Goal: Task Accomplishment & Management: Manage account settings

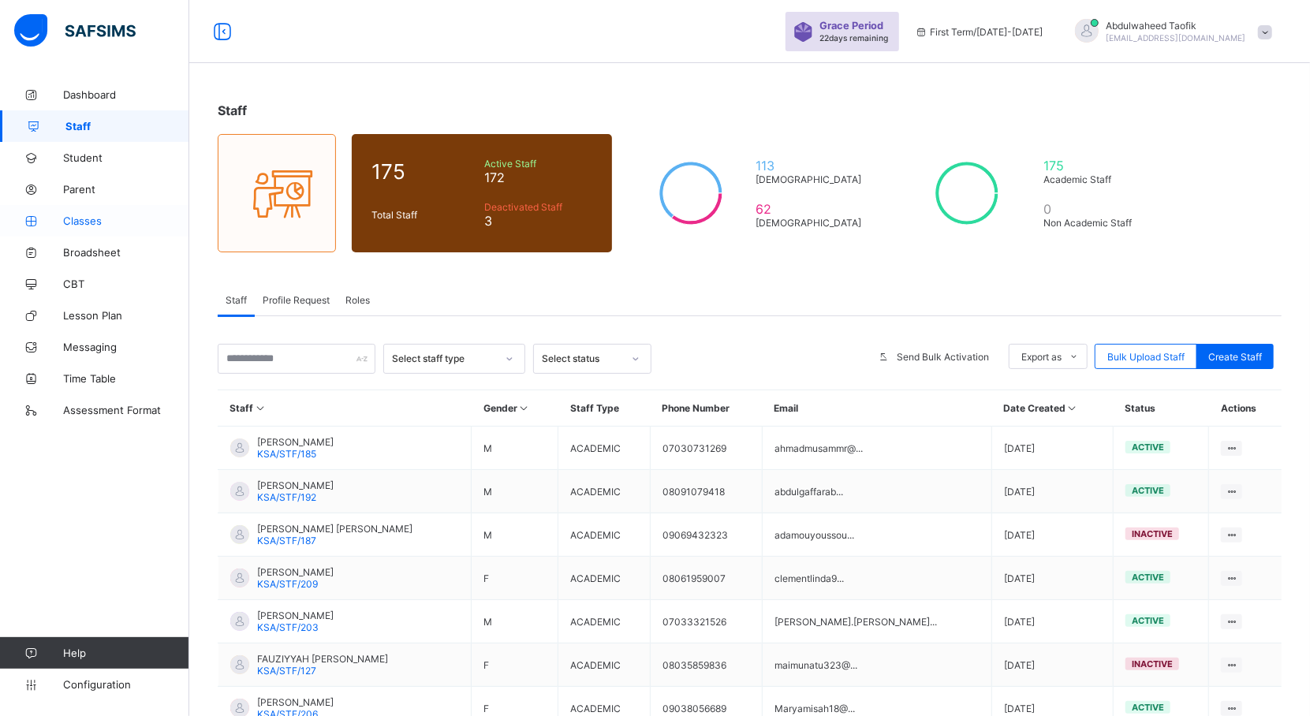
click at [99, 215] on span "Classes" at bounding box center [126, 221] width 126 height 13
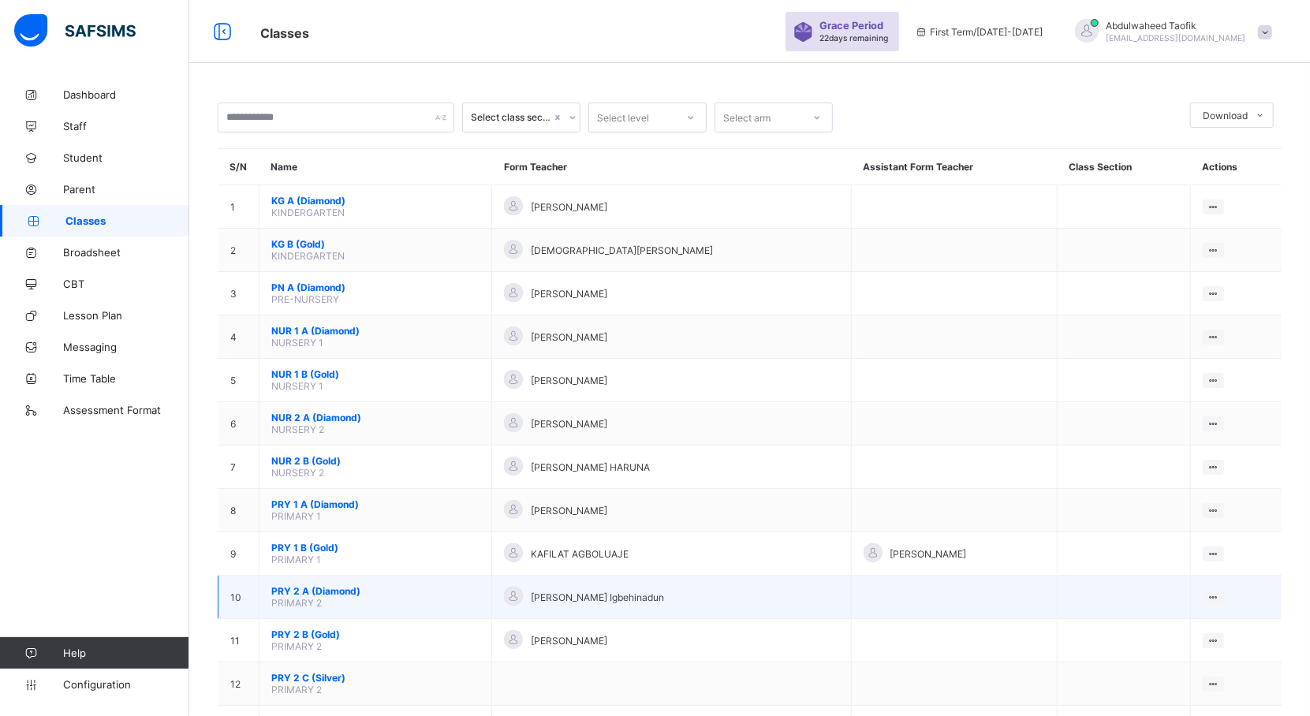
click at [310, 593] on span "PRY 2 A (Diamond)" at bounding box center [375, 591] width 208 height 12
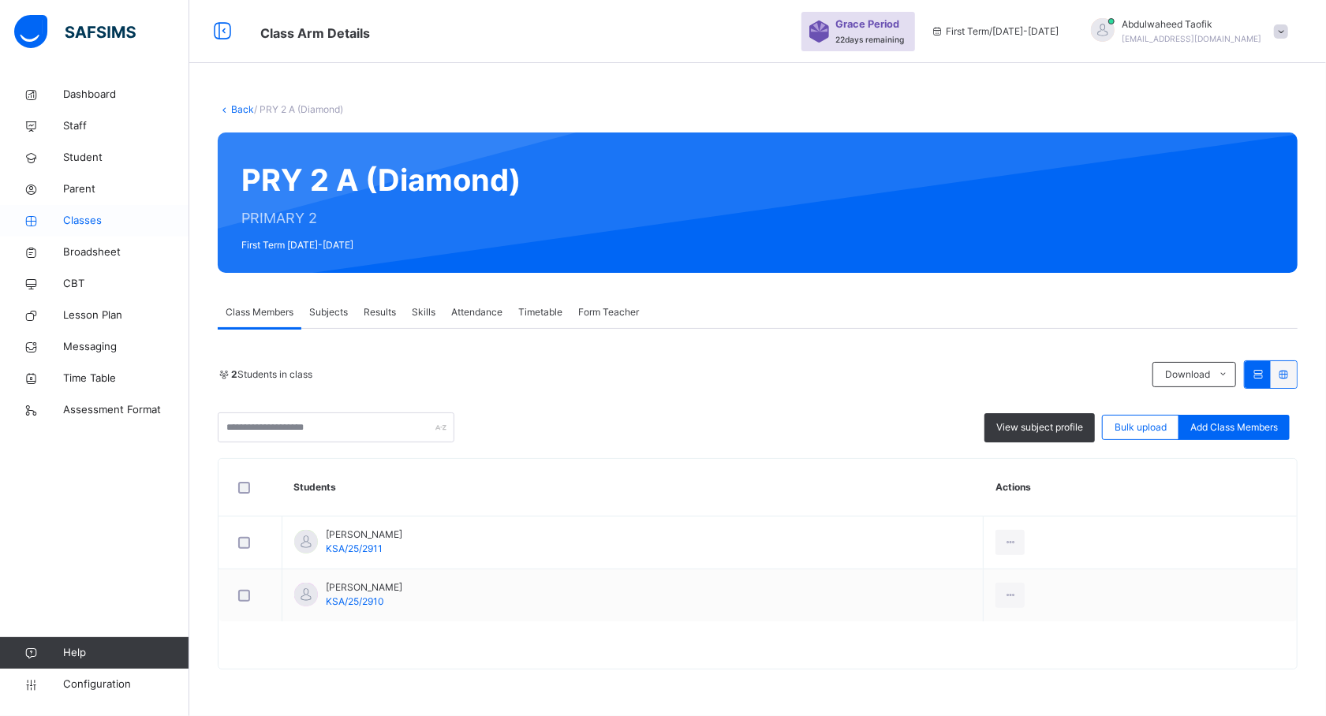
click at [84, 227] on span "Classes" at bounding box center [126, 221] width 126 height 16
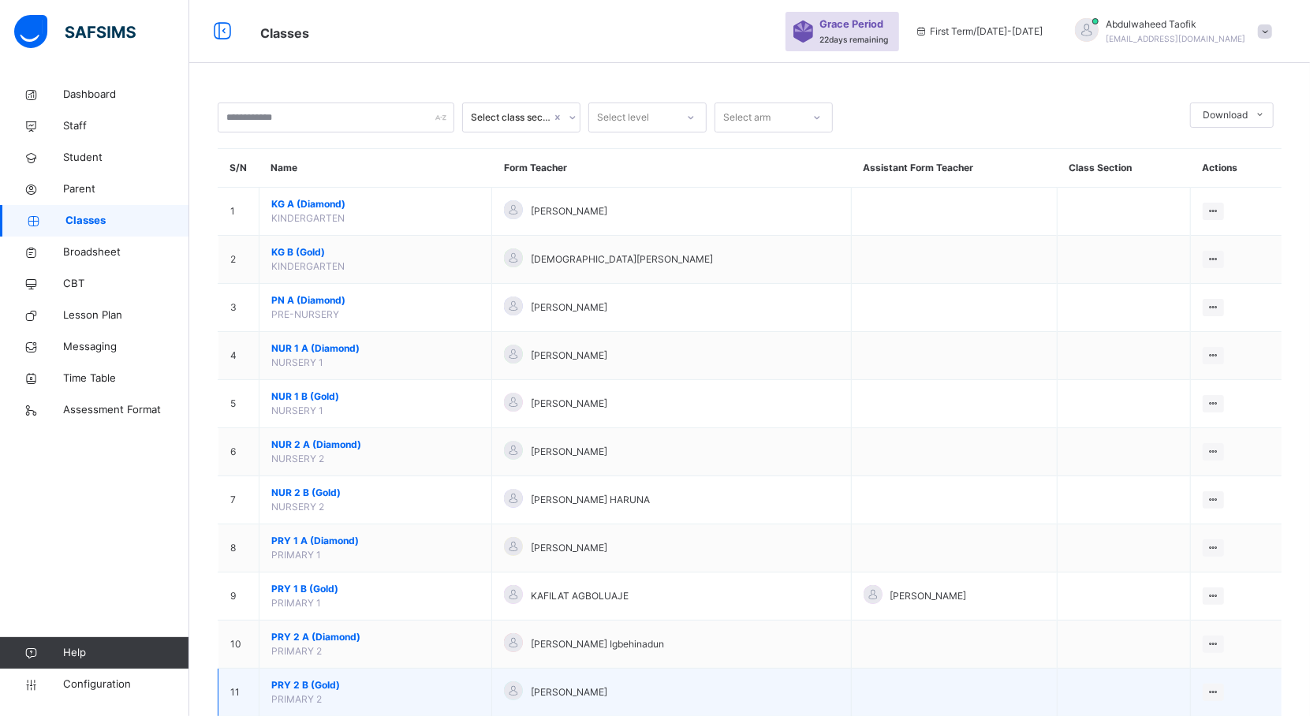
click at [293, 692] on span "PRY 2 B (Gold)" at bounding box center [375, 685] width 208 height 14
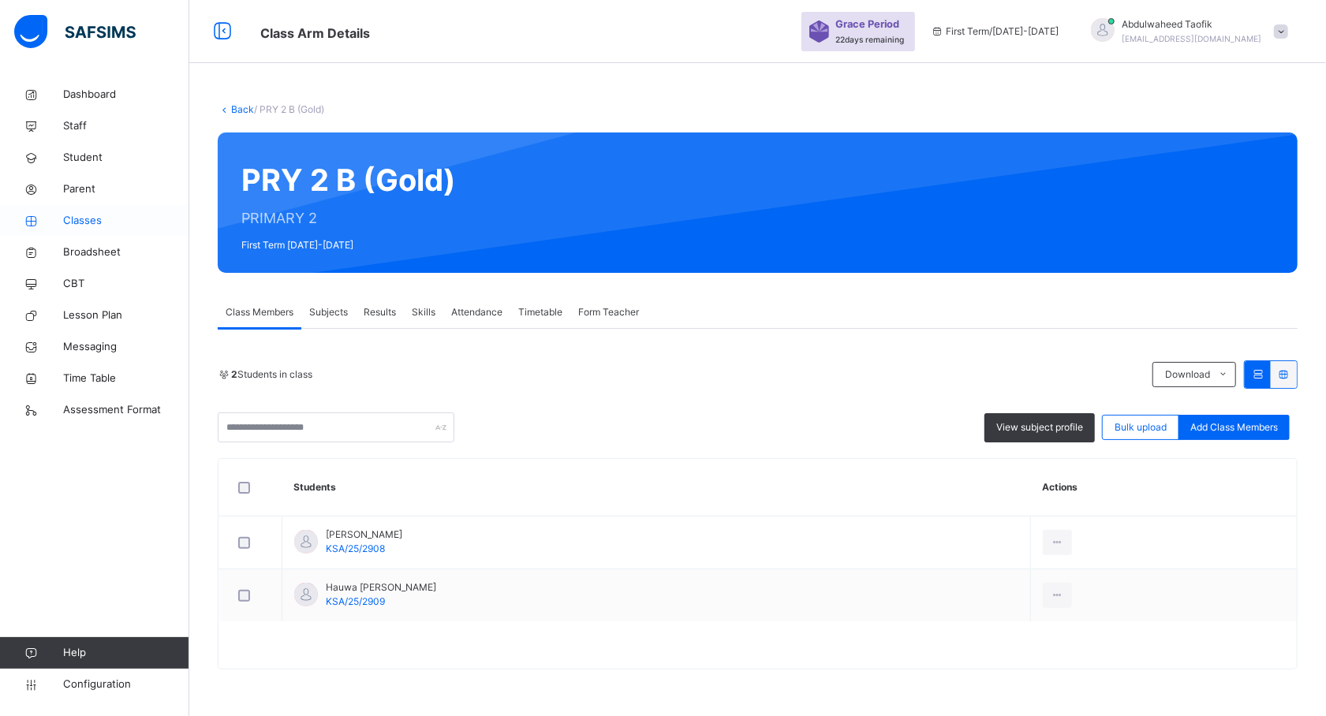
click at [95, 222] on span "Classes" at bounding box center [126, 221] width 126 height 16
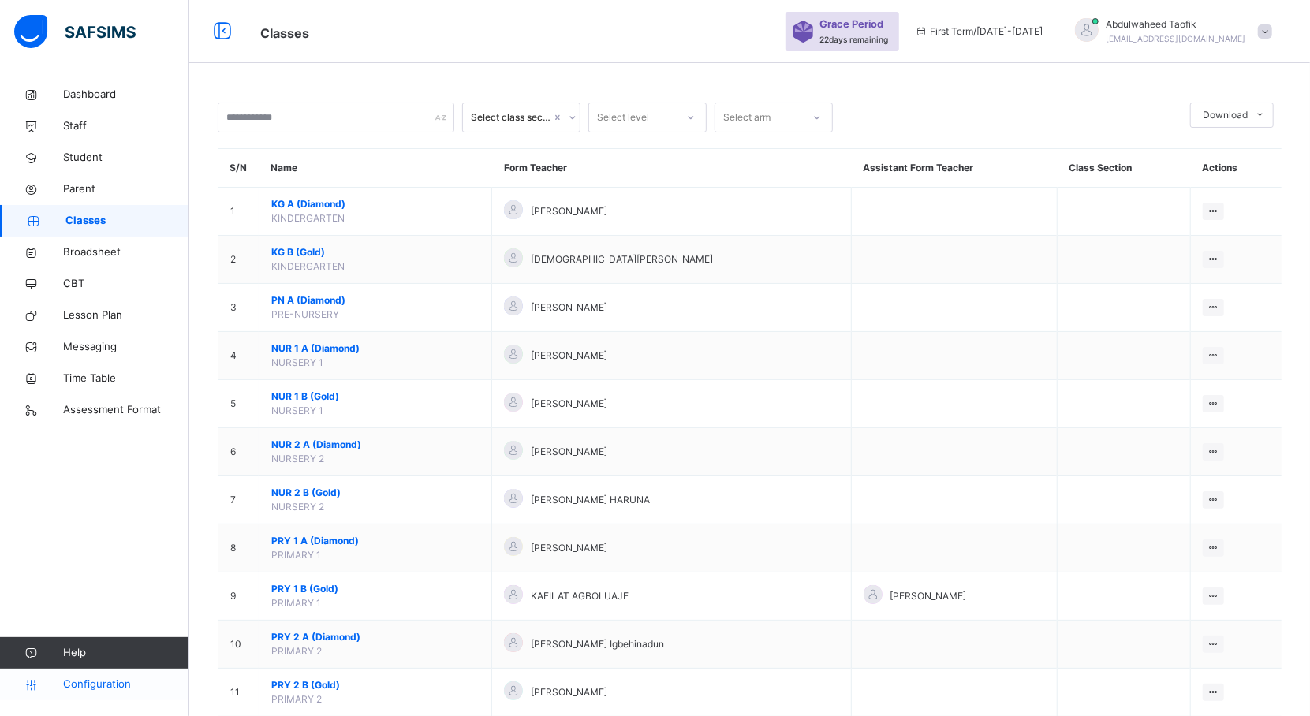
click at [114, 685] on span "Configuration" at bounding box center [125, 685] width 125 height 16
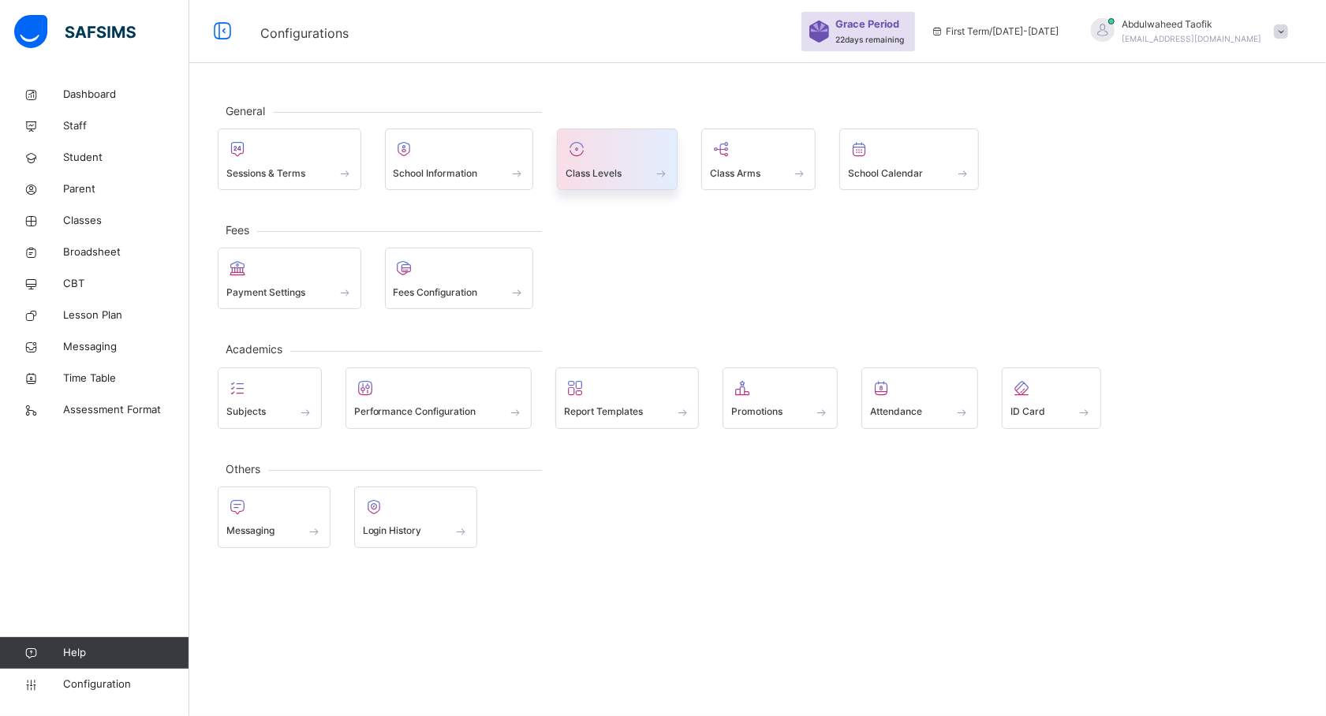
click at [651, 155] on div at bounding box center [617, 149] width 103 height 24
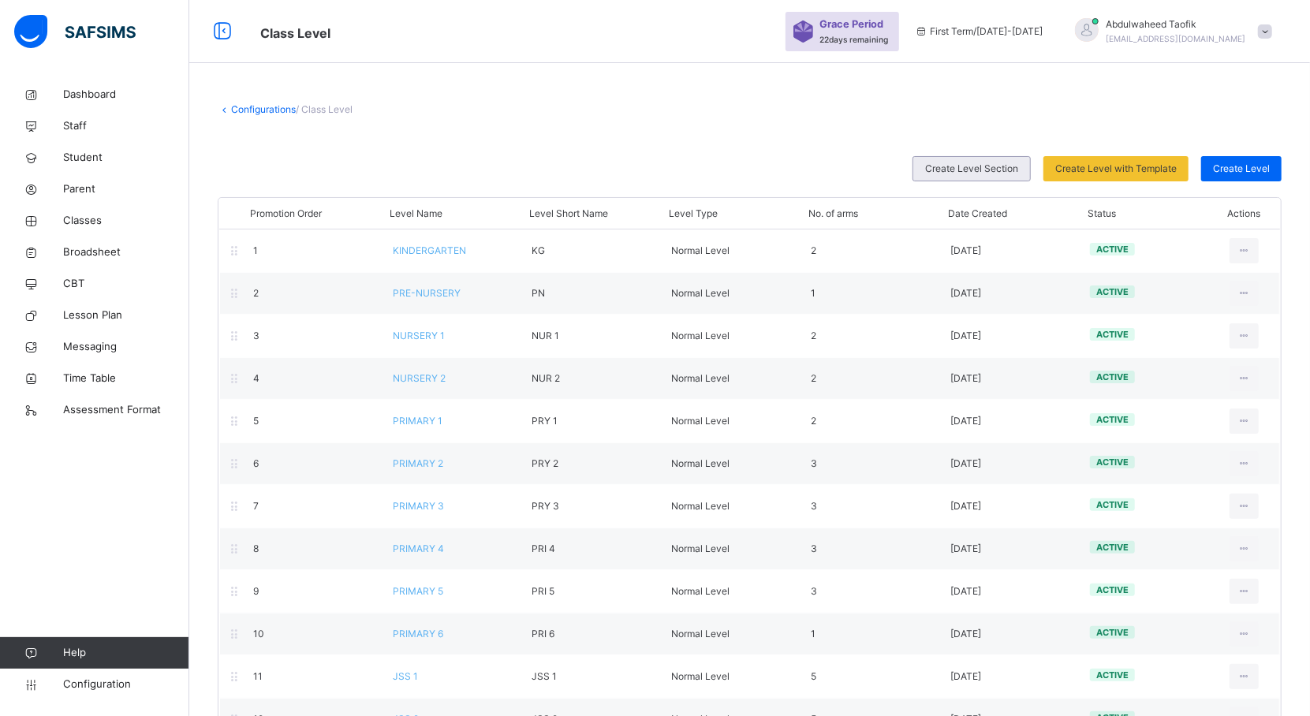
click at [1006, 167] on span "Create Level Section" at bounding box center [971, 169] width 93 height 14
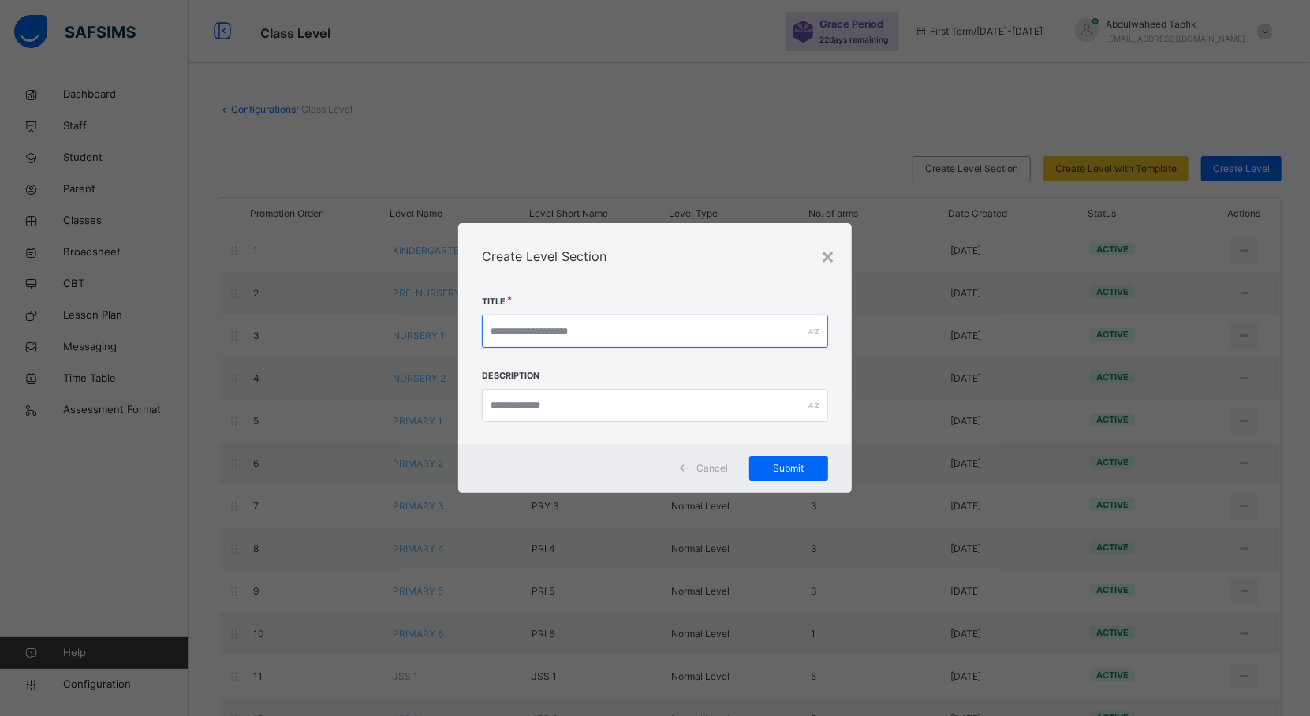
click at [625, 326] on input "text" at bounding box center [654, 331] width 345 height 33
type input "**"
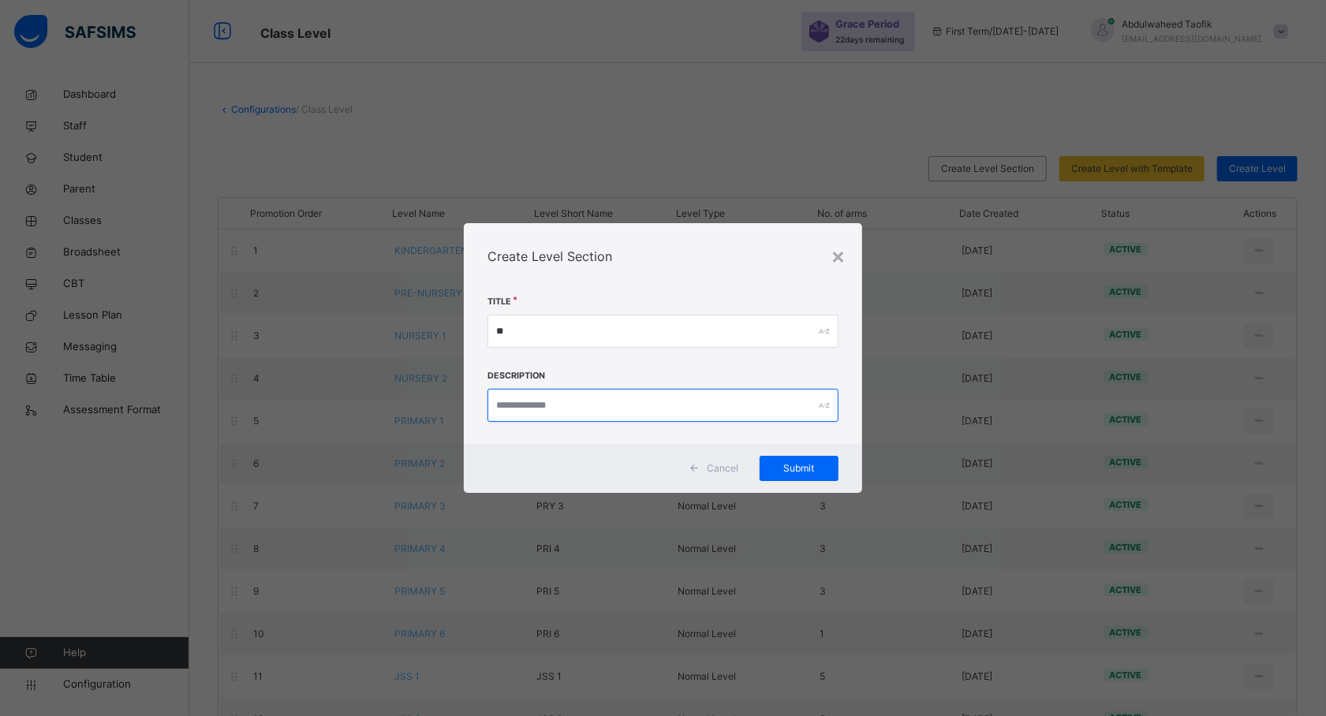
click at [620, 414] on input "text" at bounding box center [662, 405] width 350 height 33
type input "*"
click at [837, 253] on div "×" at bounding box center [838, 255] width 15 height 33
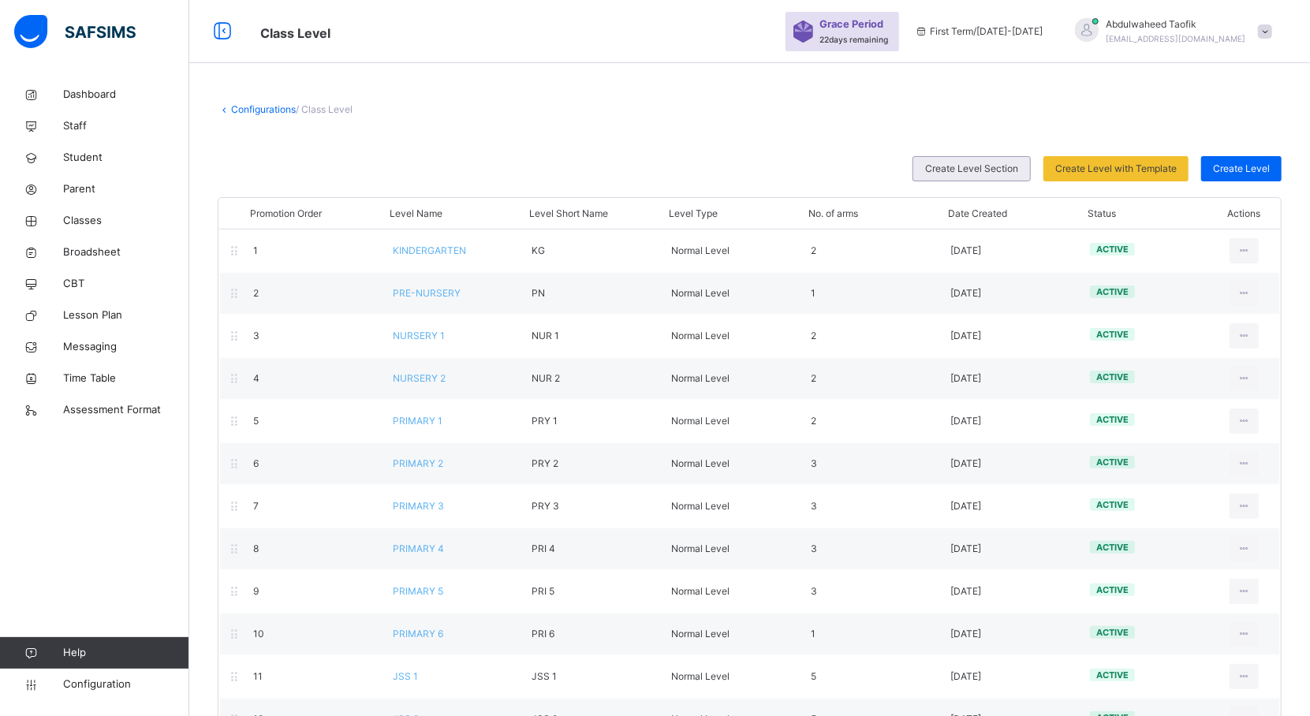
click at [983, 169] on span "Create Level Section" at bounding box center [971, 169] width 93 height 14
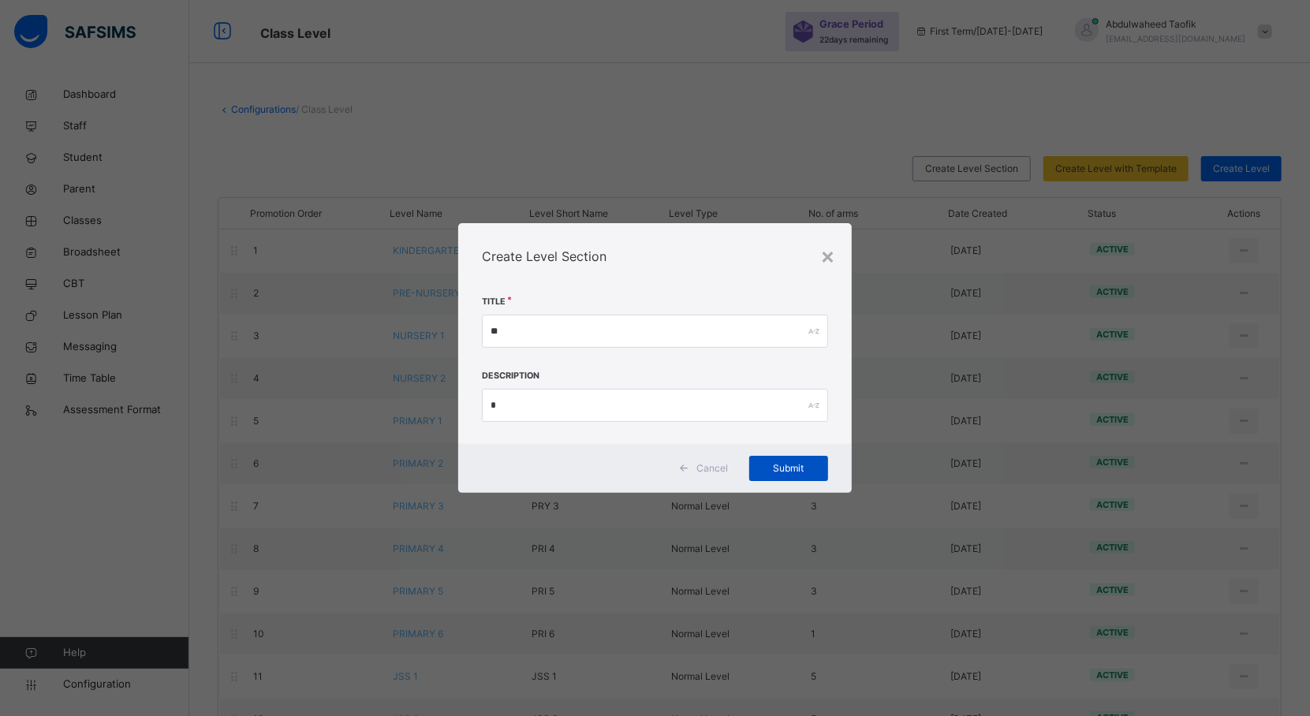
click at [786, 464] on span "Submit" at bounding box center [788, 468] width 55 height 14
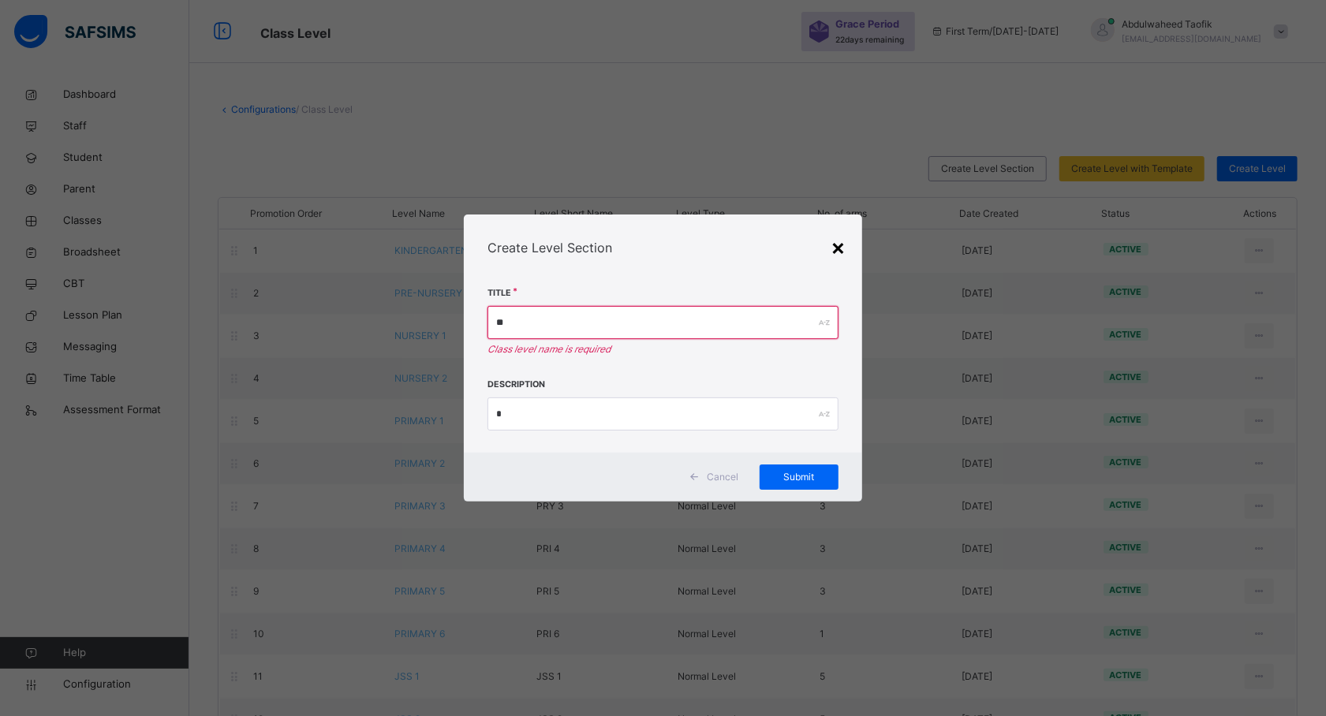
click at [837, 252] on div "×" at bounding box center [838, 246] width 15 height 33
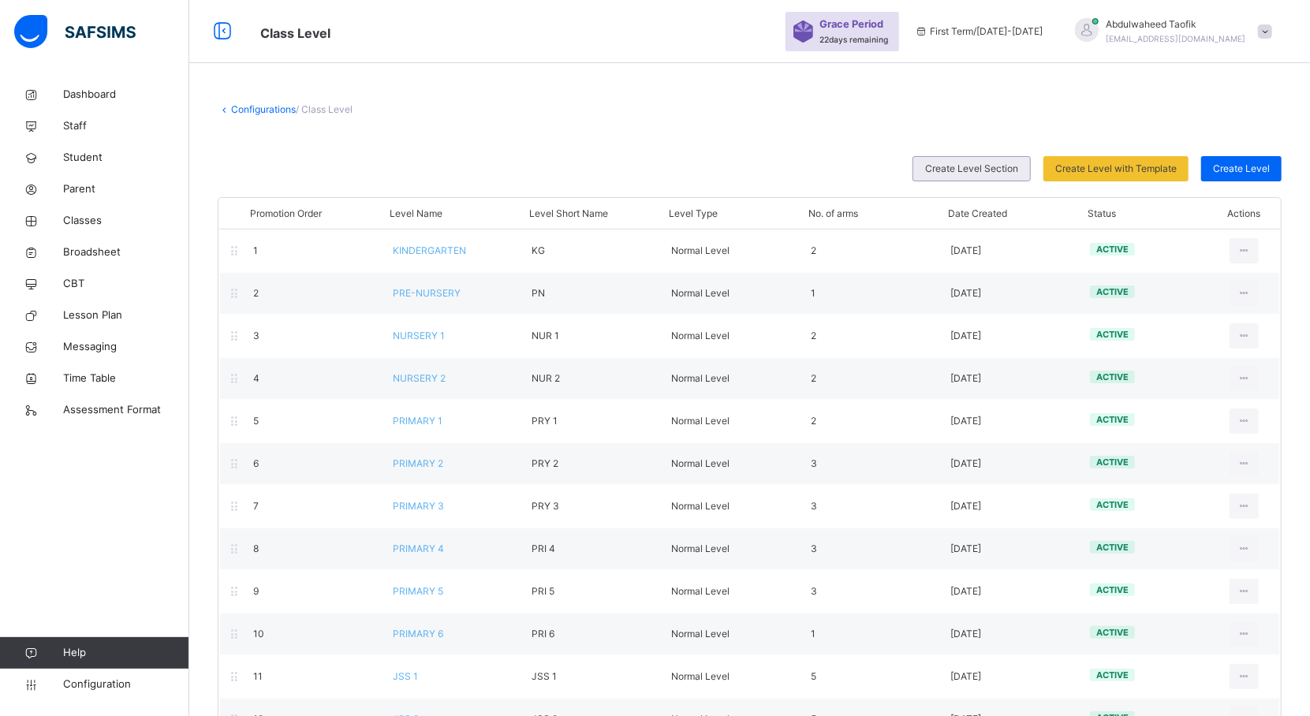
click at [962, 165] on span "Create Level Section" at bounding box center [971, 169] width 93 height 14
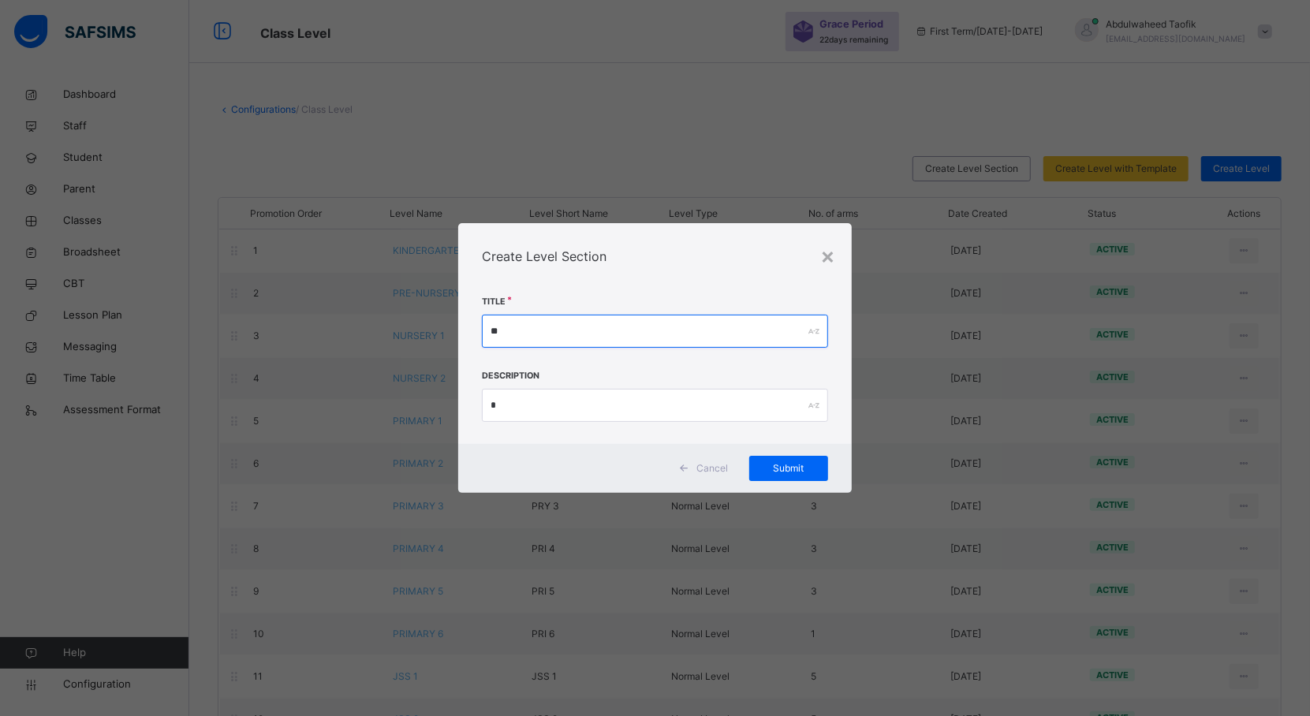
click at [535, 325] on input "**" at bounding box center [654, 331] width 345 height 33
type input "**********"
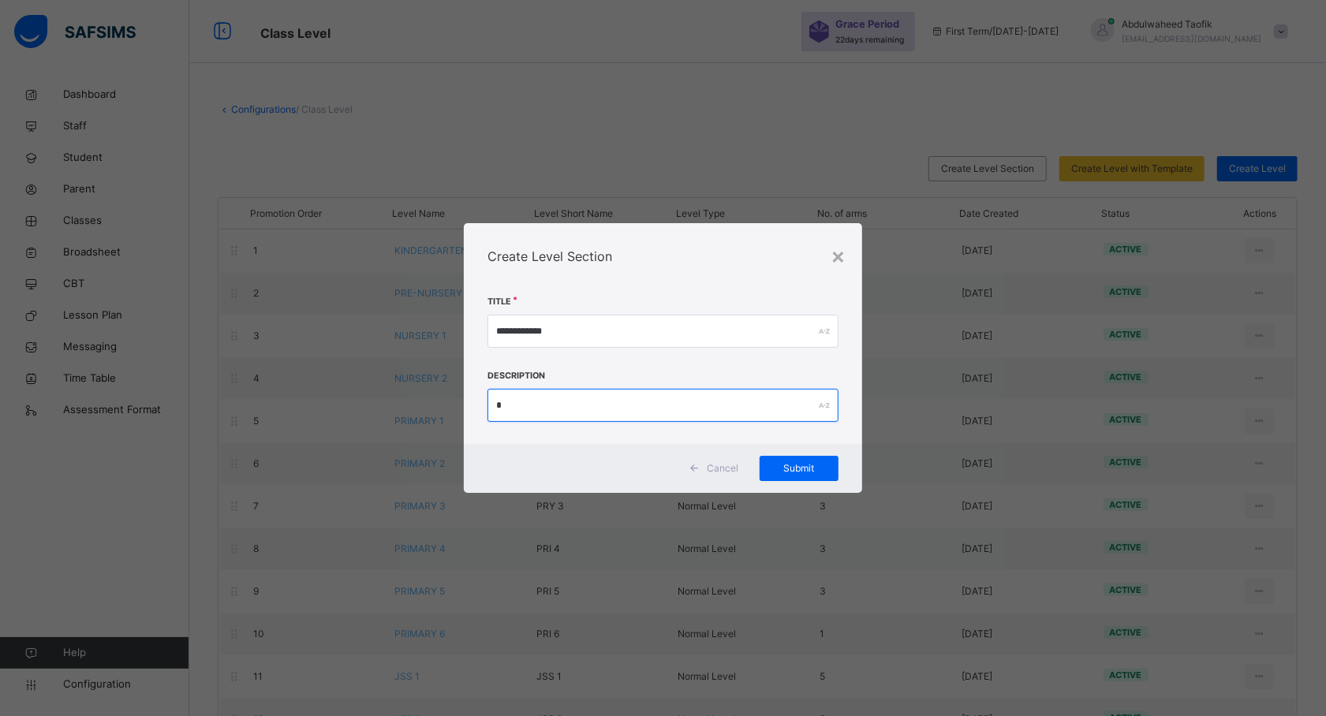
click at [506, 408] on input "*" at bounding box center [662, 405] width 350 height 33
type input "***"
click at [814, 461] on span "Submit" at bounding box center [798, 468] width 55 height 14
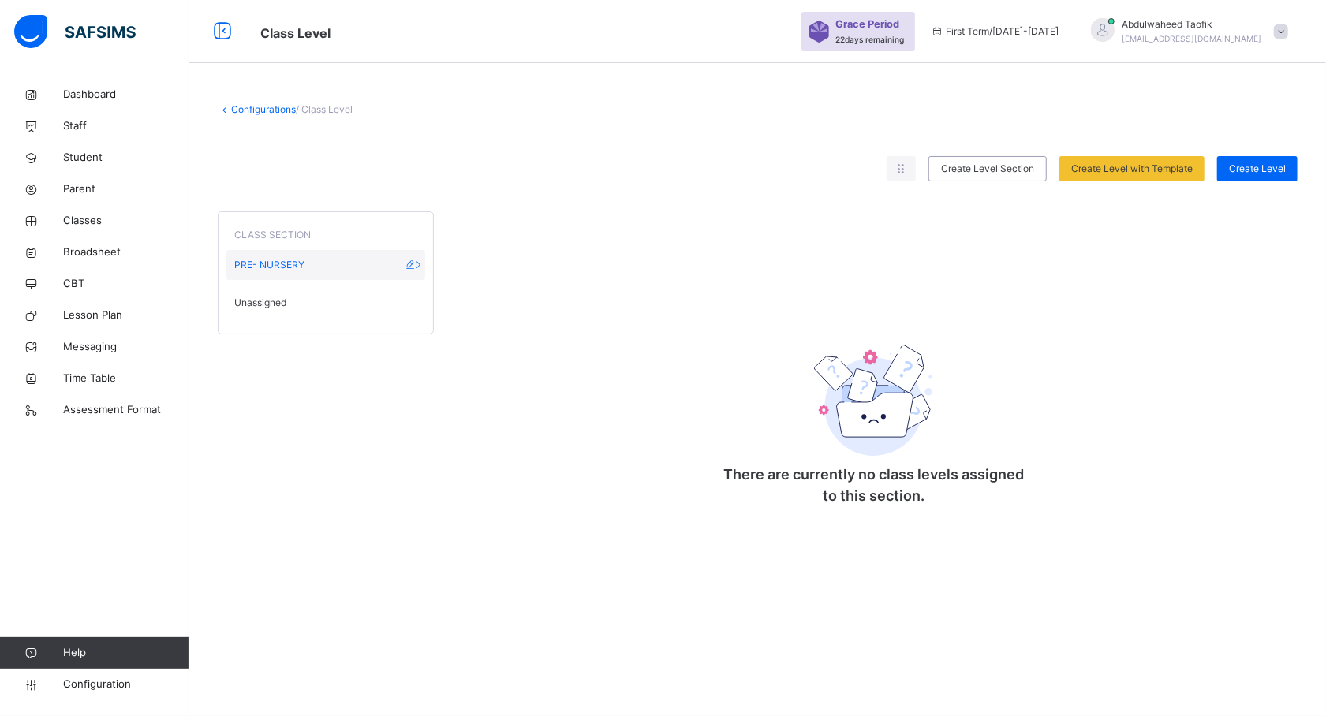
click at [424, 262] on icon at bounding box center [418, 265] width 13 height 12
click at [367, 272] on div "PRE- NURSERY" at bounding box center [325, 265] width 199 height 30
click at [90, 224] on span "Classes" at bounding box center [126, 221] width 126 height 16
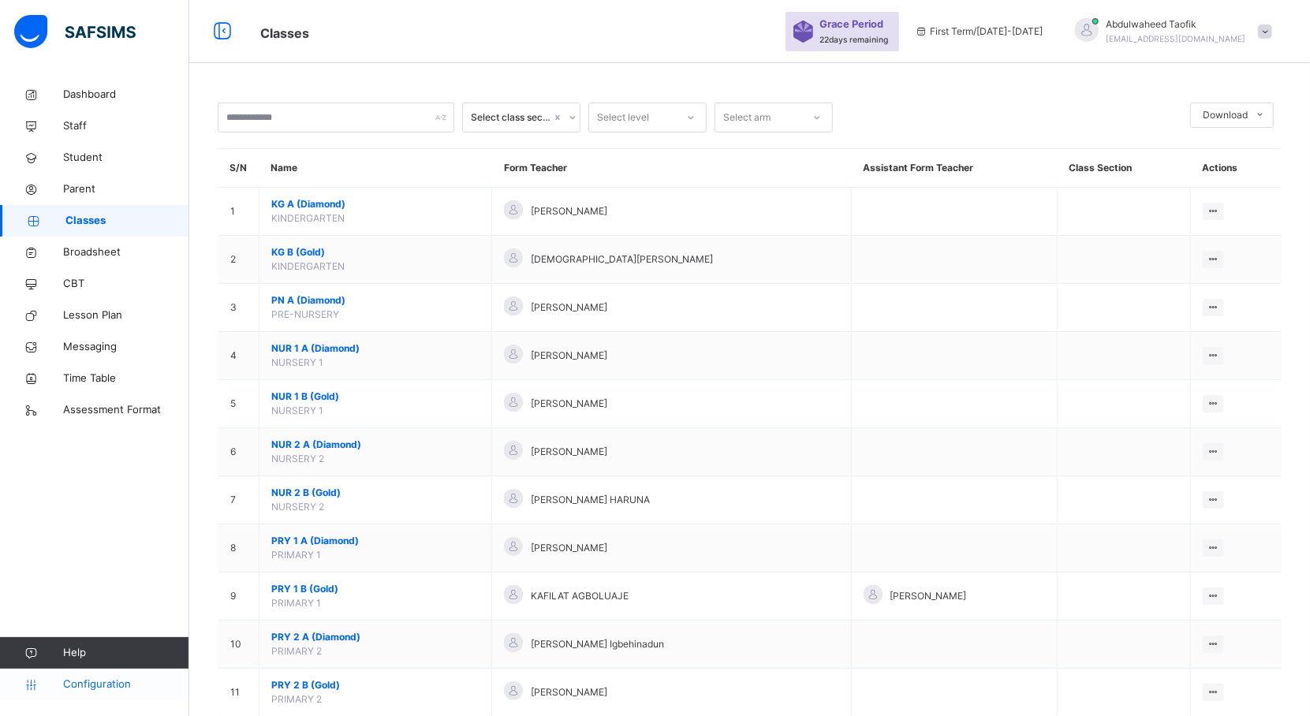
click at [91, 677] on span "Configuration" at bounding box center [125, 685] width 125 height 16
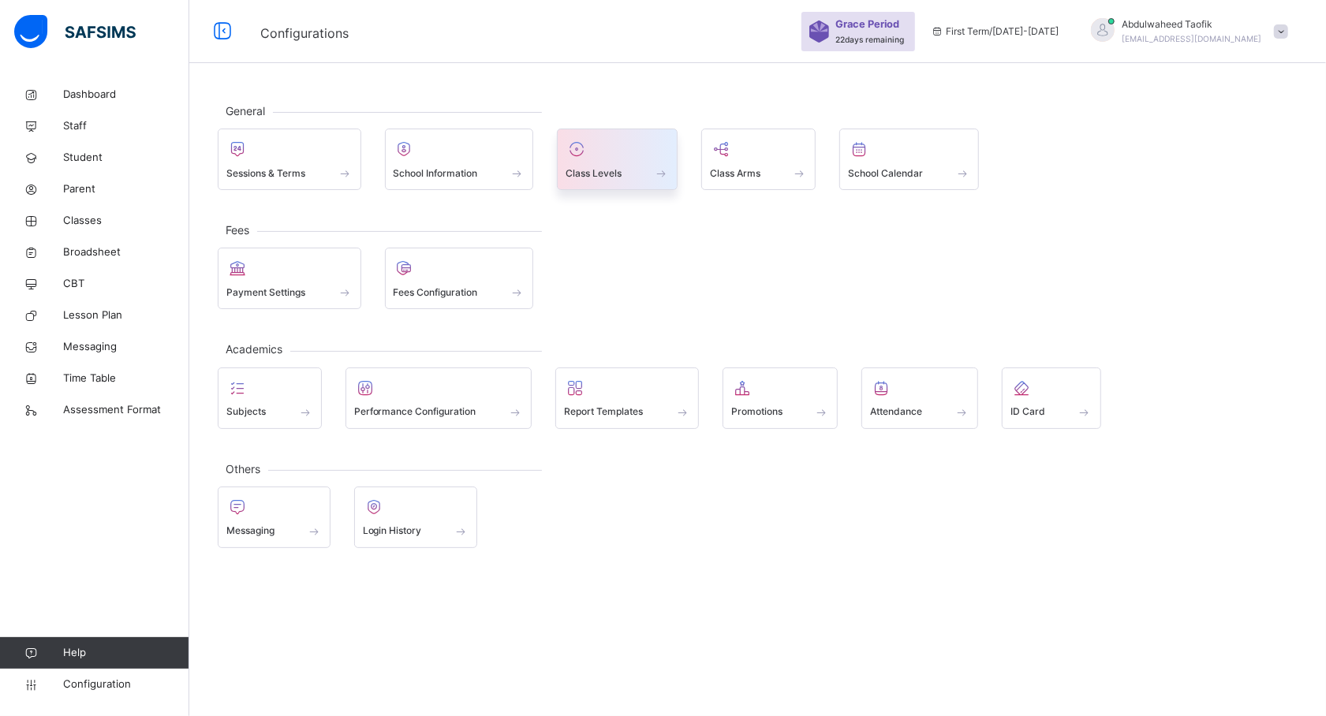
click at [628, 169] on div "Class Levels" at bounding box center [617, 173] width 103 height 17
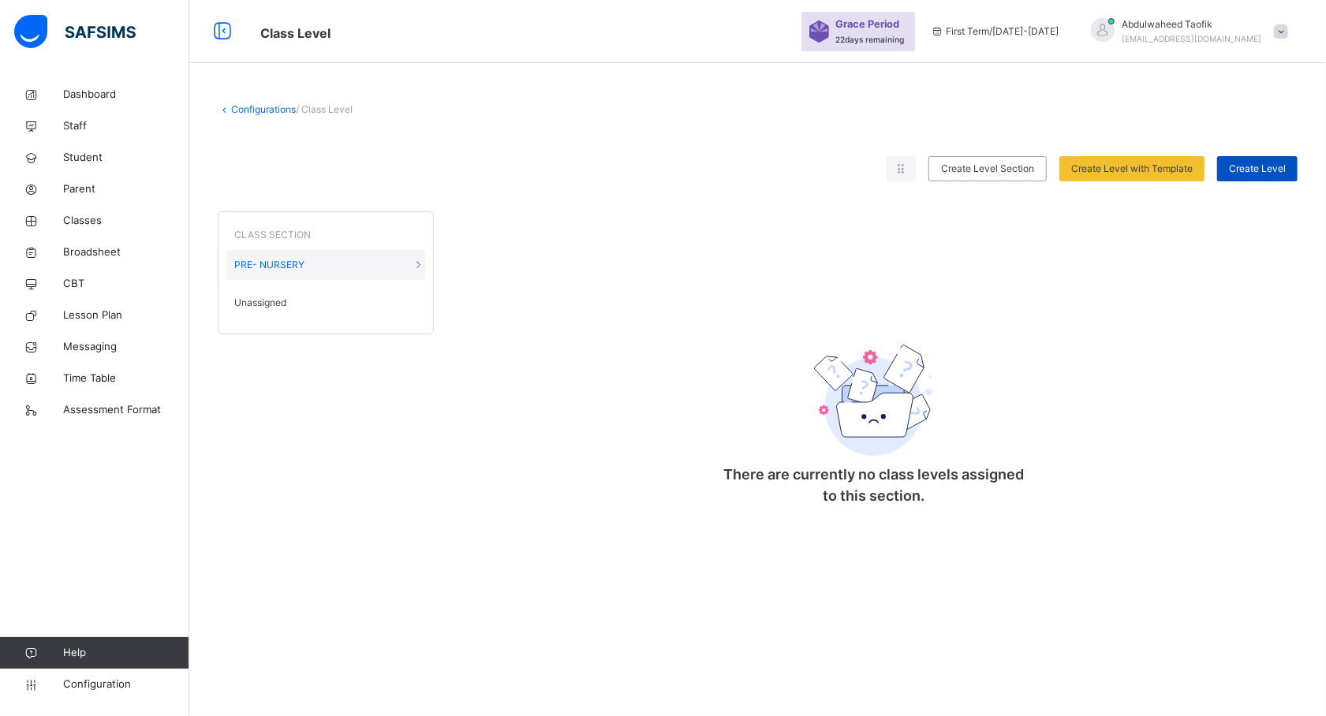
click at [1264, 165] on span "Create Level" at bounding box center [1257, 169] width 57 height 14
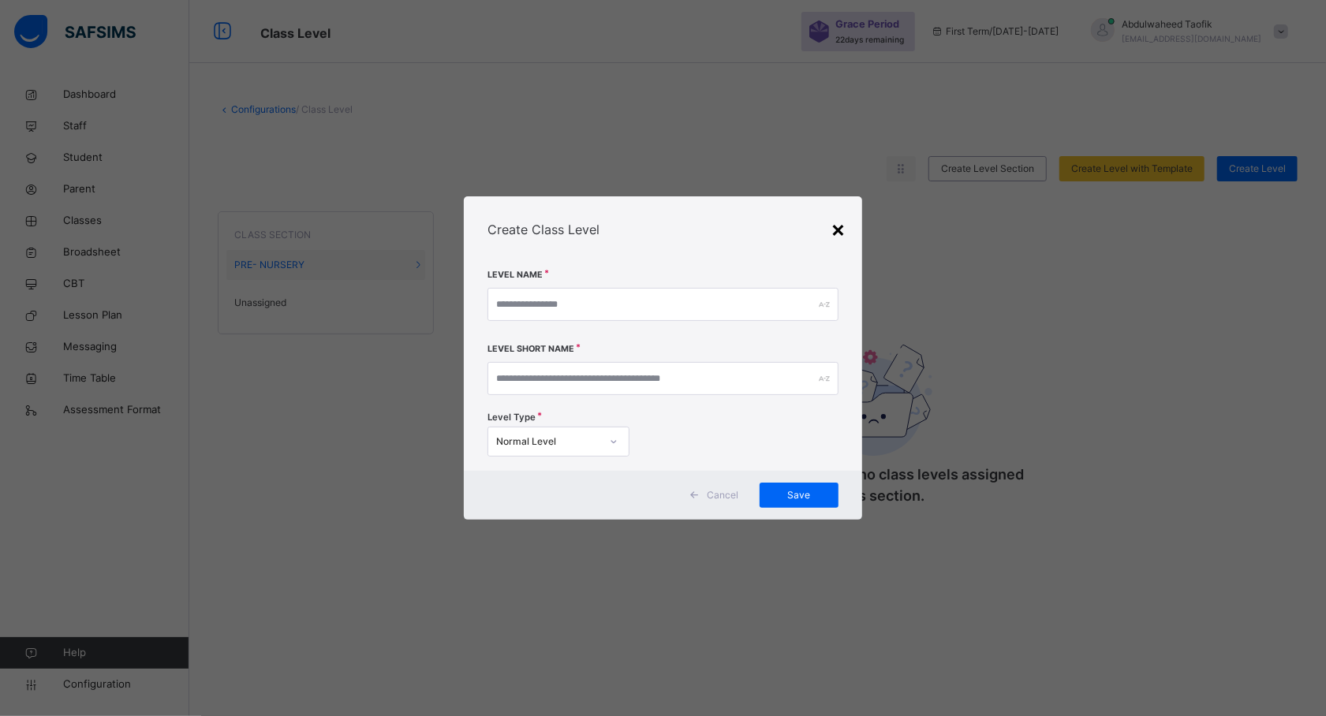
click at [831, 215] on div "×" at bounding box center [838, 228] width 15 height 33
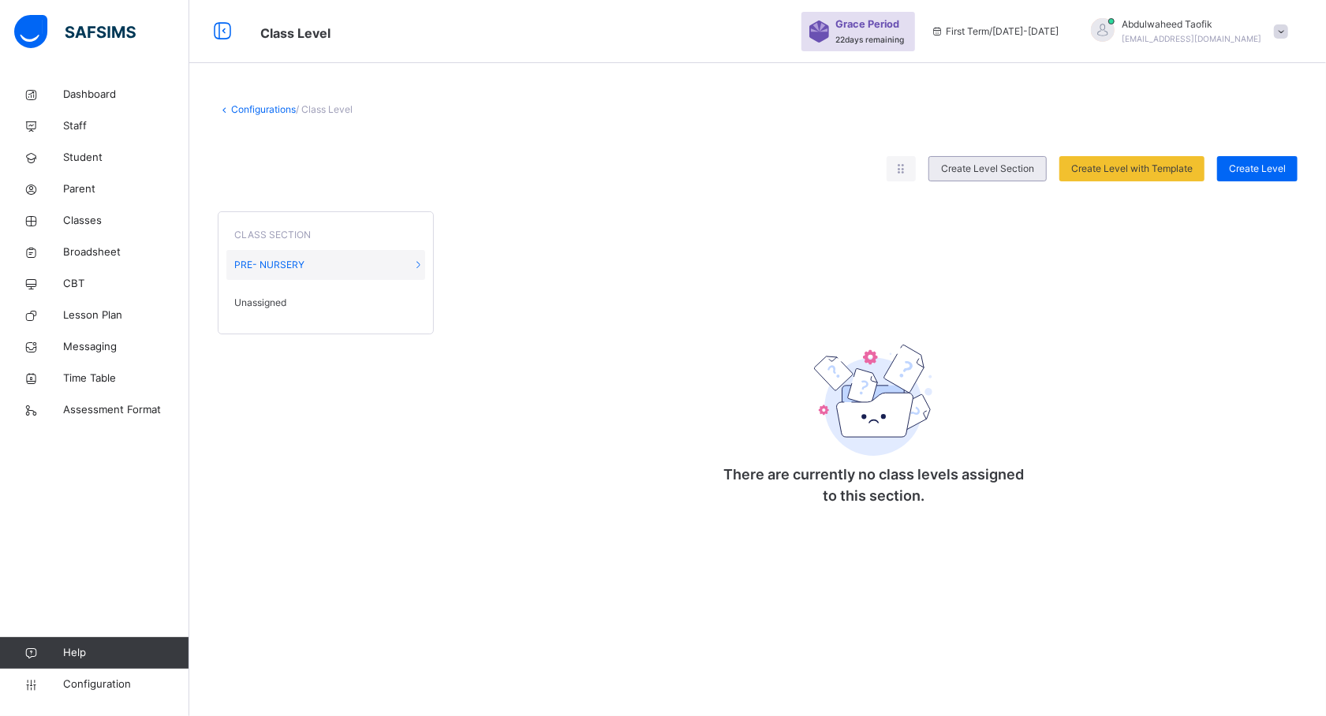
click at [988, 174] on span "Create Level Section" at bounding box center [987, 169] width 93 height 14
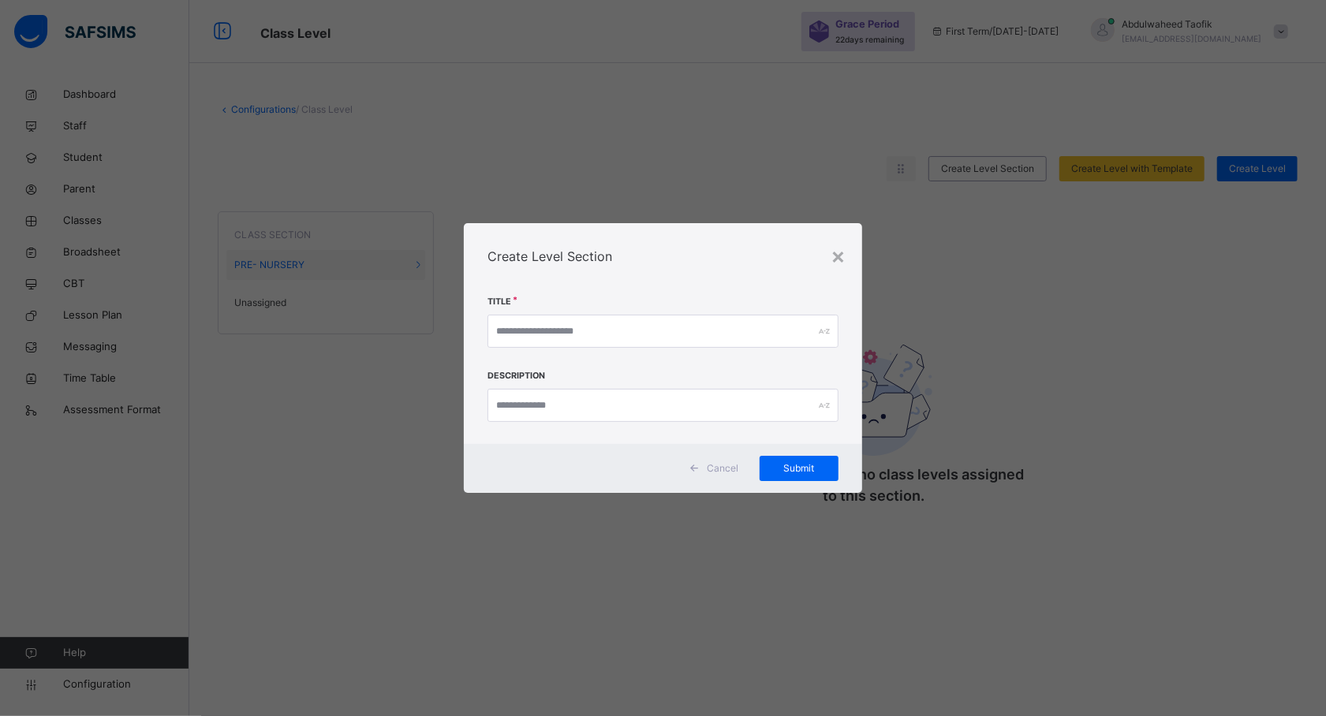
click at [726, 474] on span "Cancel" at bounding box center [723, 468] width 32 height 14
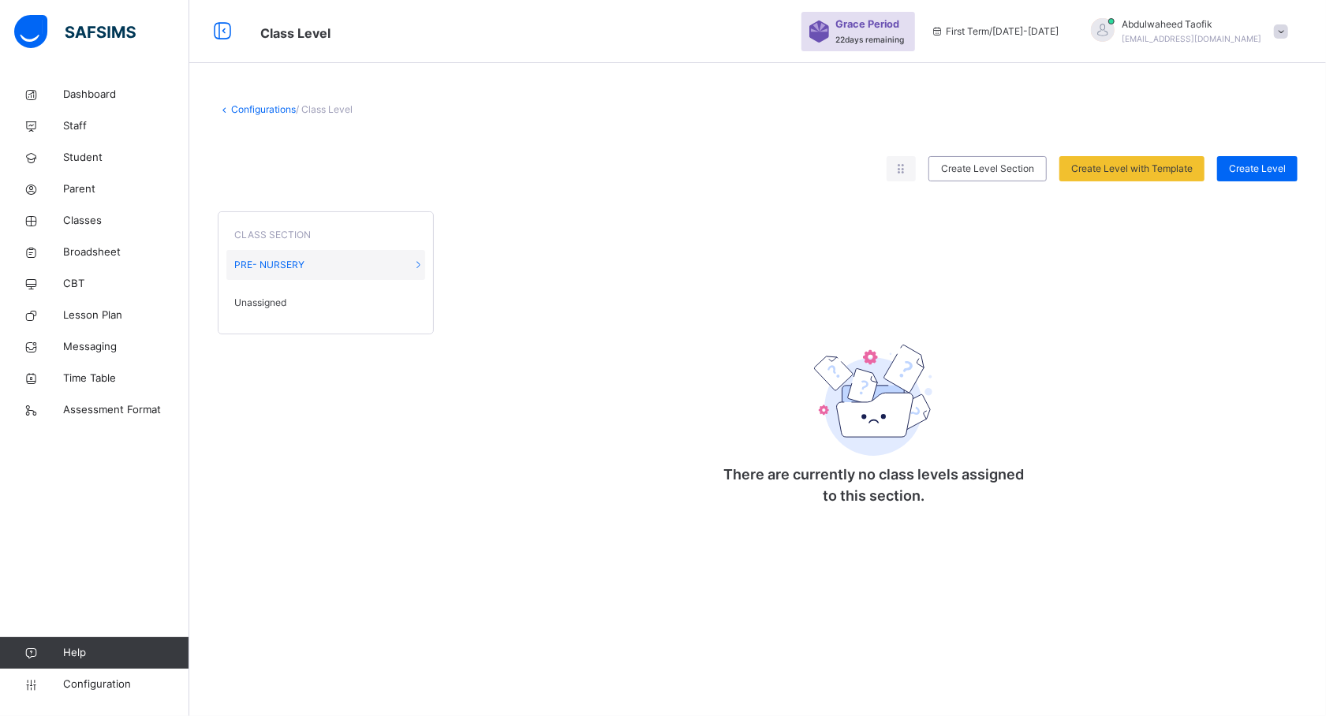
click at [319, 237] on div "CLASS SECTION" at bounding box center [325, 231] width 199 height 22
click at [289, 237] on span "CLASS SECTION" at bounding box center [272, 235] width 77 height 12
click at [271, 269] on span "PRE- NURSERY" at bounding box center [269, 265] width 70 height 14
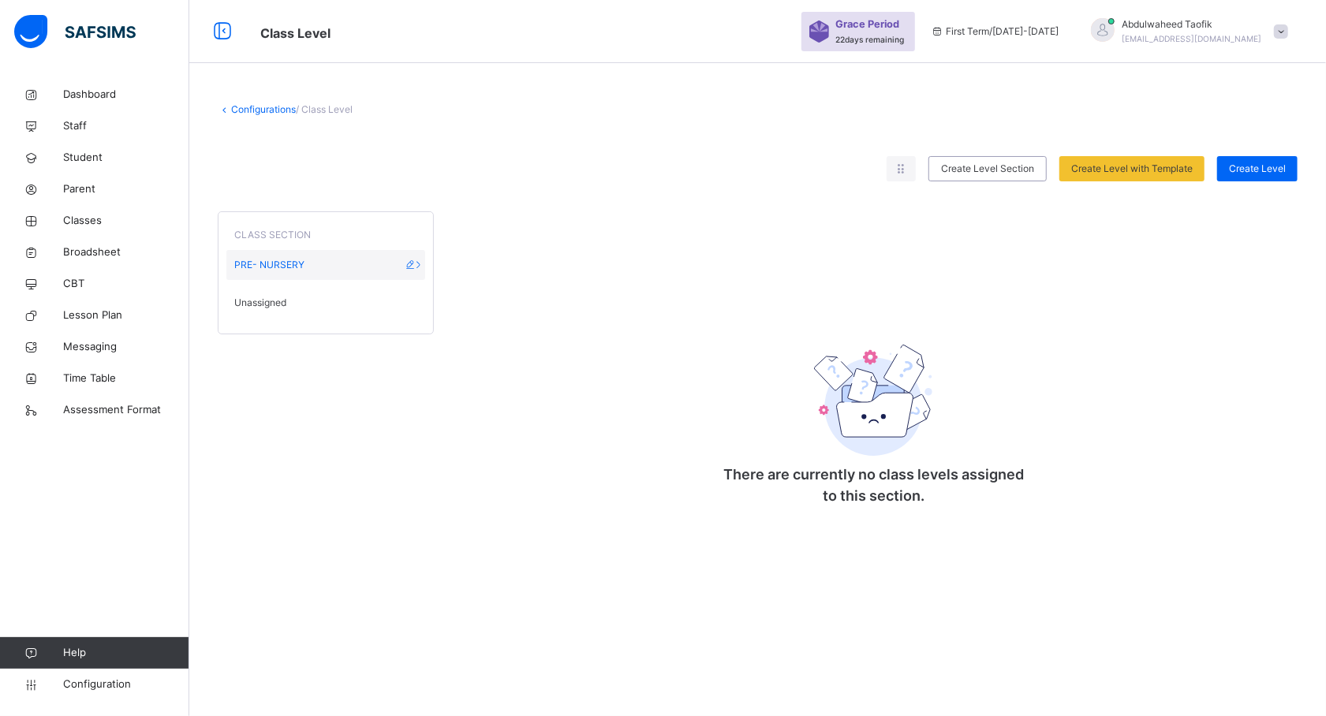
click at [407, 270] on icon at bounding box center [410, 265] width 13 height 12
type input "**********"
type input "***"
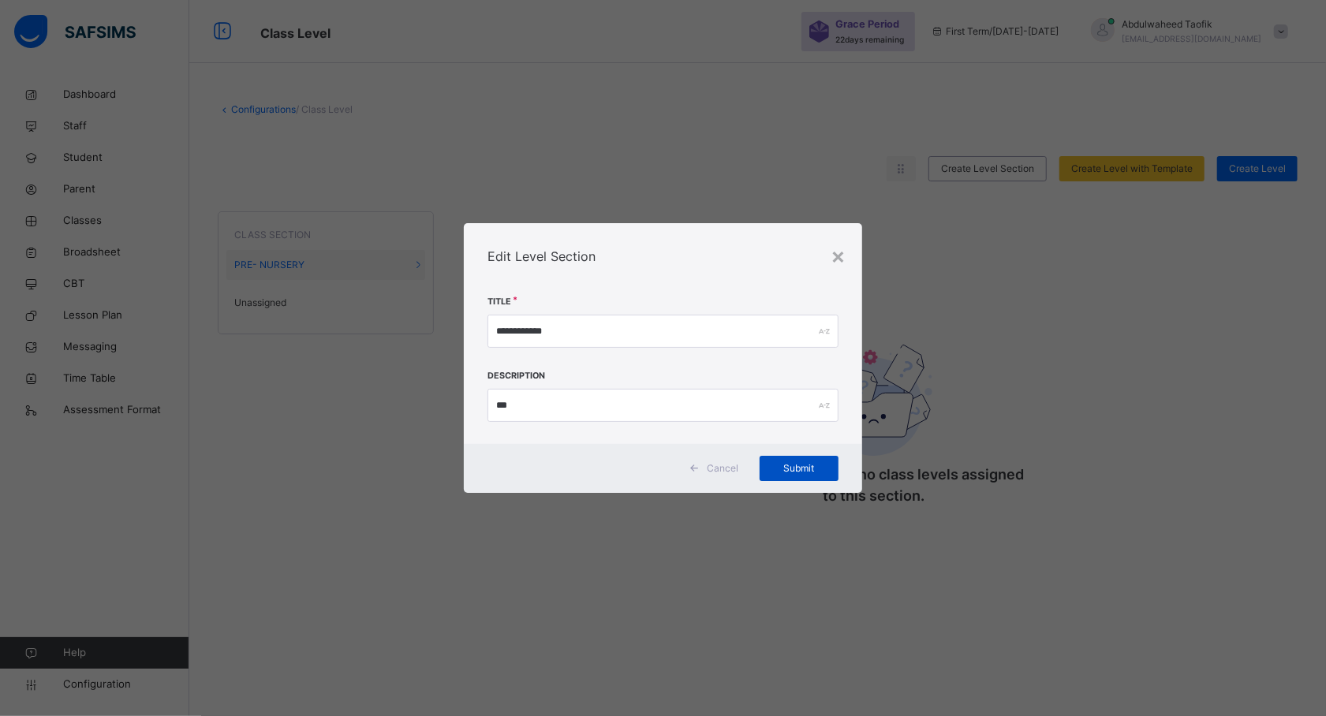
click at [793, 475] on span "Submit" at bounding box center [798, 468] width 55 height 14
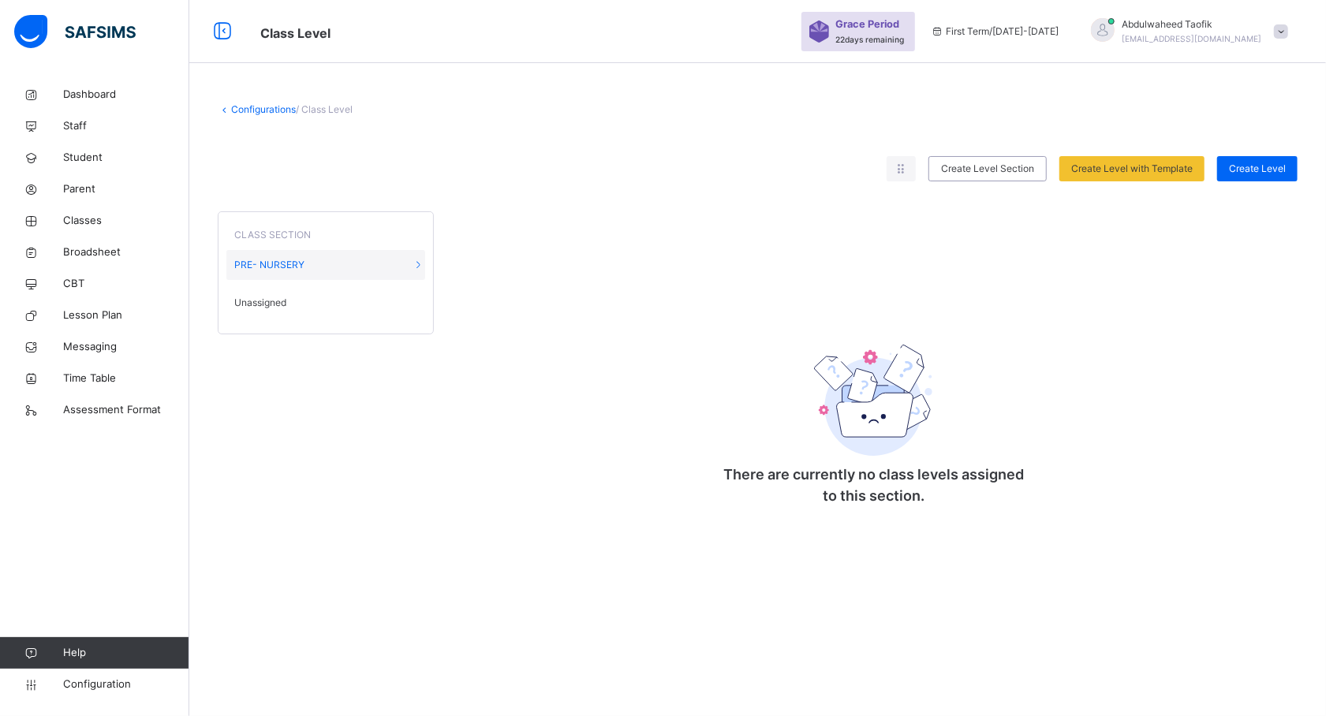
click at [319, 231] on div "CLASS SECTION" at bounding box center [325, 231] width 199 height 22
click at [245, 307] on span "Unassigned" at bounding box center [260, 303] width 52 height 14
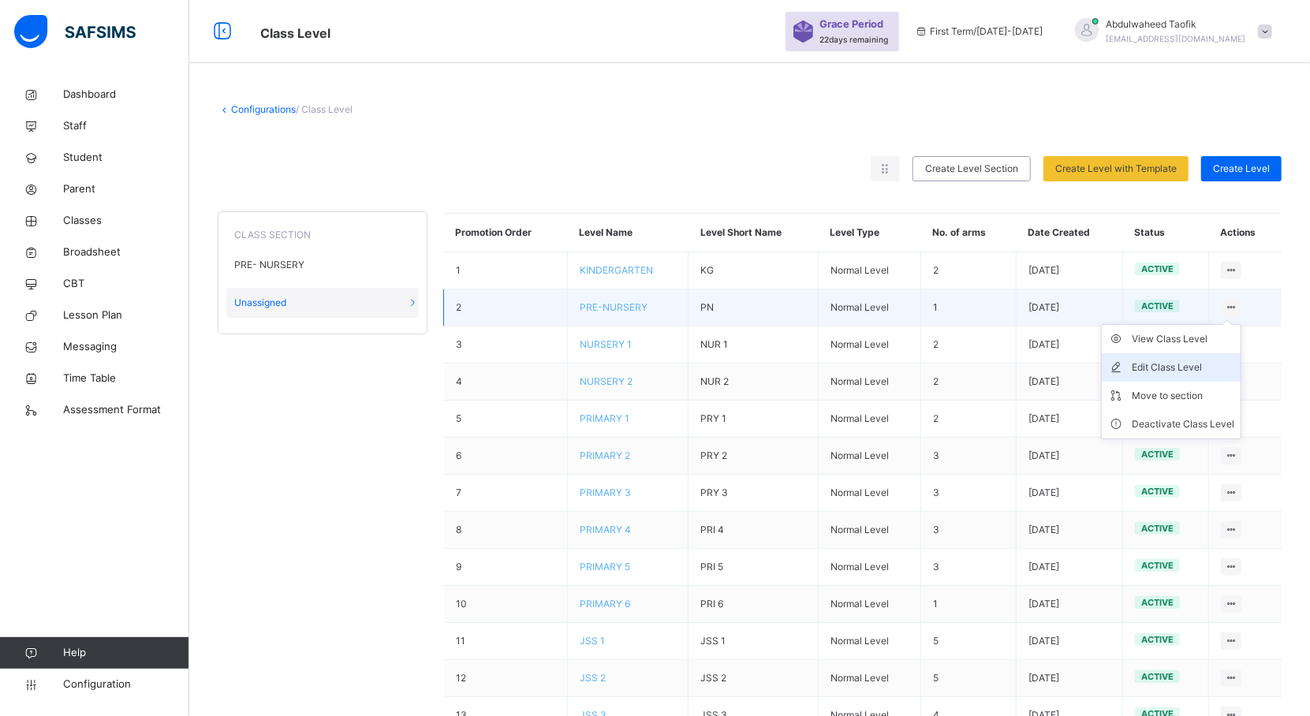
click at [1209, 368] on div "Edit Class Level" at bounding box center [1183, 368] width 103 height 16
type input "**********"
type input "**"
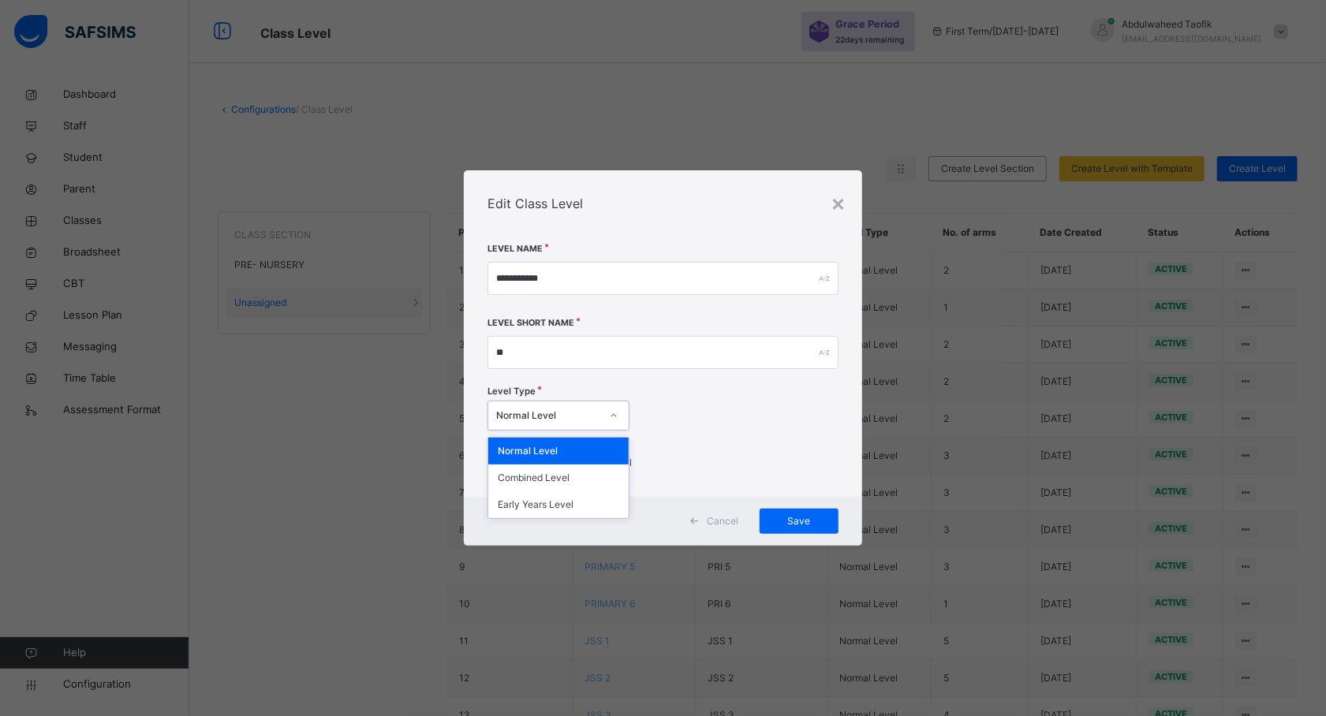
click at [615, 418] on icon at bounding box center [613, 416] width 9 height 16
click at [710, 424] on div "Level Type Normal Level" at bounding box center [662, 410] width 350 height 54
click at [787, 515] on span "Save" at bounding box center [798, 521] width 55 height 14
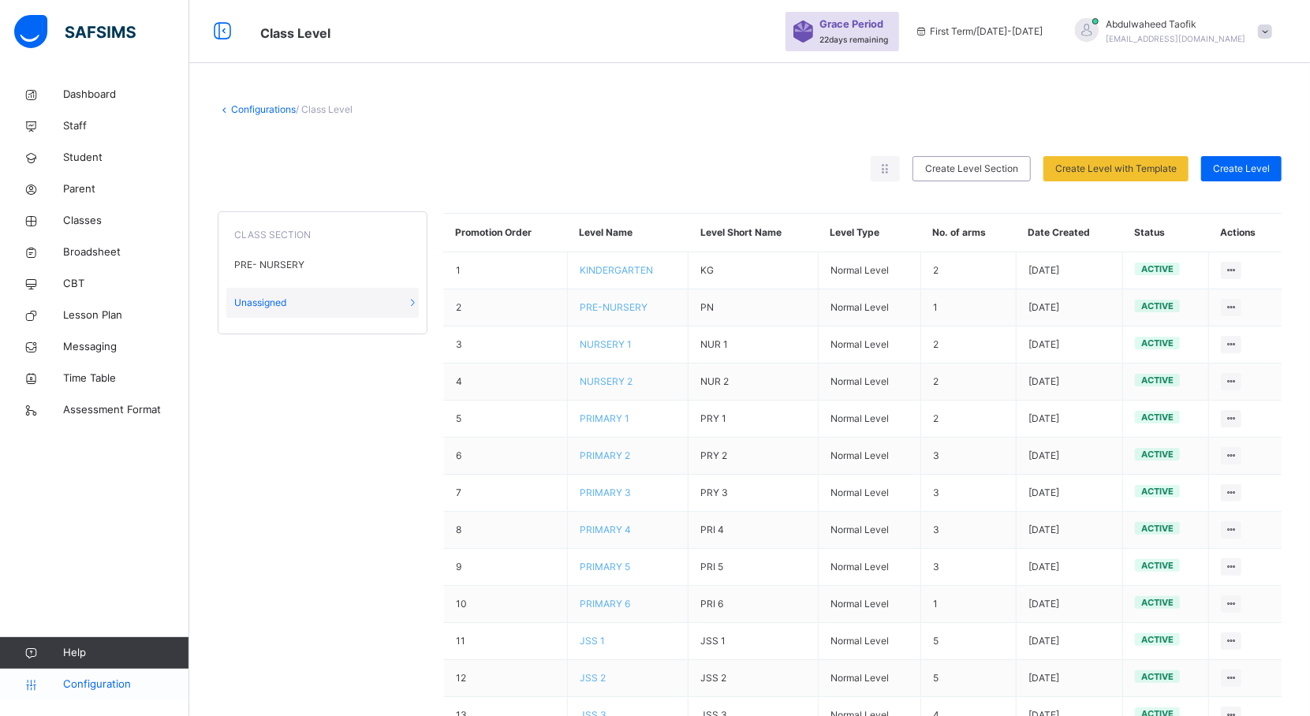
click at [61, 675] on link "Configuration" at bounding box center [94, 685] width 189 height 32
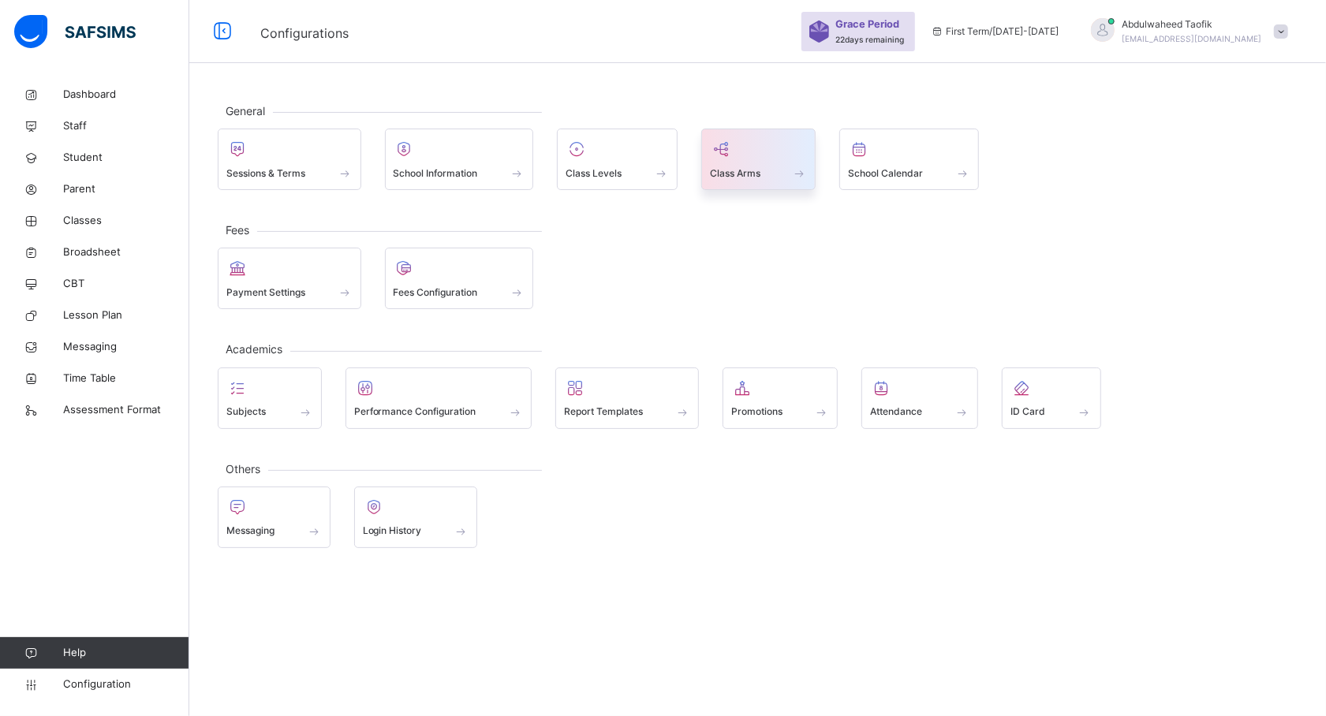
click at [768, 178] on div "Class Arms" at bounding box center [759, 173] width 98 height 17
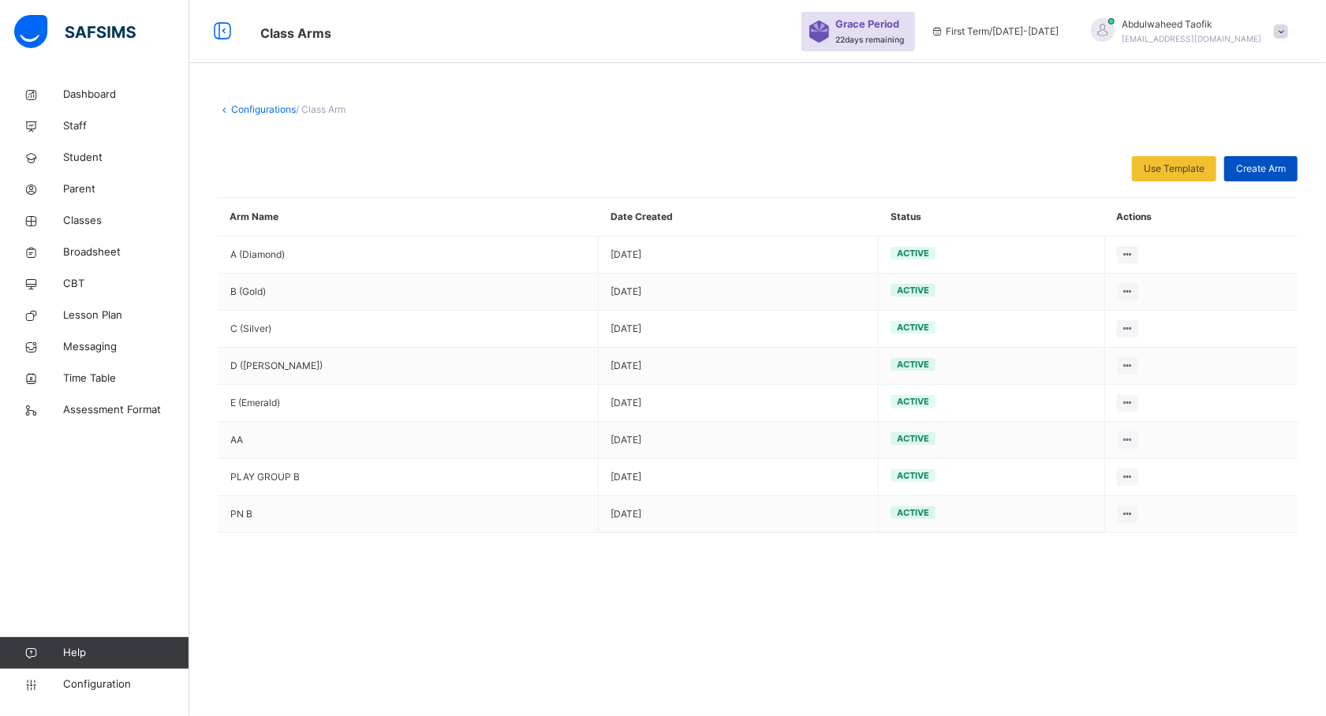
click at [1271, 169] on span "Create Arm" at bounding box center [1261, 169] width 50 height 14
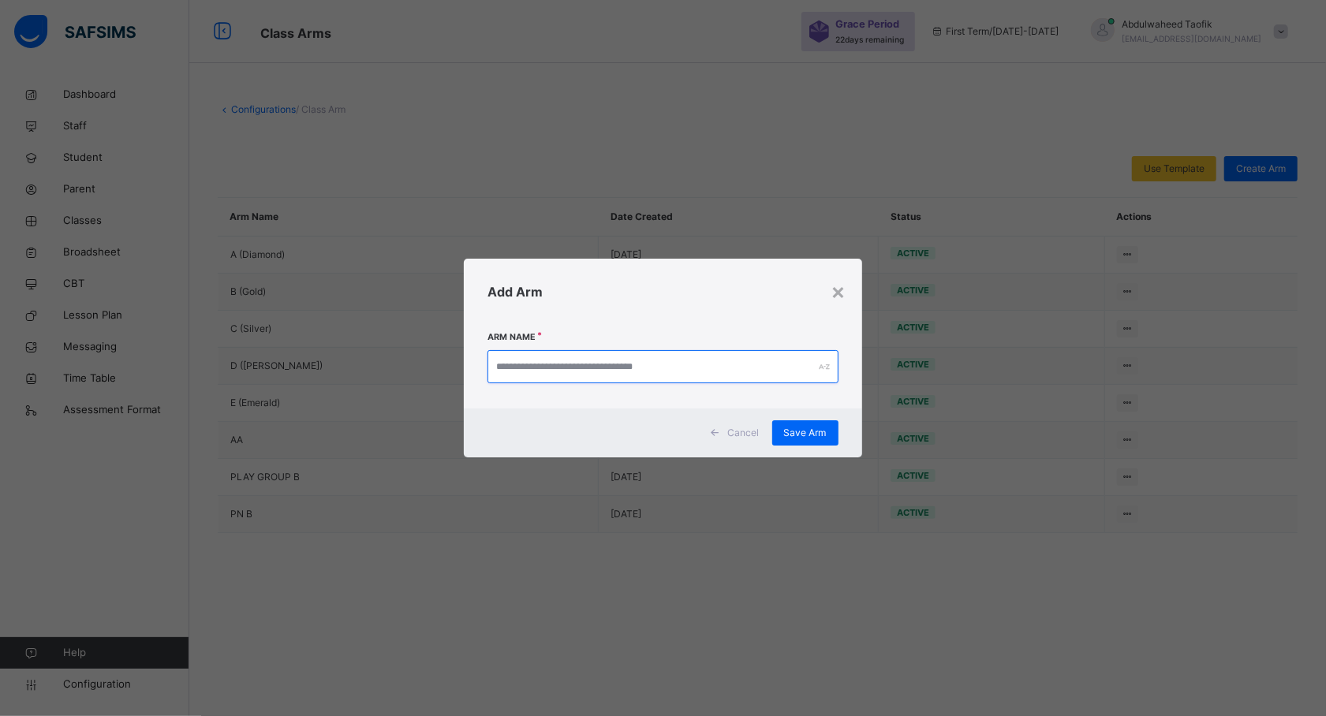
click at [536, 368] on input "text" at bounding box center [662, 366] width 350 height 33
type input "**********"
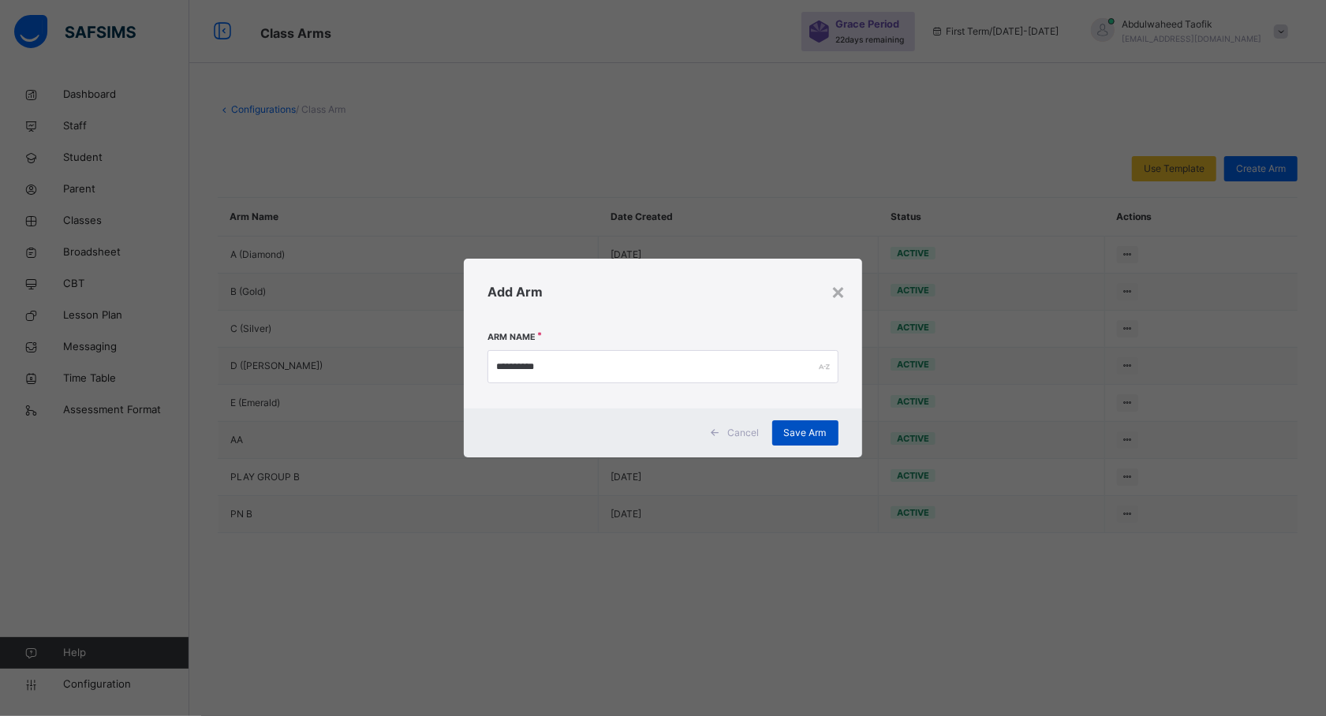
click at [808, 431] on span "Save Arm" at bounding box center [805, 433] width 43 height 14
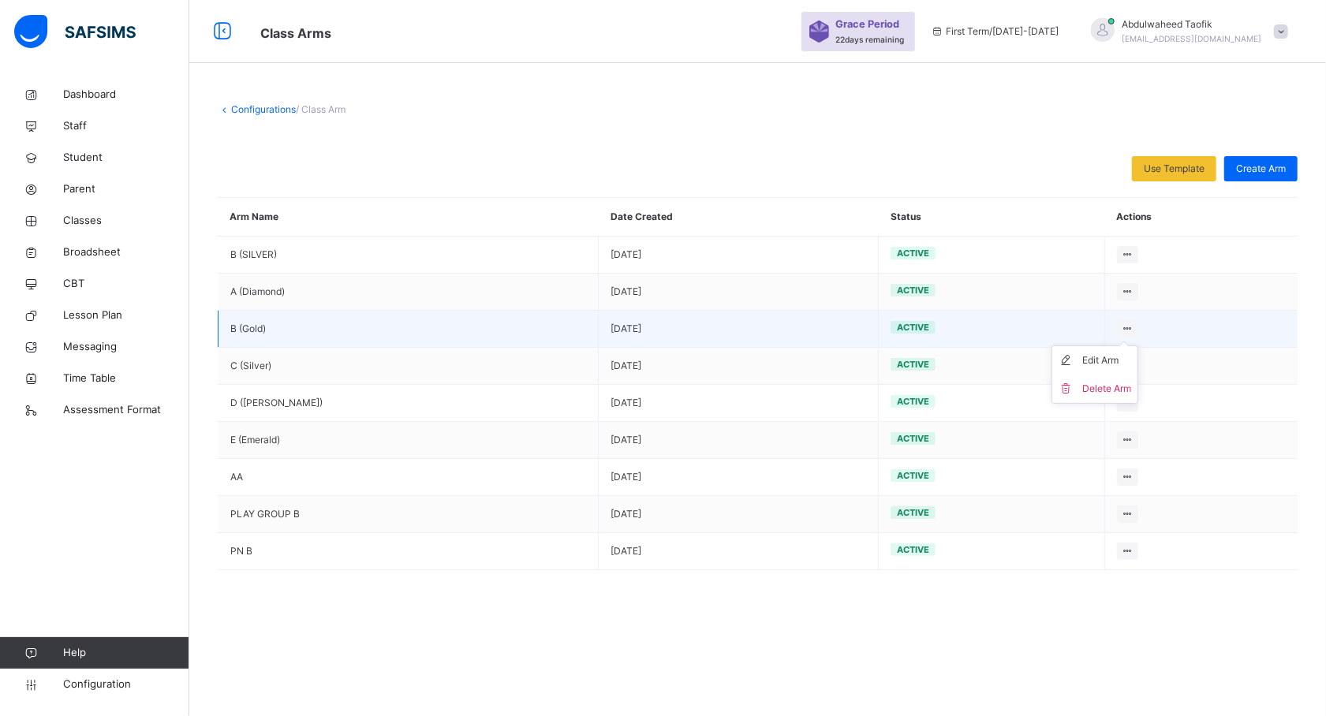
click at [1121, 329] on icon at bounding box center [1127, 329] width 13 height 12
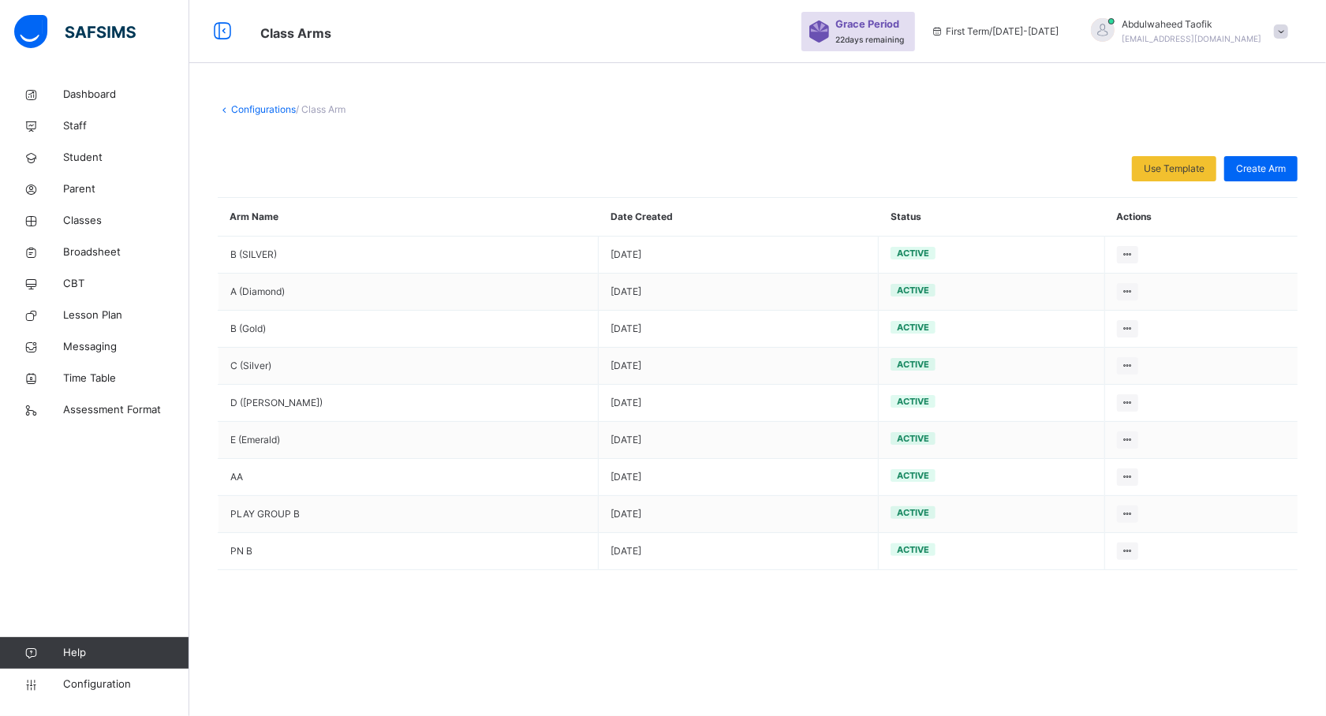
drag, startPoint x: 265, startPoint y: 329, endPoint x: 524, endPoint y: 16, distance: 406.7
click at [524, 16] on div "Class Arms Grace Period 22 days remaining First Term / [DATE]-[DATE] [PERSON_NA…" at bounding box center [663, 31] width 1326 height 63
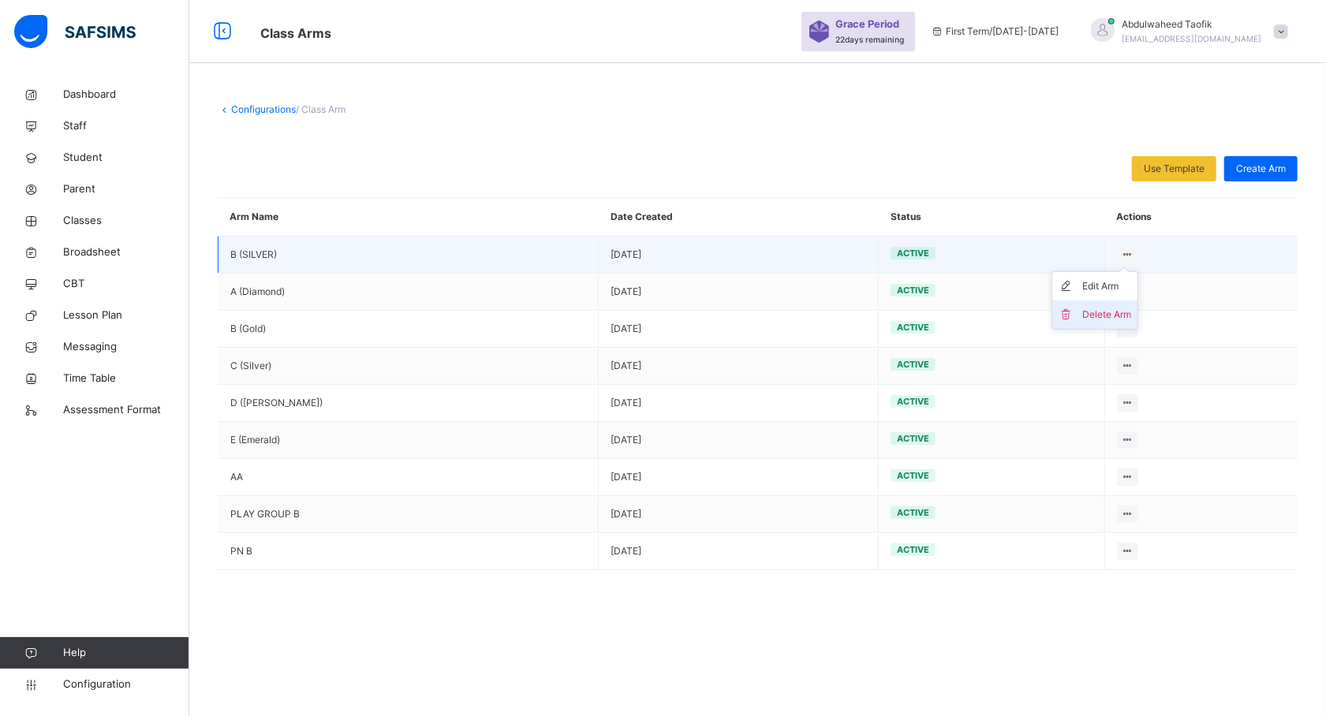
click at [1093, 308] on div "Delete Arm" at bounding box center [1106, 315] width 49 height 16
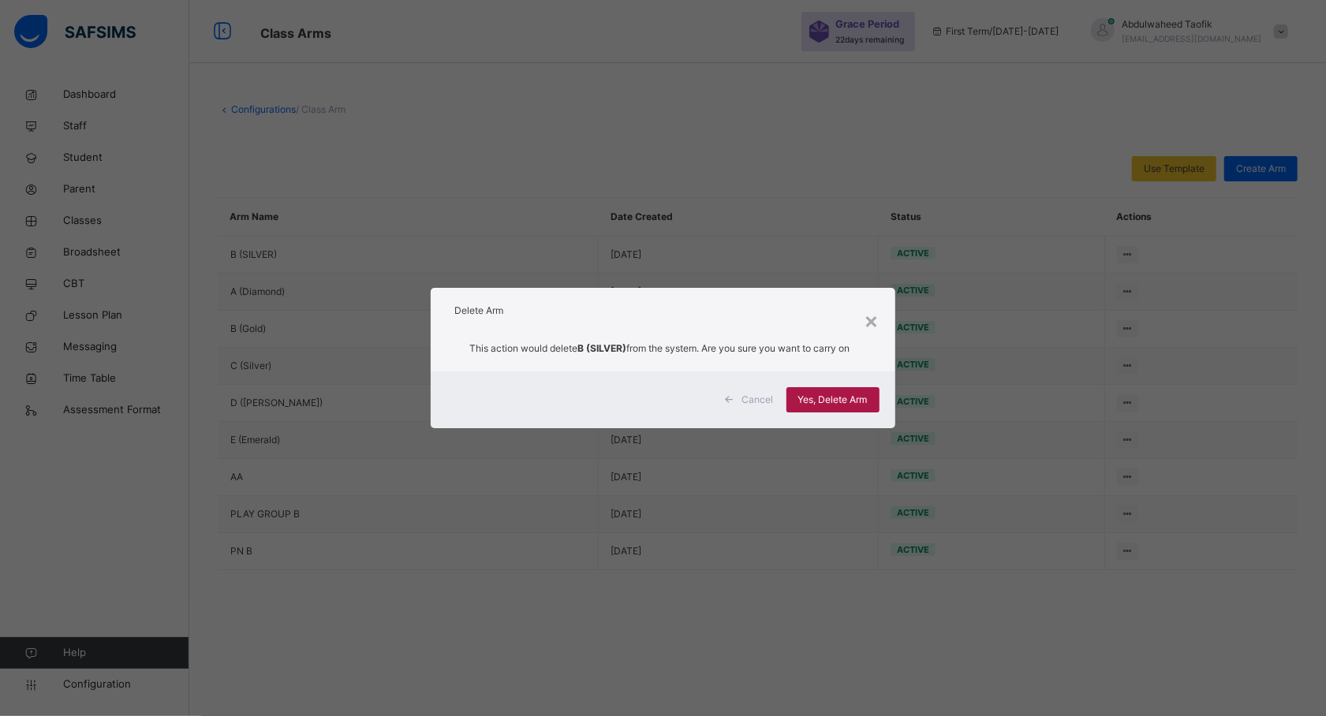
click at [827, 389] on div "Yes, Delete Arm" at bounding box center [832, 399] width 93 height 25
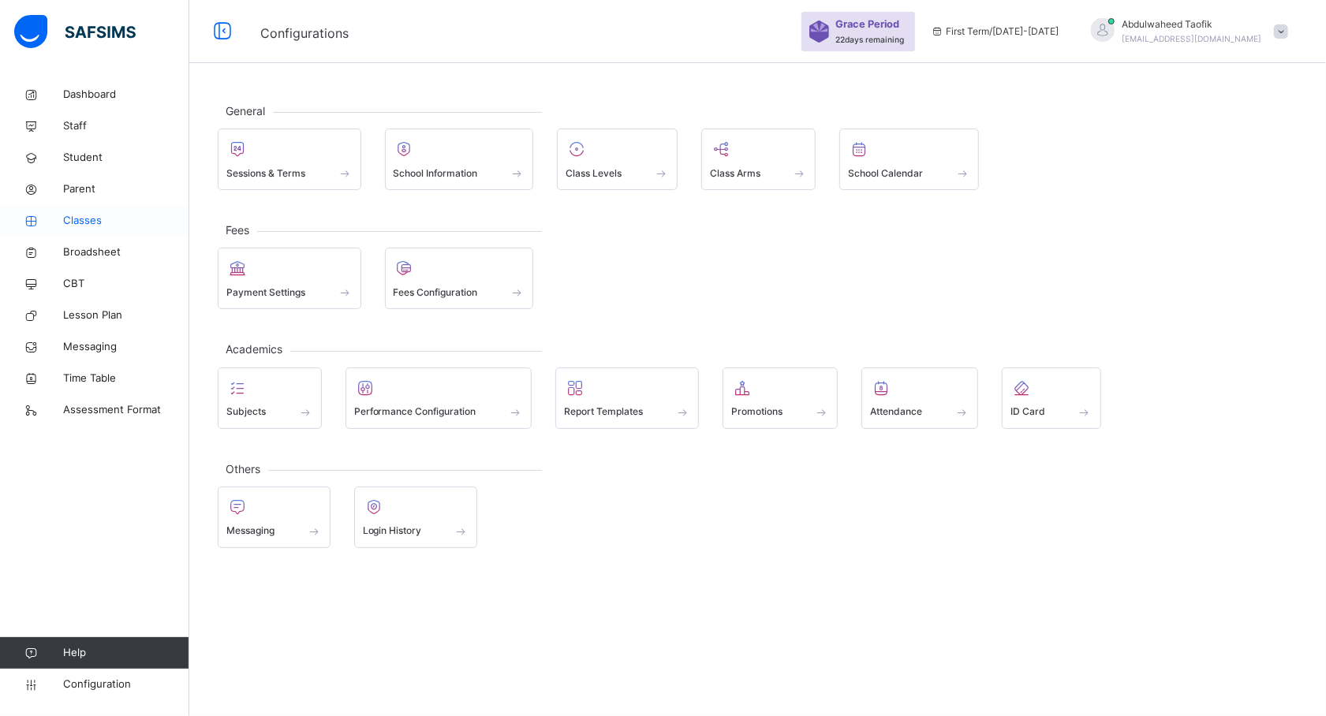
click at [86, 228] on span "Classes" at bounding box center [126, 221] width 126 height 16
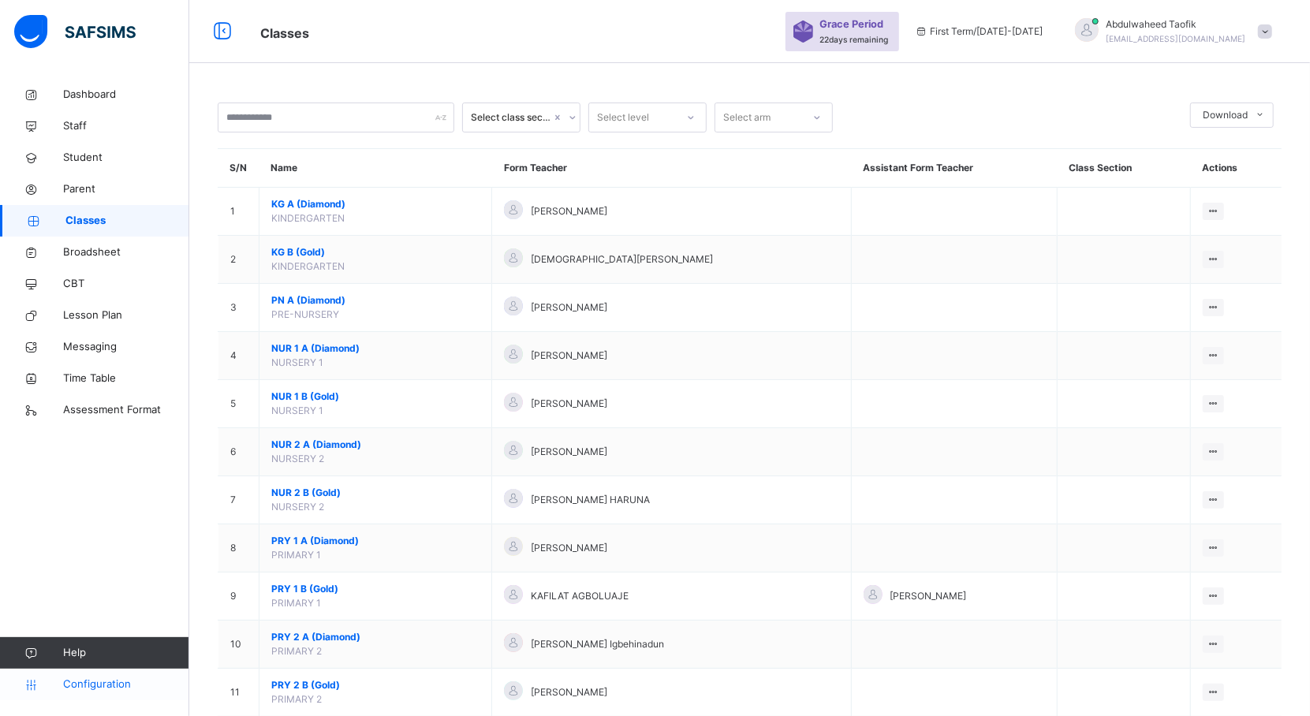
click at [99, 681] on span "Configuration" at bounding box center [125, 685] width 125 height 16
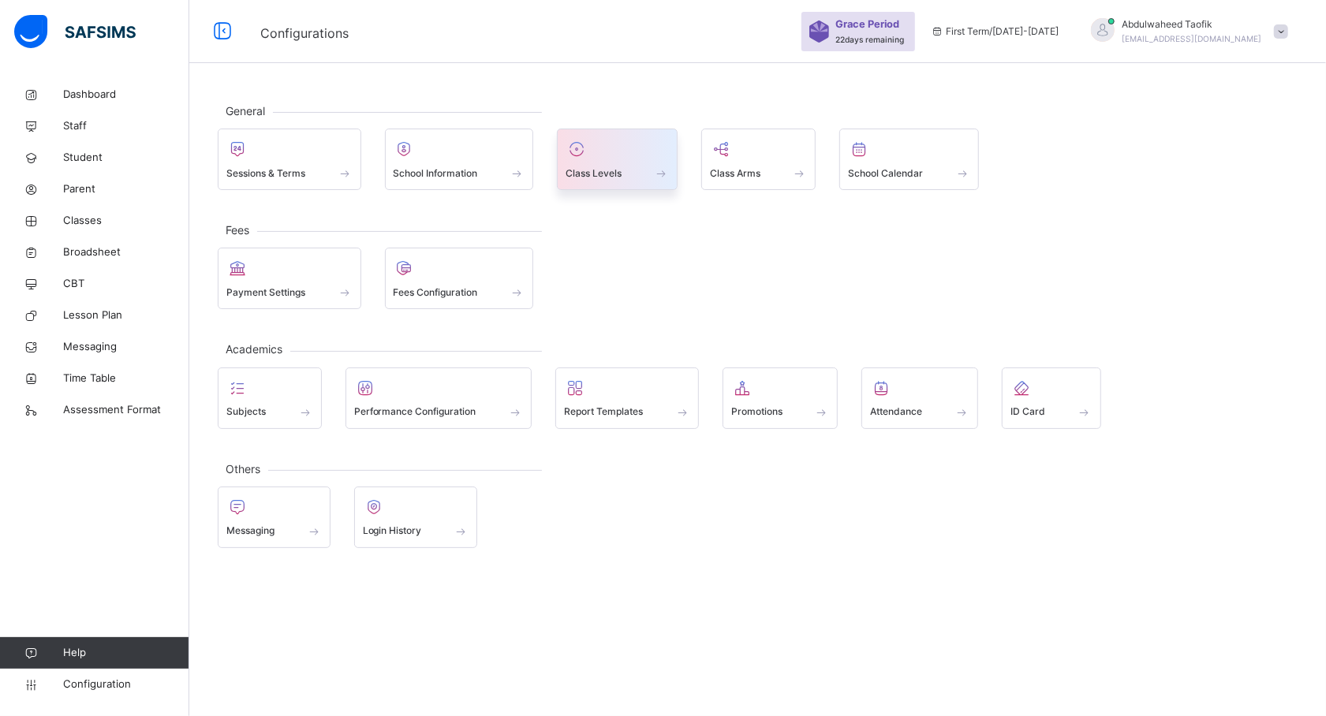
click at [594, 172] on span "Class Levels" at bounding box center [594, 173] width 56 height 14
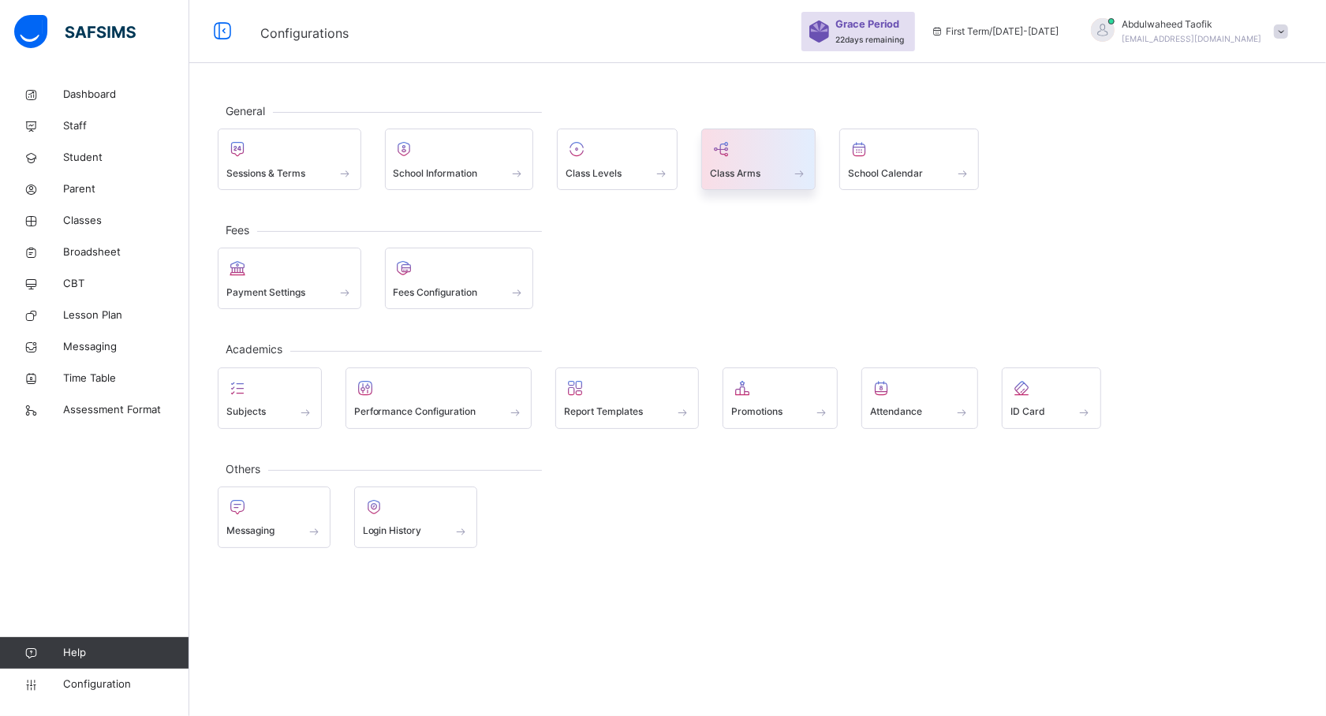
click at [767, 170] on div "Class Arms" at bounding box center [759, 173] width 98 height 17
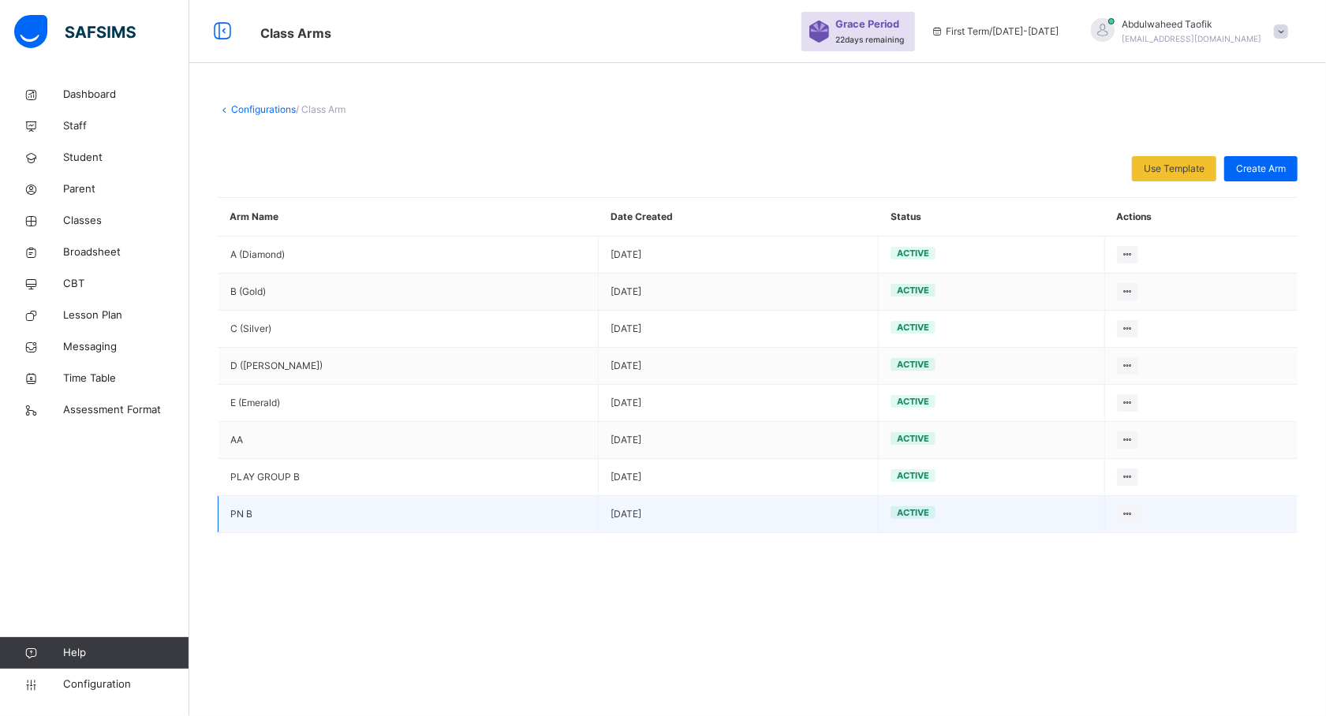
click at [304, 516] on td "PN B" at bounding box center [408, 514] width 380 height 37
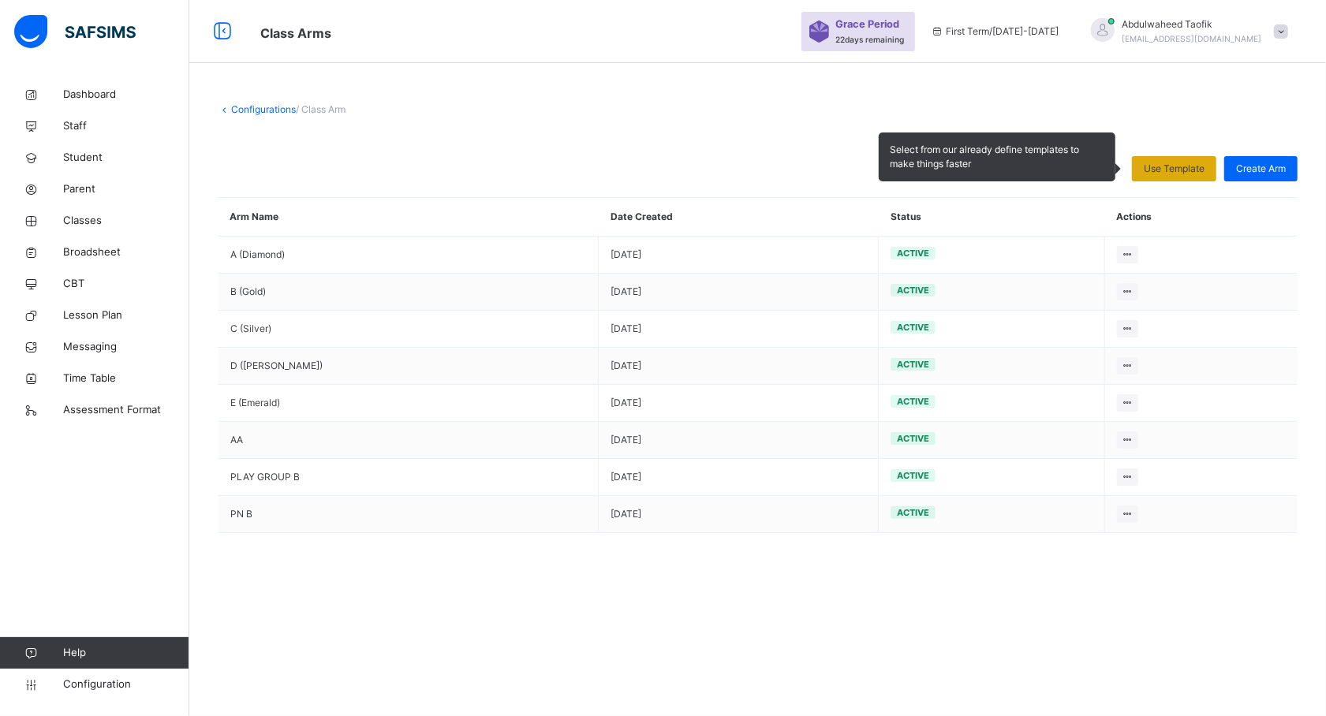
click at [1193, 170] on span "Use Template" at bounding box center [1174, 169] width 61 height 14
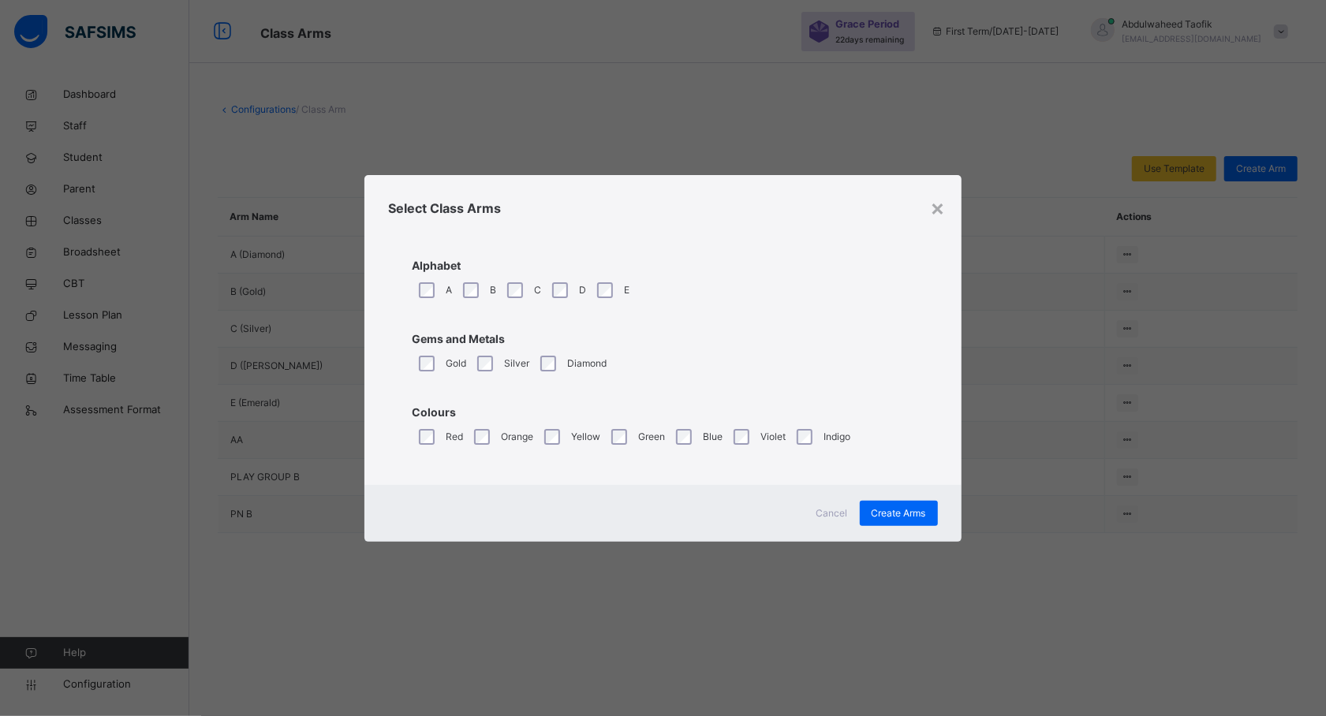
click at [1092, 405] on div "× Select Class Arms Alphabet A B C D E Gems and Metals Gold Silver Diamond Colo…" at bounding box center [663, 358] width 1326 height 716
click at [939, 210] on div "×" at bounding box center [938, 207] width 15 height 33
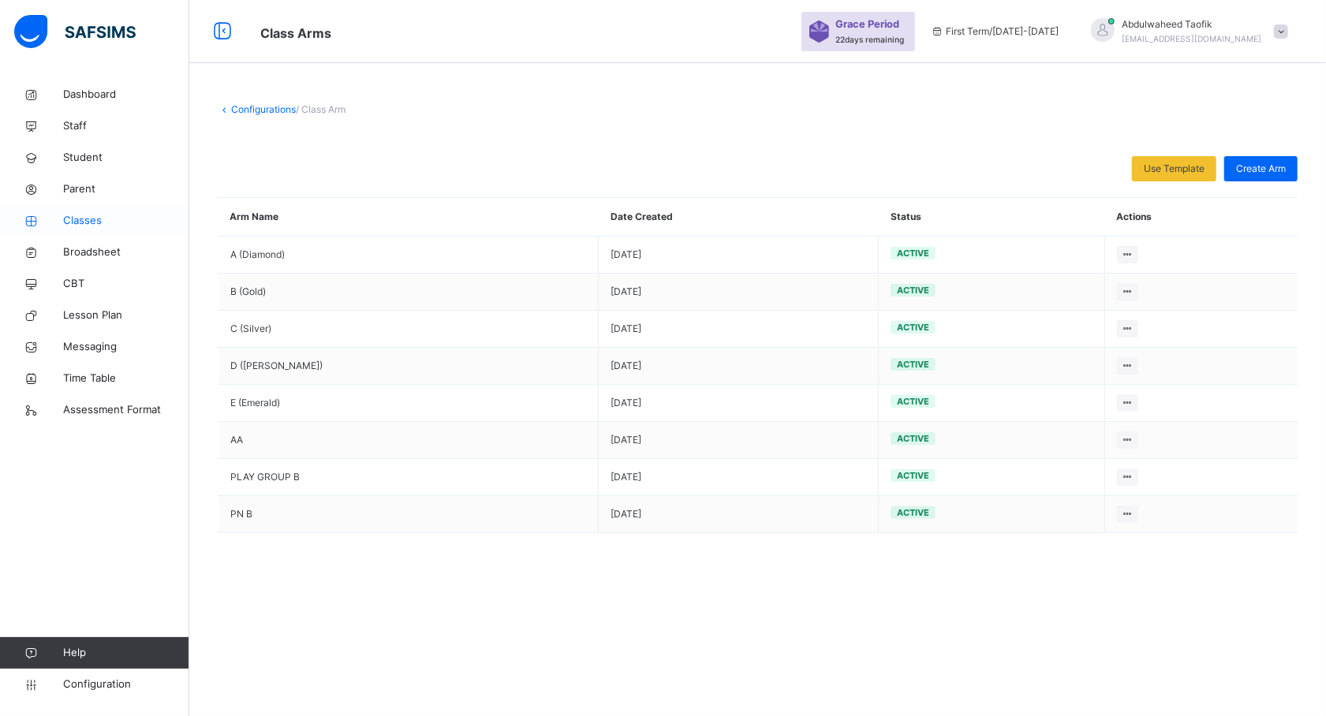
click at [90, 211] on link "Classes" at bounding box center [94, 221] width 189 height 32
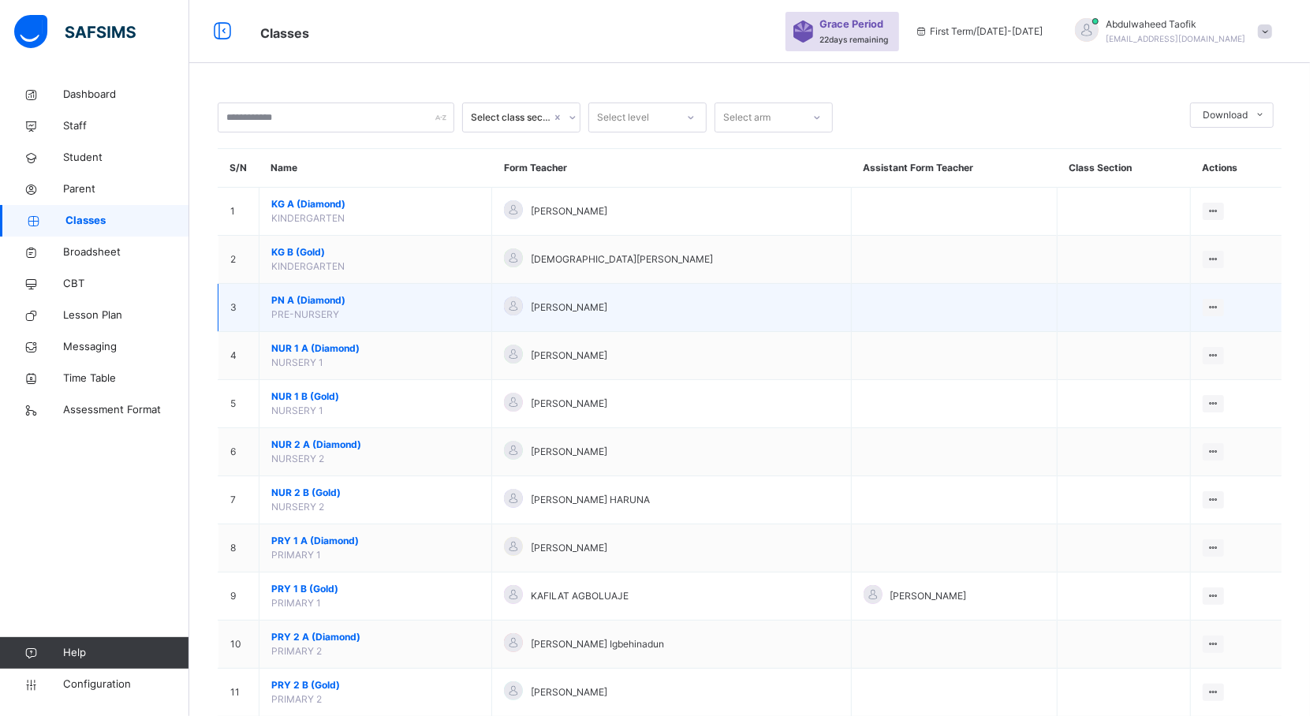
click at [309, 297] on span "PN A (Diamond)" at bounding box center [375, 300] width 208 height 14
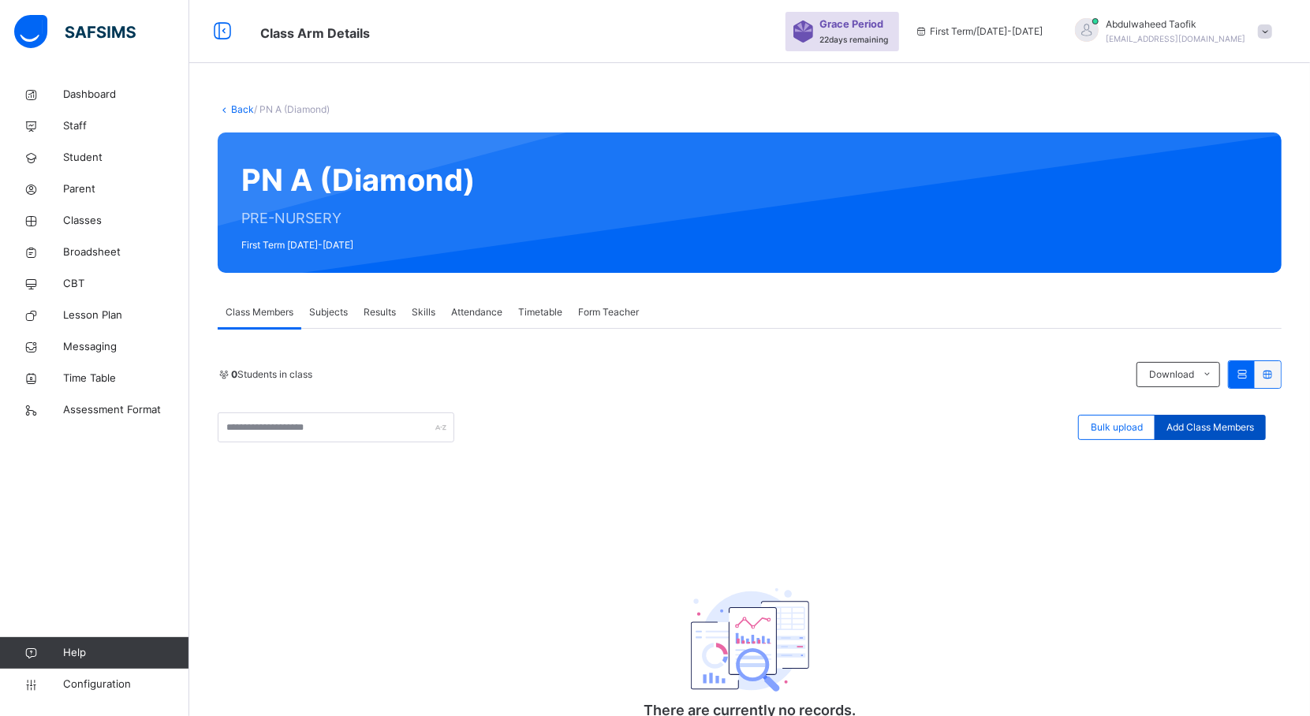
click at [1238, 427] on span "Add Class Members" at bounding box center [1211, 427] width 88 height 14
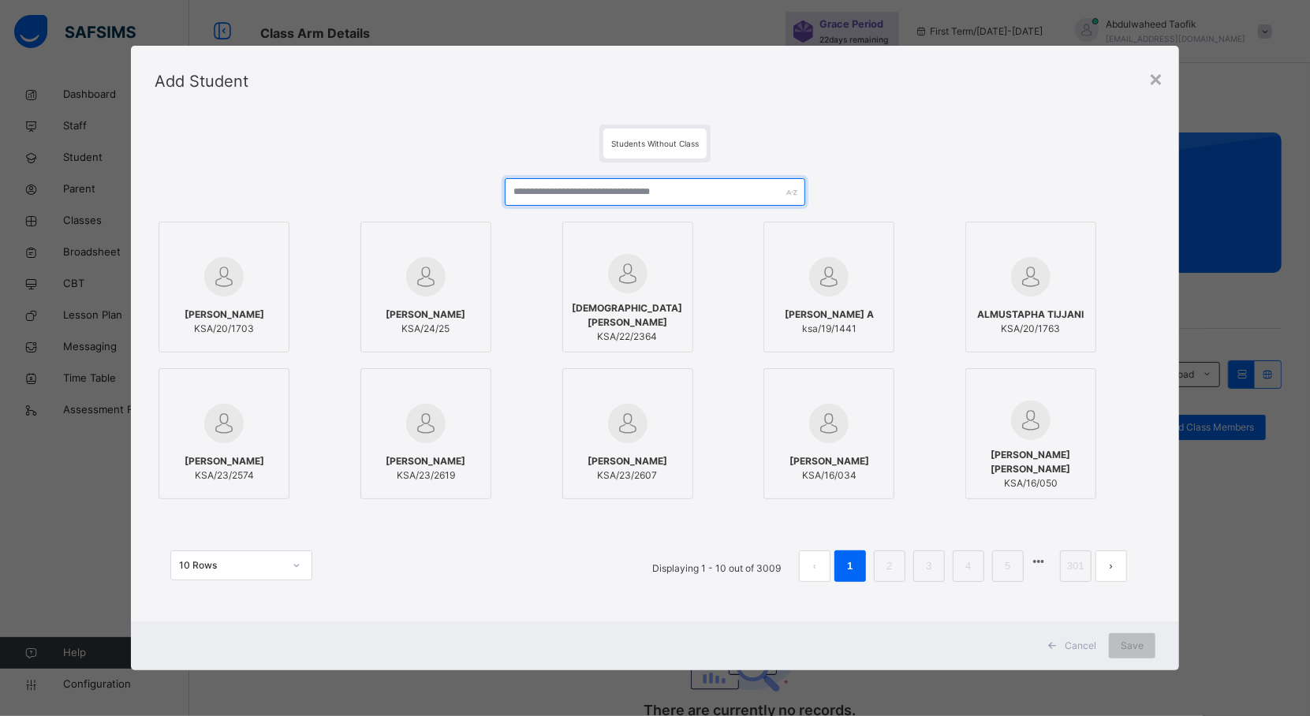
click at [588, 186] on input "text" at bounding box center [655, 192] width 301 height 28
click at [578, 187] on input "text" at bounding box center [655, 192] width 301 height 28
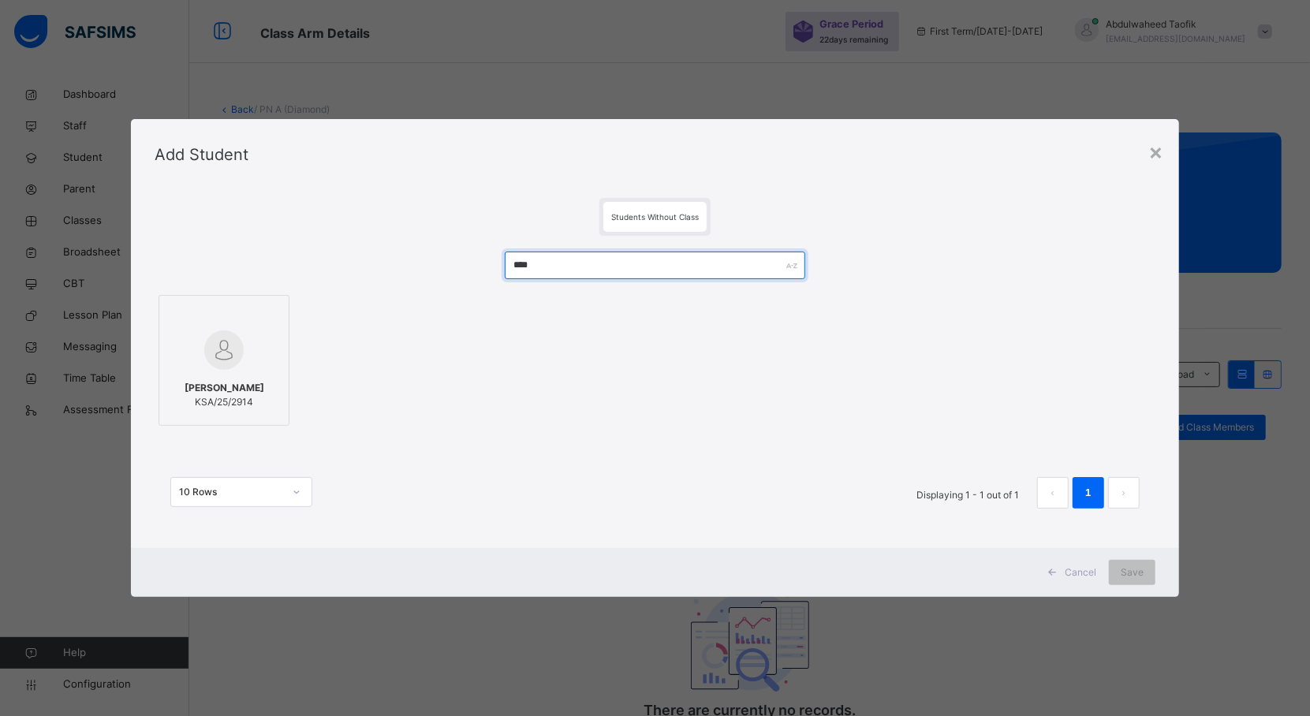
type input "****"
click at [222, 338] on img at bounding box center [223, 349] width 39 height 39
click at [1152, 560] on div "Save" at bounding box center [1146, 572] width 47 height 25
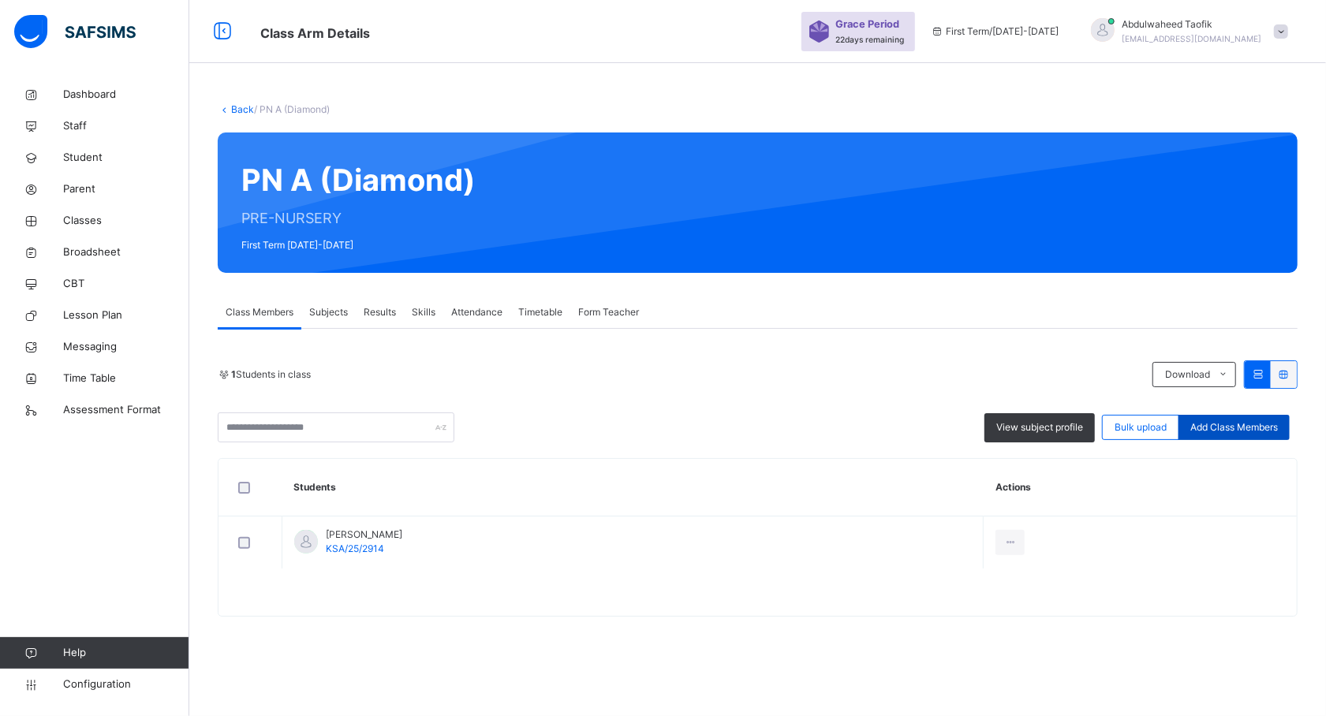
click at [1234, 424] on span "Add Class Members" at bounding box center [1234, 427] width 88 height 14
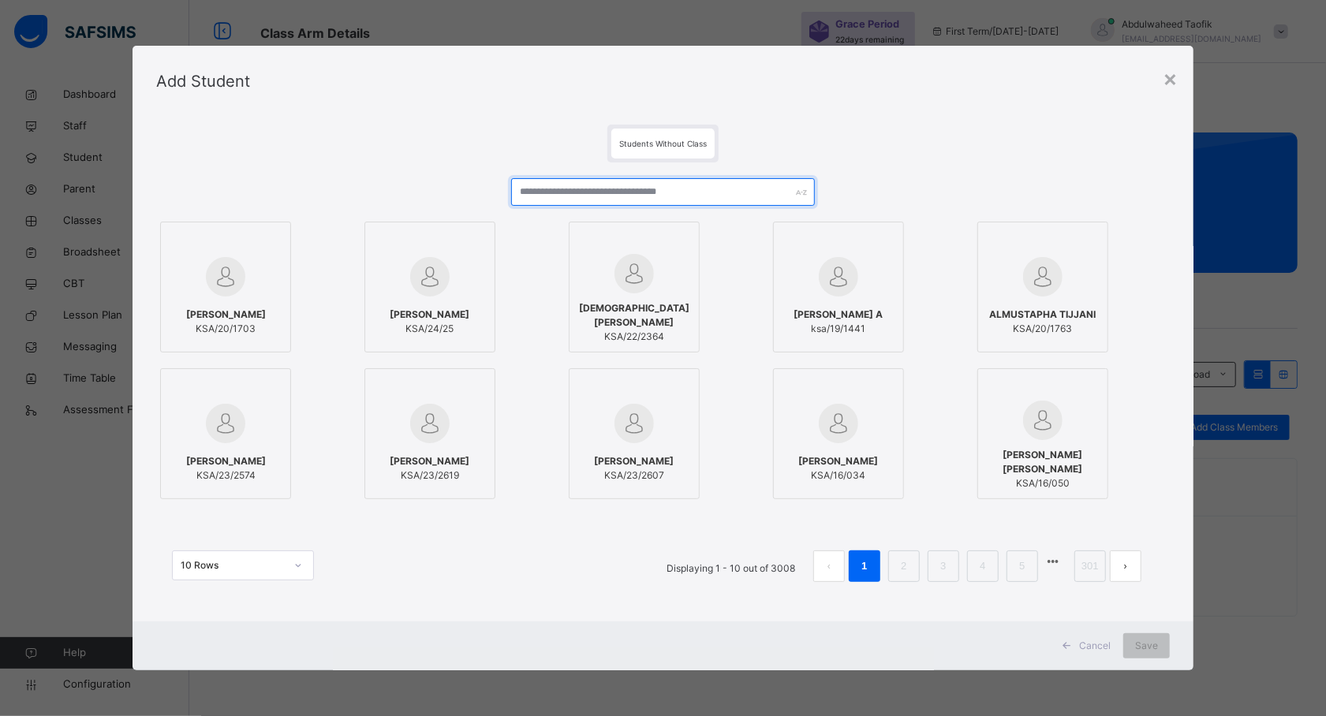
click at [600, 192] on input "text" at bounding box center [663, 192] width 304 height 28
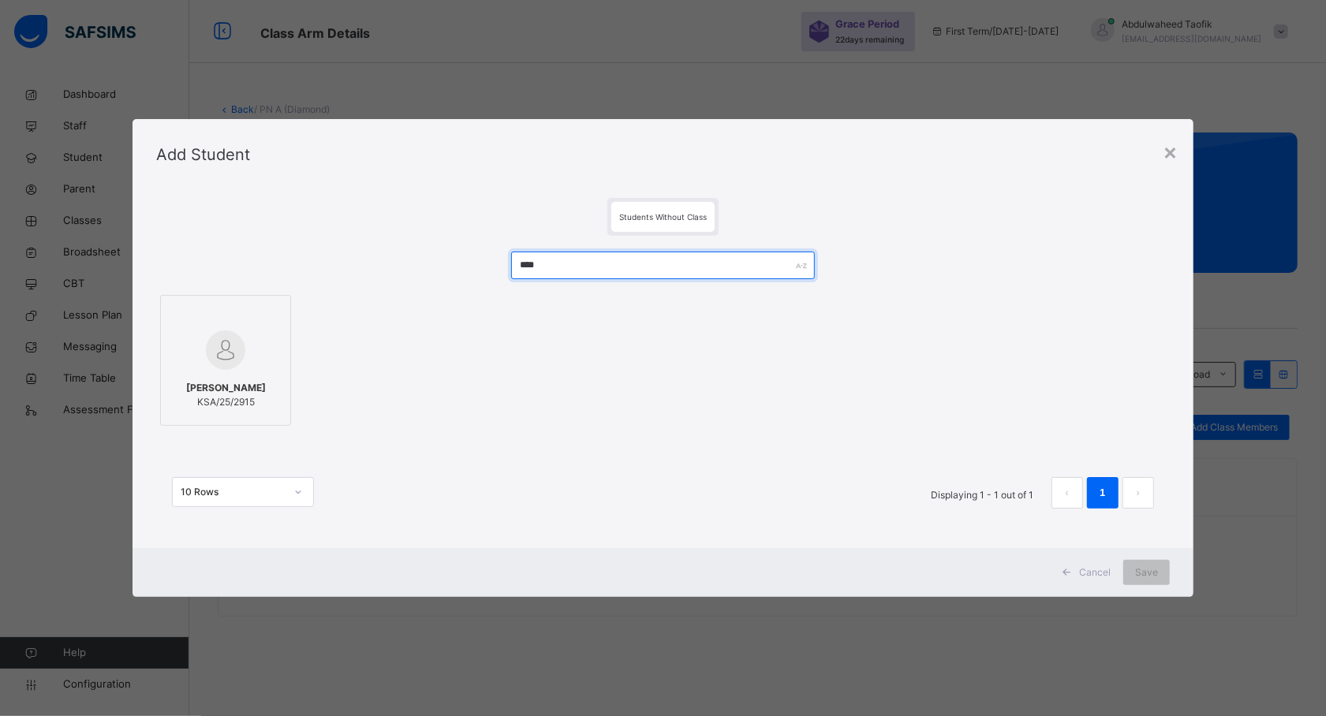
type input "****"
click at [256, 395] on span "[PERSON_NAME]" at bounding box center [226, 388] width 80 height 14
click at [1140, 566] on span "Save" at bounding box center [1146, 573] width 23 height 14
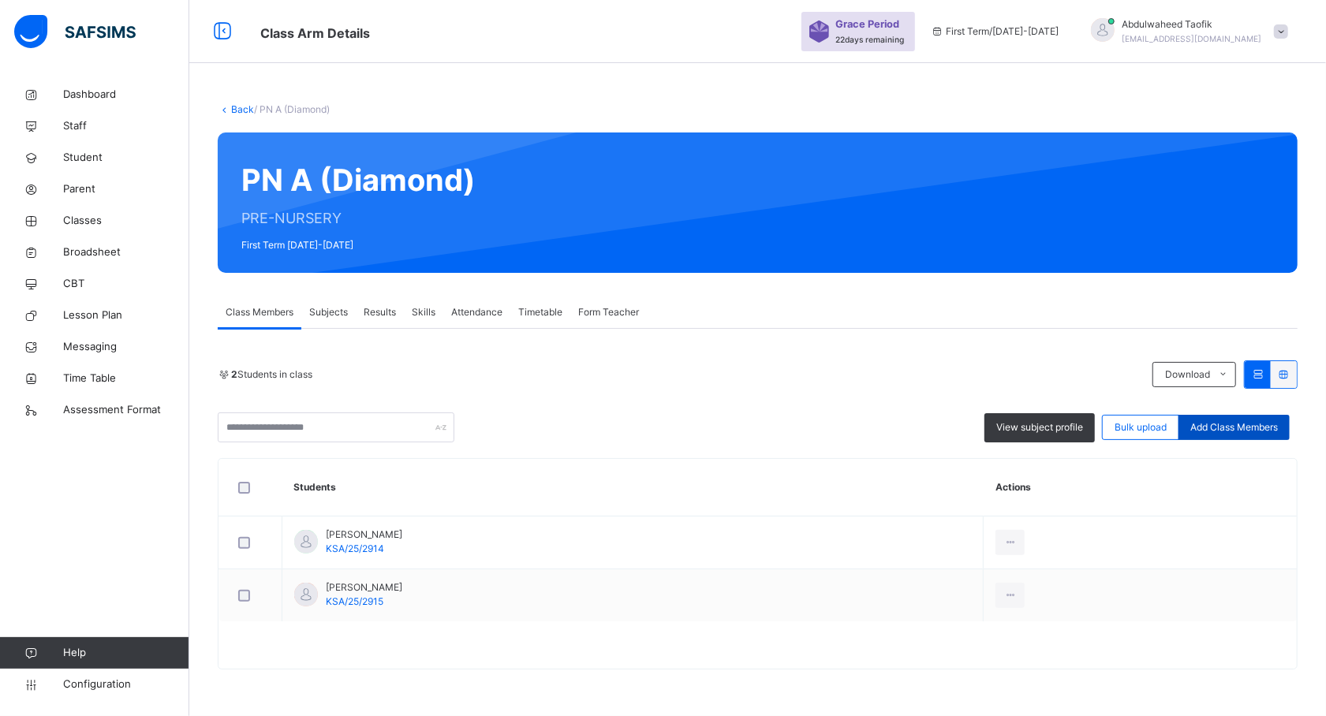
click at [1260, 435] on div "Add Class Members" at bounding box center [1233, 427] width 111 height 25
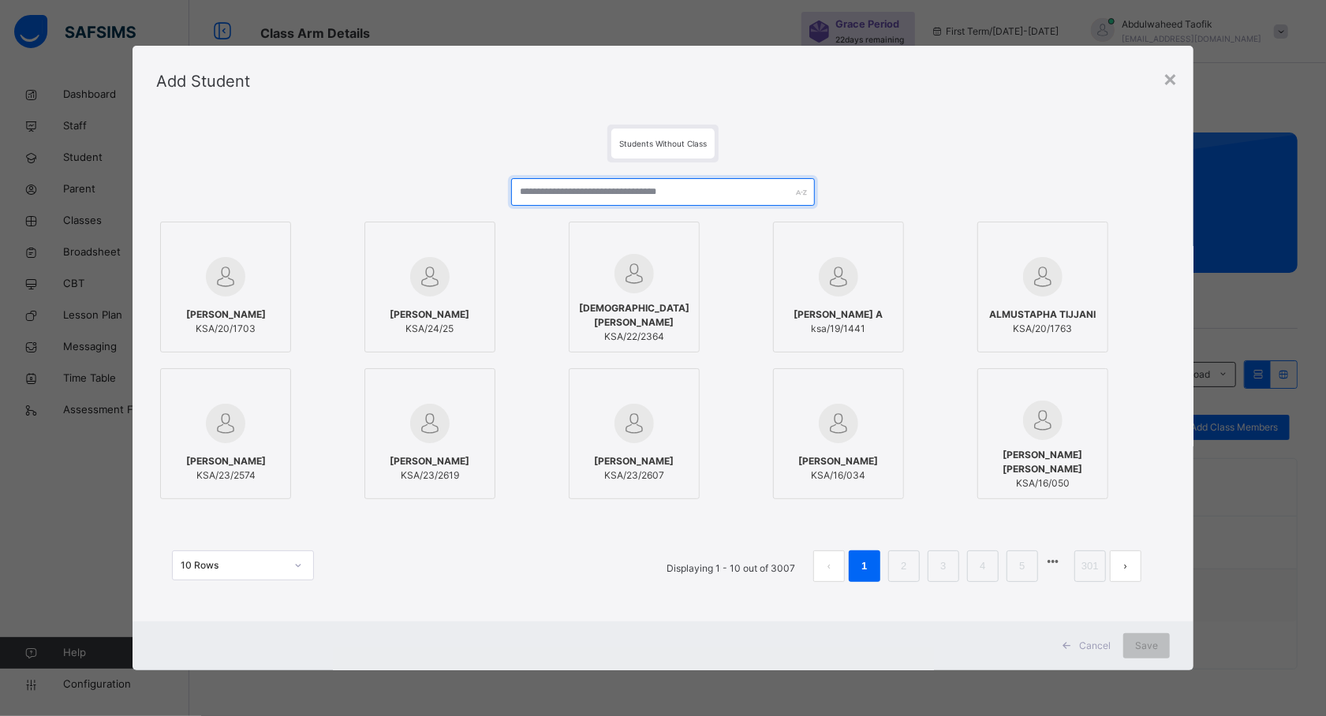
click at [635, 184] on input "text" at bounding box center [663, 192] width 304 height 28
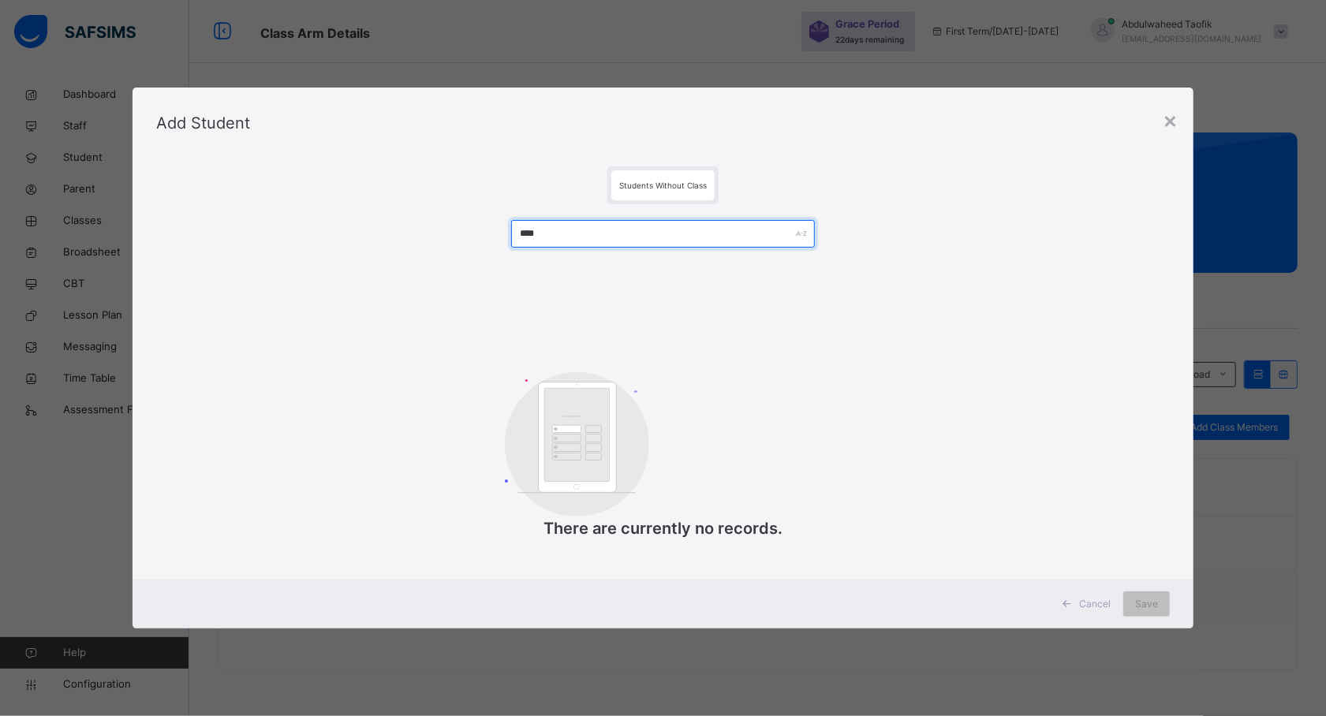
click at [566, 235] on input "****" at bounding box center [663, 234] width 304 height 28
click at [1169, 123] on div "×" at bounding box center [1170, 119] width 15 height 33
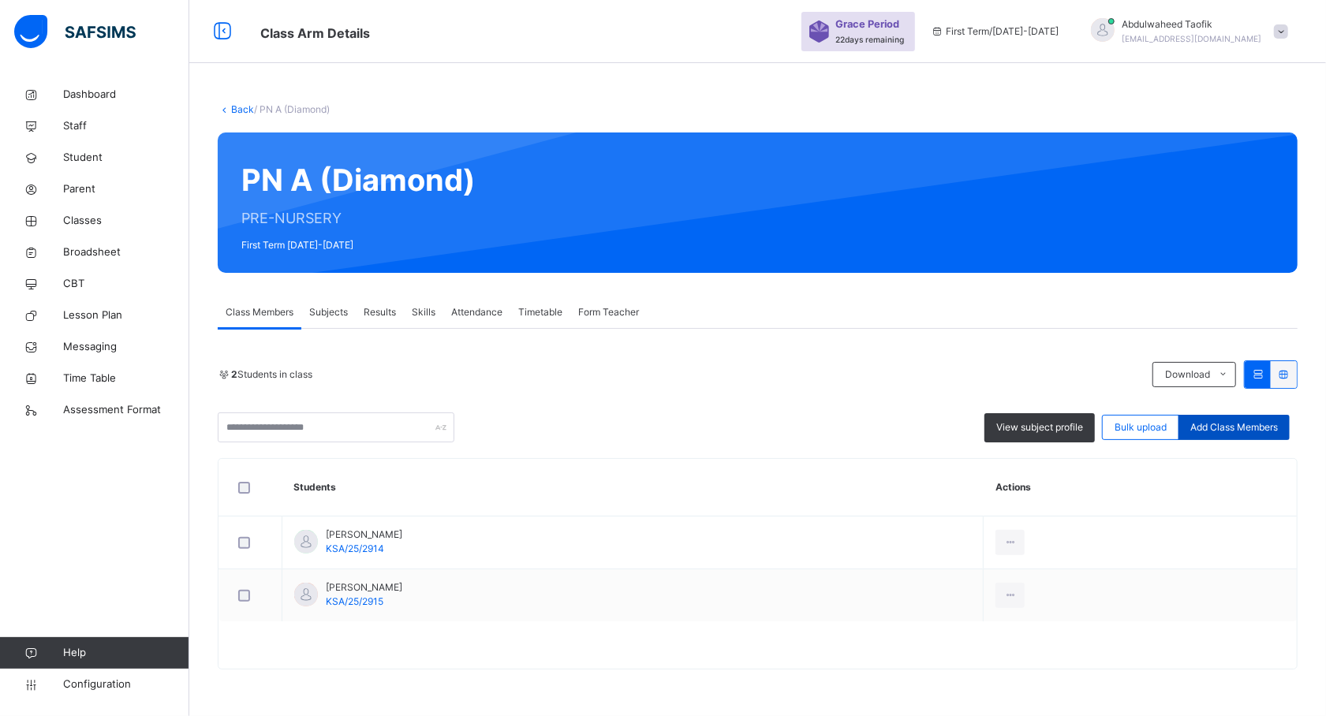
click at [1246, 420] on div "Add Class Members" at bounding box center [1233, 427] width 111 height 25
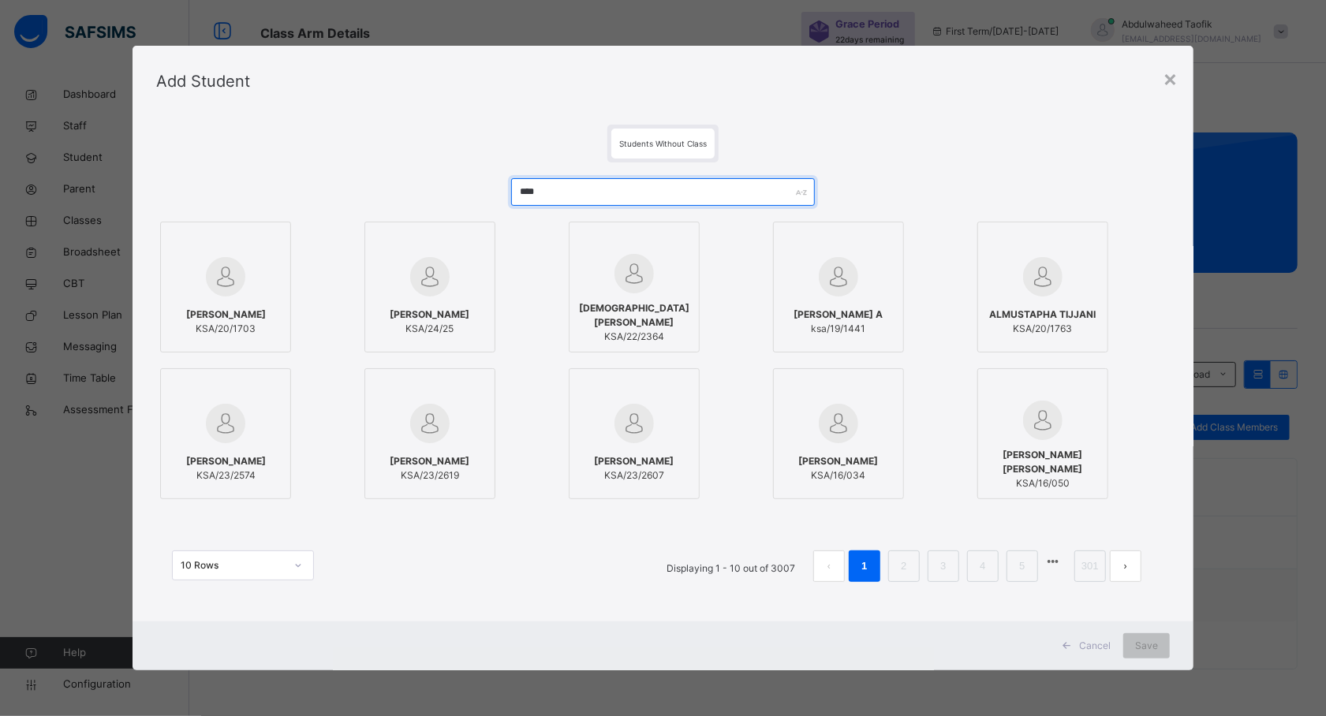
click at [556, 183] on input "****" at bounding box center [663, 192] width 304 height 28
type input "*"
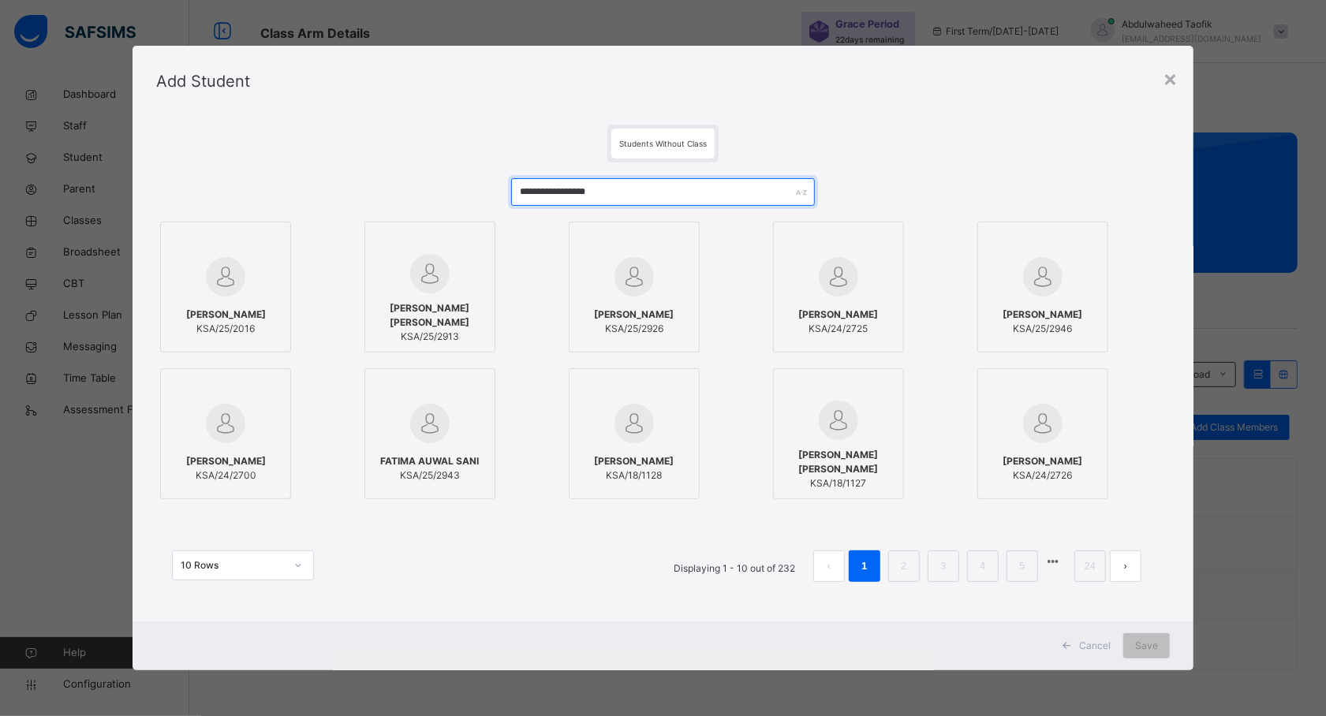
type input "**********"
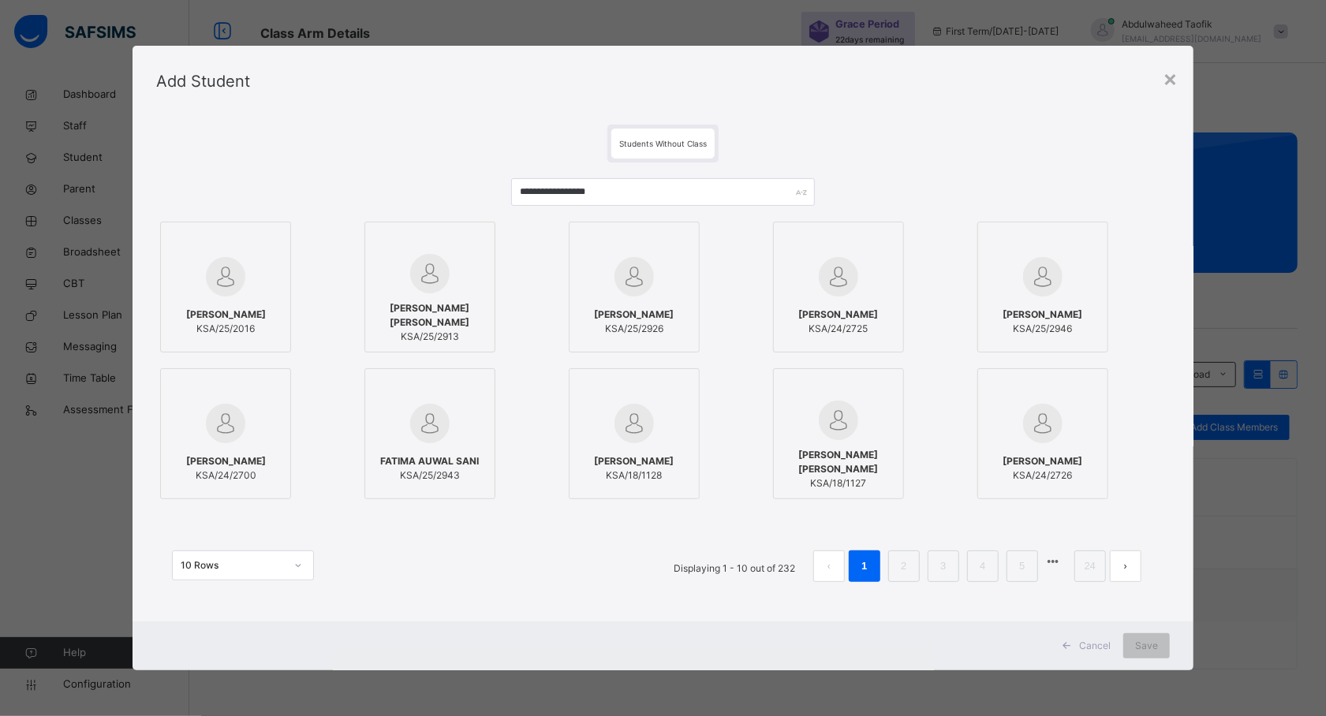
click at [232, 322] on span "KSA/25/2016" at bounding box center [226, 329] width 80 height 14
click at [1137, 650] on span "Save" at bounding box center [1146, 646] width 23 height 14
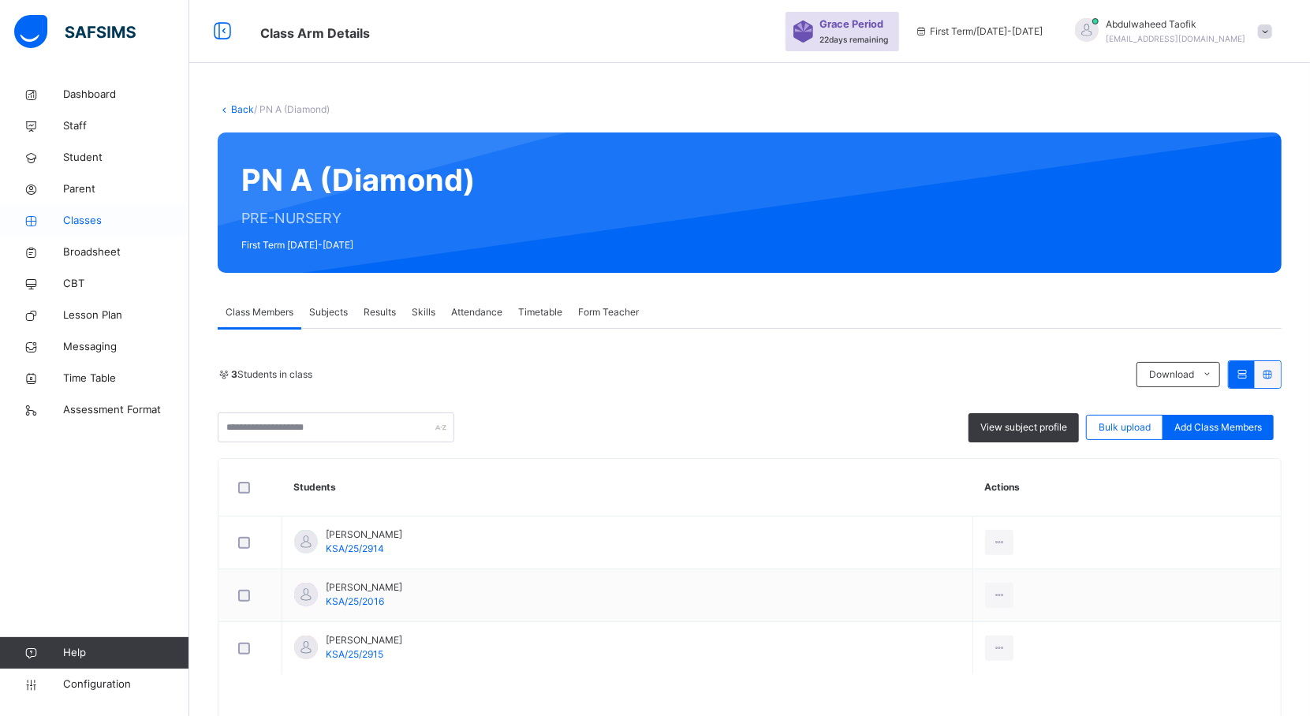
click at [93, 219] on span "Classes" at bounding box center [126, 221] width 126 height 16
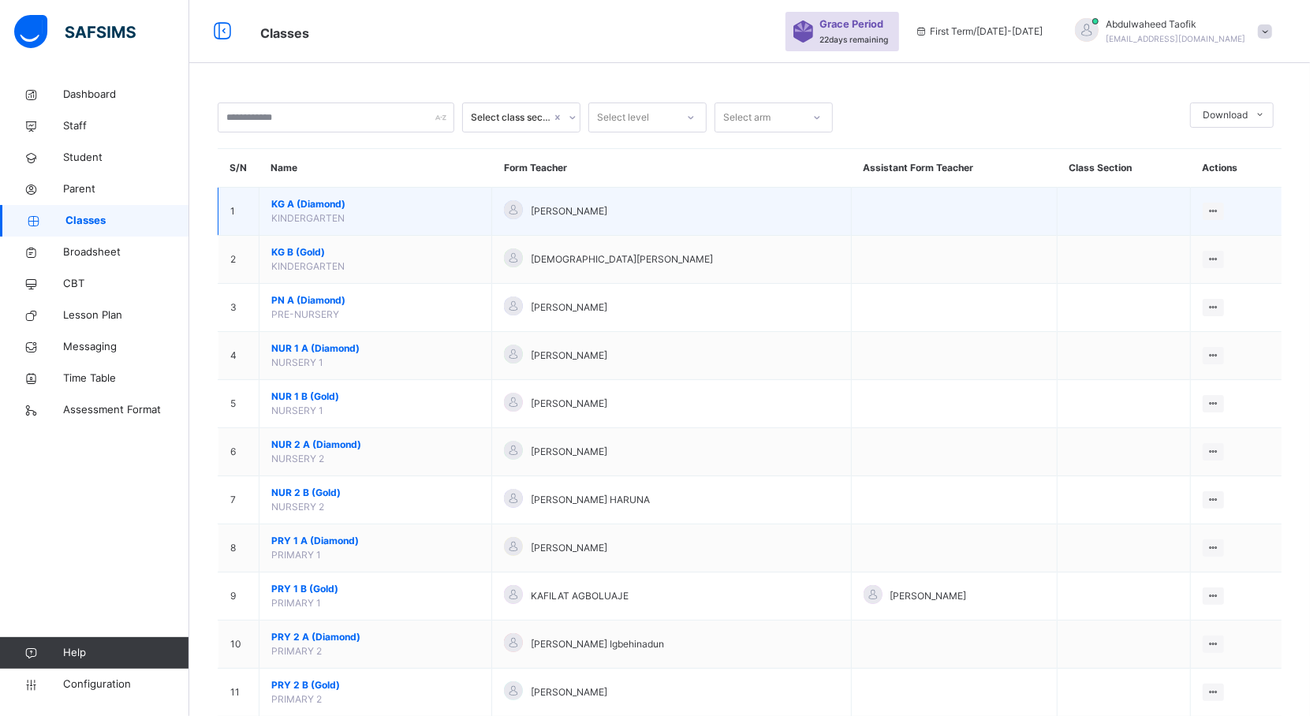
click at [335, 207] on span "KG A (Diamond)" at bounding box center [375, 204] width 208 height 14
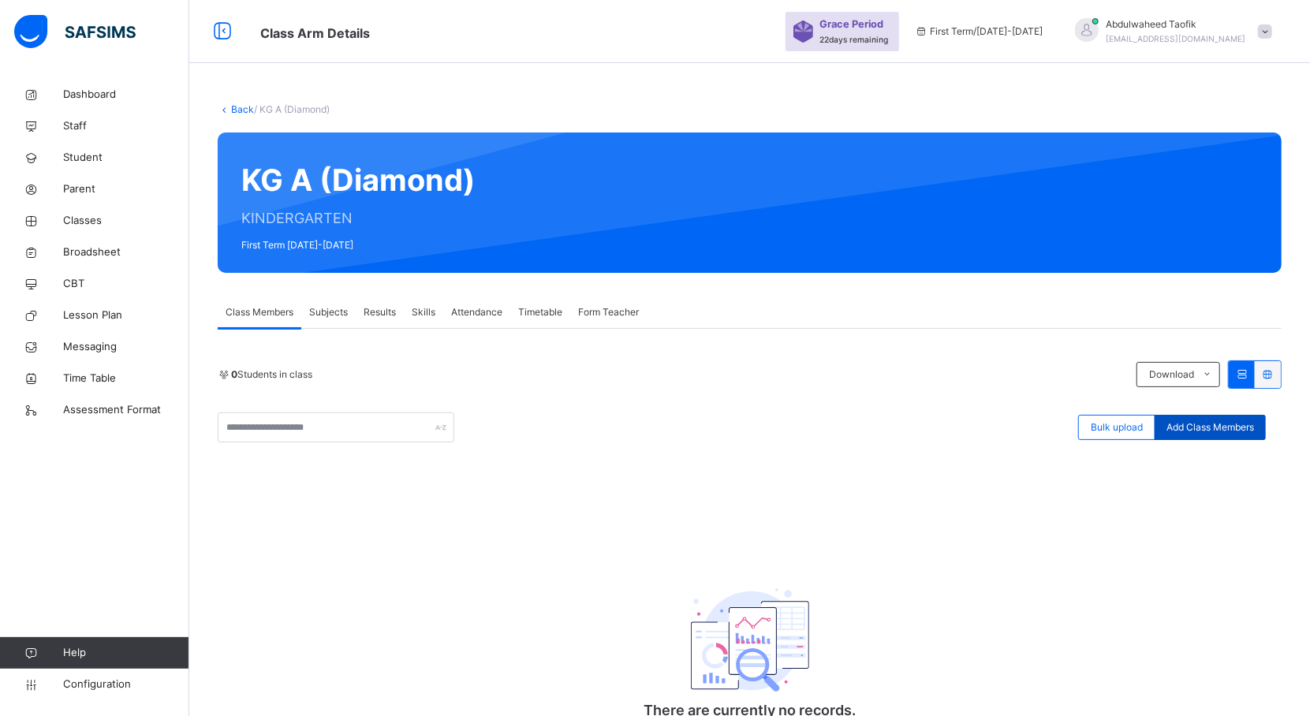
click at [1223, 430] on span "Add Class Members" at bounding box center [1211, 427] width 88 height 14
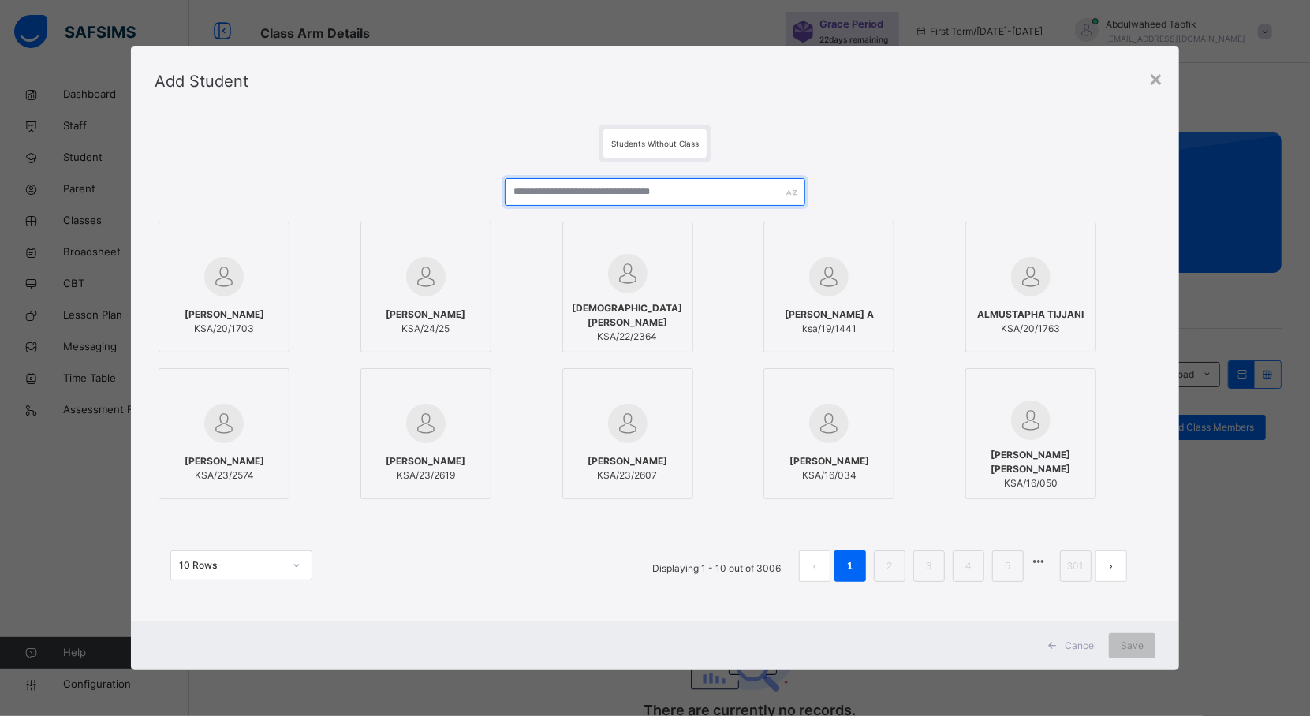
click at [729, 188] on input "text" at bounding box center [655, 192] width 301 height 28
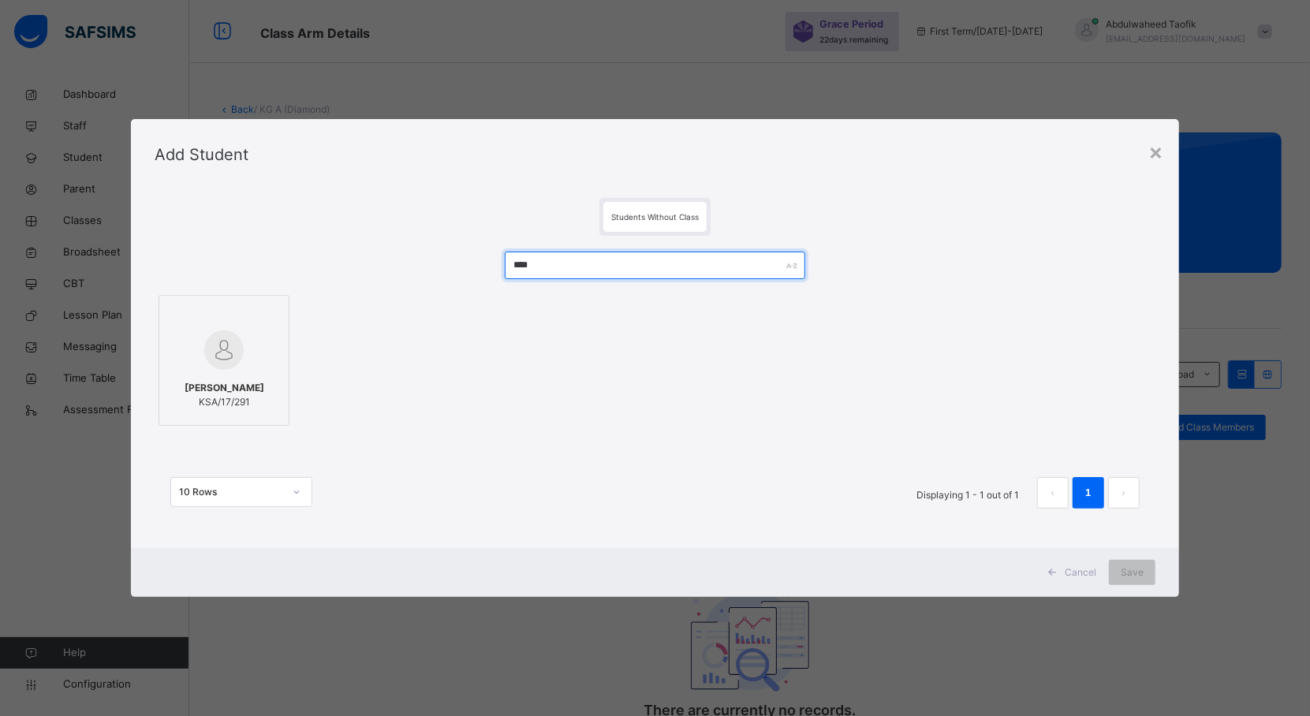
click at [551, 260] on input "****" at bounding box center [655, 266] width 301 height 28
type input "*"
type input "****"
click at [1159, 156] on div "×" at bounding box center [1155, 151] width 15 height 33
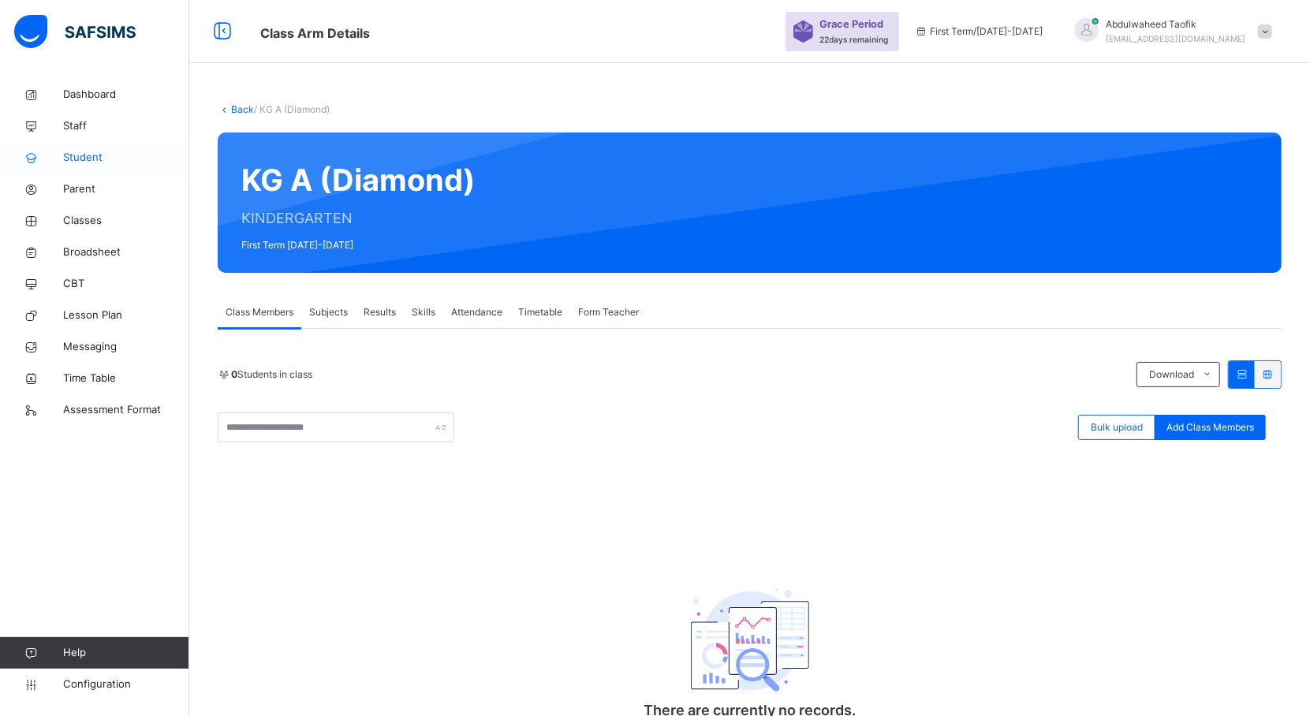
click at [84, 161] on span "Student" at bounding box center [126, 158] width 126 height 16
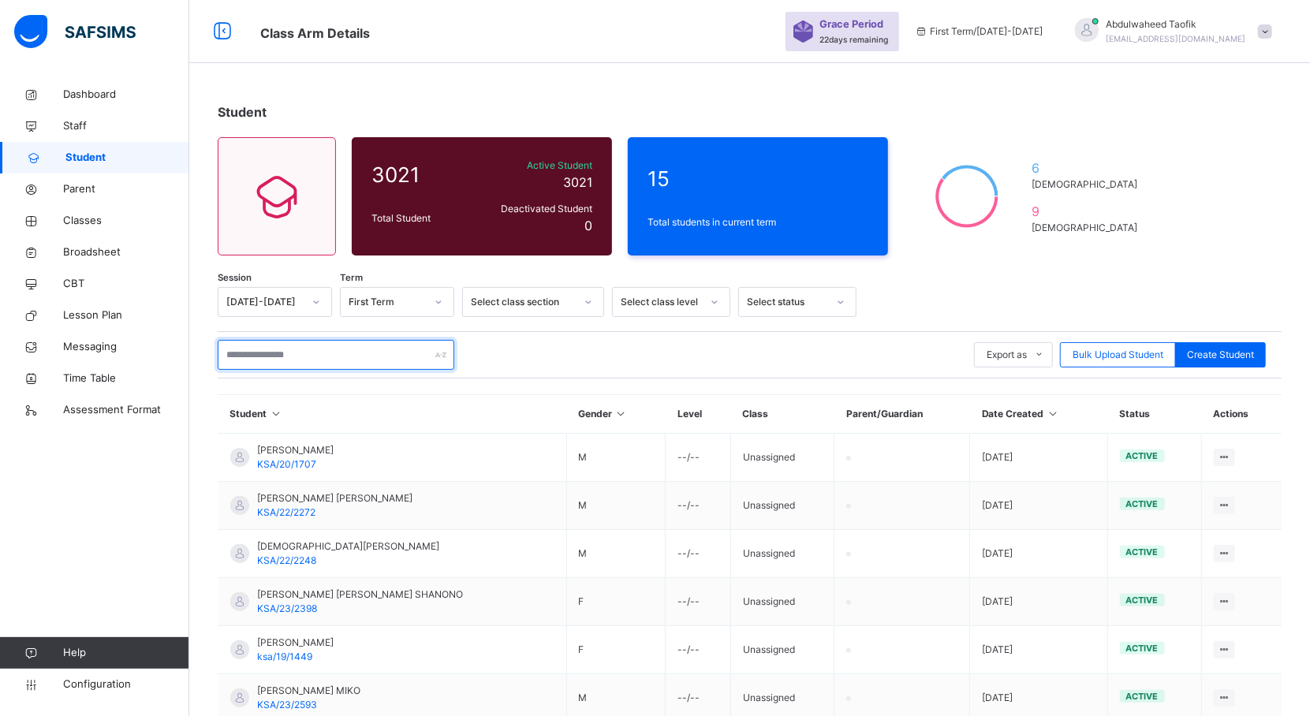
click at [339, 351] on input "text" at bounding box center [336, 355] width 237 height 30
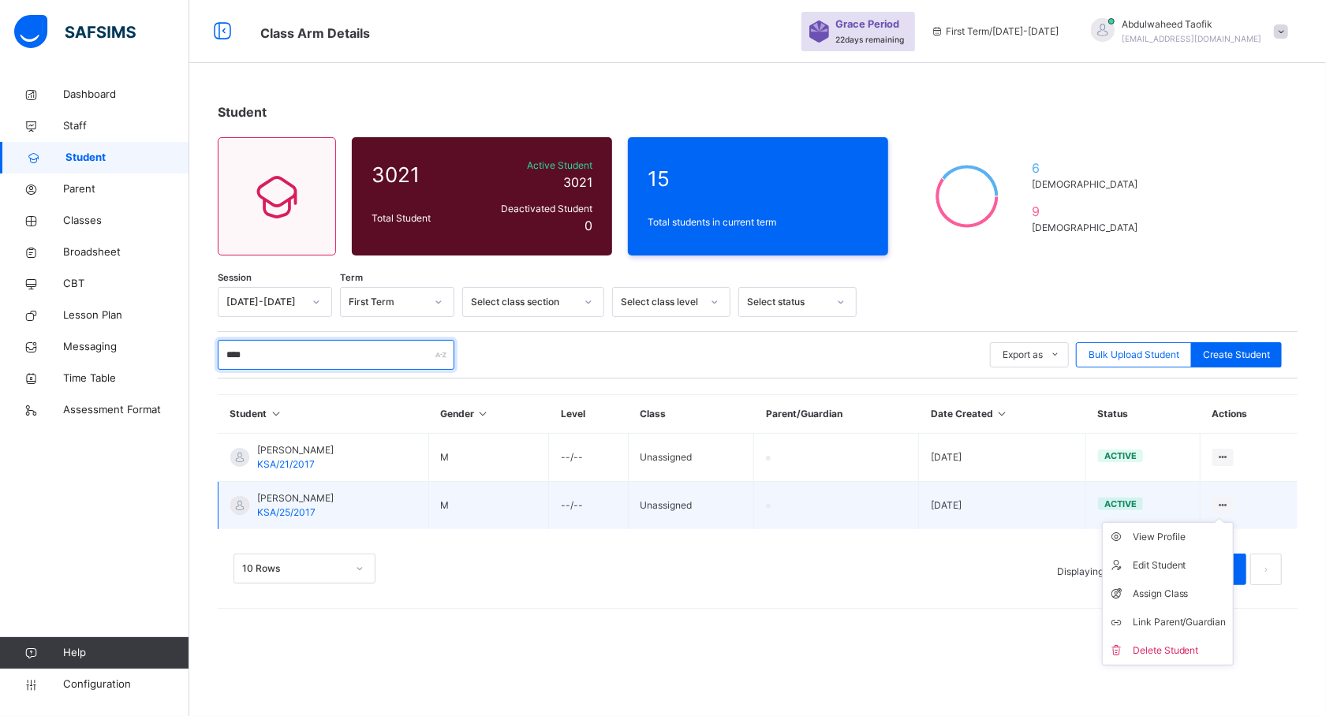
type input "****"
click at [1225, 506] on icon at bounding box center [1222, 505] width 13 height 12
click at [1153, 565] on div "Edit Student" at bounding box center [1180, 566] width 94 height 16
select select "**"
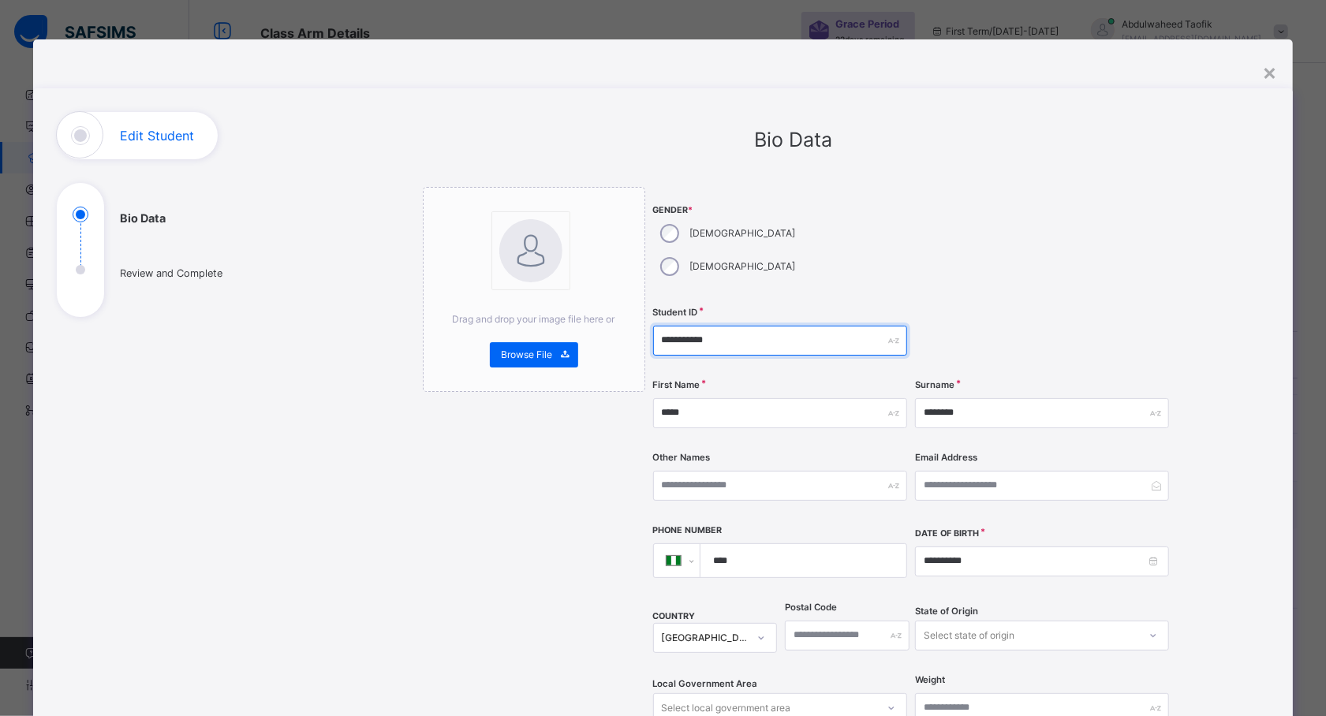
click at [708, 326] on input "**********" at bounding box center [780, 341] width 254 height 30
type input "**********"
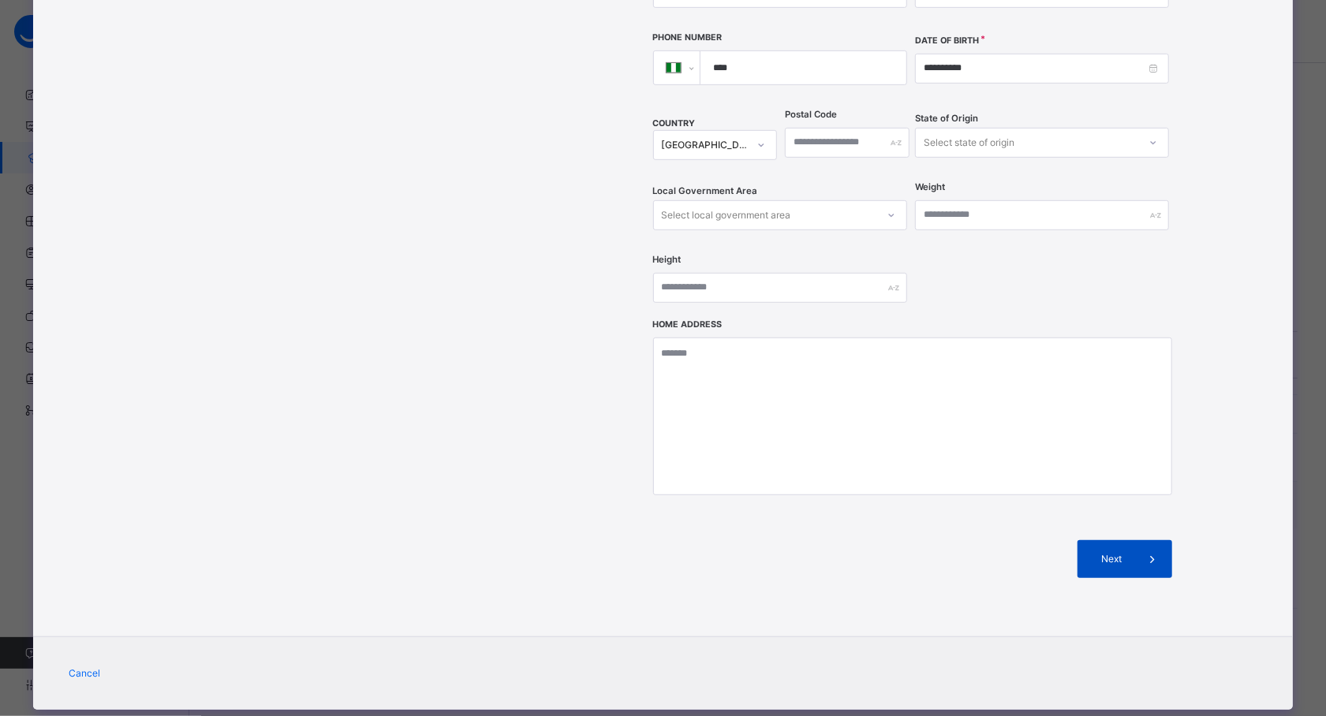
click at [1123, 552] on span "Next" at bounding box center [1111, 559] width 45 height 14
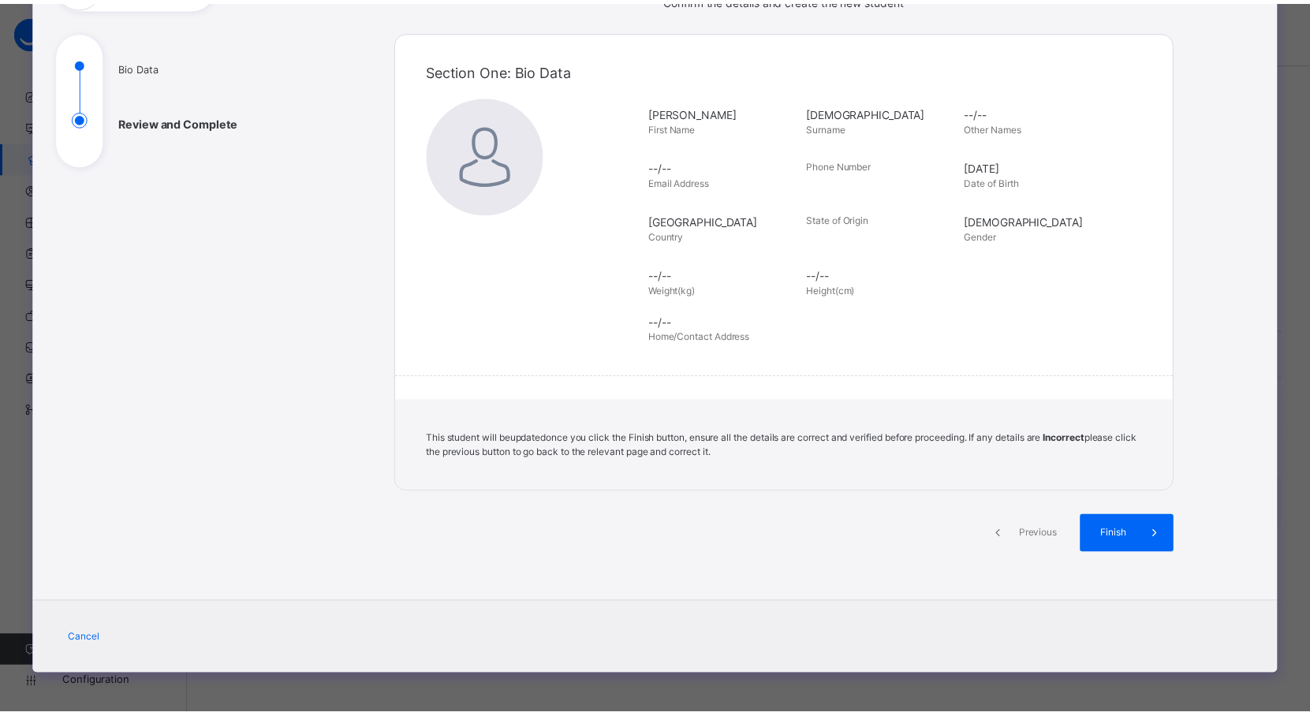
scroll to position [151, 0]
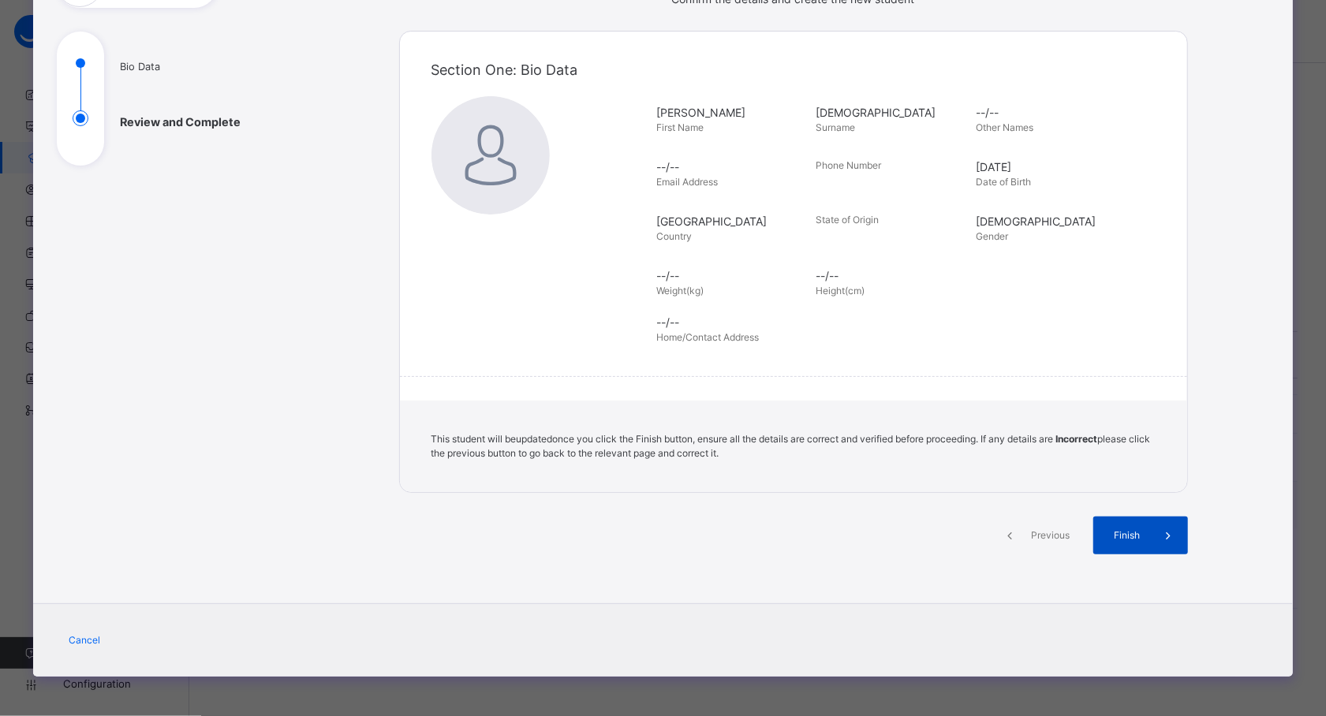
click at [1130, 540] on span "Finish" at bounding box center [1127, 535] width 45 height 14
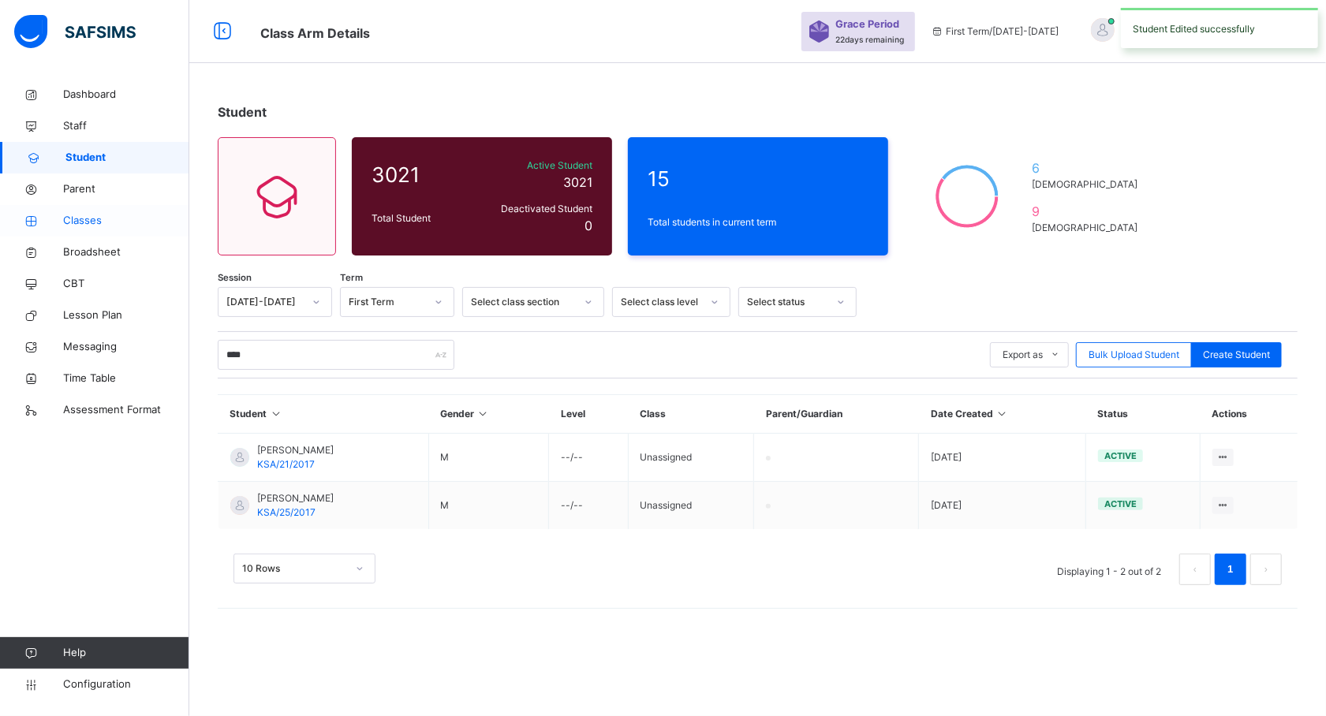
click at [99, 224] on span "Classes" at bounding box center [126, 221] width 126 height 16
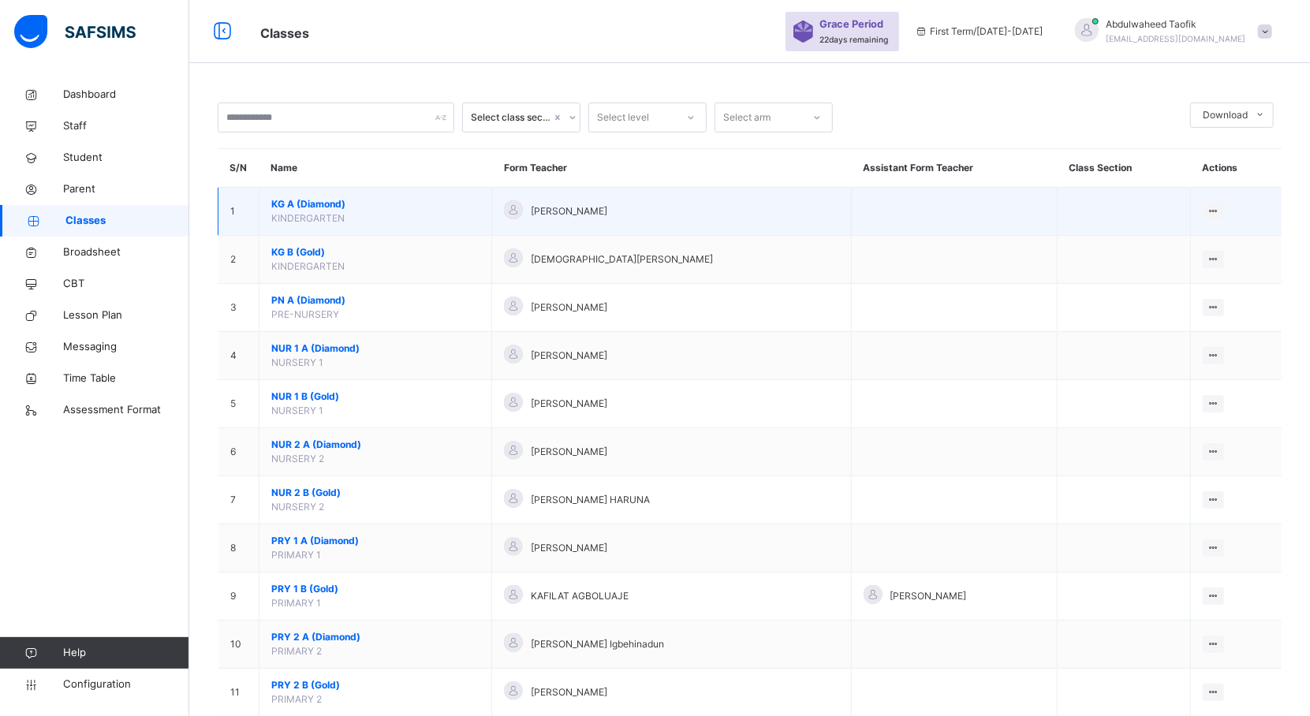
click at [349, 200] on span "KG A (Diamond)" at bounding box center [375, 204] width 208 height 14
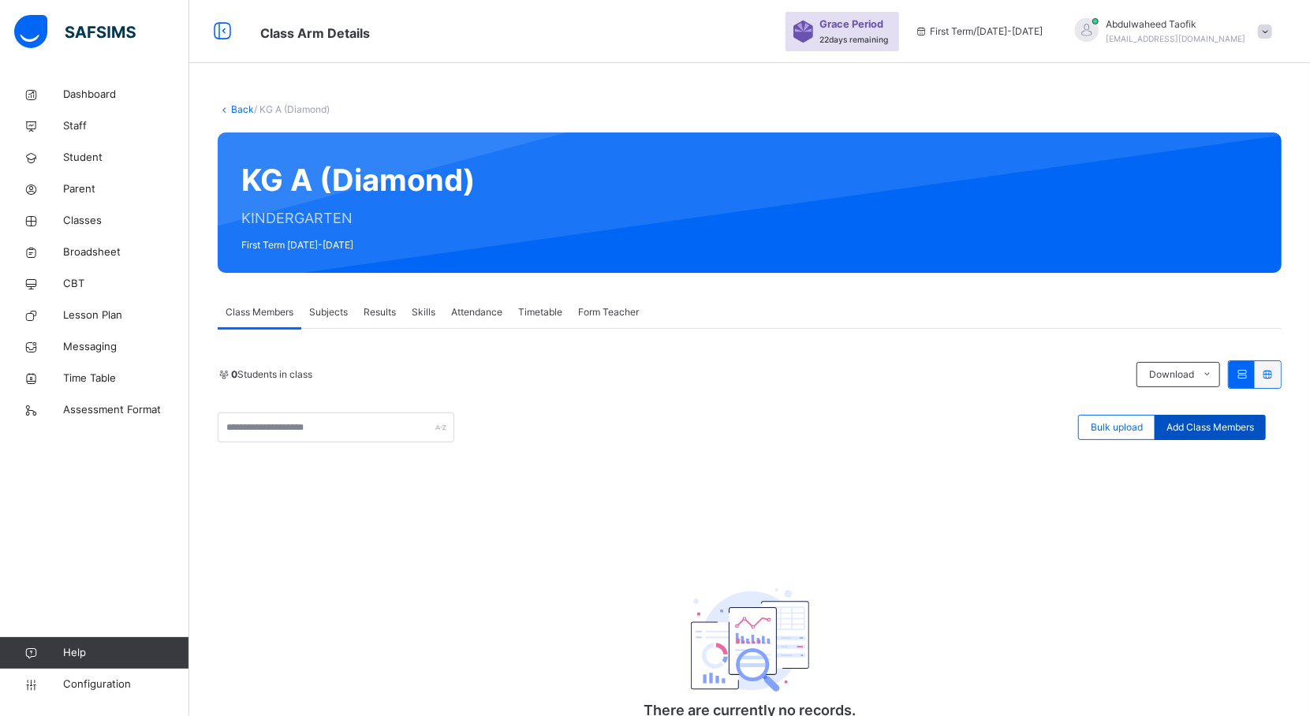
click at [1215, 421] on span "Add Class Members" at bounding box center [1211, 427] width 88 height 14
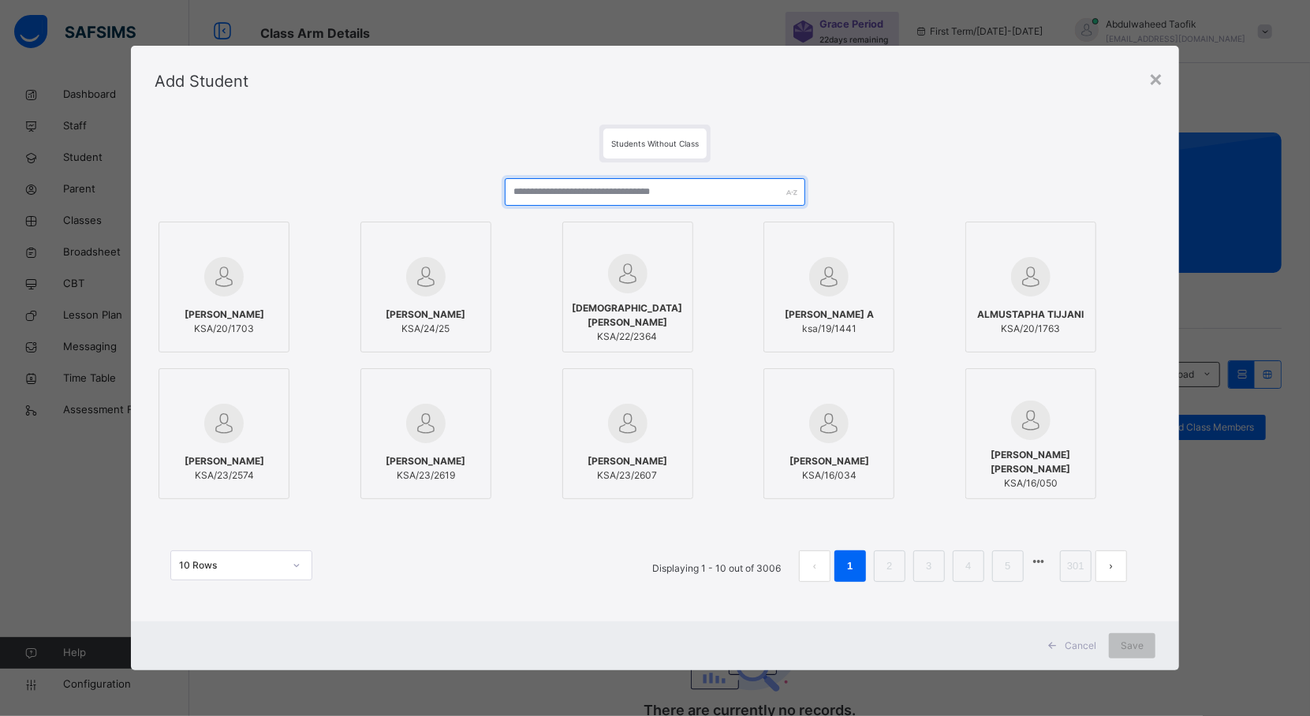
click at [609, 194] on input "text" at bounding box center [655, 192] width 301 height 28
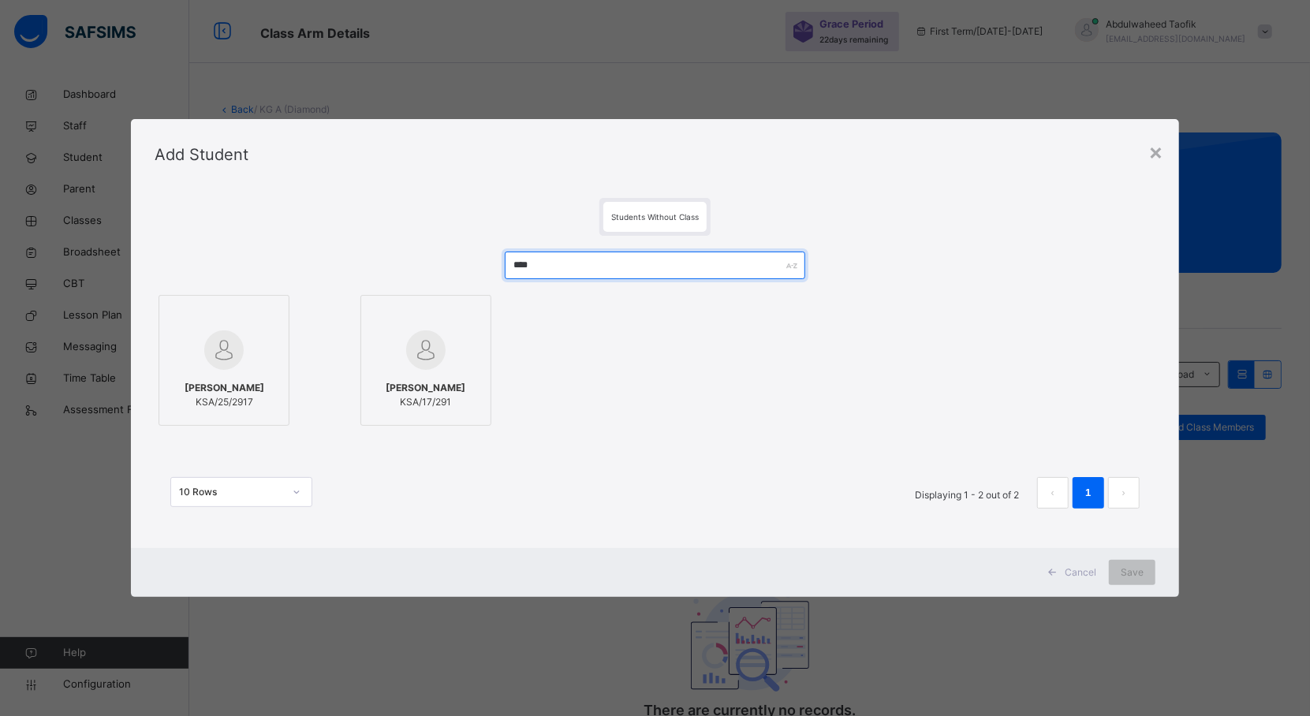
type input "****"
click at [243, 391] on span "[PERSON_NAME]" at bounding box center [225, 388] width 80 height 14
click at [1143, 573] on span "Save" at bounding box center [1146, 573] width 23 height 14
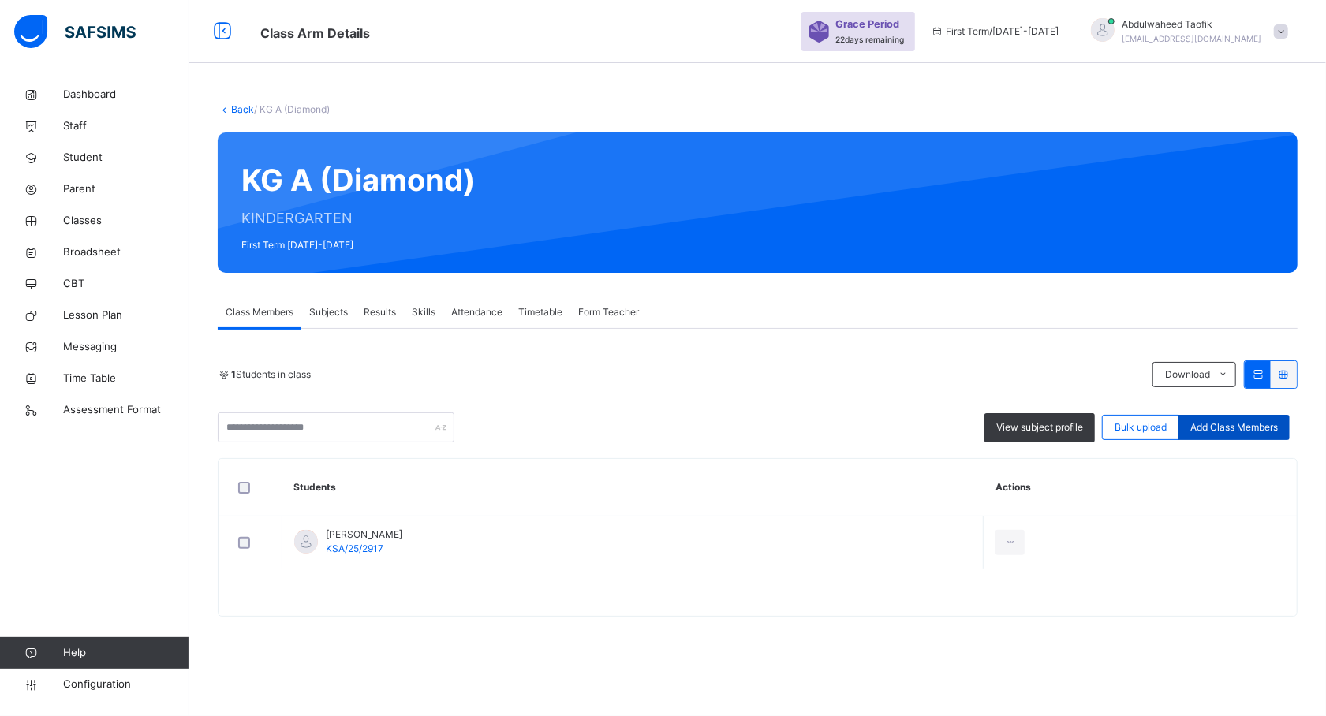
click at [1226, 424] on span "Add Class Members" at bounding box center [1234, 427] width 88 height 14
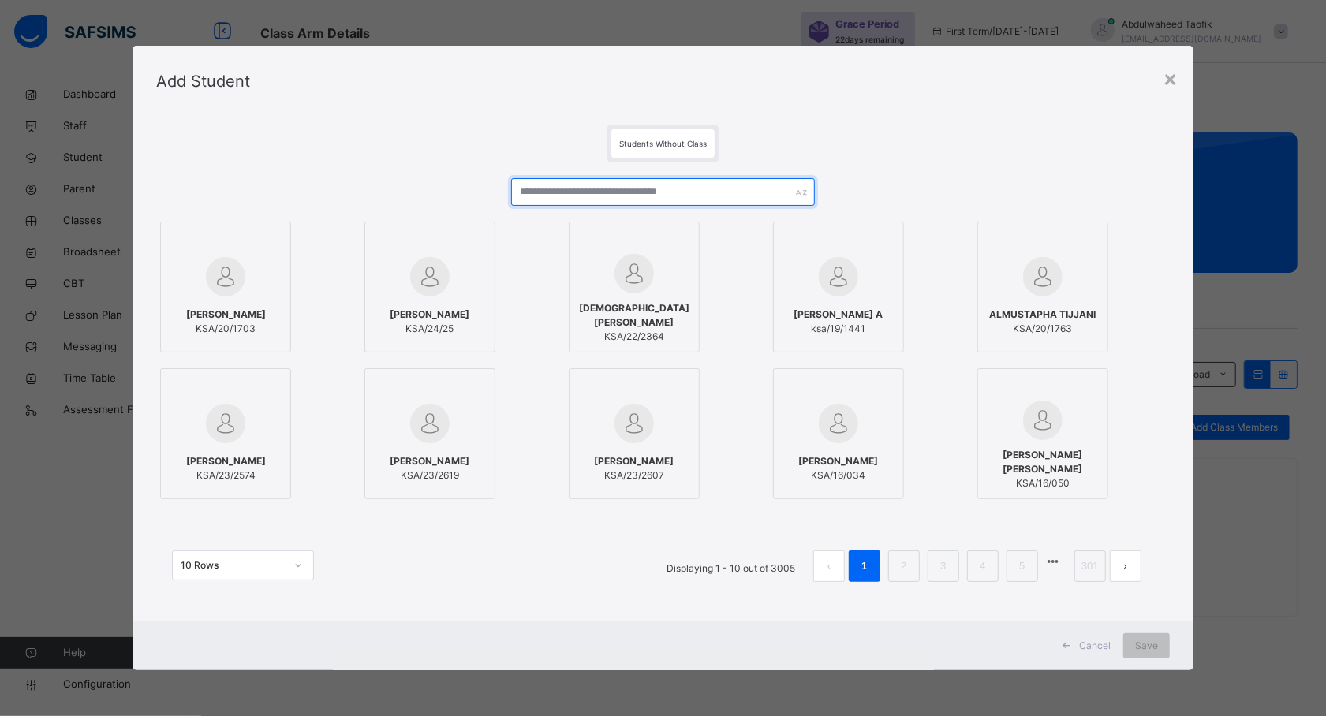
click at [574, 199] on input "text" at bounding box center [663, 192] width 304 height 28
click at [547, 188] on input "text" at bounding box center [663, 192] width 304 height 28
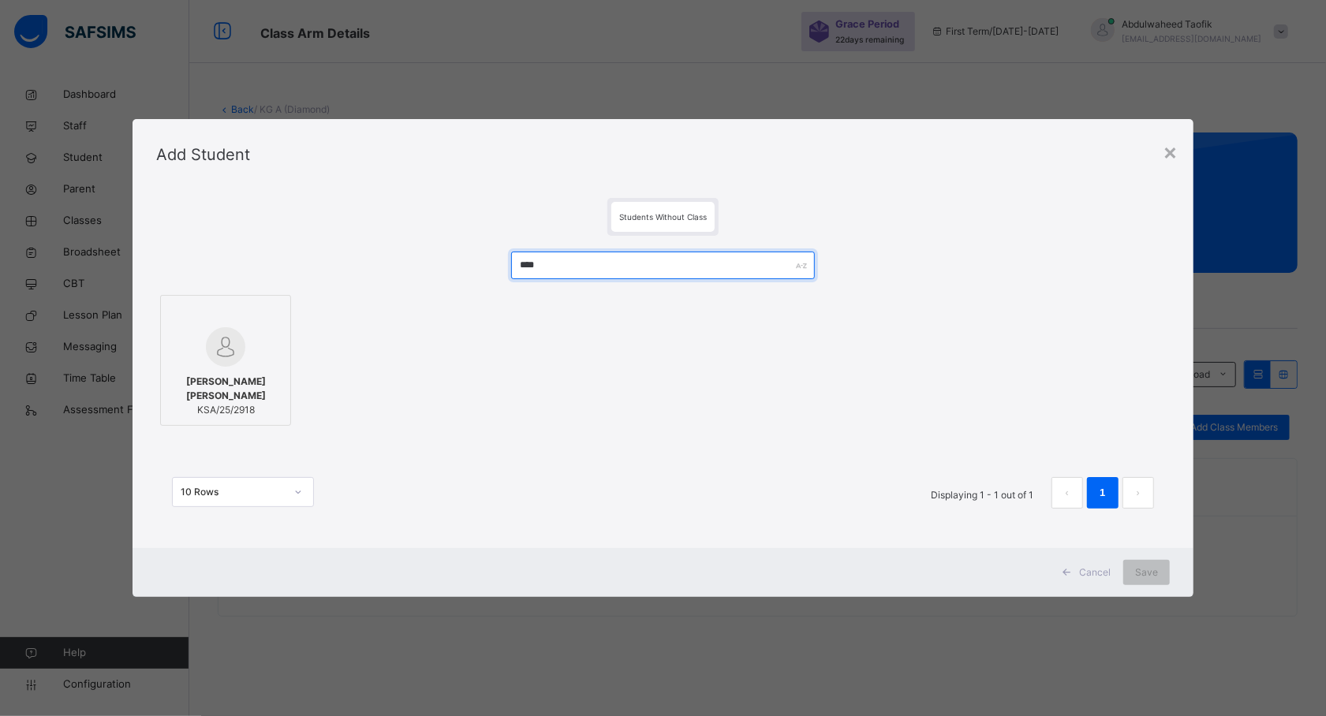
type input "****"
click at [237, 382] on span "[PERSON_NAME] [PERSON_NAME]" at bounding box center [226, 389] width 114 height 28
click at [1142, 566] on span "Save" at bounding box center [1146, 573] width 23 height 14
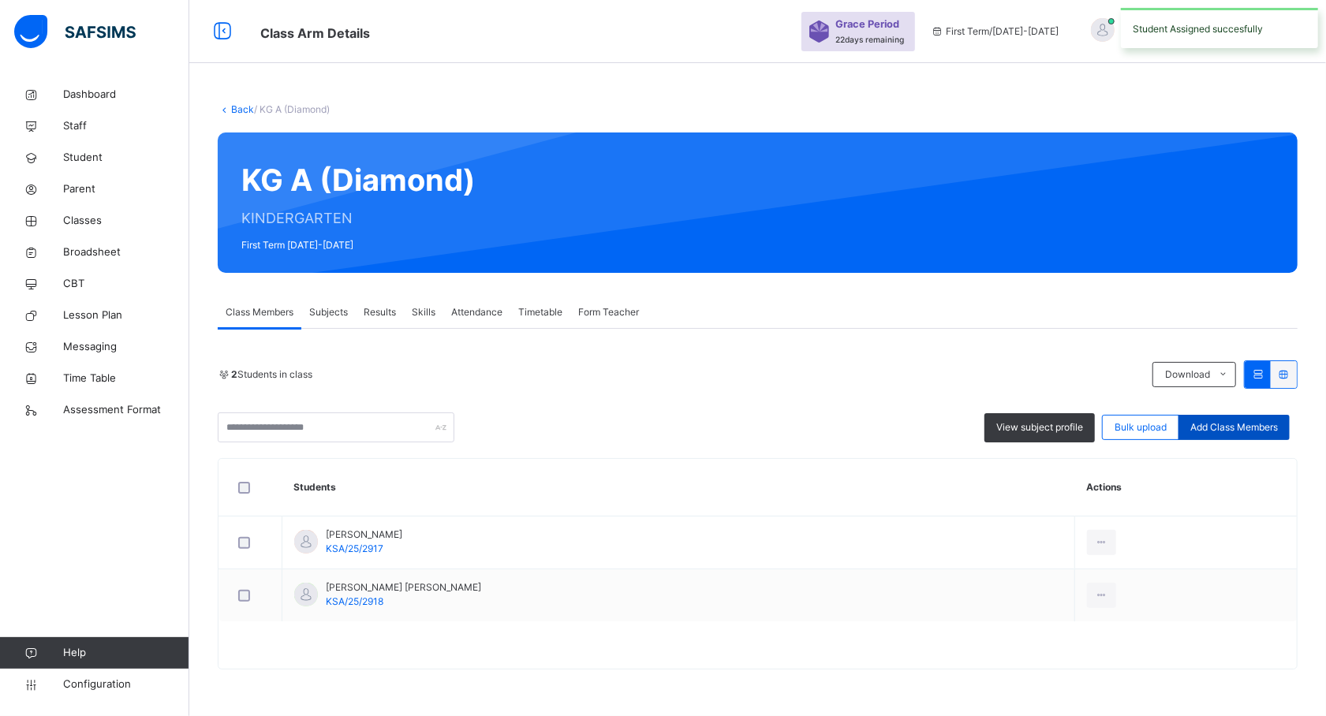
click at [1244, 424] on span "Add Class Members" at bounding box center [1234, 427] width 88 height 14
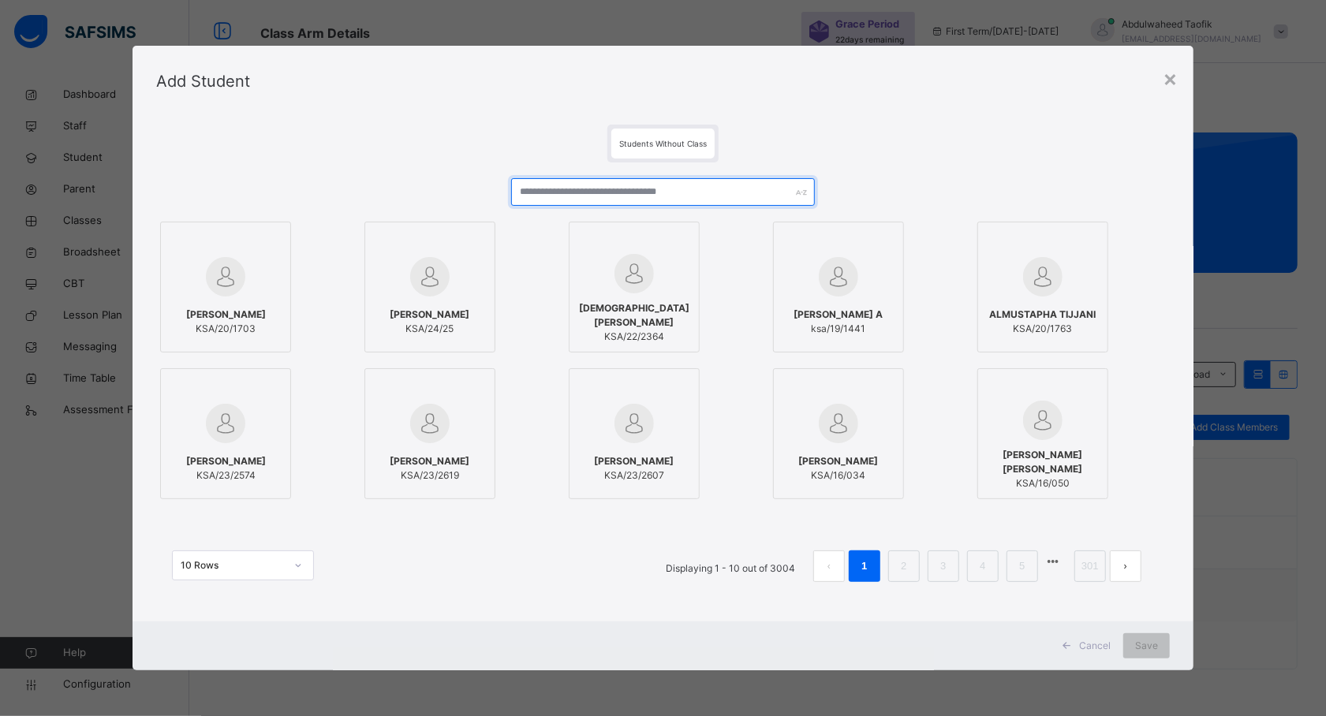
click at [678, 197] on input "text" at bounding box center [663, 192] width 304 height 28
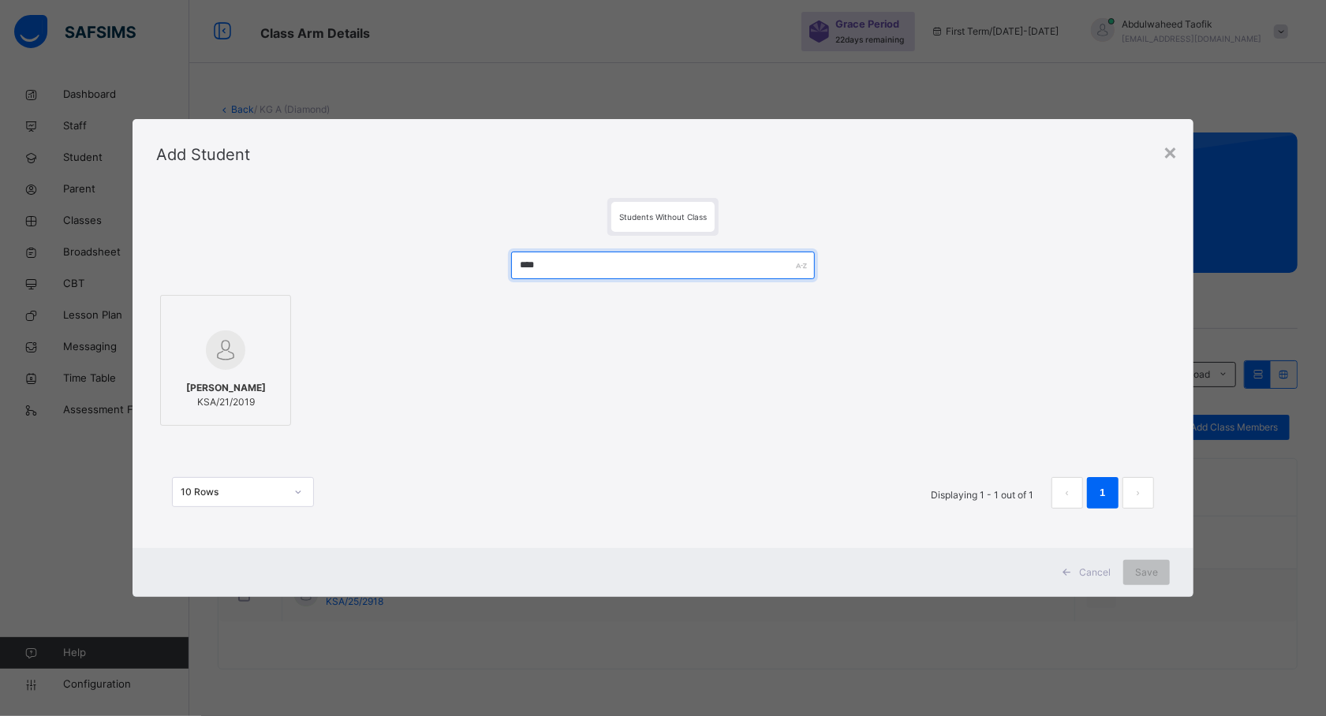
click at [563, 265] on input "****" at bounding box center [663, 266] width 304 height 28
type input "****"
click at [219, 360] on img at bounding box center [225, 349] width 39 height 39
click at [1133, 576] on div "Save" at bounding box center [1146, 572] width 47 height 25
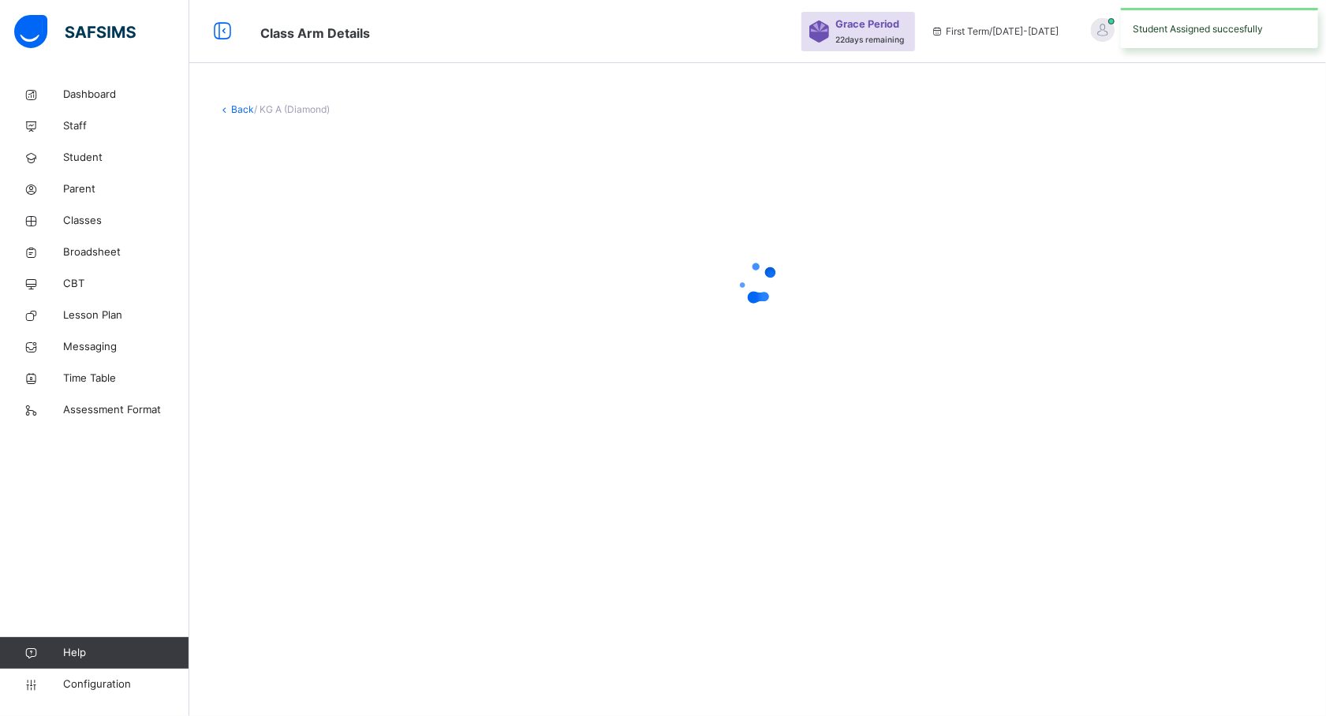
click at [1145, 578] on div "Back / KG A (Diamond)" at bounding box center [757, 358] width 1137 height 716
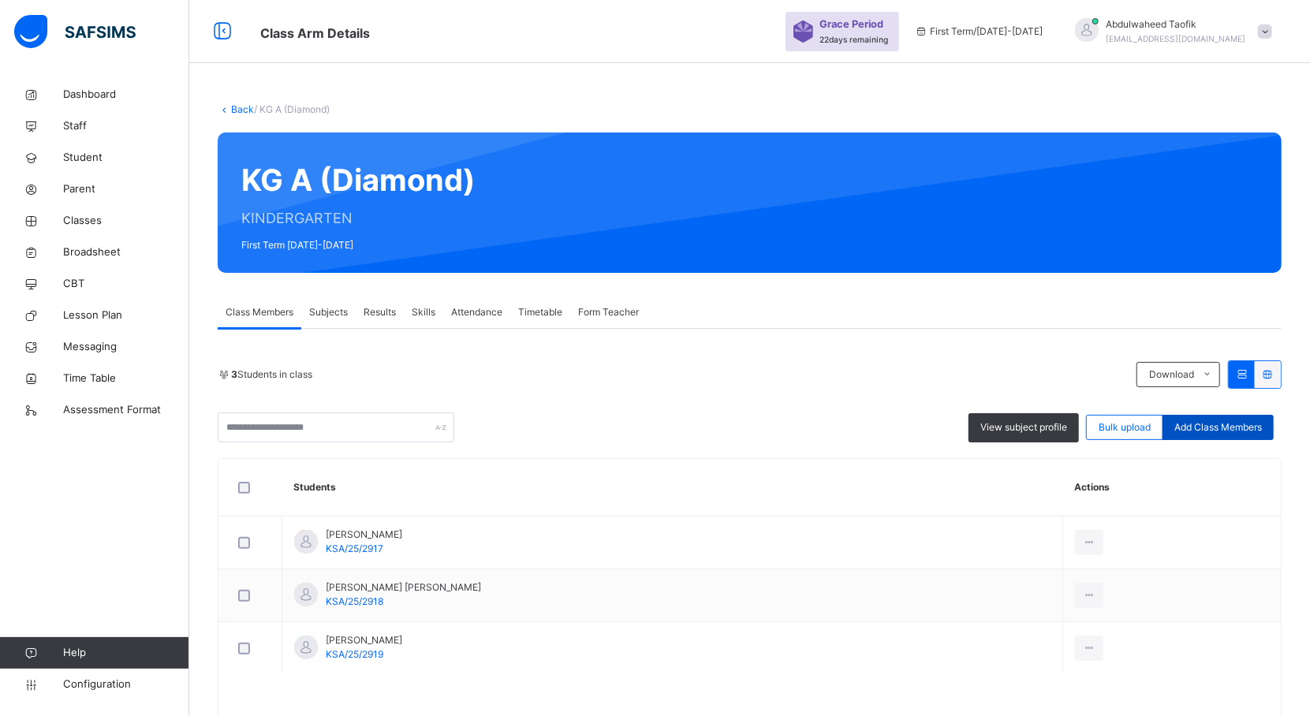
click at [1246, 415] on div "Add Class Members" at bounding box center [1218, 427] width 111 height 25
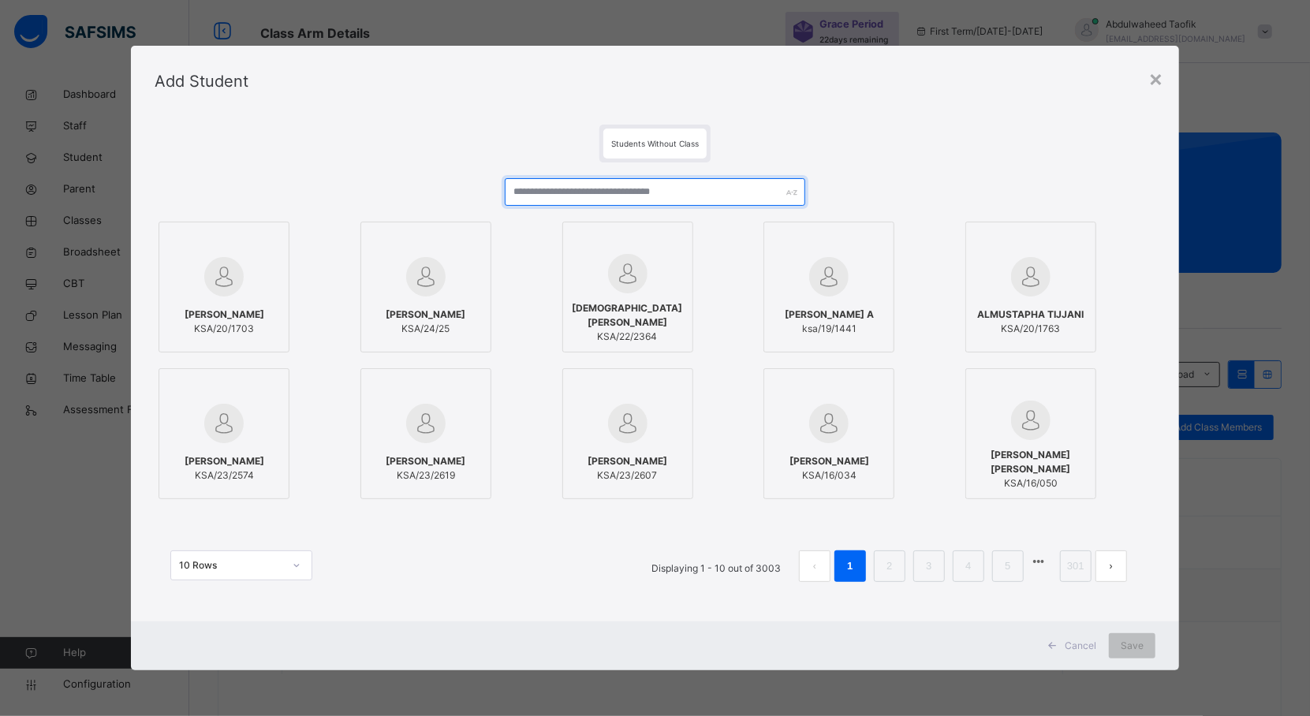
click at [645, 189] on input "text" at bounding box center [655, 192] width 301 height 28
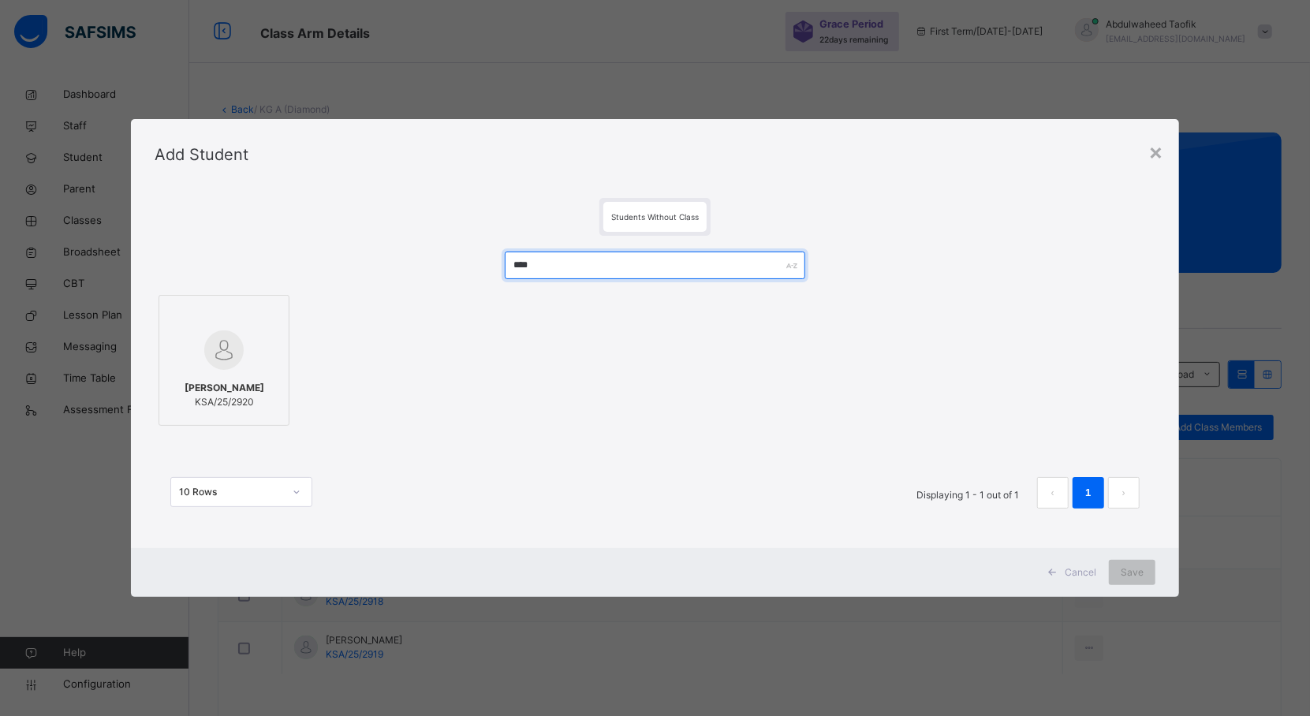
type input "****"
click at [228, 350] on img at bounding box center [223, 349] width 39 height 39
click at [1142, 563] on div "Save" at bounding box center [1146, 572] width 47 height 25
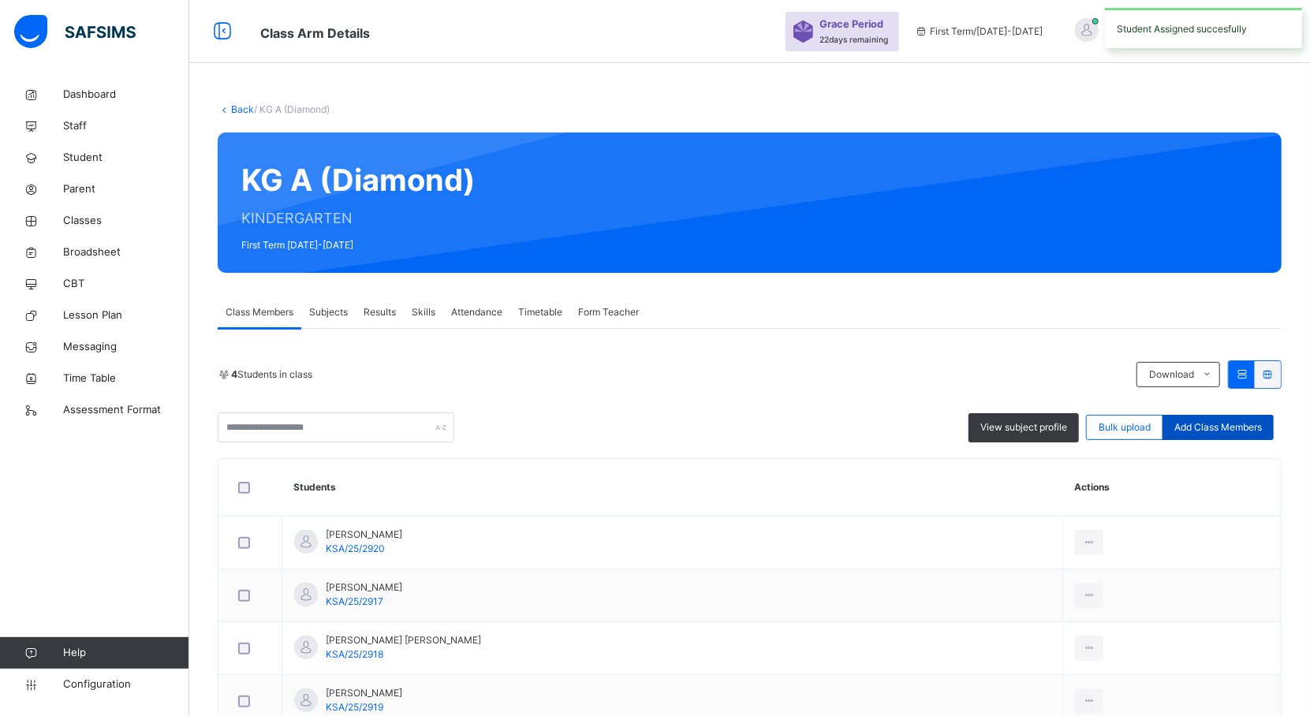
click at [1234, 430] on span "Add Class Members" at bounding box center [1218, 427] width 88 height 14
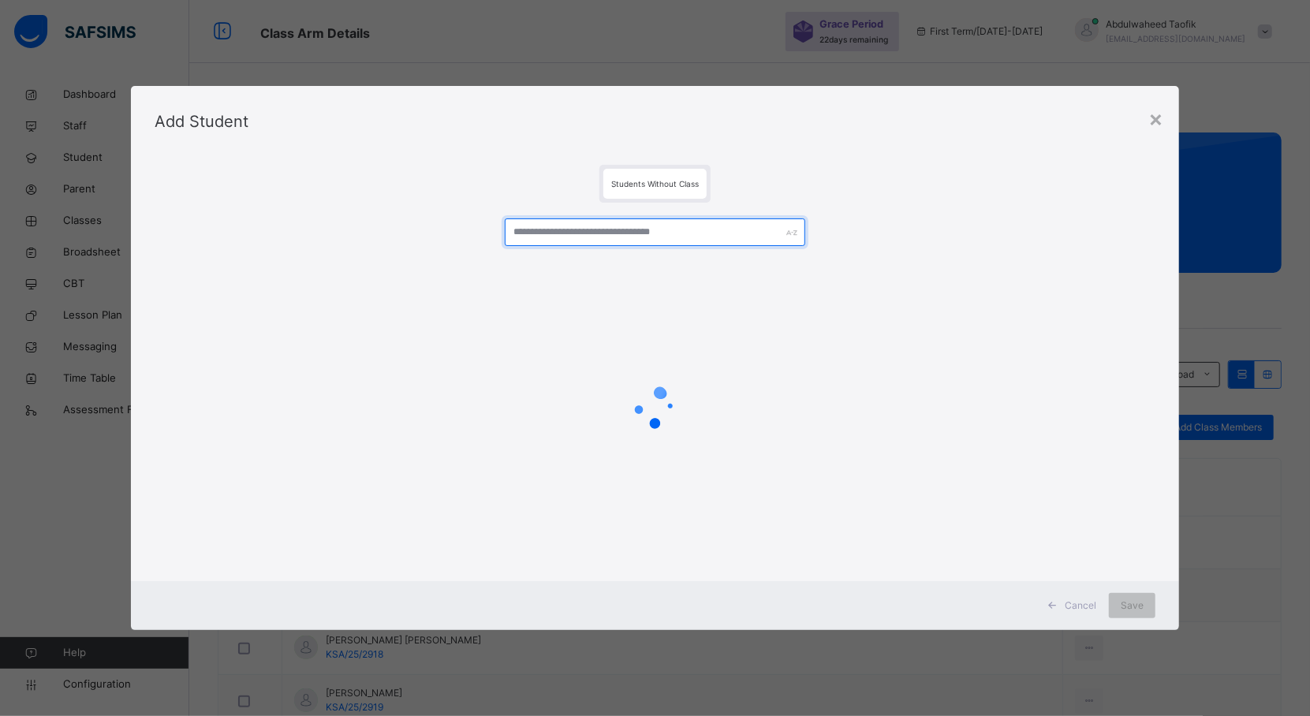
click at [576, 234] on input "text" at bounding box center [655, 232] width 301 height 28
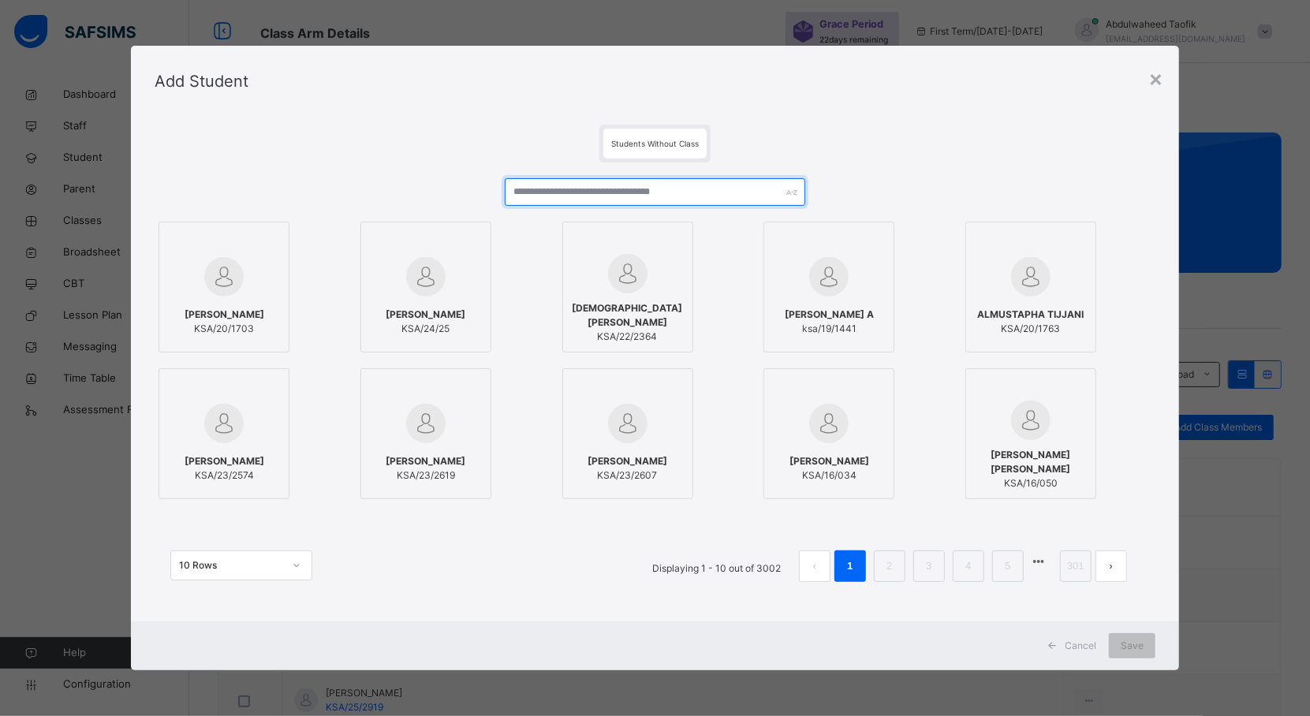
click at [534, 189] on input "text" at bounding box center [655, 192] width 301 height 28
type input "*"
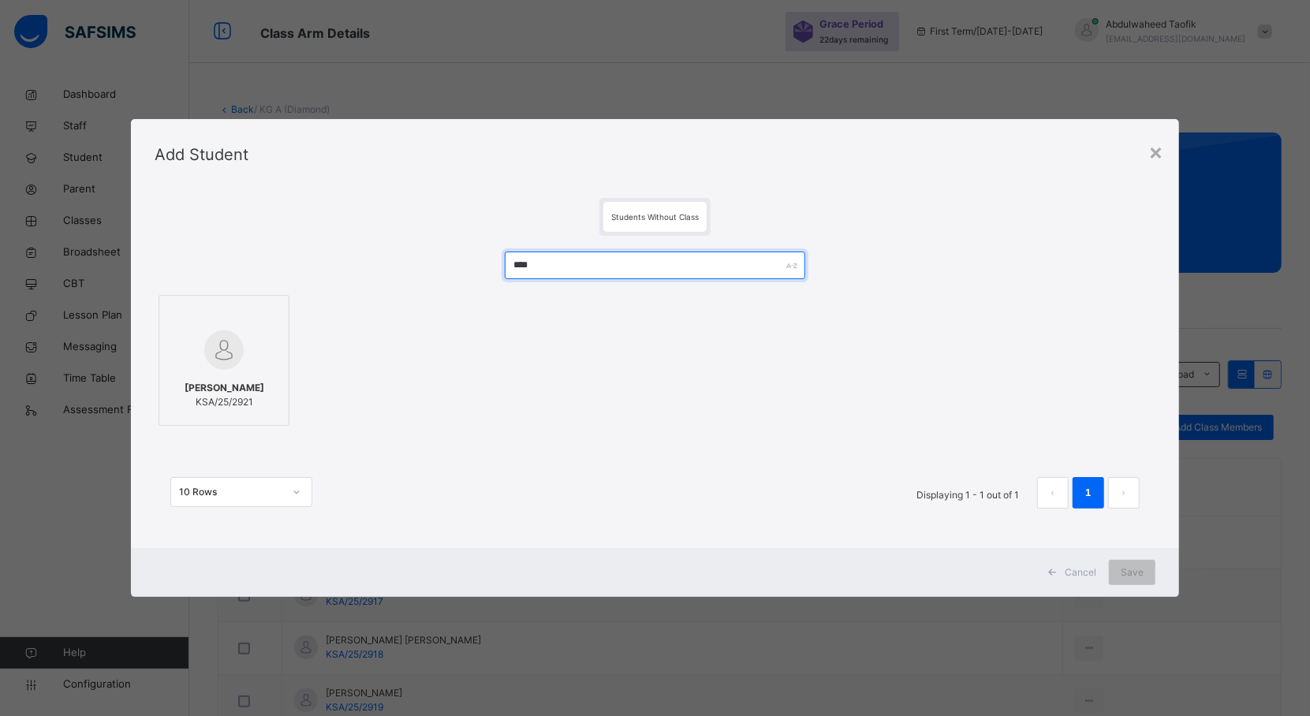
type input "****"
click at [246, 371] on div at bounding box center [224, 350] width 114 height 46
click at [1152, 566] on span "Save" at bounding box center [1146, 573] width 23 height 14
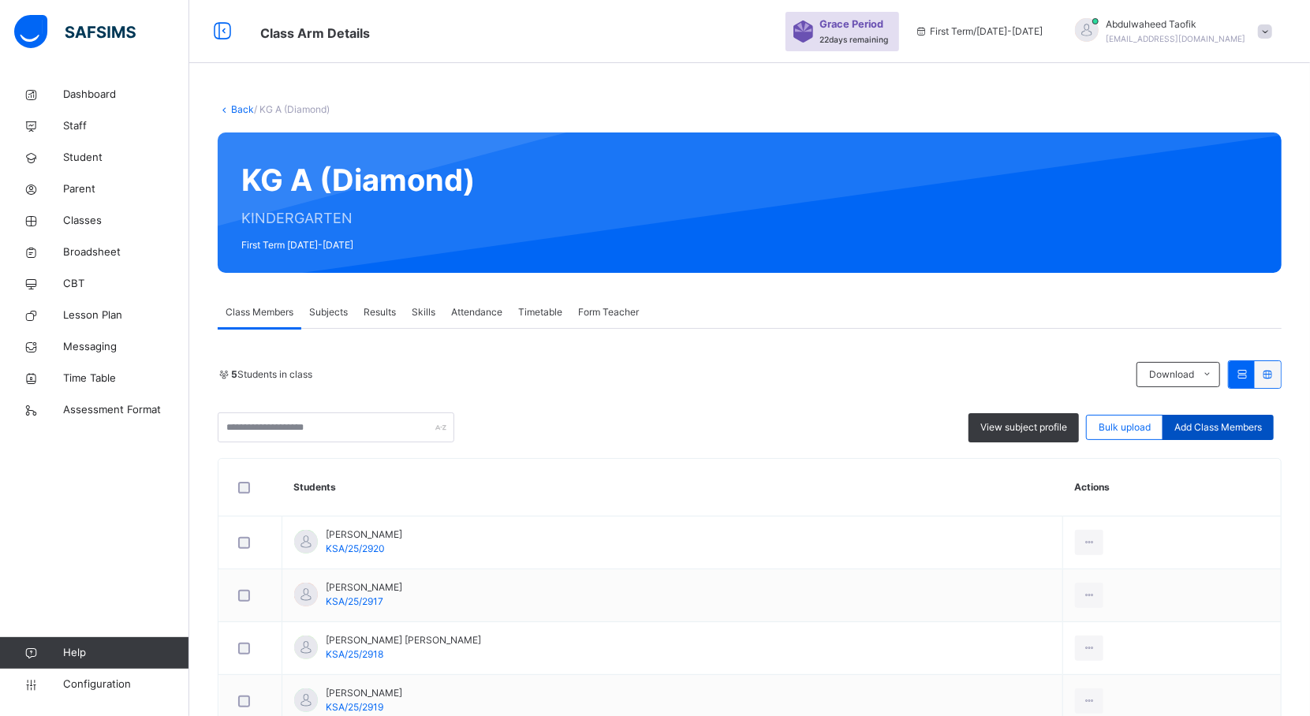
click at [1204, 424] on span "Add Class Members" at bounding box center [1218, 427] width 88 height 14
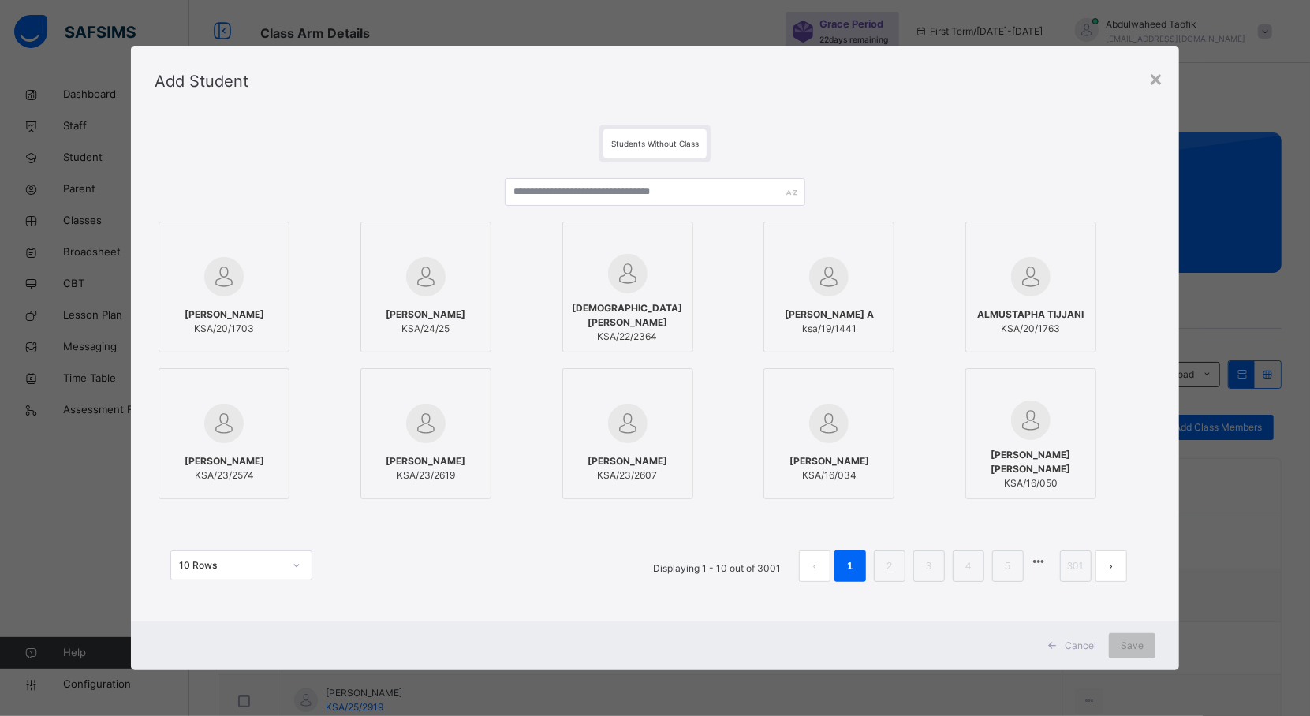
click at [659, 232] on div at bounding box center [628, 242] width 114 height 24
click at [661, 245] on div at bounding box center [634, 242] width 114 height 24
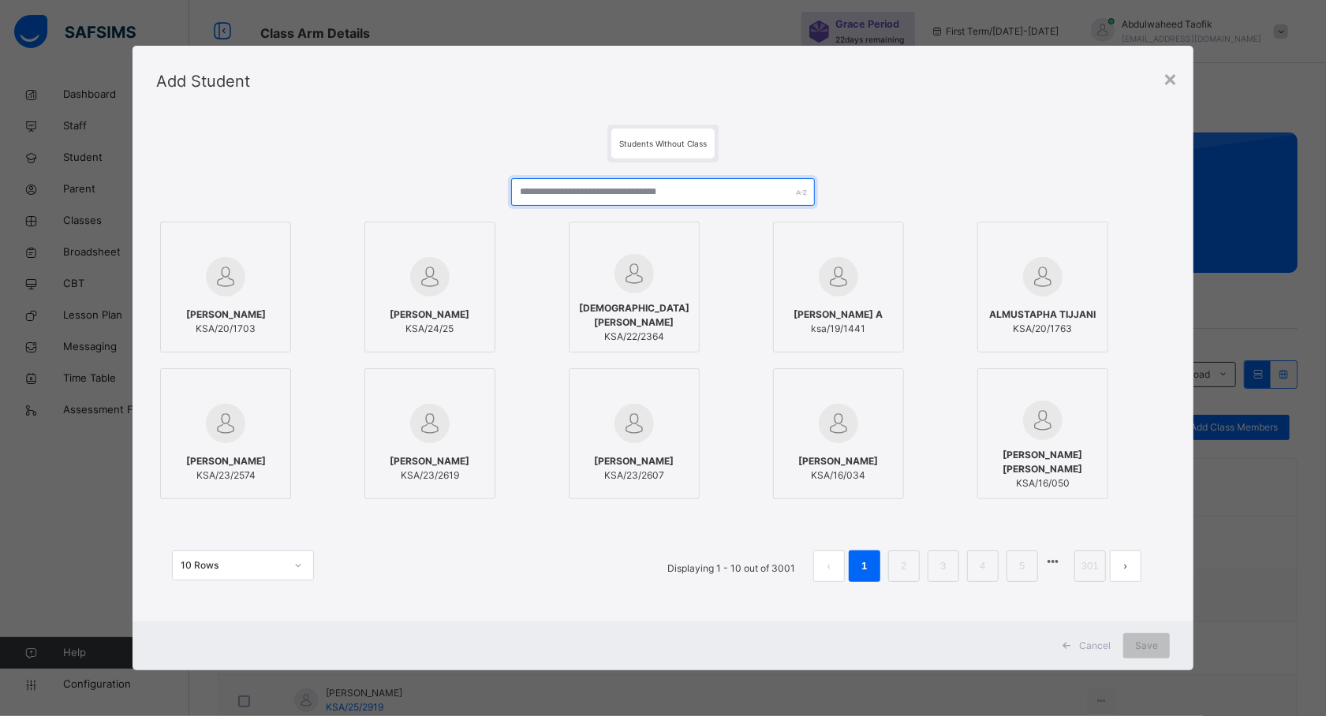
click at [641, 192] on input "text" at bounding box center [663, 192] width 304 height 28
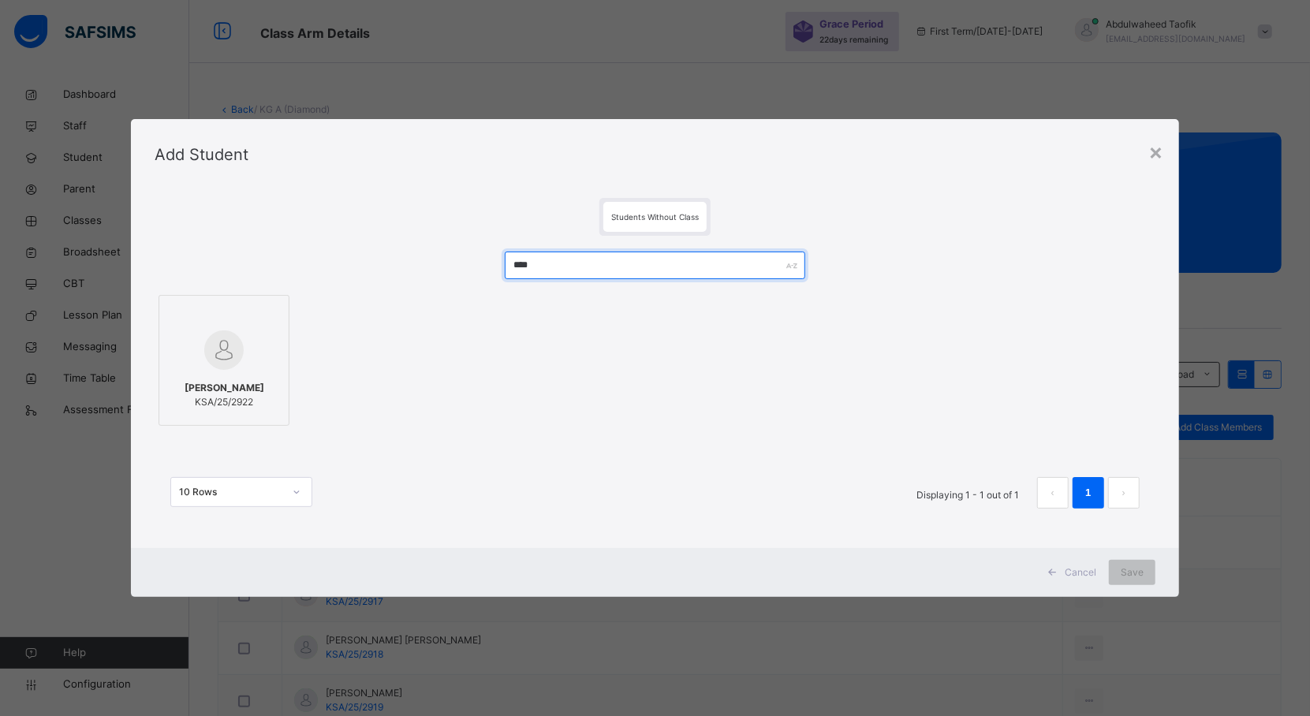
type input "****"
click at [247, 395] on span "KSA/25/2922" at bounding box center [225, 402] width 80 height 14
click at [1148, 572] on span "Save" at bounding box center [1146, 573] width 23 height 14
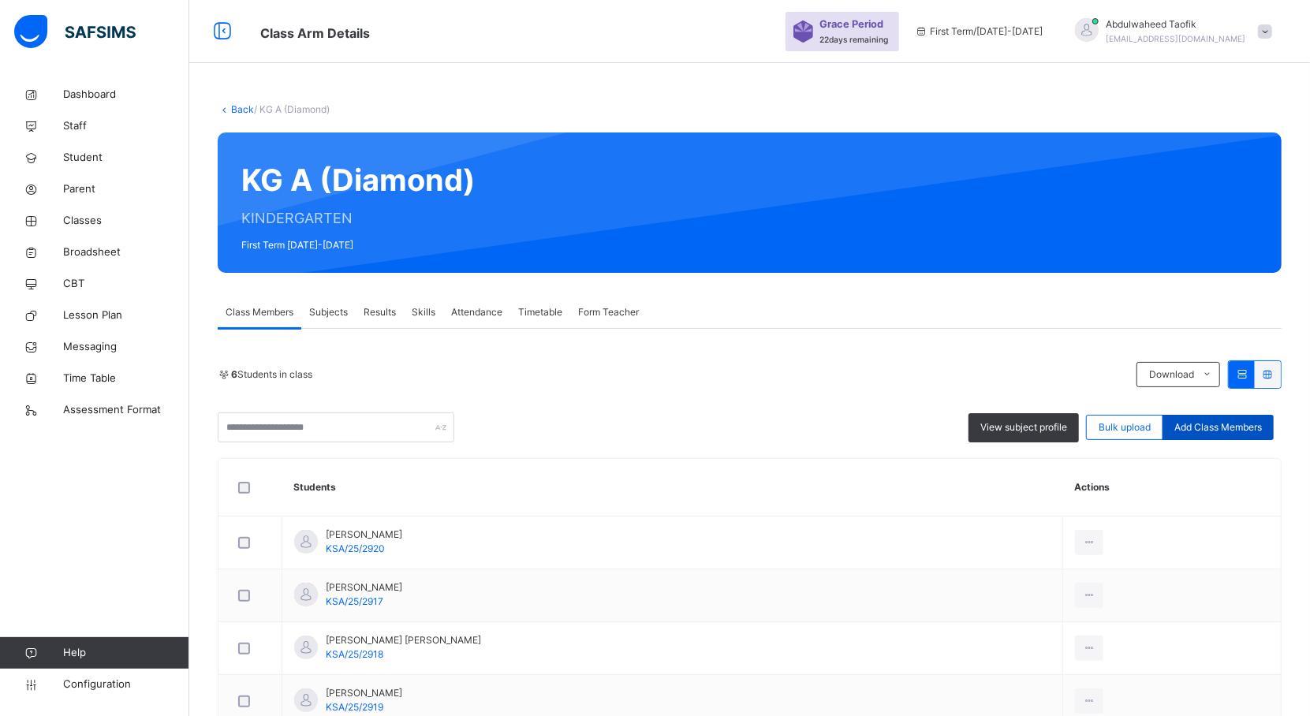
click at [1240, 421] on span "Add Class Members" at bounding box center [1218, 427] width 88 height 14
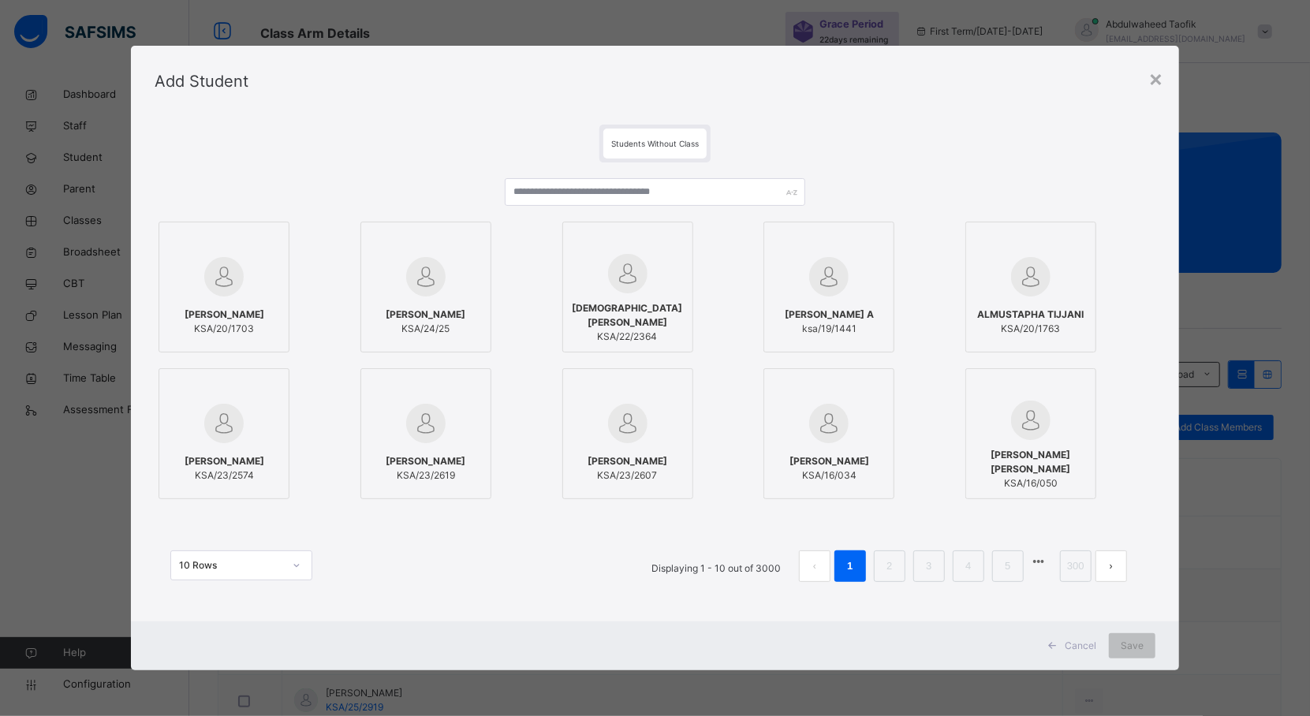
click at [672, 228] on label "[DEMOGRAPHIC_DATA][PERSON_NAME] KSA/22/2364" at bounding box center [627, 287] width 131 height 131
click at [672, 228] on label "[DEMOGRAPHIC_DATA][PERSON_NAME] KSA/22/2364" at bounding box center [634, 287] width 131 height 131
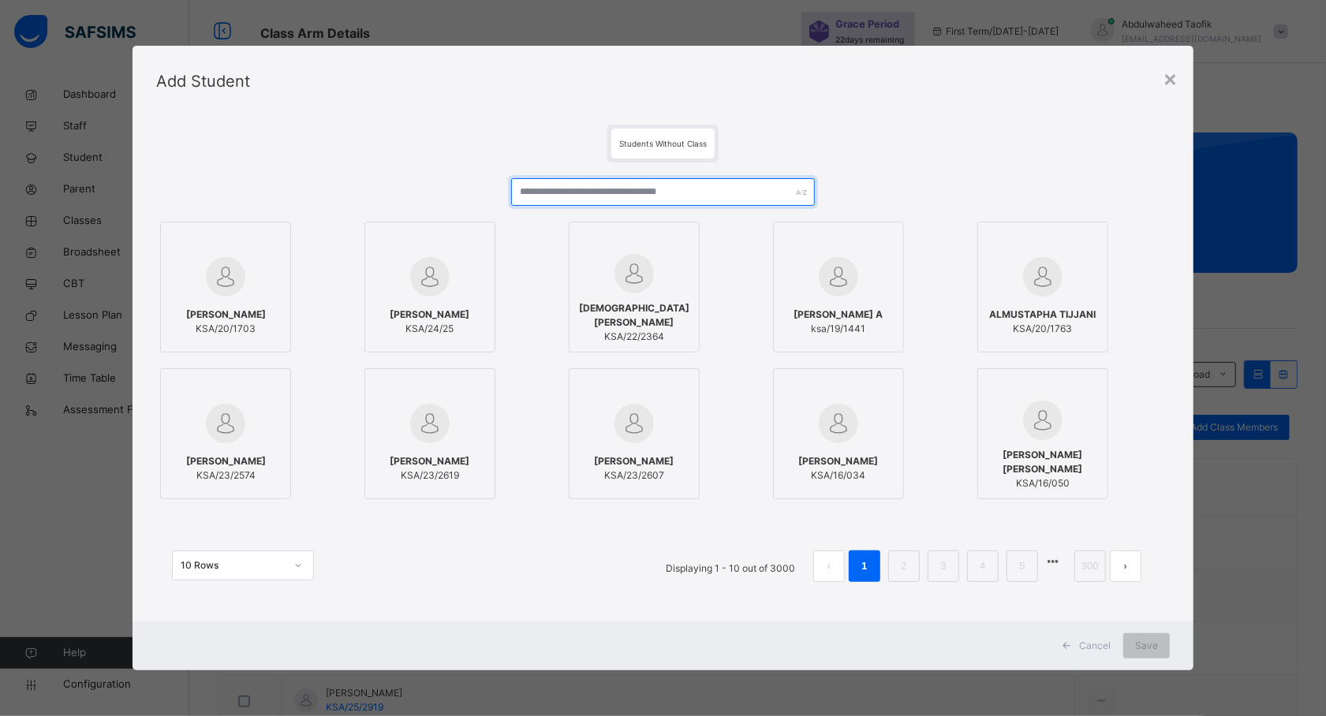
click at [587, 194] on input "text" at bounding box center [663, 192] width 304 height 28
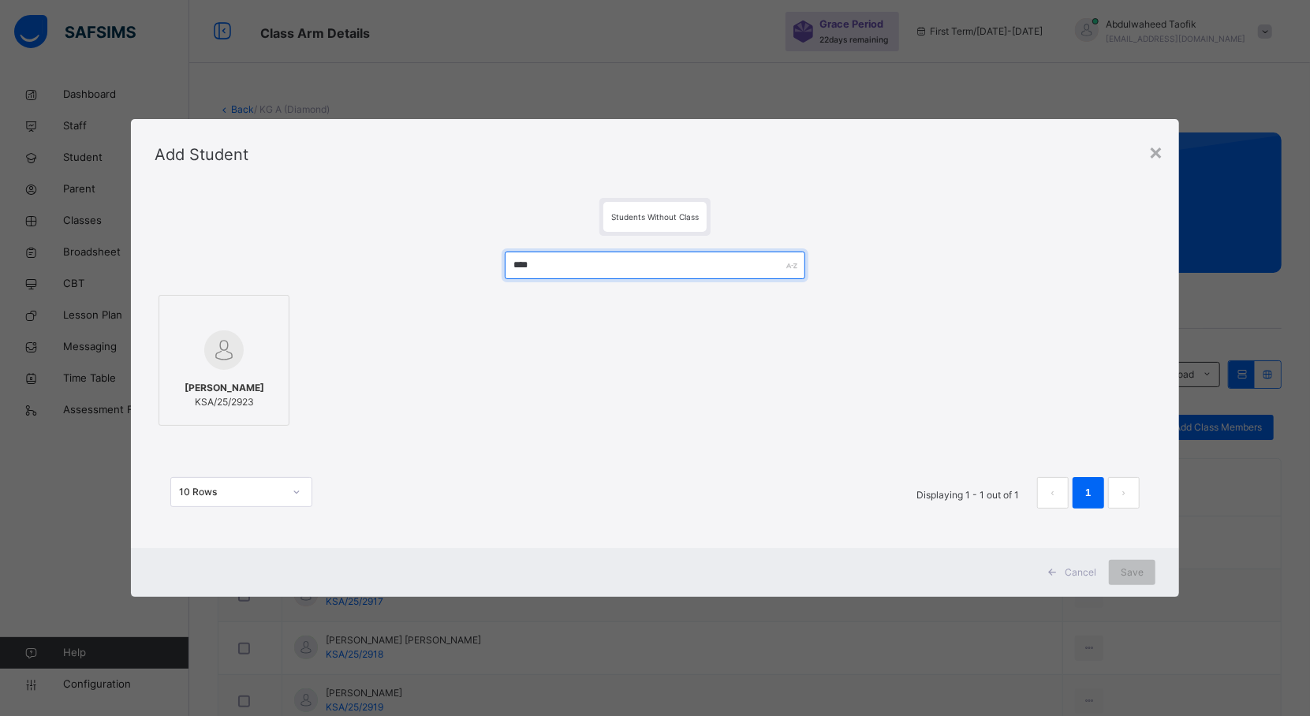
type input "****"
click at [213, 356] on img at bounding box center [223, 349] width 39 height 39
click at [1142, 568] on span "Save" at bounding box center [1146, 573] width 23 height 14
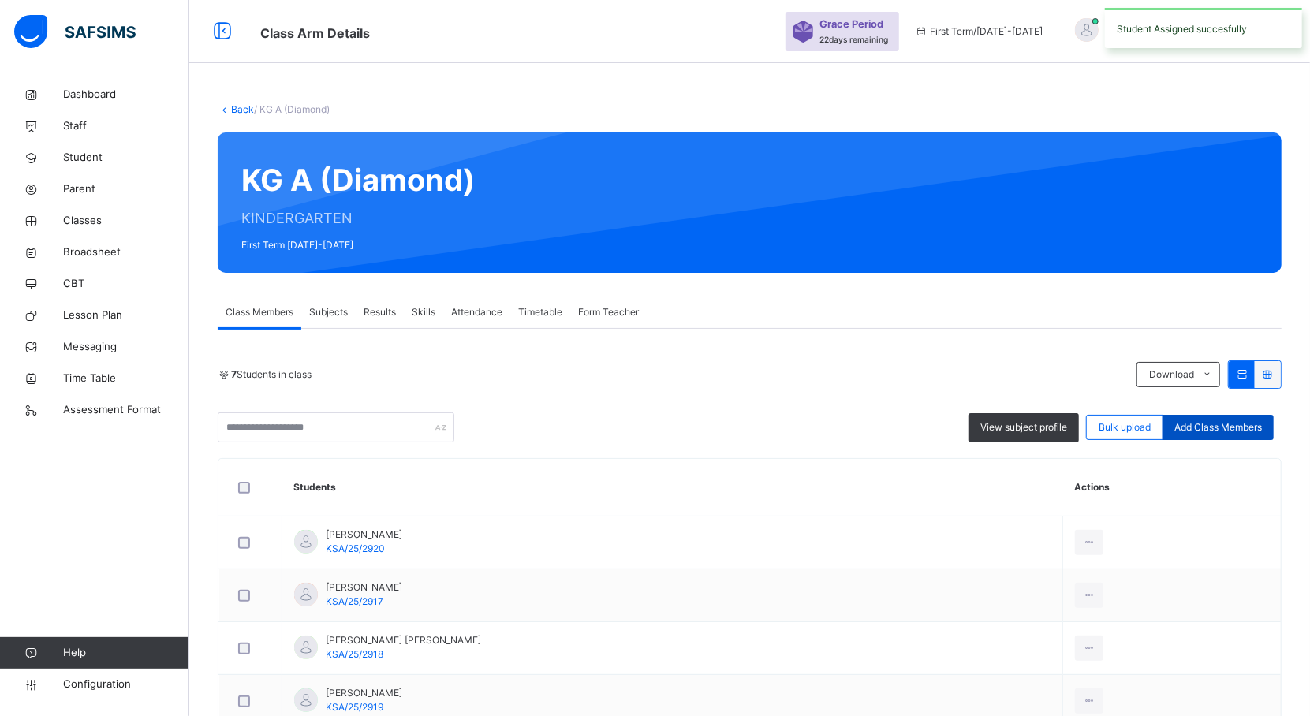
click at [1221, 426] on span "Add Class Members" at bounding box center [1218, 427] width 88 height 14
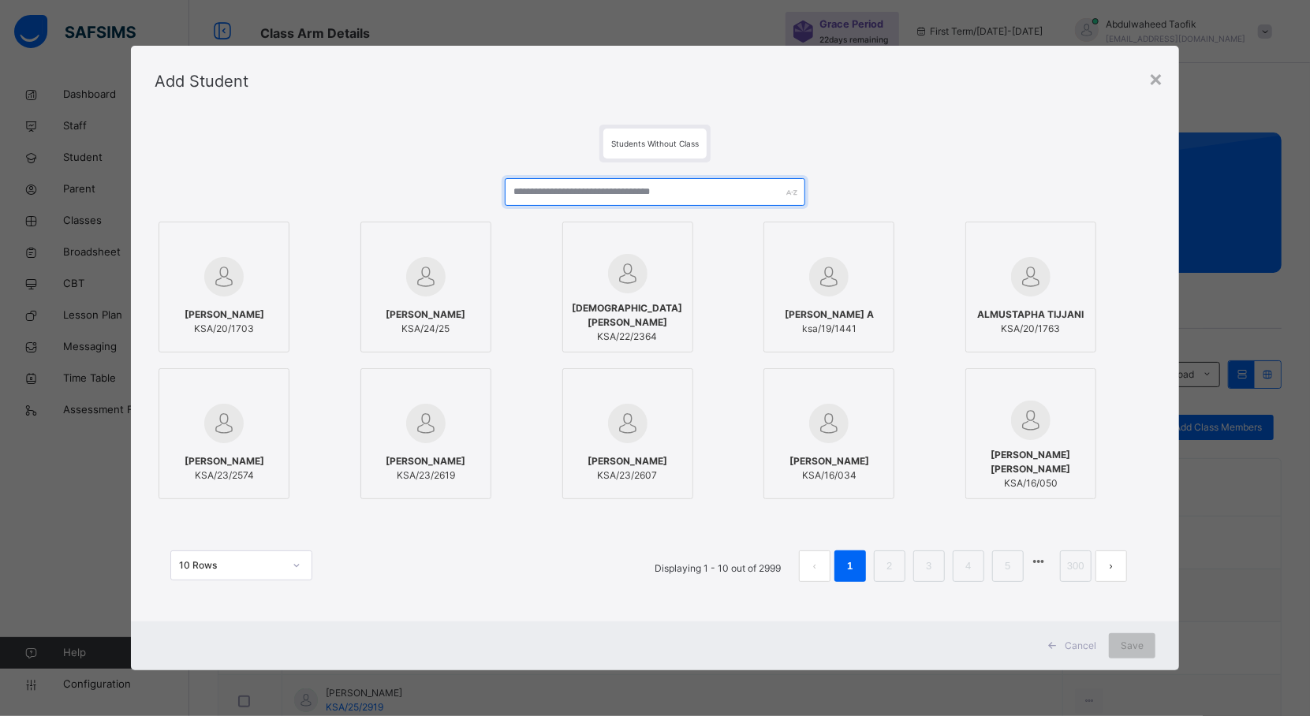
click at [658, 194] on input "text" at bounding box center [655, 192] width 301 height 28
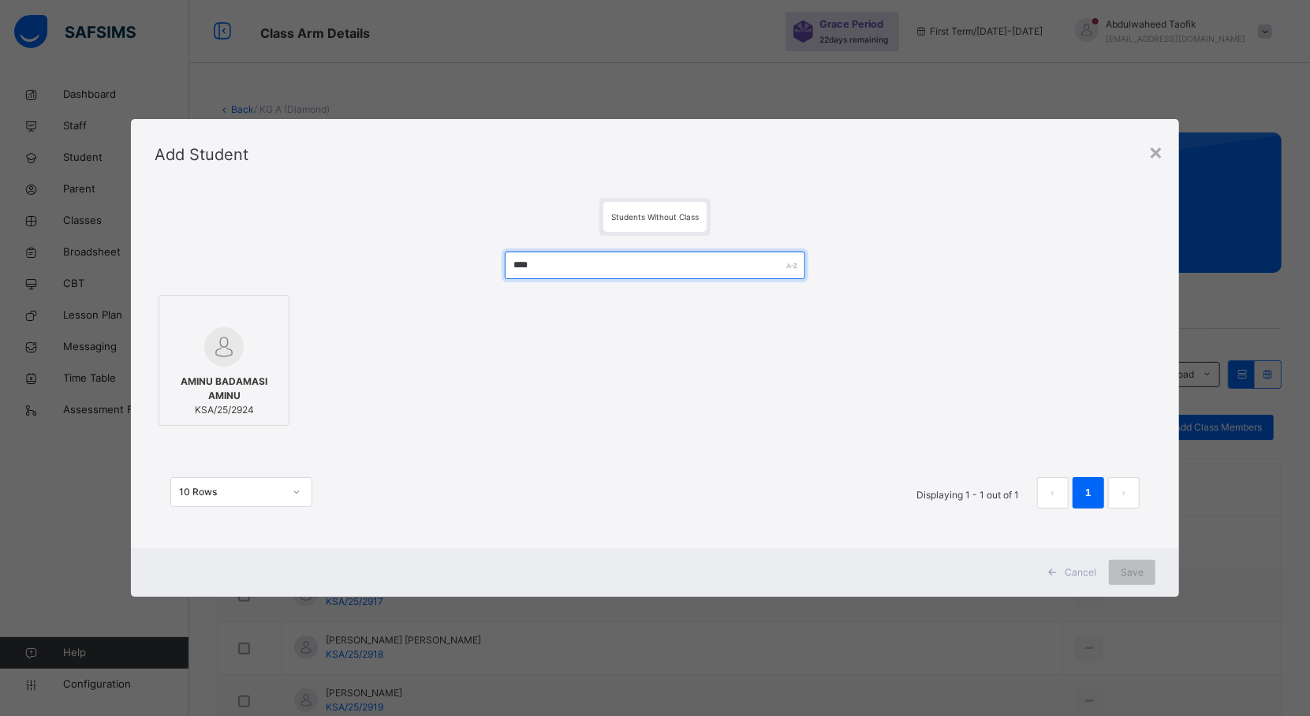
type input "****"
click at [235, 389] on span "AMINU BADAMASI AMINU" at bounding box center [224, 389] width 114 height 28
click at [1147, 568] on span "Save" at bounding box center [1146, 573] width 23 height 14
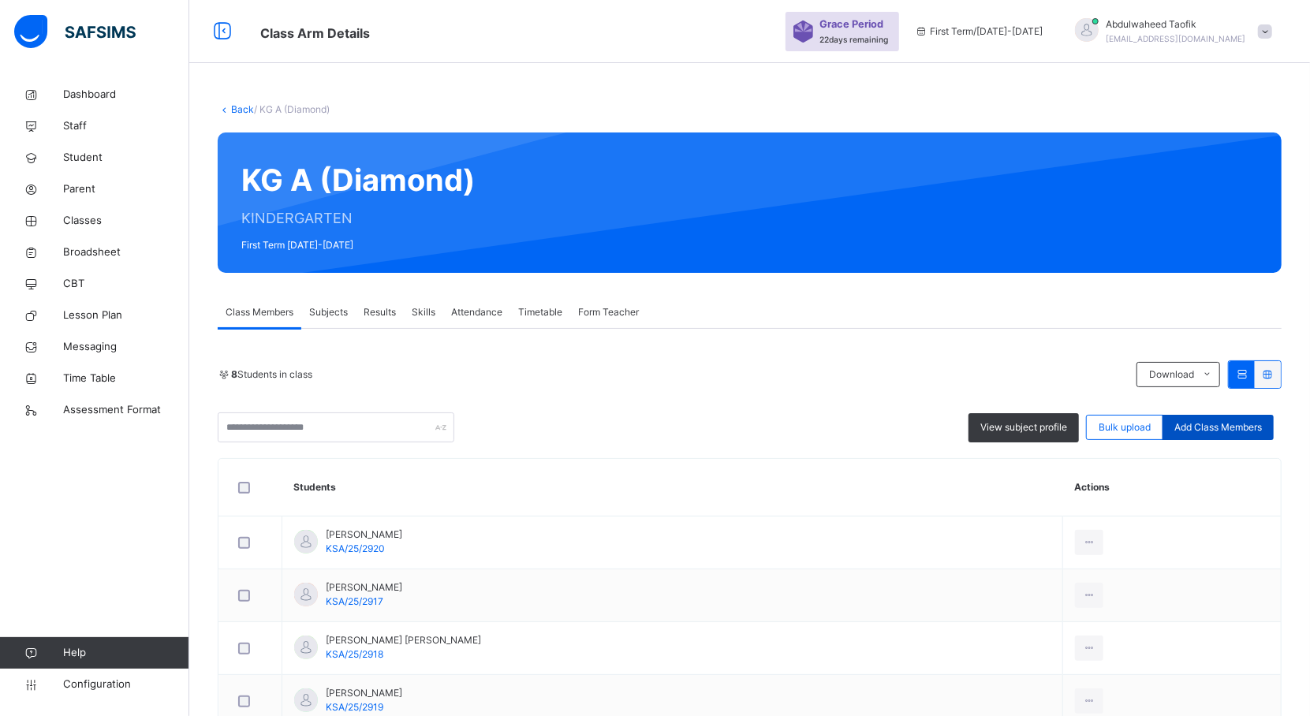
click at [1228, 421] on span "Add Class Members" at bounding box center [1218, 427] width 88 height 14
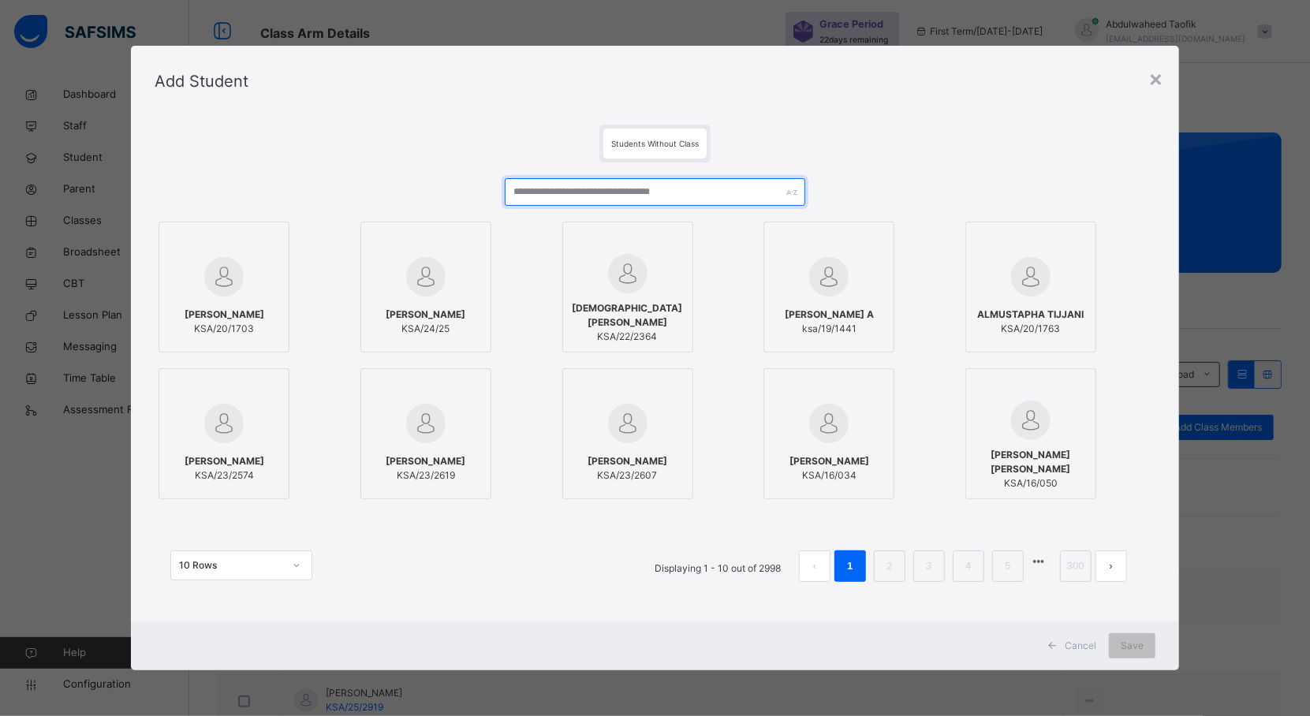
click at [659, 193] on input "text" at bounding box center [655, 192] width 301 height 28
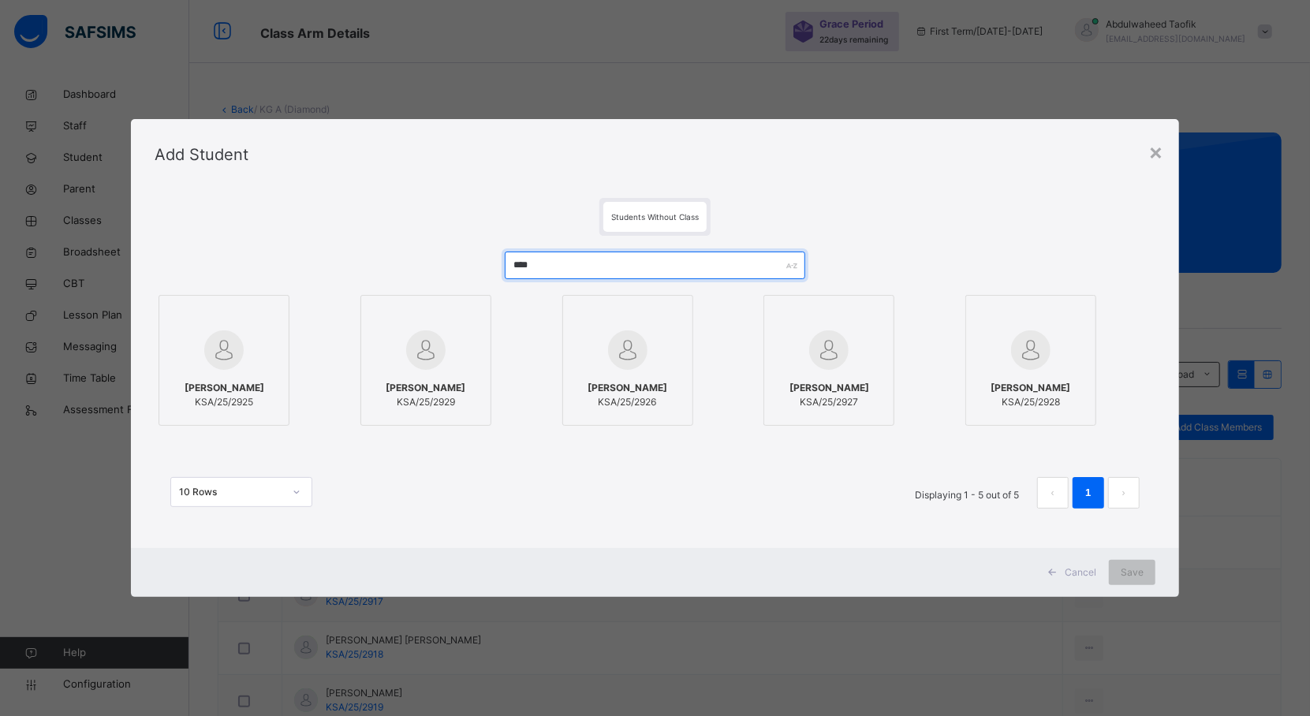
type input "****"
click at [252, 385] on span "[PERSON_NAME]" at bounding box center [225, 388] width 80 height 14
click at [1148, 571] on span "Save" at bounding box center [1146, 573] width 23 height 14
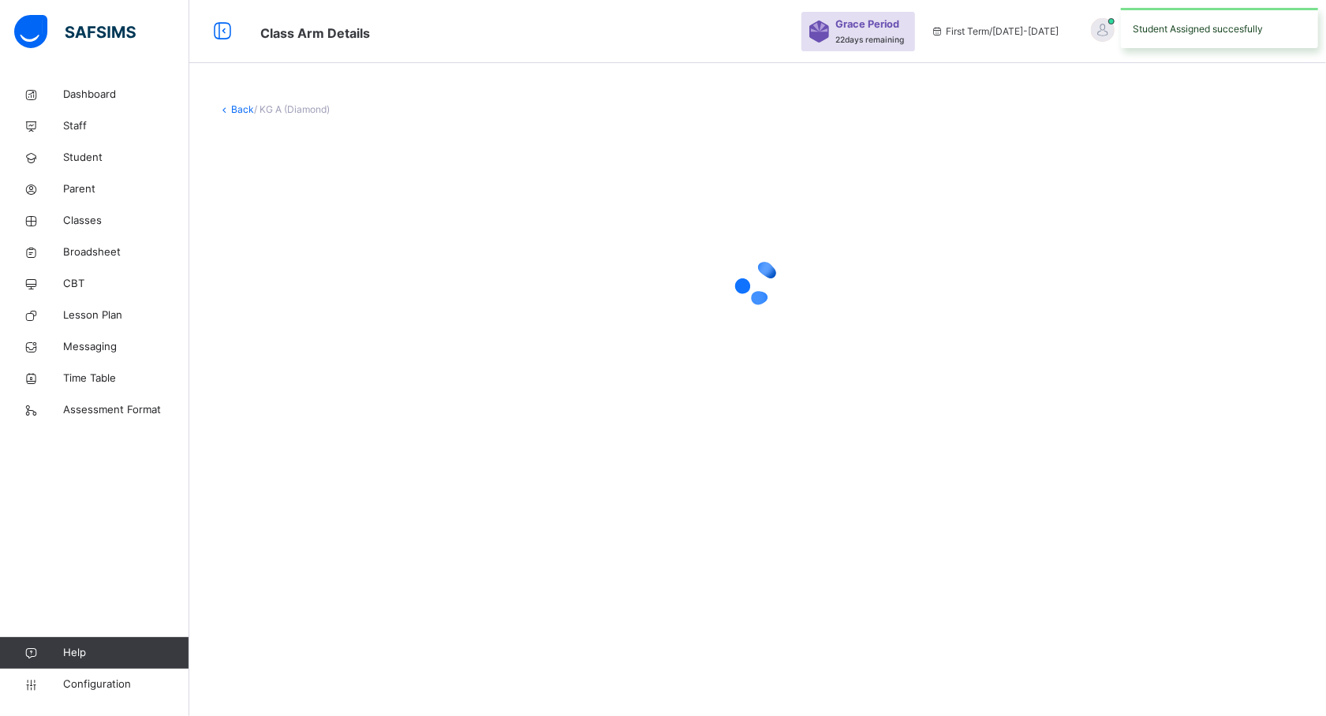
click at [1139, 572] on div "Back / KG A (Diamond)" at bounding box center [757, 358] width 1137 height 716
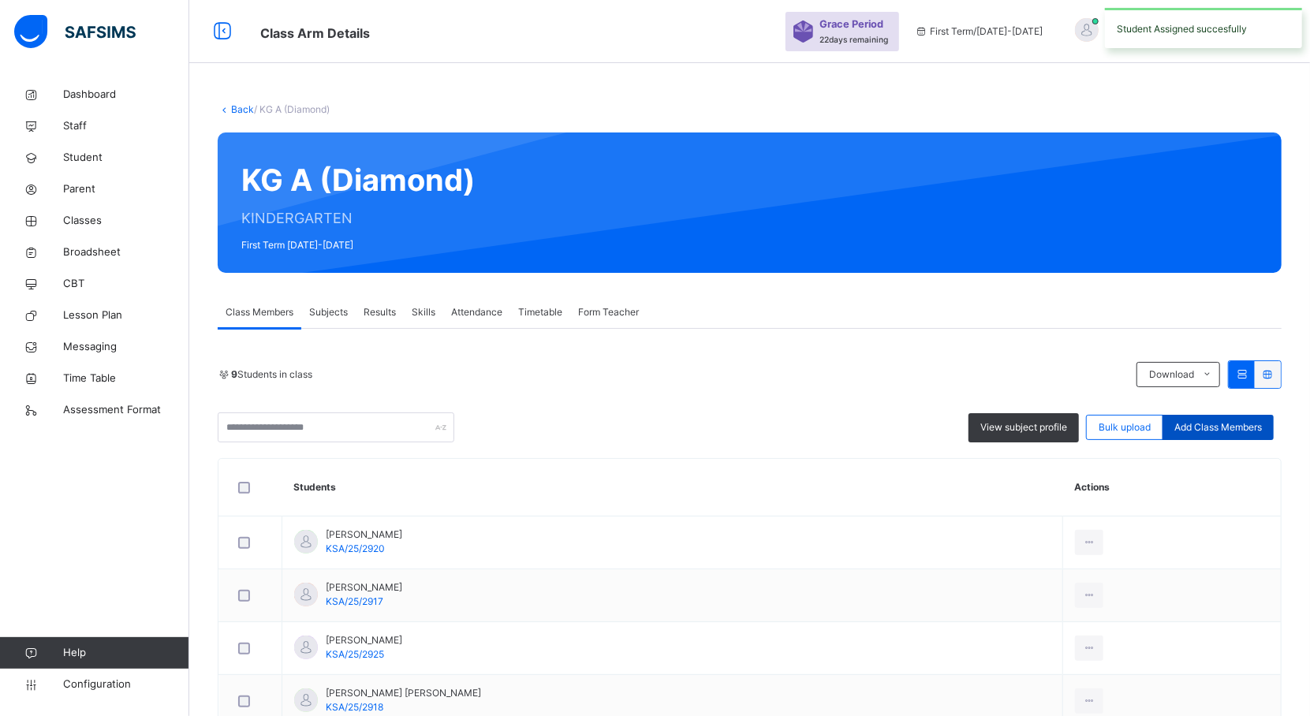
click at [1240, 431] on span "Add Class Members" at bounding box center [1218, 427] width 88 height 14
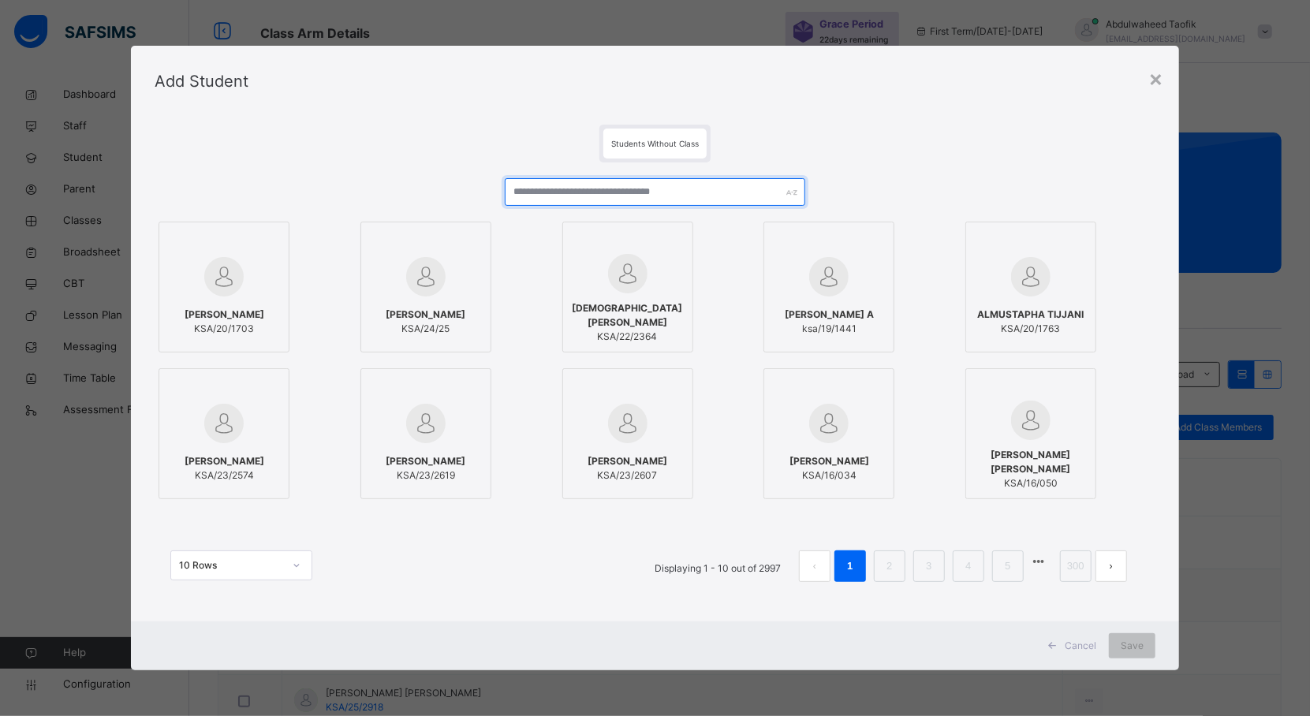
click at [674, 194] on input "text" at bounding box center [655, 192] width 301 height 28
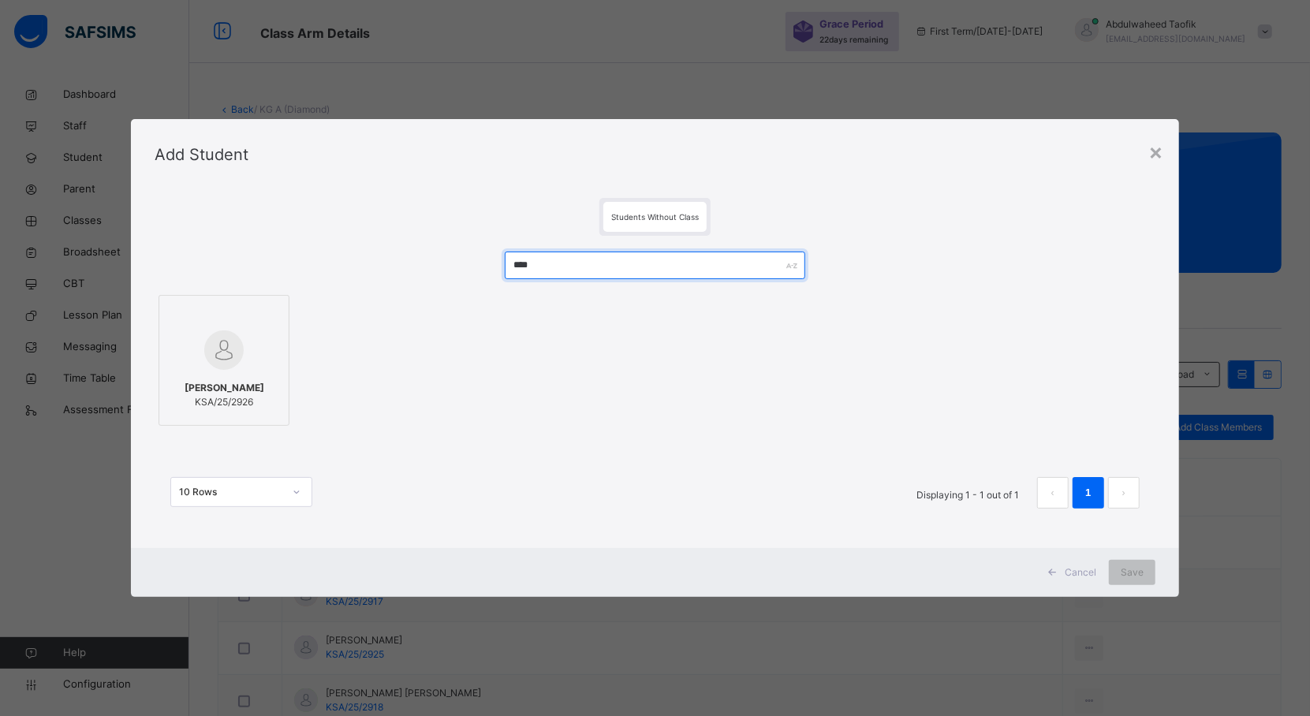
type input "****"
click at [278, 344] on label "FATIMA AUWAL MUSA KSA/25/2926" at bounding box center [224, 360] width 131 height 131
click at [1152, 568] on span "Save" at bounding box center [1146, 573] width 23 height 14
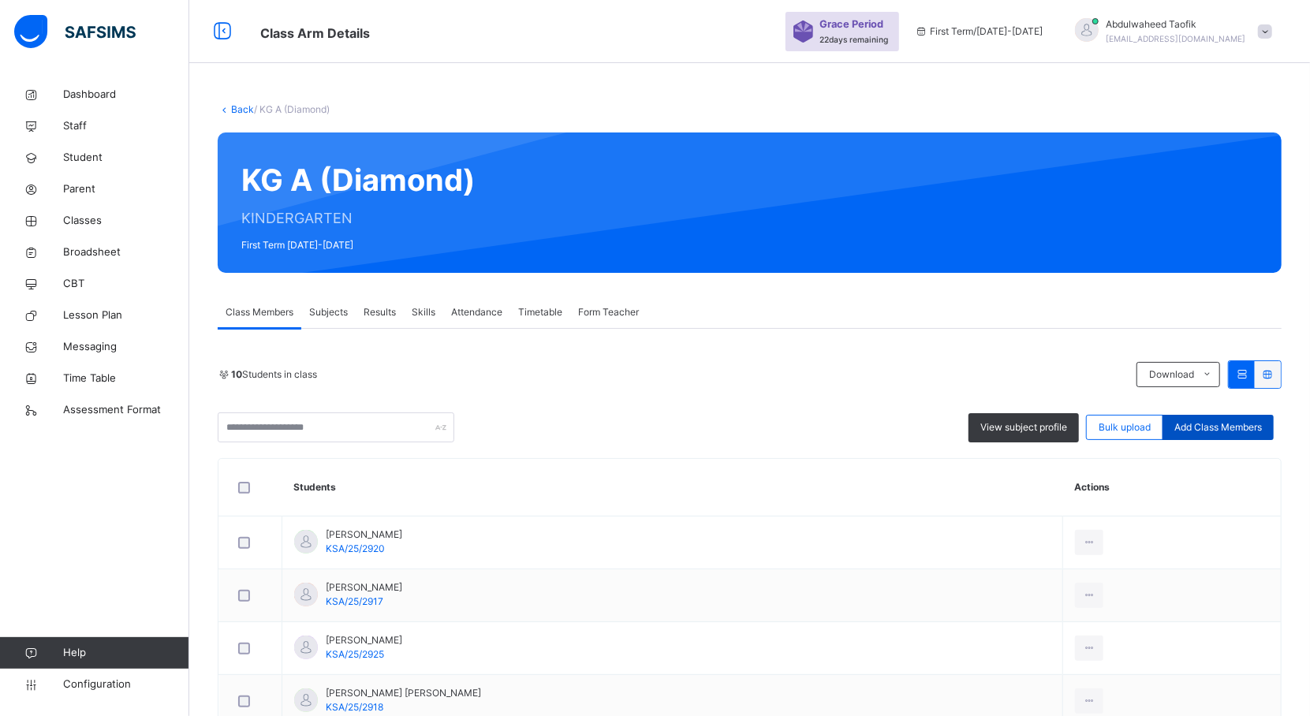
click at [1235, 418] on div "Add Class Members" at bounding box center [1218, 427] width 111 height 25
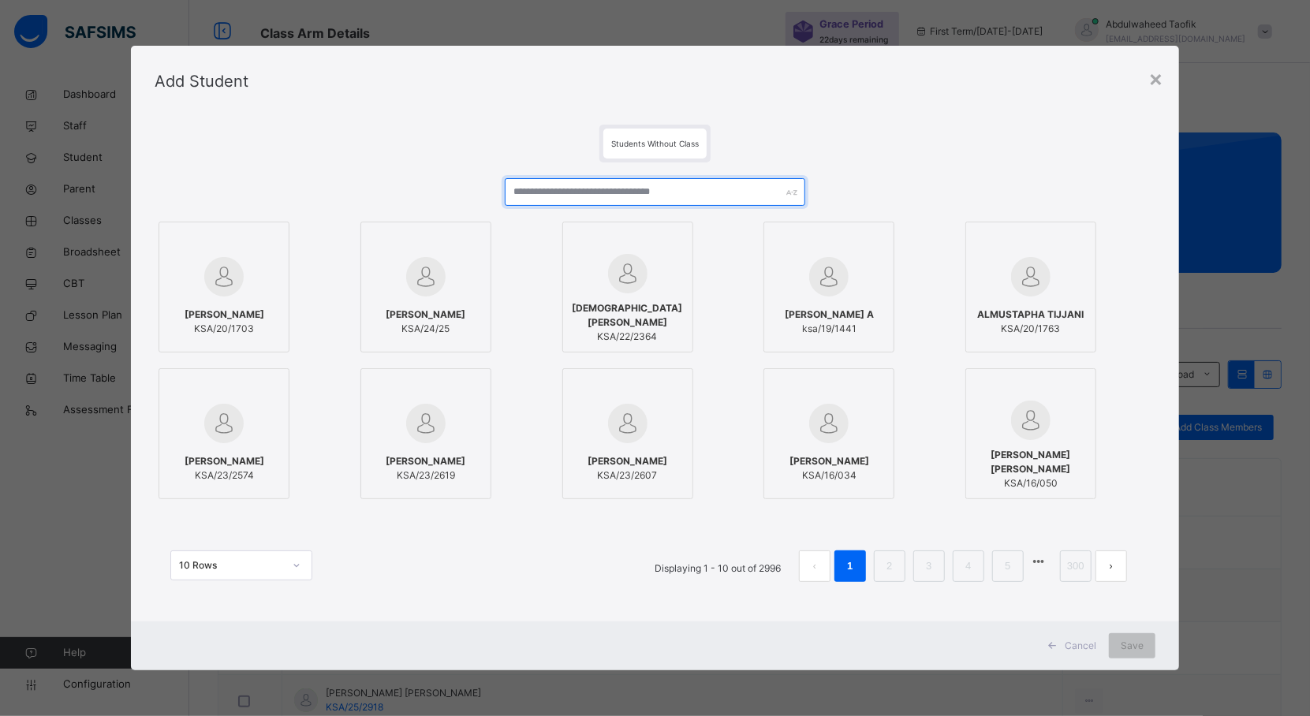
click at [674, 196] on input "text" at bounding box center [655, 192] width 301 height 28
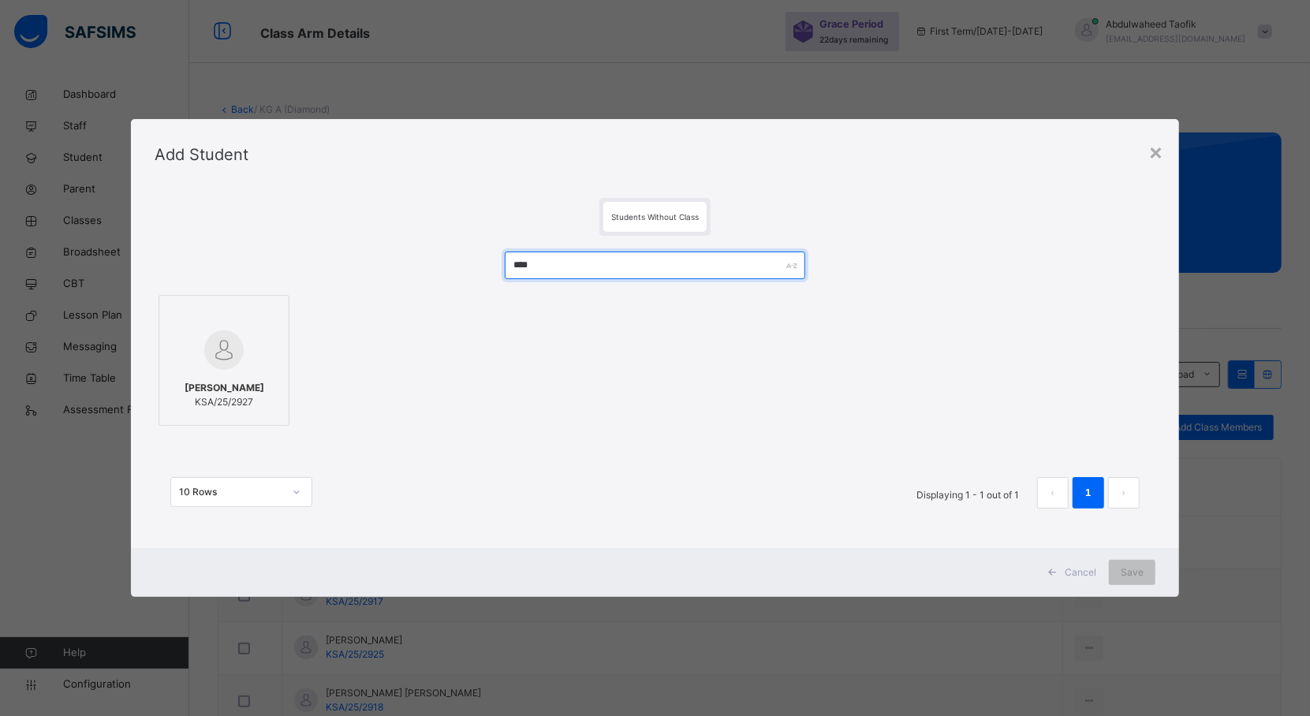
type input "****"
click at [238, 383] on span "[PERSON_NAME]" at bounding box center [225, 388] width 80 height 14
click at [1145, 566] on span "Save" at bounding box center [1146, 573] width 23 height 14
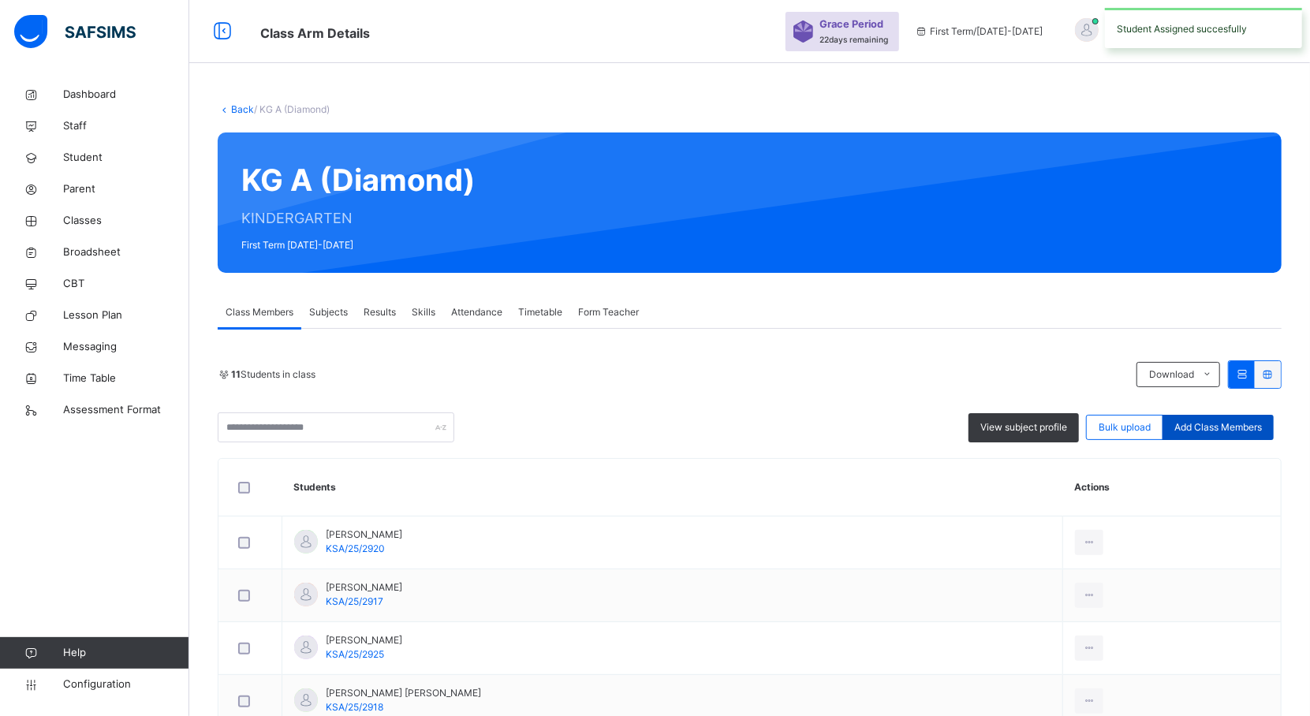
click at [1234, 424] on span "Add Class Members" at bounding box center [1218, 427] width 88 height 14
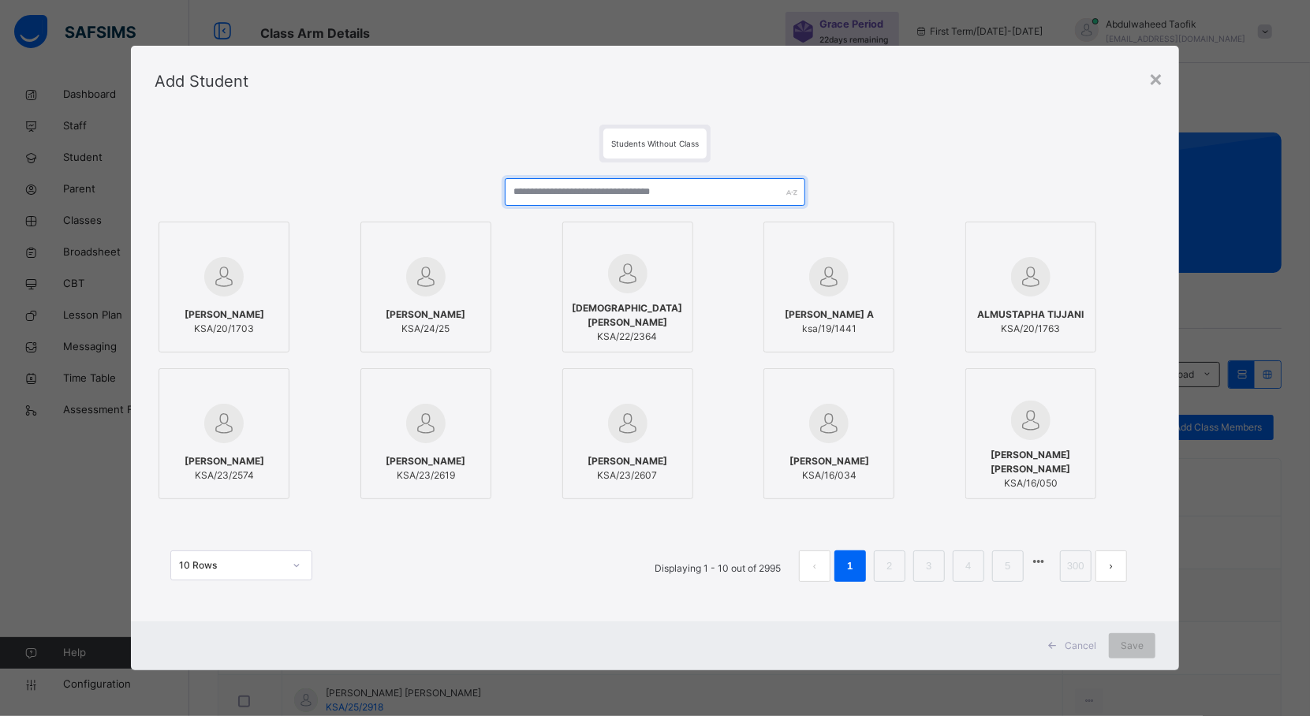
click at [633, 194] on input "text" at bounding box center [655, 192] width 301 height 28
click at [563, 187] on input "text" at bounding box center [655, 192] width 301 height 28
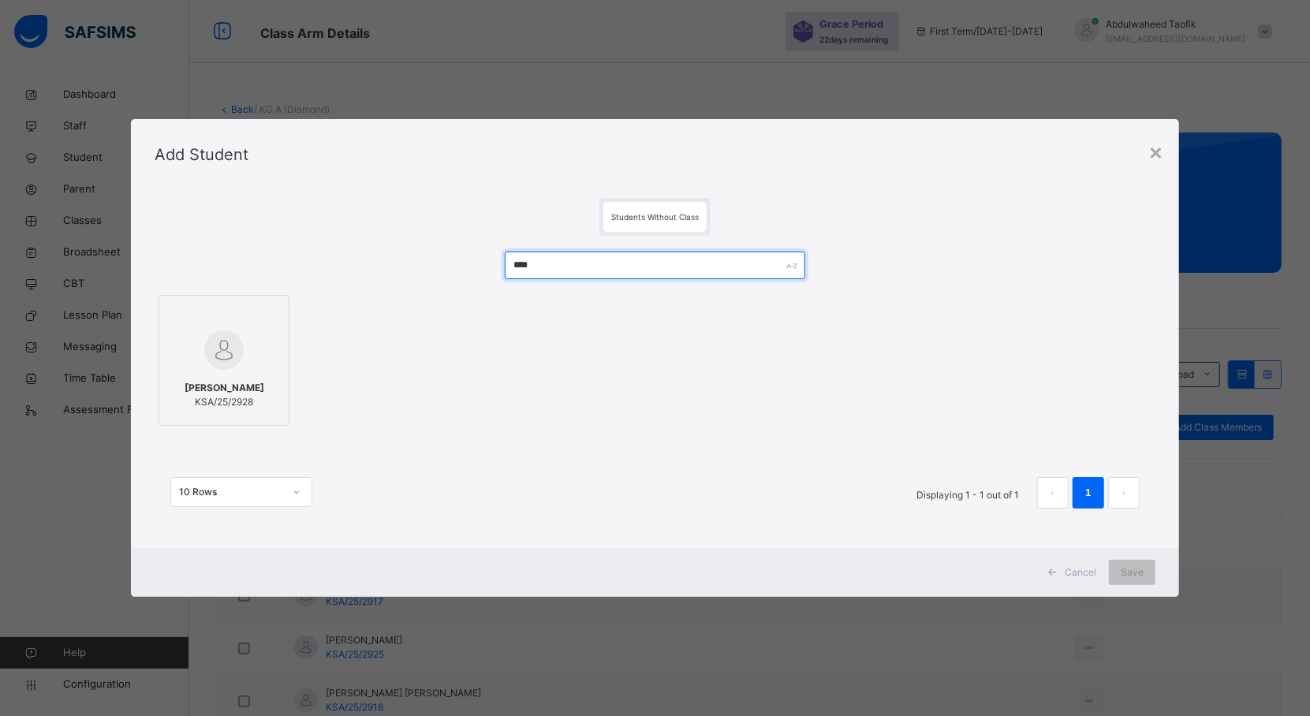
type input "****"
click at [250, 383] on span "[PERSON_NAME]" at bounding box center [225, 388] width 80 height 14
click at [1146, 566] on span "Save" at bounding box center [1146, 573] width 23 height 14
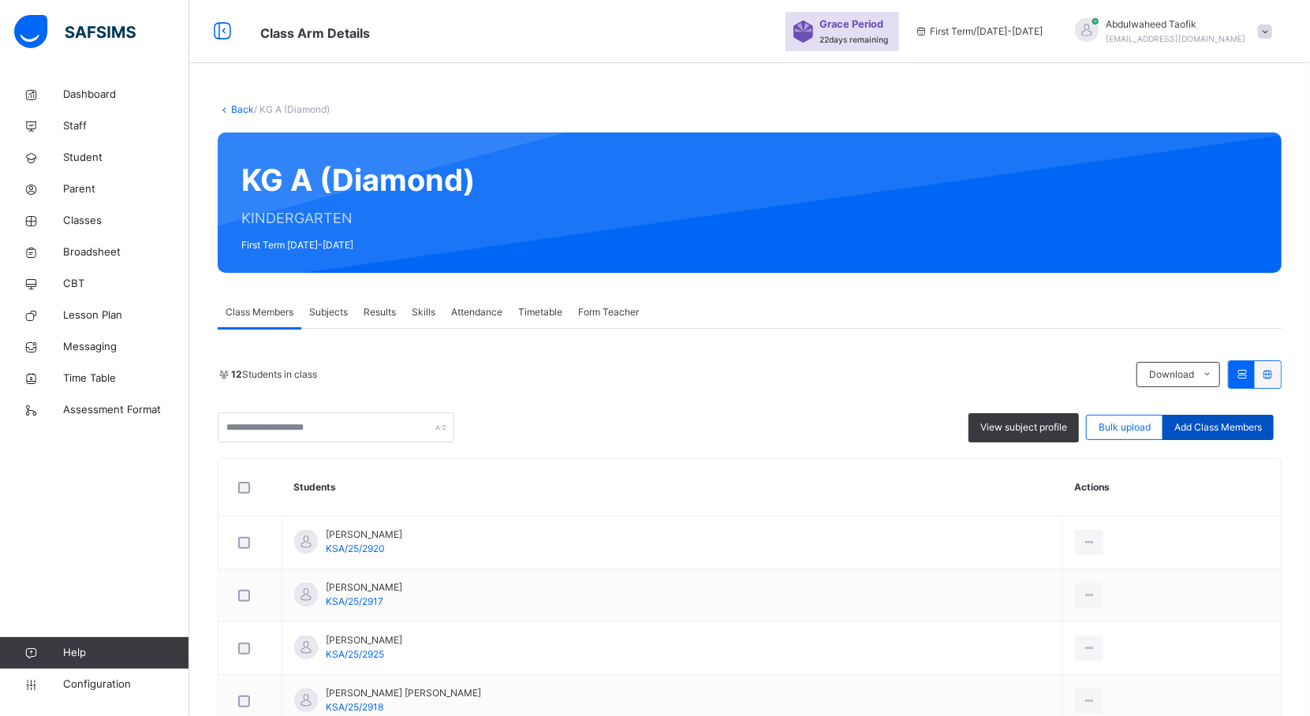
click at [1241, 427] on span "Add Class Members" at bounding box center [1218, 427] width 88 height 14
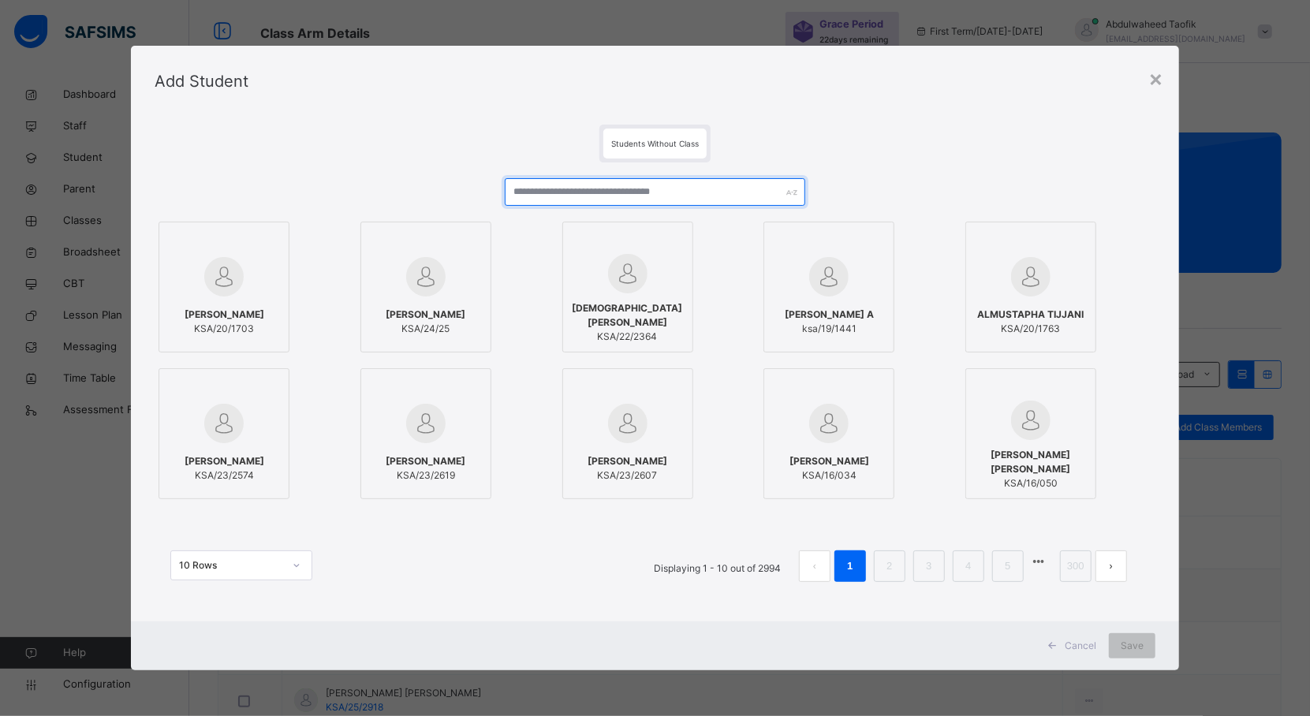
click at [571, 196] on input "text" at bounding box center [655, 192] width 301 height 28
click at [666, 194] on input "text" at bounding box center [655, 192] width 301 height 28
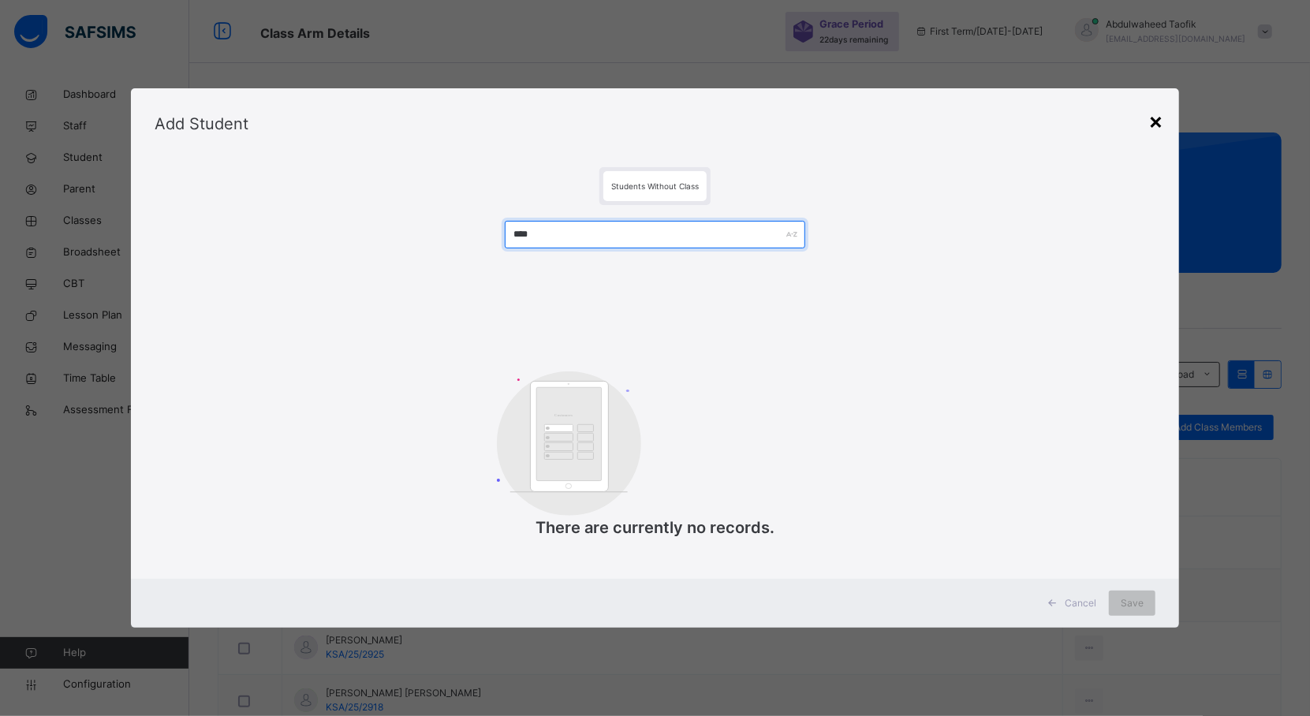
type input "****"
click at [1161, 117] on div "×" at bounding box center [1155, 120] width 15 height 33
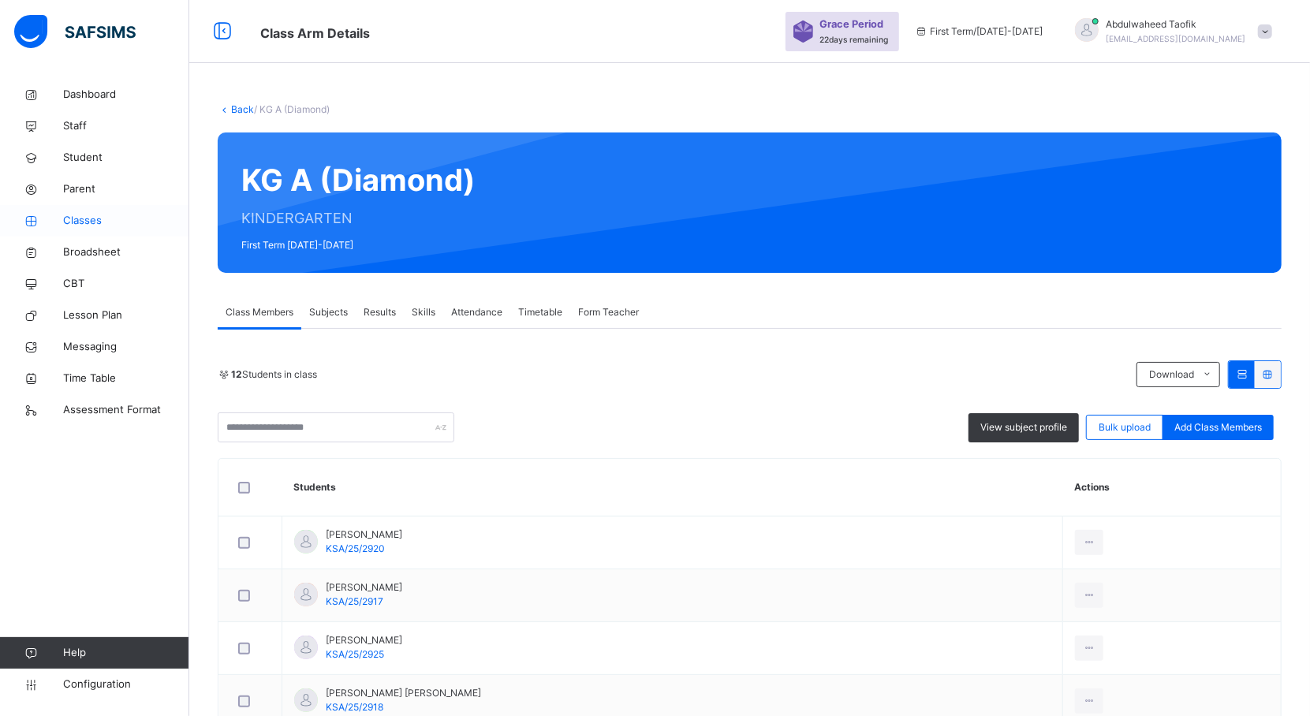
click at [71, 219] on span "Classes" at bounding box center [126, 221] width 126 height 16
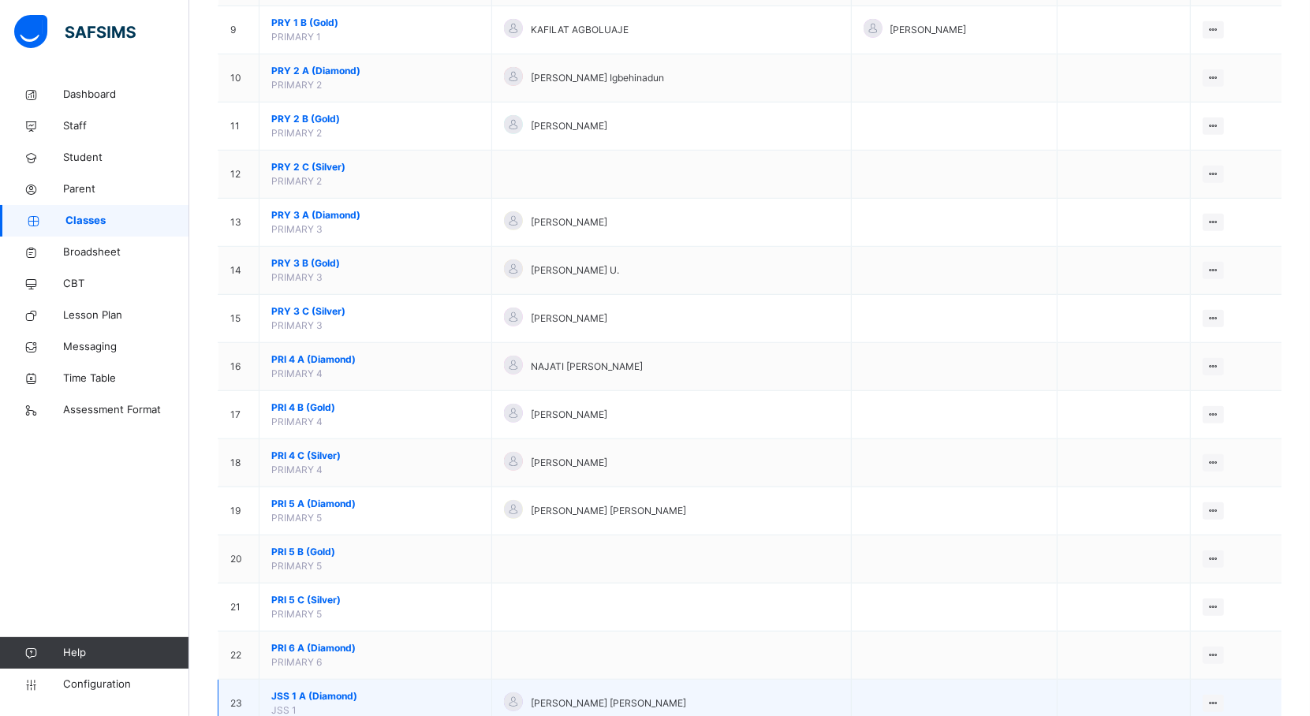
scroll to position [563, 0]
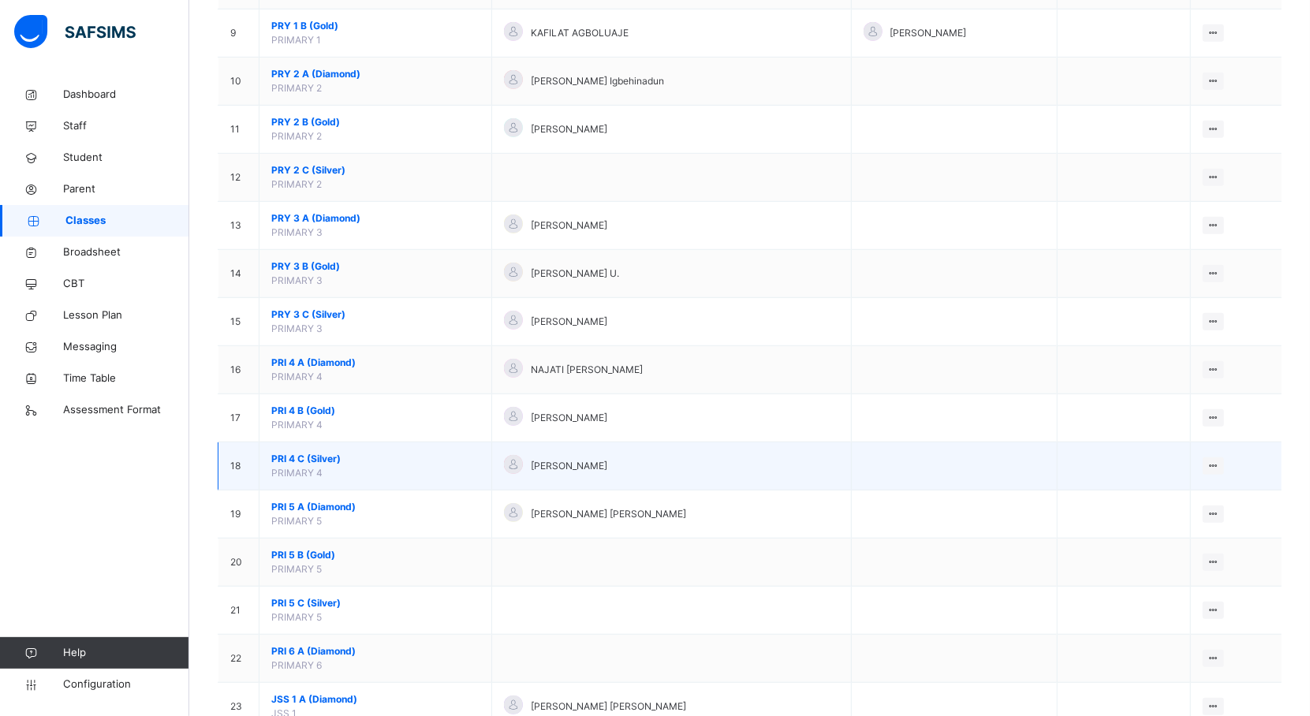
click at [320, 461] on span "PRI 4 C (Silver)" at bounding box center [375, 459] width 208 height 14
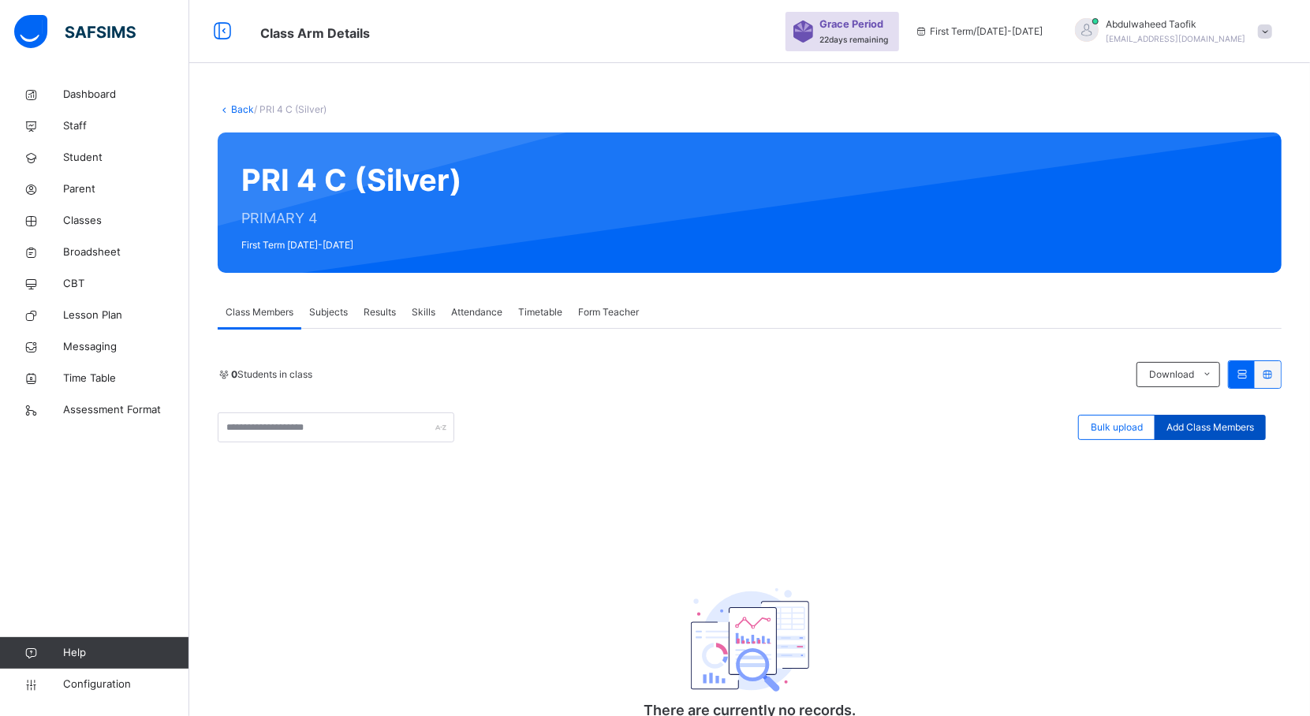
click at [1203, 427] on span "Add Class Members" at bounding box center [1211, 427] width 88 height 14
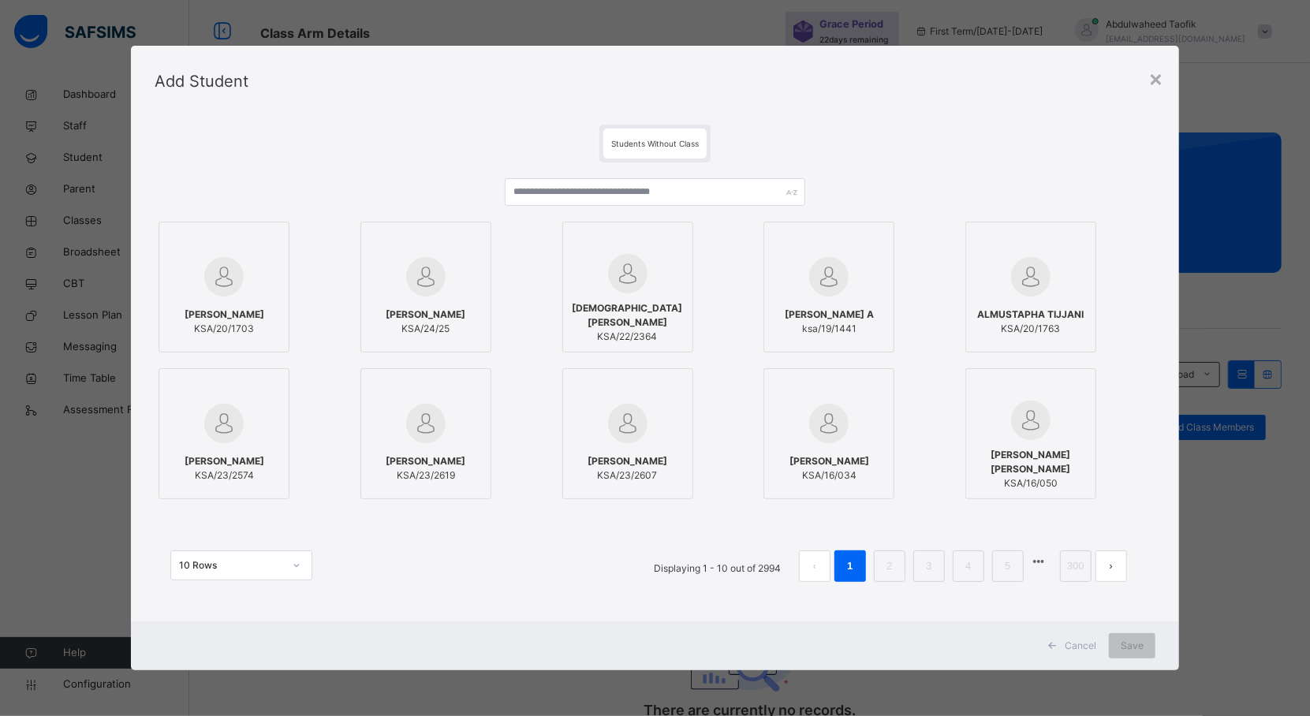
click at [623, 230] on div at bounding box center [628, 242] width 114 height 24
click at [636, 251] on div at bounding box center [634, 242] width 114 height 24
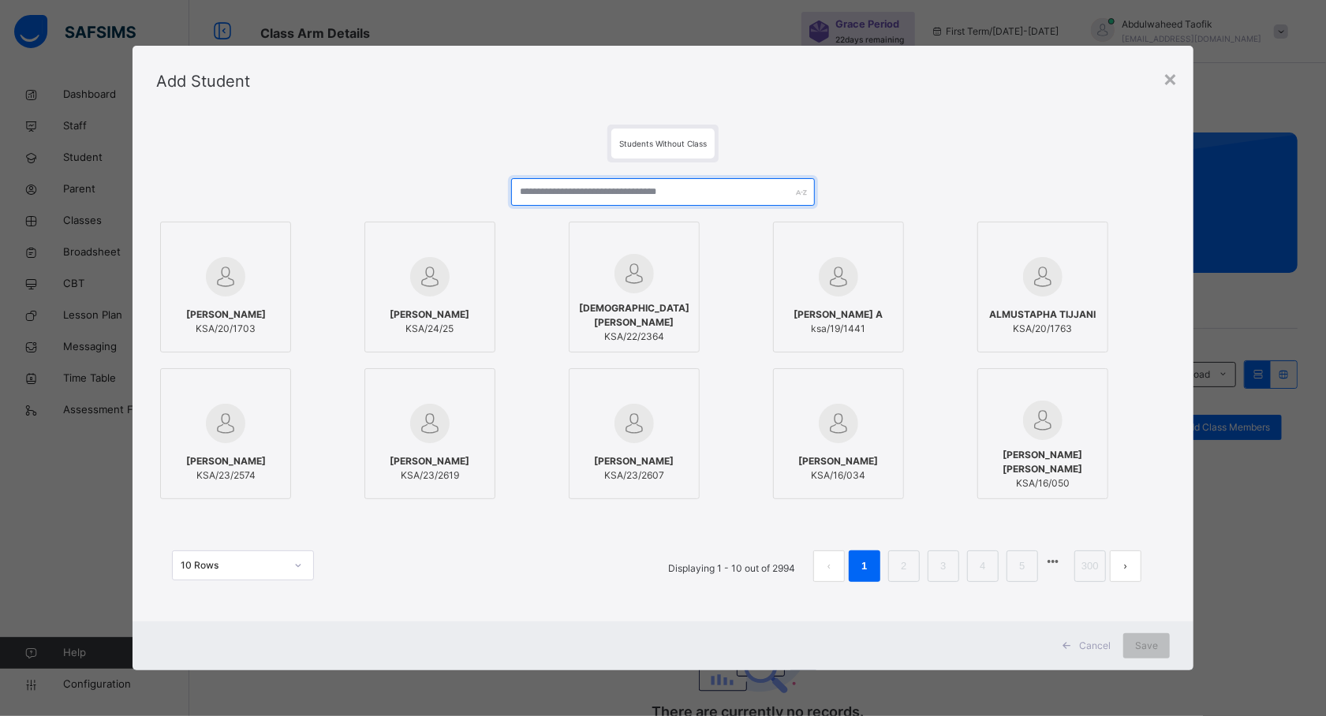
click at [566, 193] on input "text" at bounding box center [663, 192] width 304 height 28
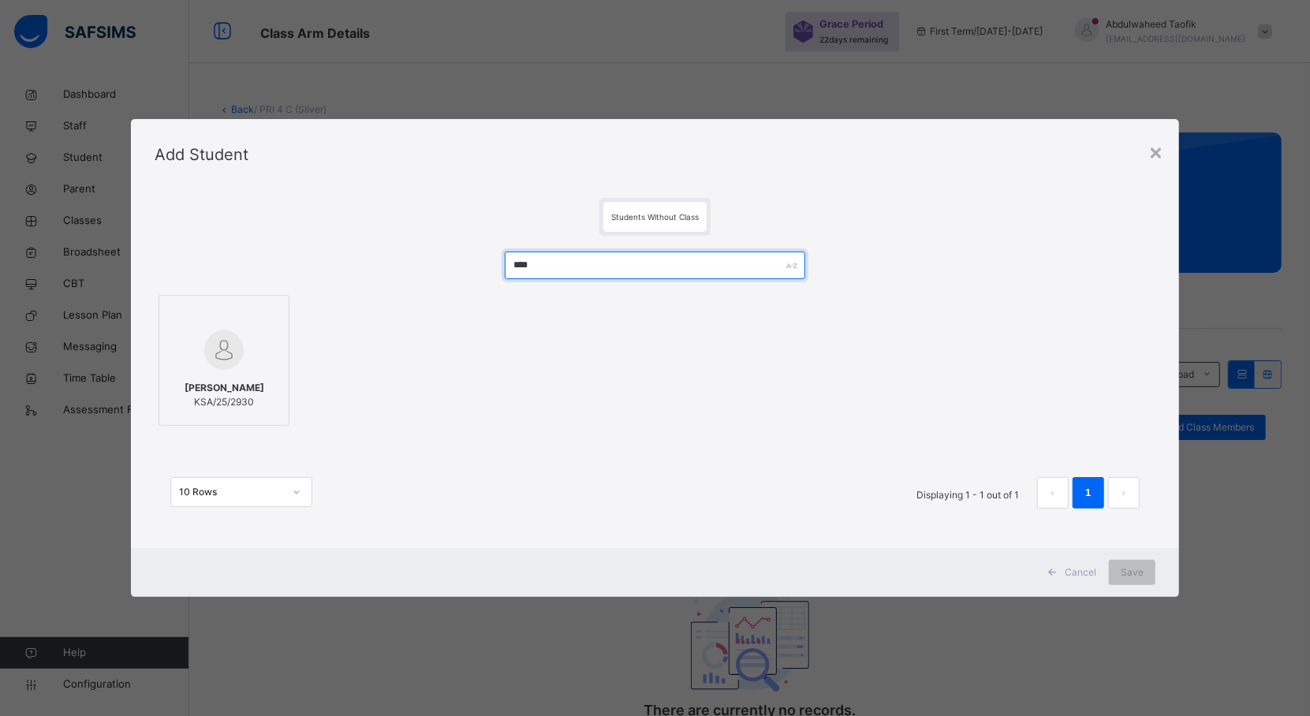
type input "****"
click at [235, 364] on img at bounding box center [223, 349] width 39 height 39
click at [1148, 569] on span "Save" at bounding box center [1146, 573] width 23 height 14
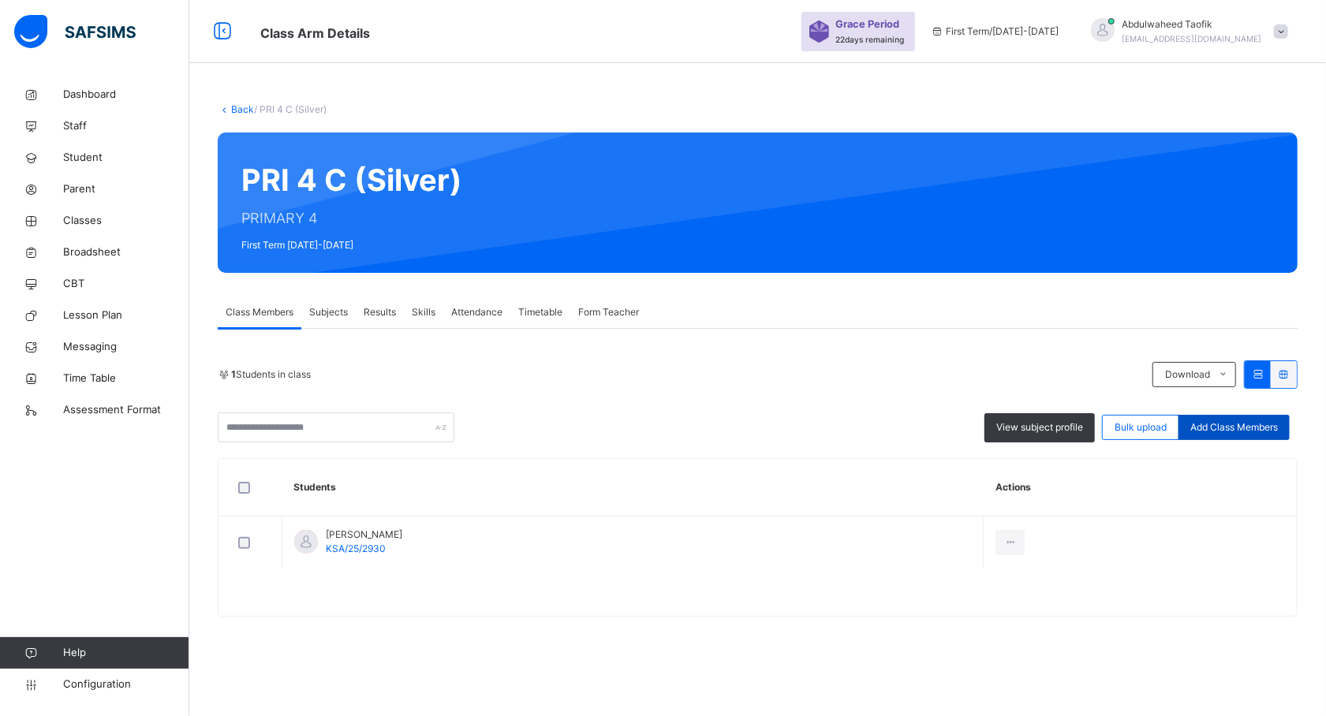
click at [1247, 432] on span "Add Class Members" at bounding box center [1234, 427] width 88 height 14
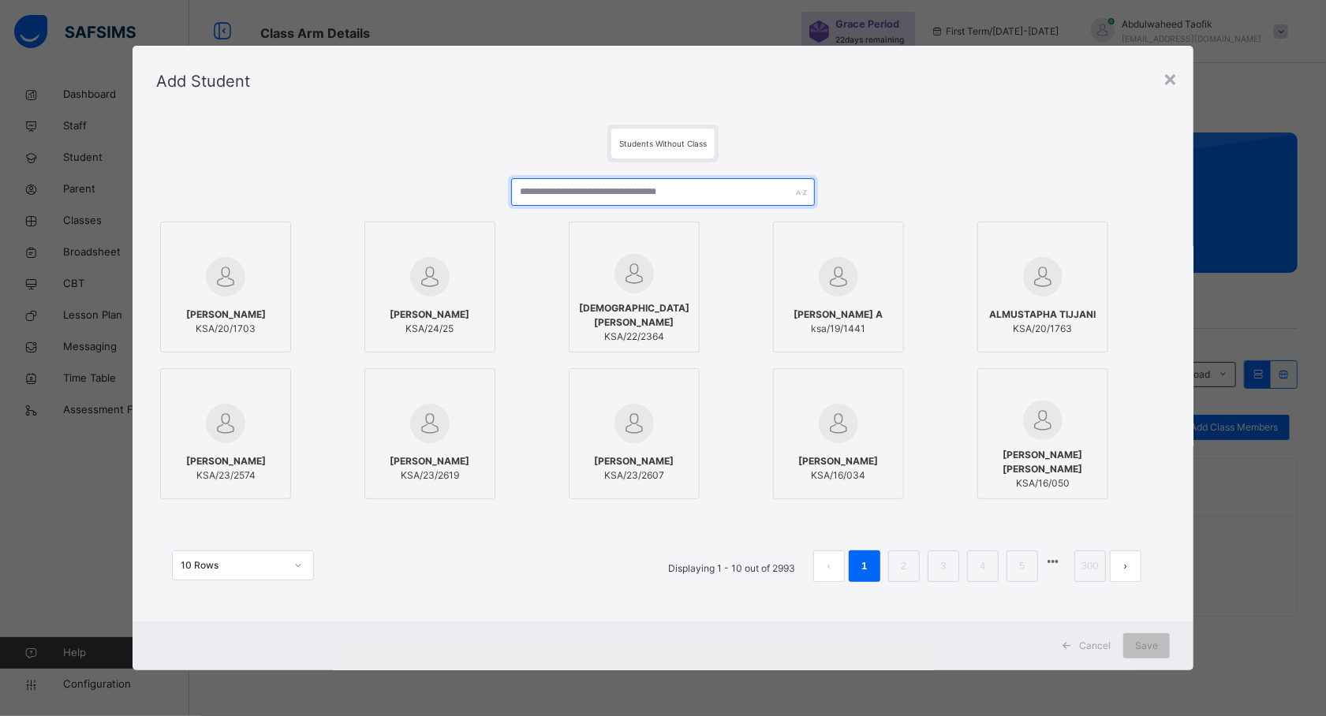
click at [634, 191] on input "text" at bounding box center [663, 192] width 304 height 28
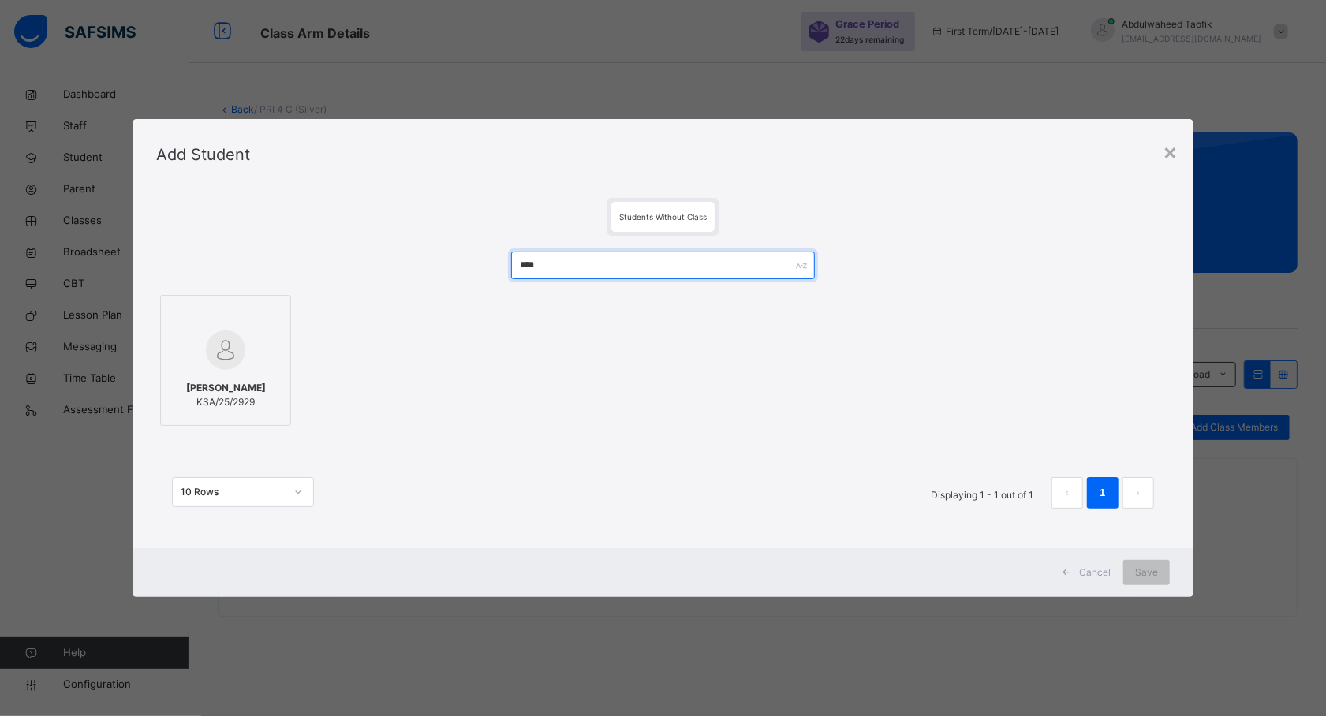
type input "****"
click at [224, 368] on img at bounding box center [225, 349] width 39 height 39
click at [1140, 572] on span "Save" at bounding box center [1146, 573] width 23 height 14
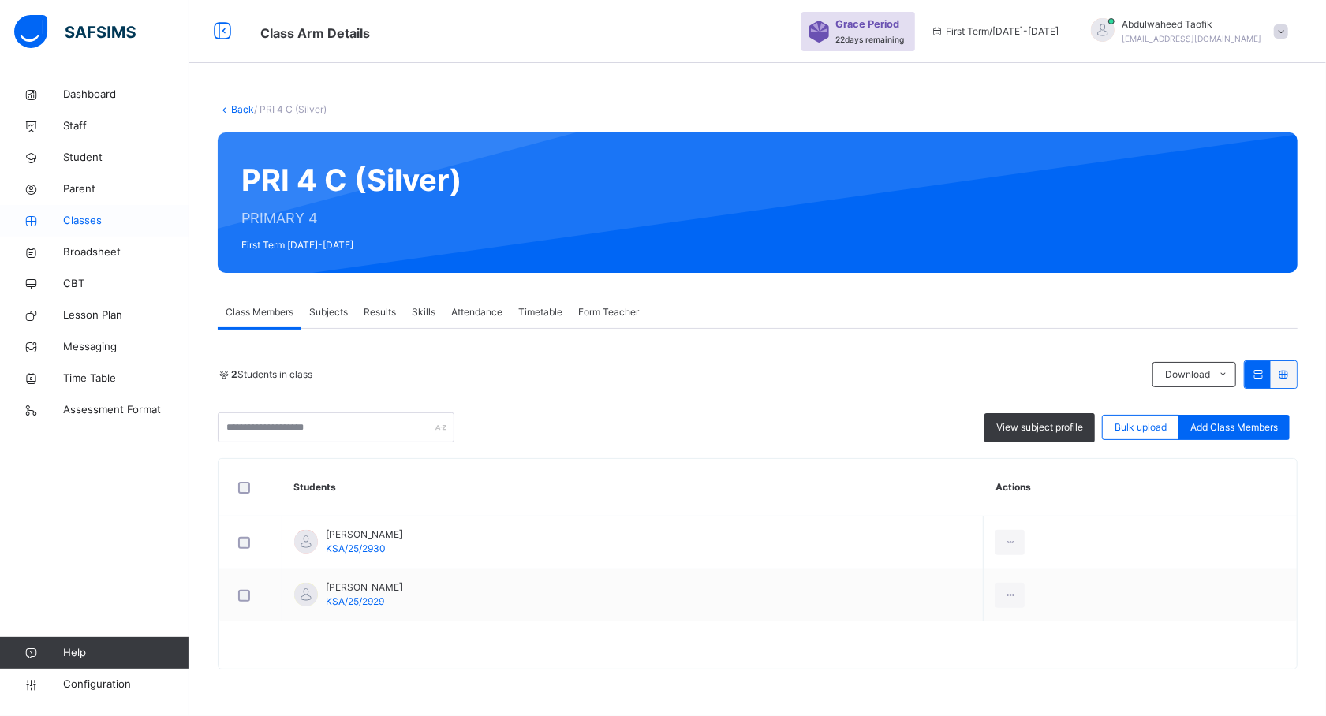
click at [89, 221] on span "Classes" at bounding box center [126, 221] width 126 height 16
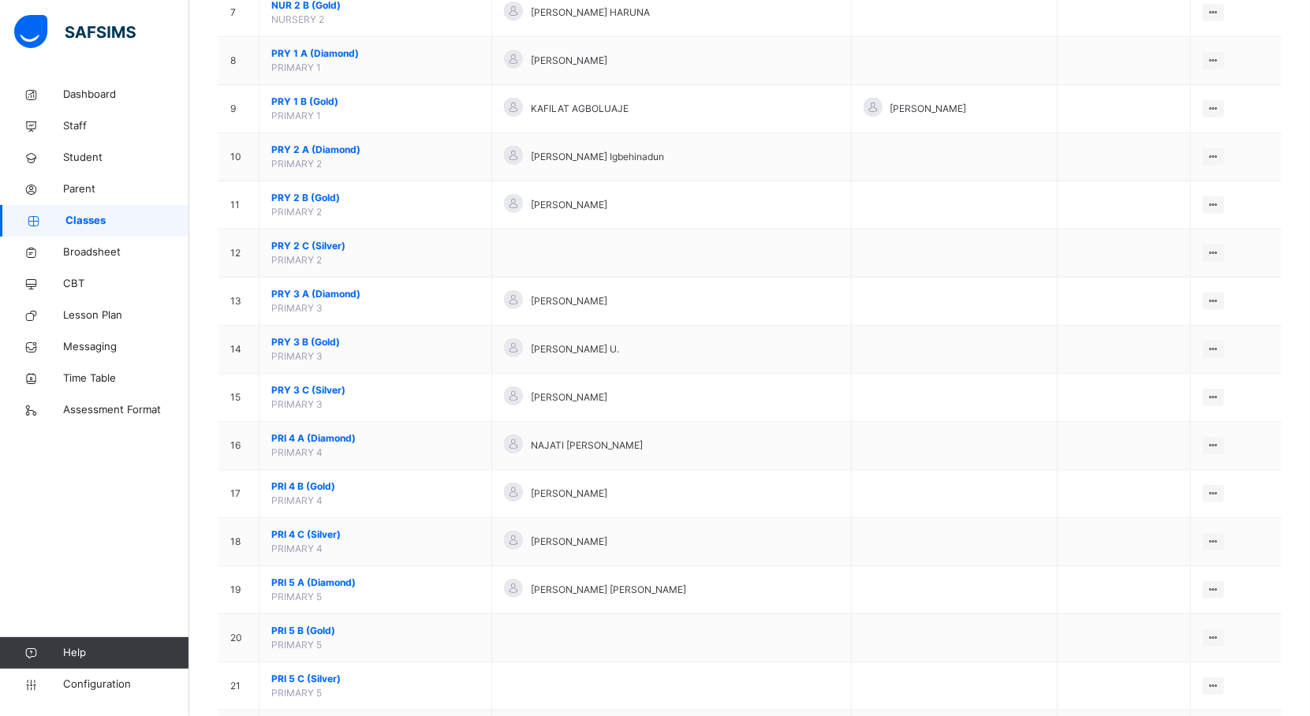
scroll to position [534, 0]
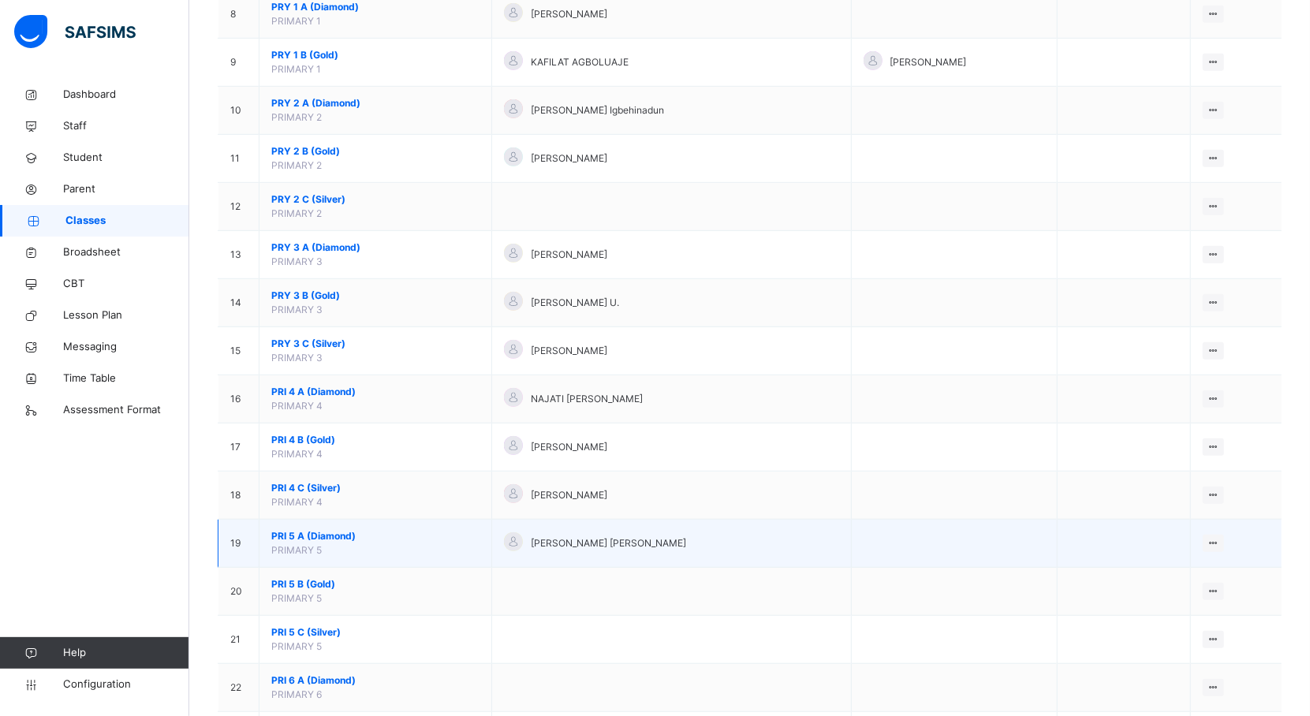
click at [311, 536] on span "PRI 5 A (Diamond)" at bounding box center [375, 536] width 208 height 14
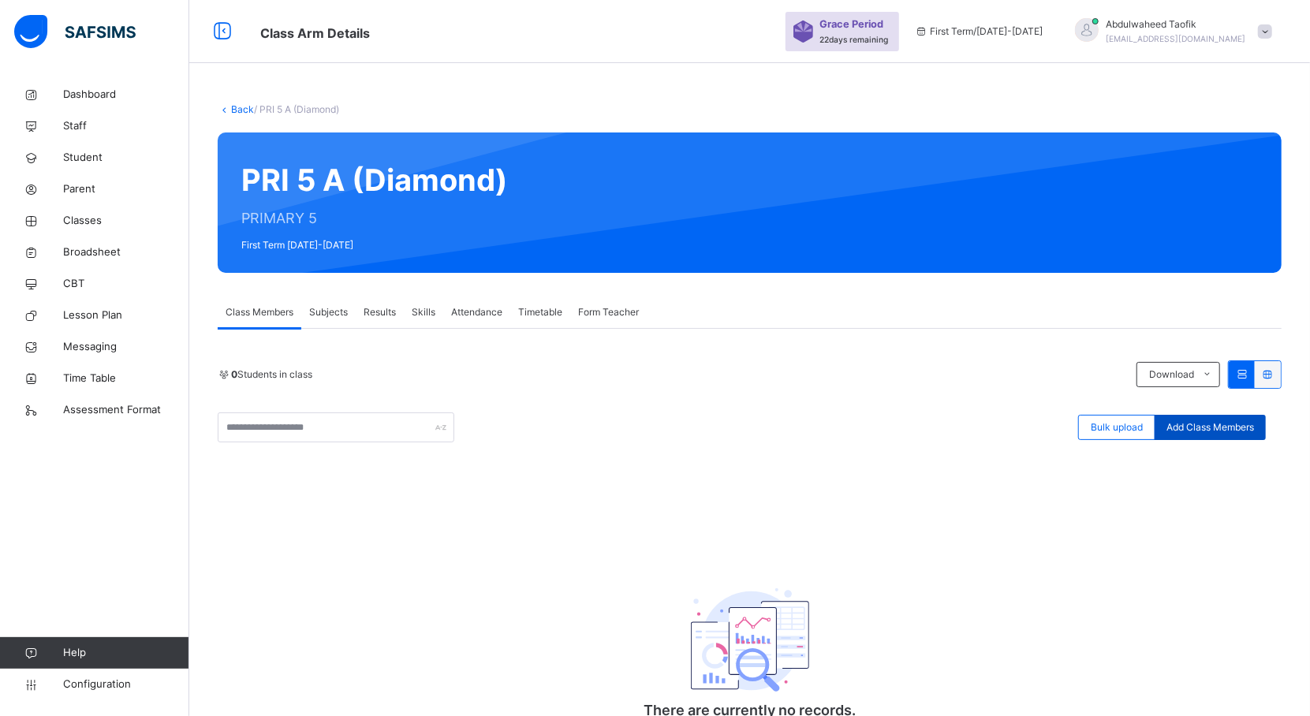
click at [1206, 439] on div "Add Class Members" at bounding box center [1210, 427] width 111 height 25
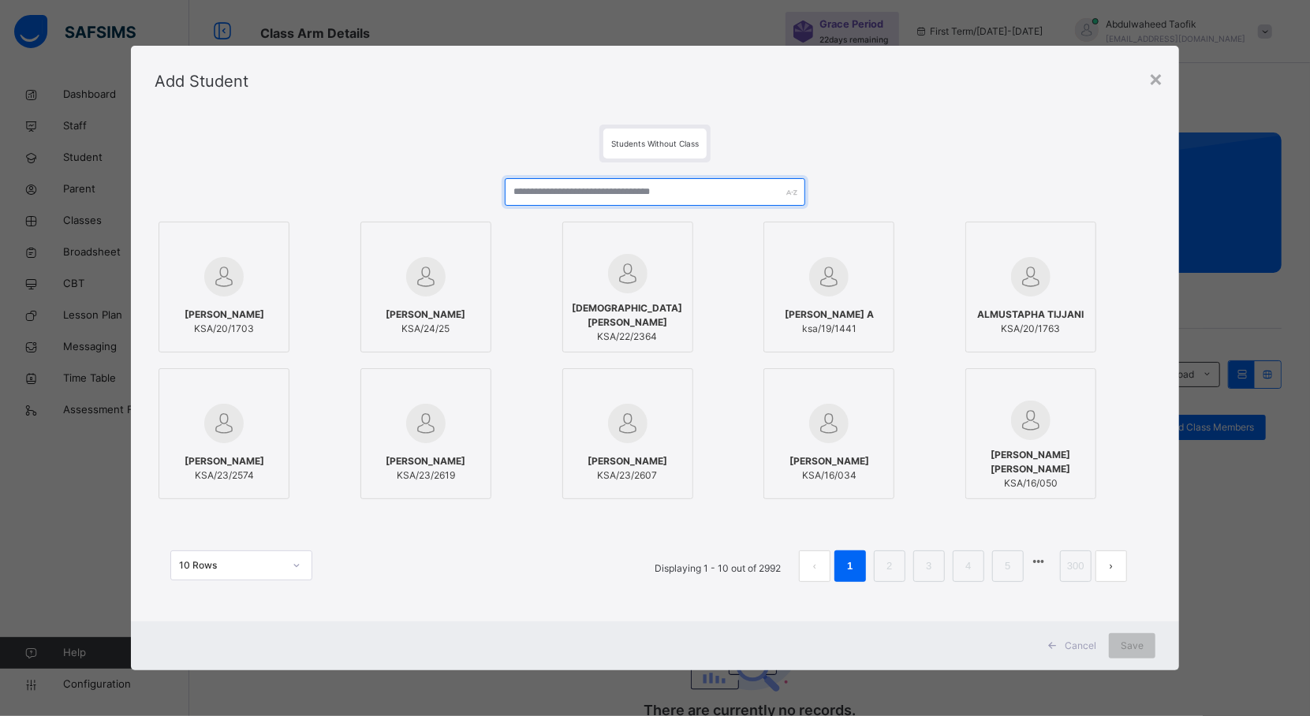
click at [648, 197] on input "text" at bounding box center [655, 192] width 301 height 28
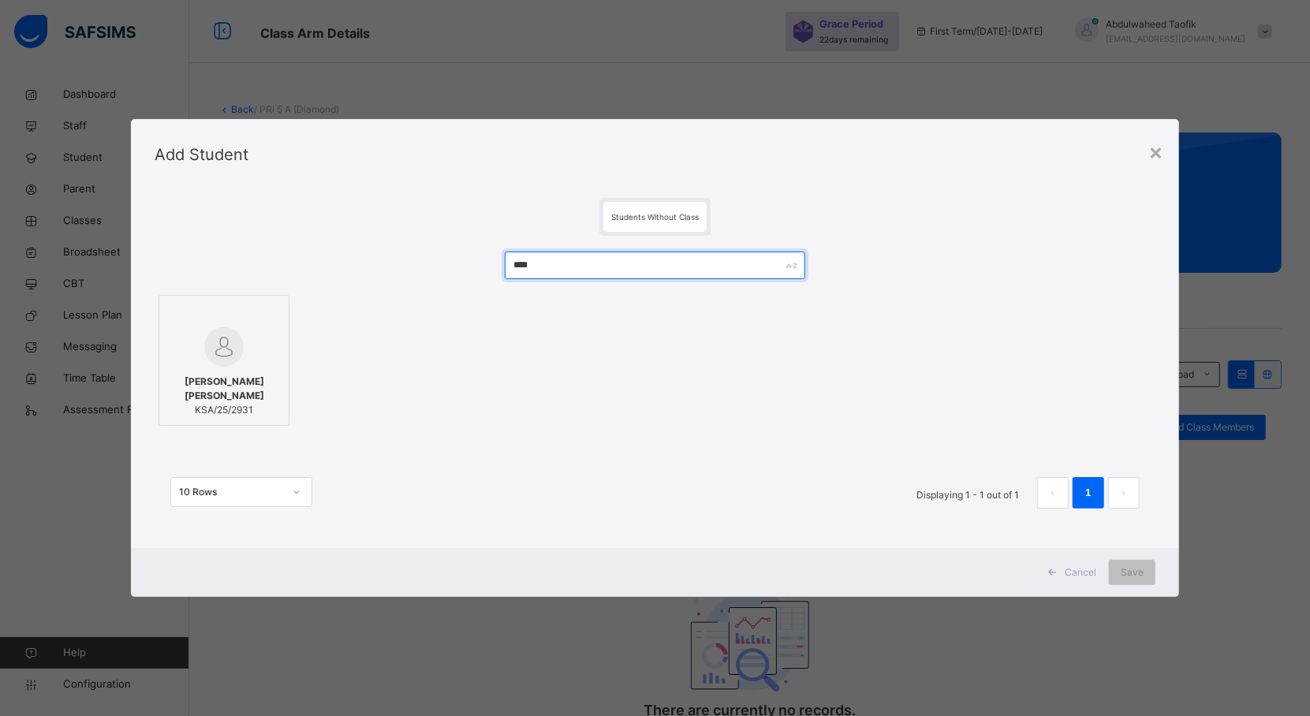
type input "****"
click at [231, 403] on span "KSA/25/2931" at bounding box center [224, 410] width 114 height 14
click at [1137, 574] on span "Save" at bounding box center [1146, 573] width 23 height 14
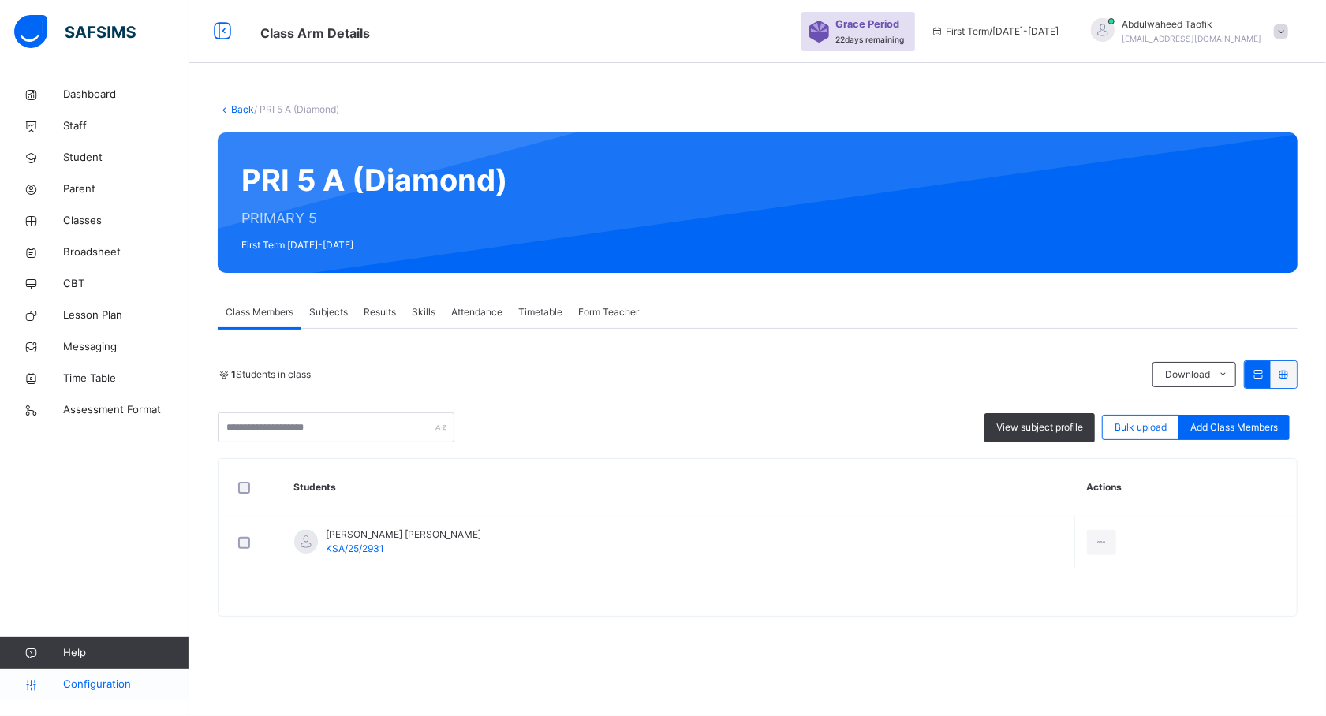
click at [114, 680] on span "Configuration" at bounding box center [125, 685] width 125 height 16
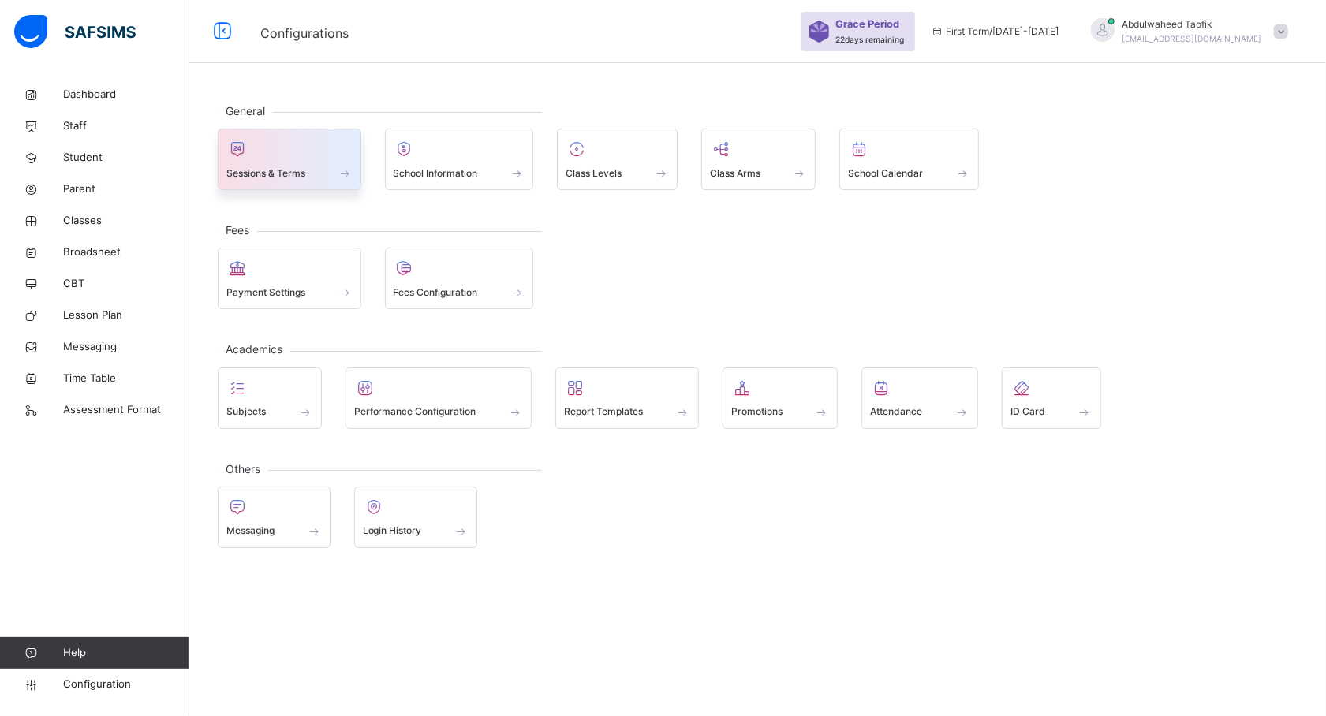
click at [311, 171] on div "Sessions & Terms" at bounding box center [289, 173] width 126 height 17
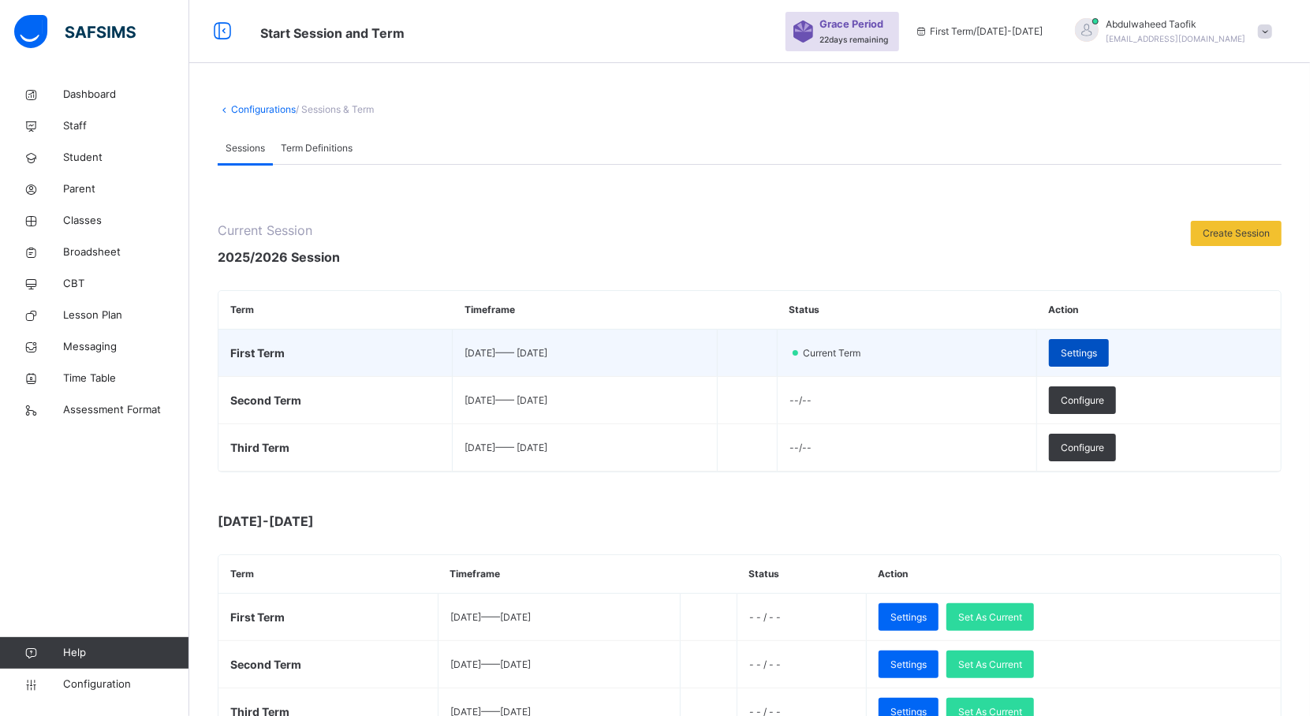
click at [1097, 347] on span "Settings" at bounding box center [1079, 353] width 36 height 14
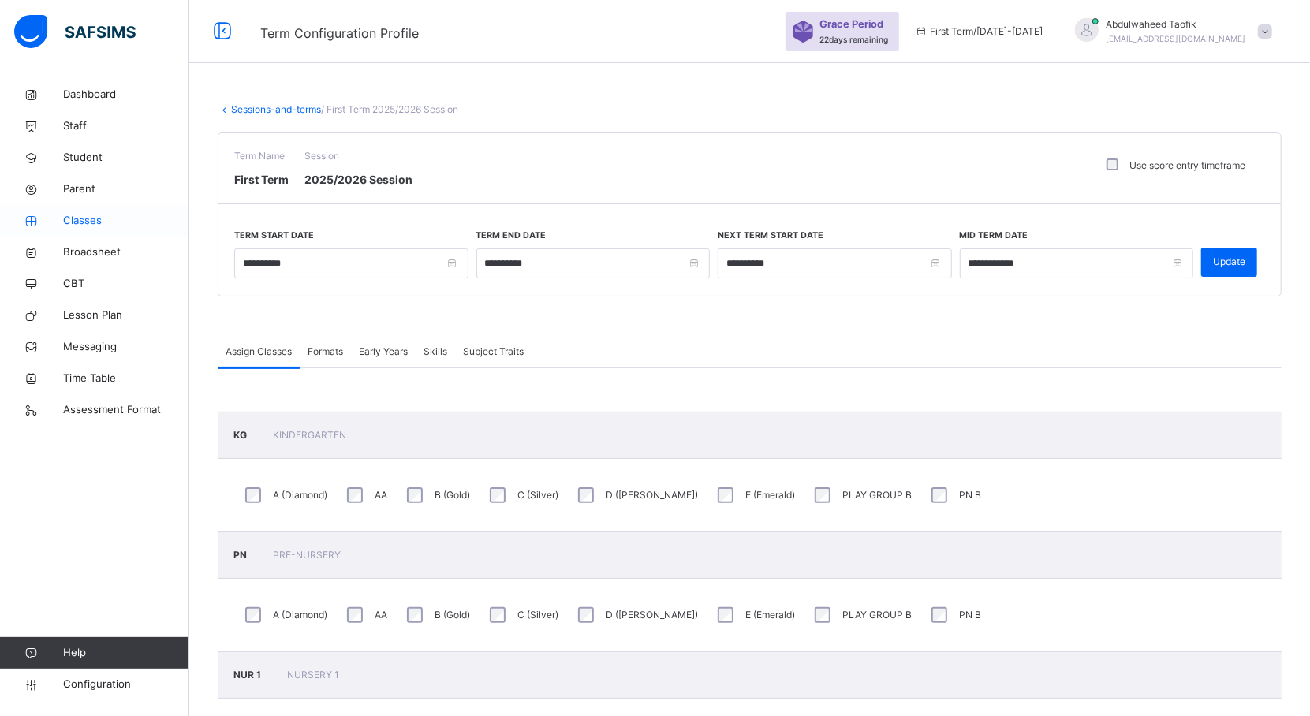
click at [84, 218] on span "Classes" at bounding box center [126, 221] width 126 height 16
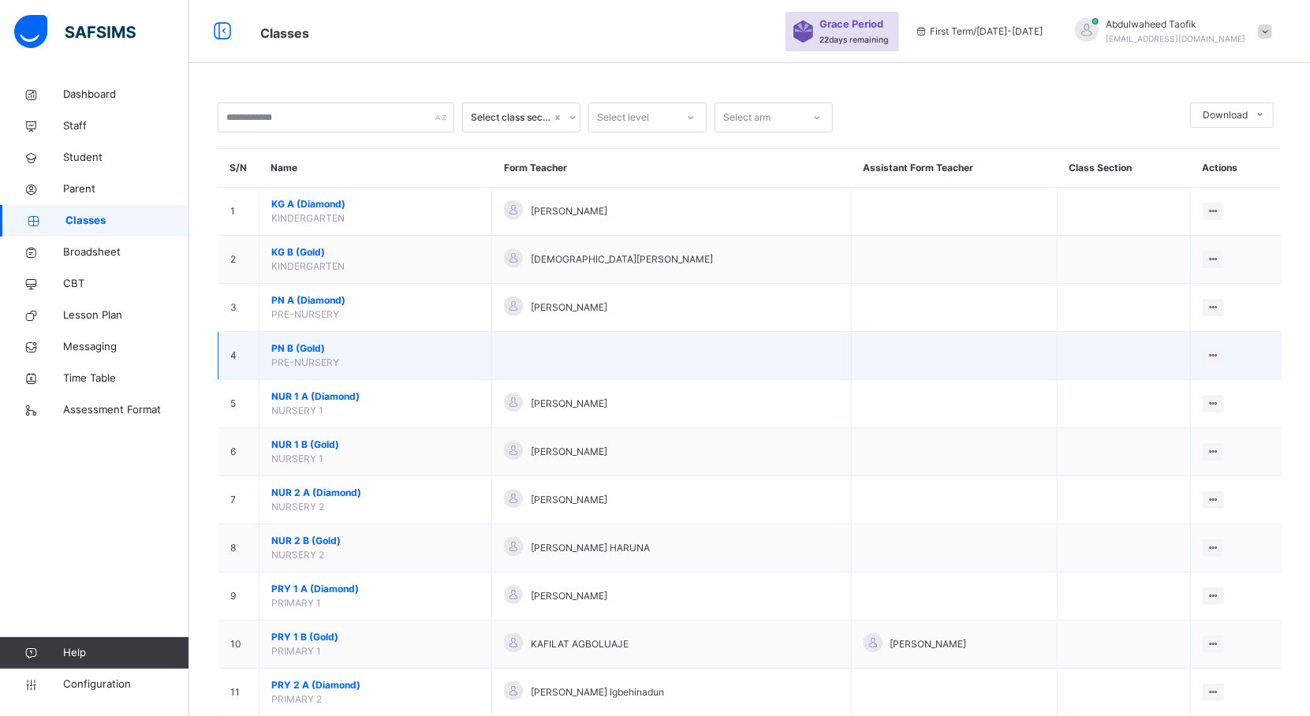
click at [323, 351] on span "PN B (Gold)" at bounding box center [375, 349] width 208 height 14
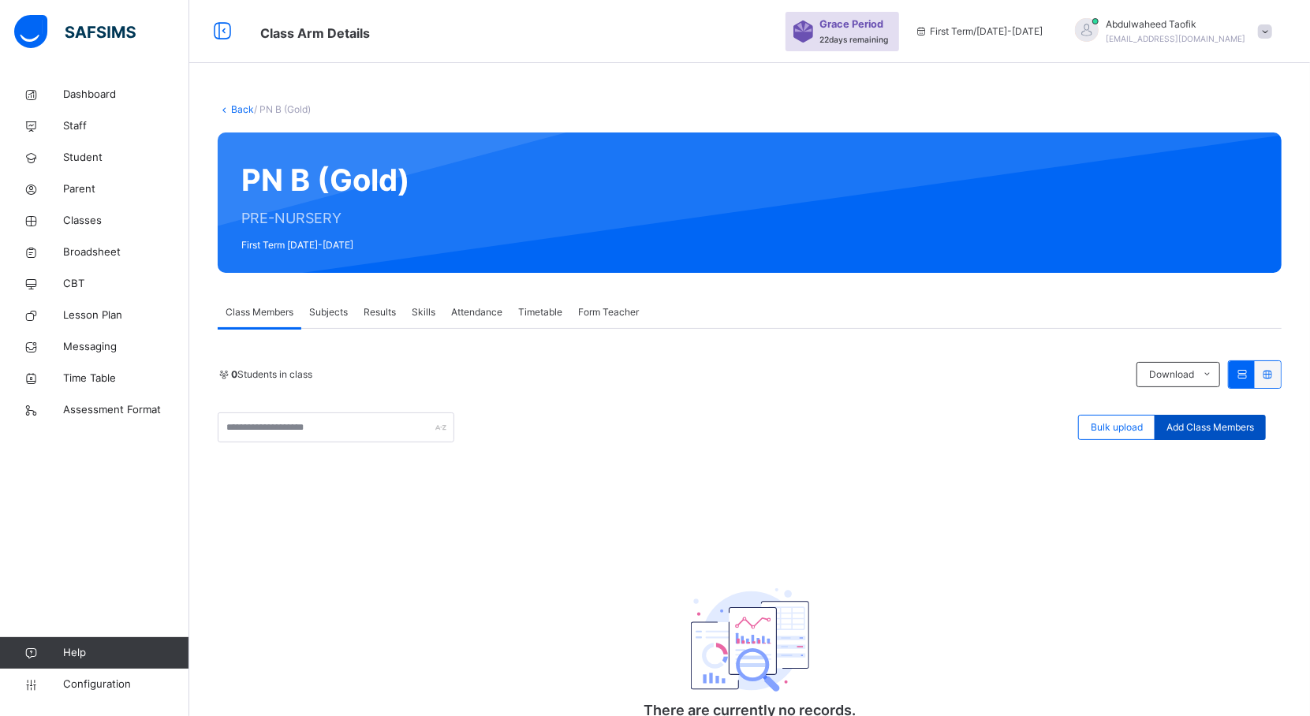
click at [1222, 429] on span "Add Class Members" at bounding box center [1211, 427] width 88 height 14
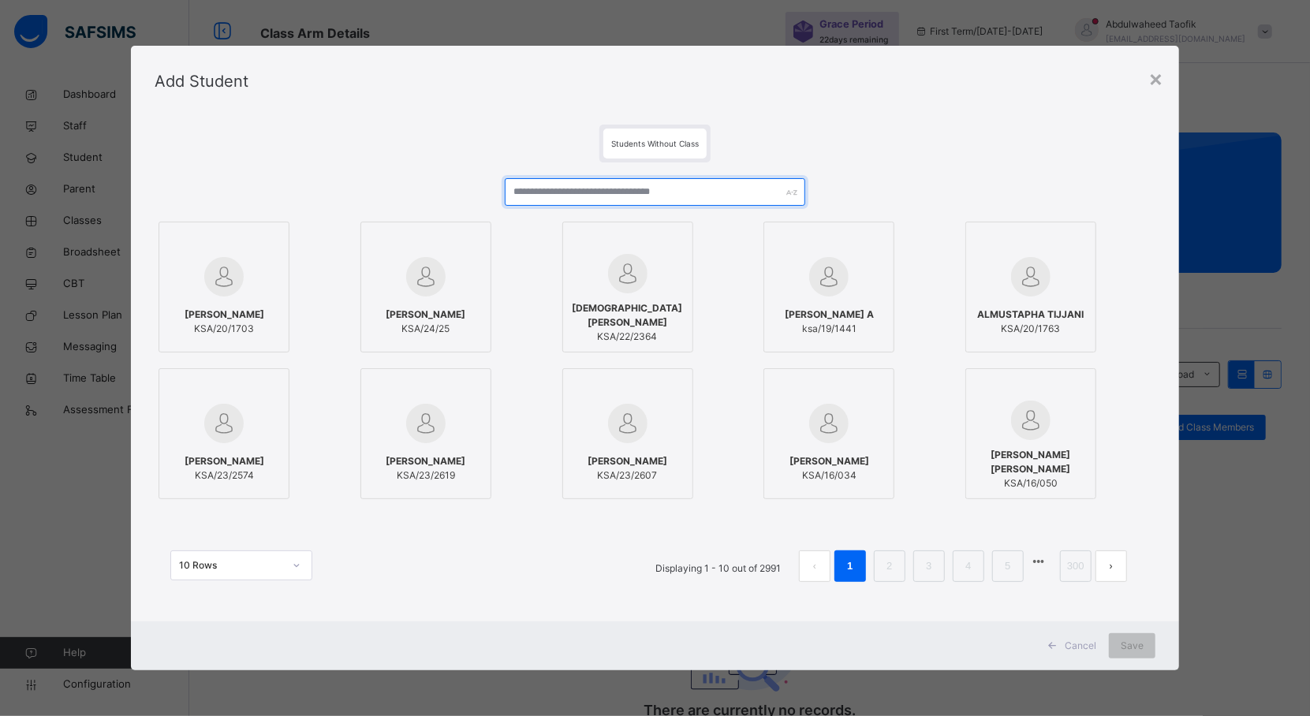
click at [697, 188] on input "text" at bounding box center [655, 192] width 301 height 28
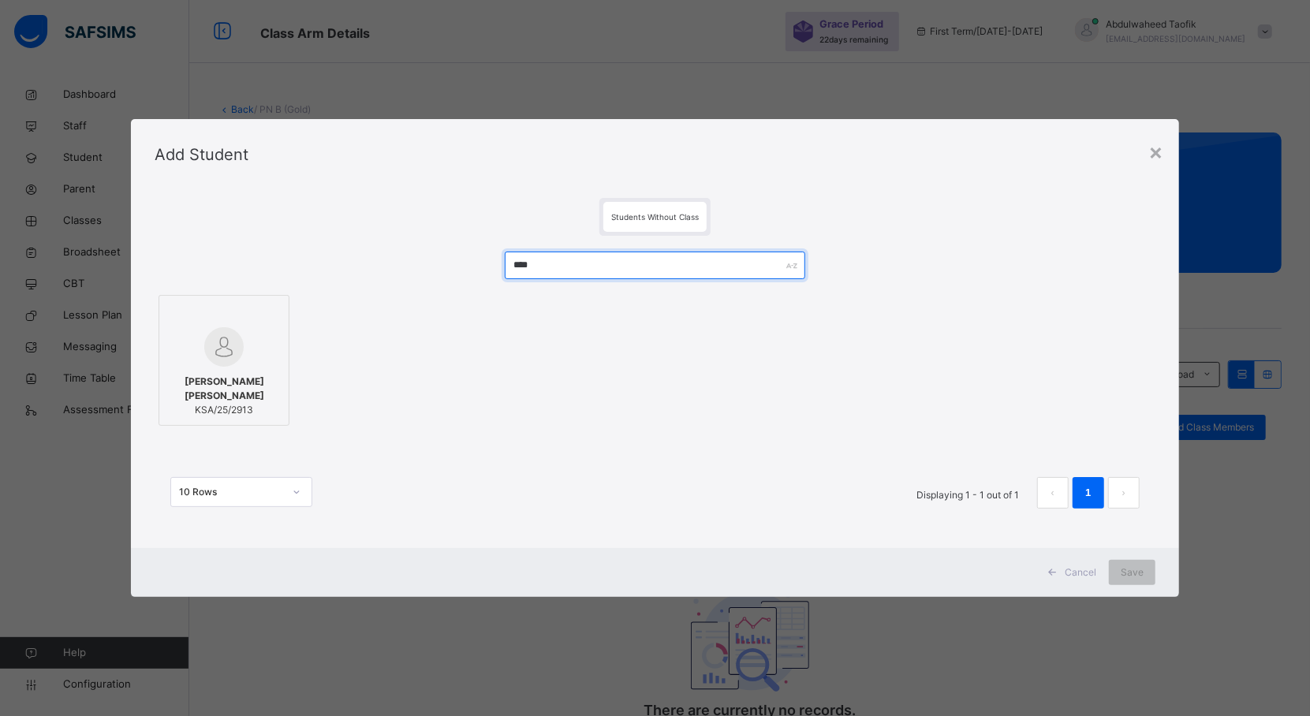
type input "****"
click at [208, 353] on img at bounding box center [223, 346] width 39 height 39
click at [1133, 560] on div "Save" at bounding box center [1146, 572] width 47 height 25
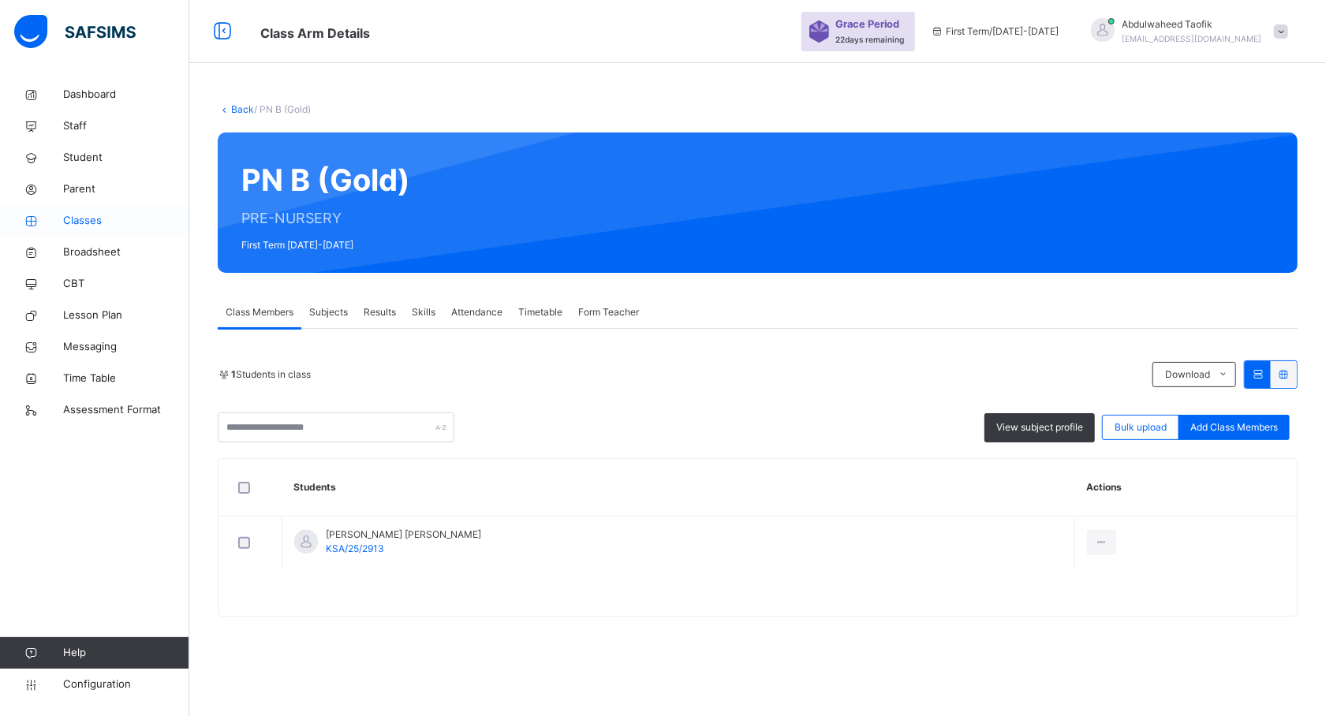
click at [96, 215] on span "Classes" at bounding box center [126, 221] width 126 height 16
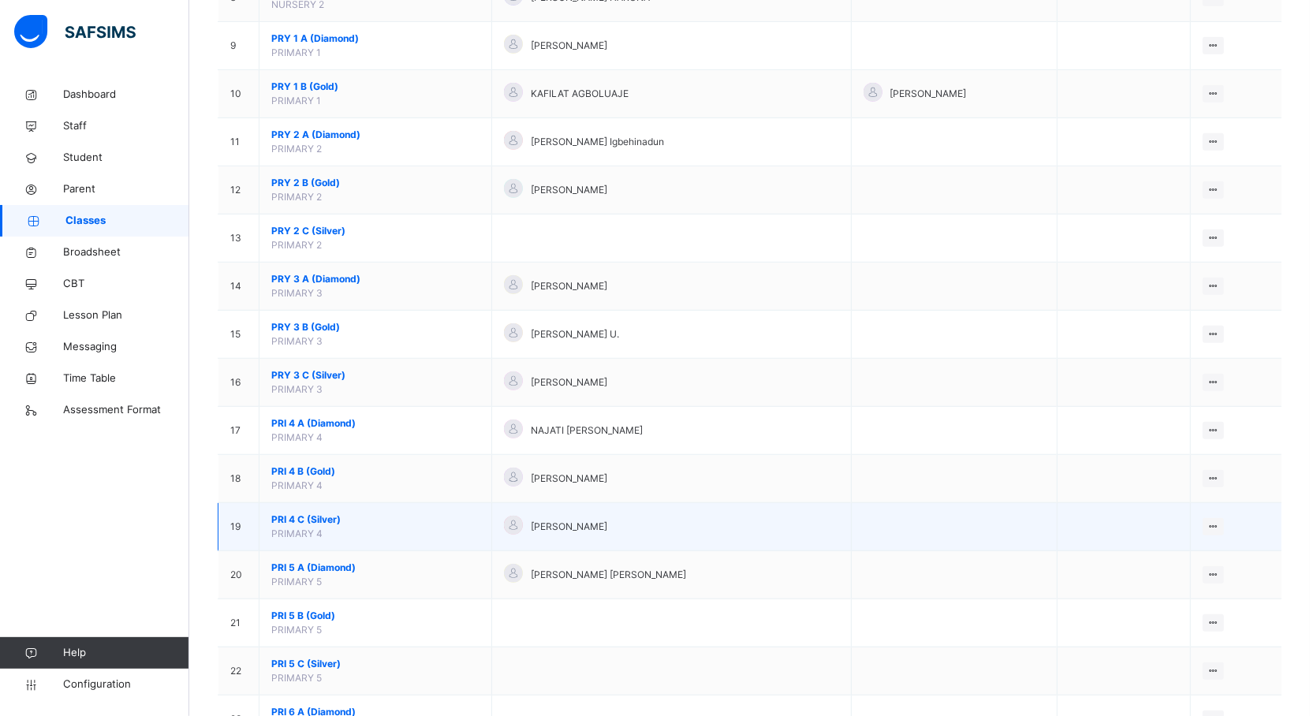
scroll to position [552, 0]
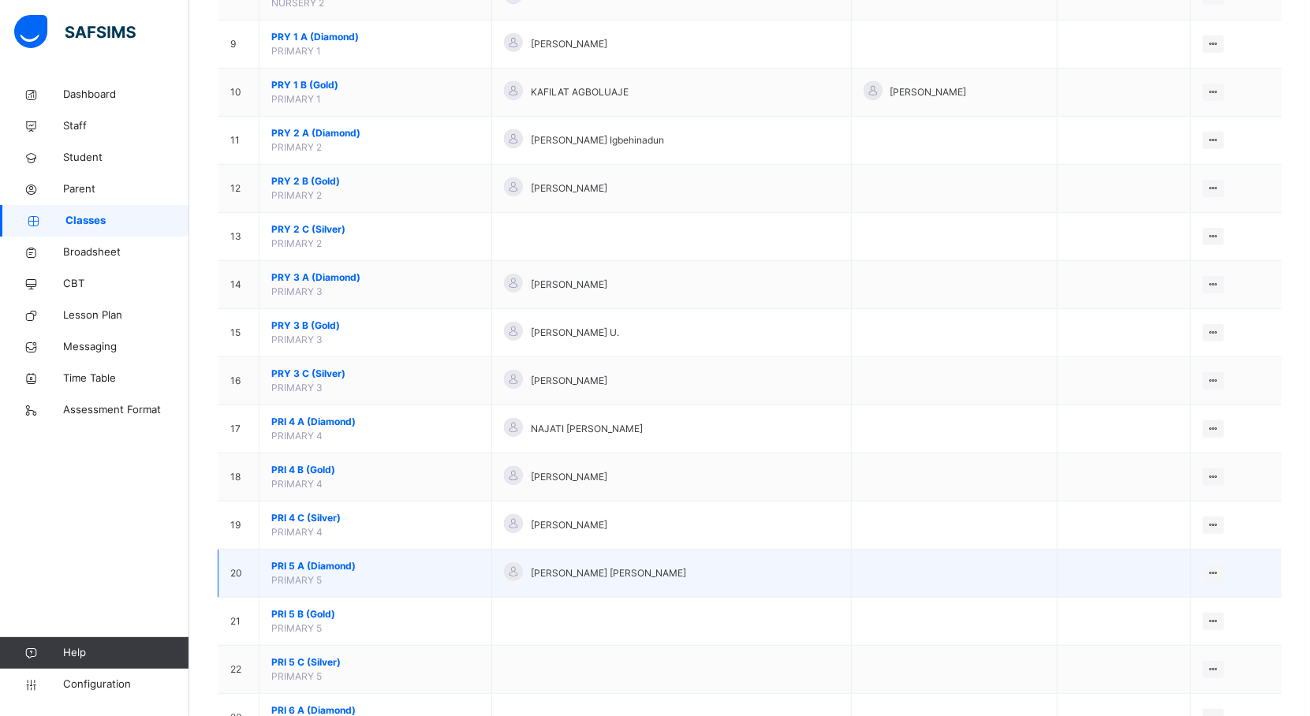
click at [323, 572] on span "PRI 5 A (Diamond)" at bounding box center [375, 566] width 208 height 14
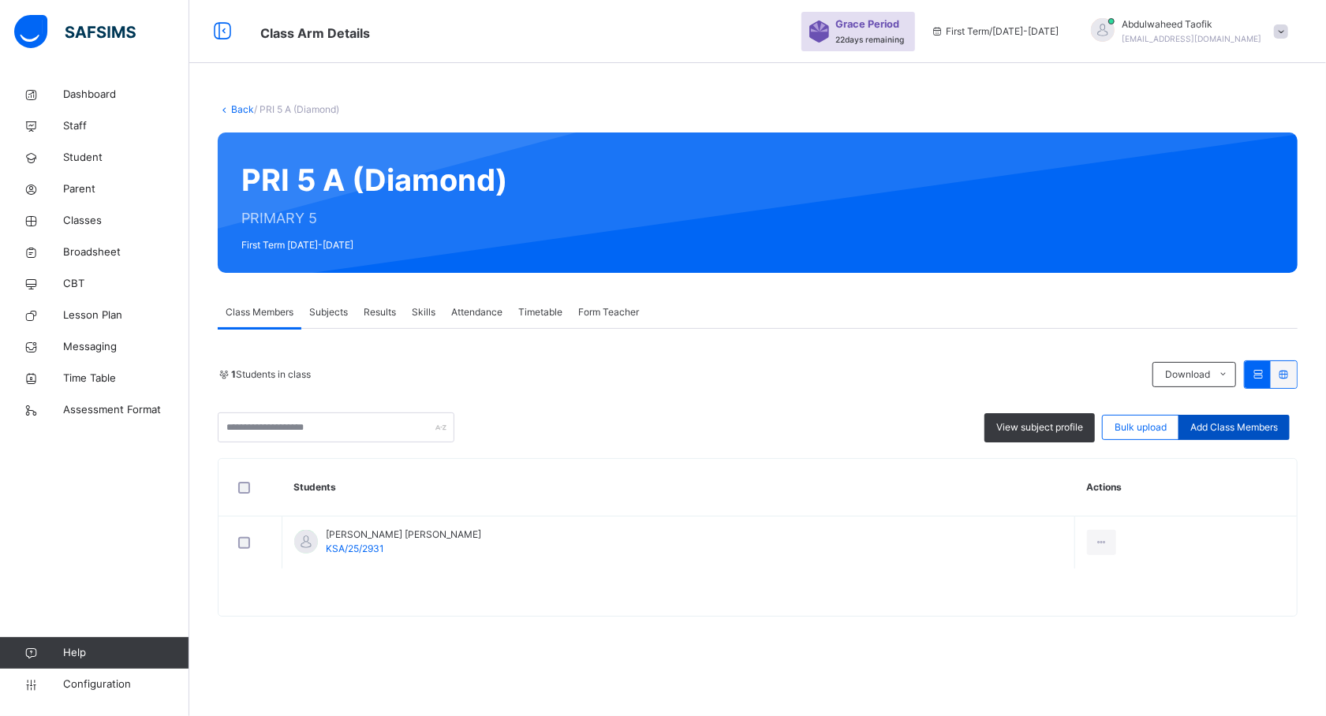
click at [1234, 423] on span "Add Class Members" at bounding box center [1234, 427] width 88 height 14
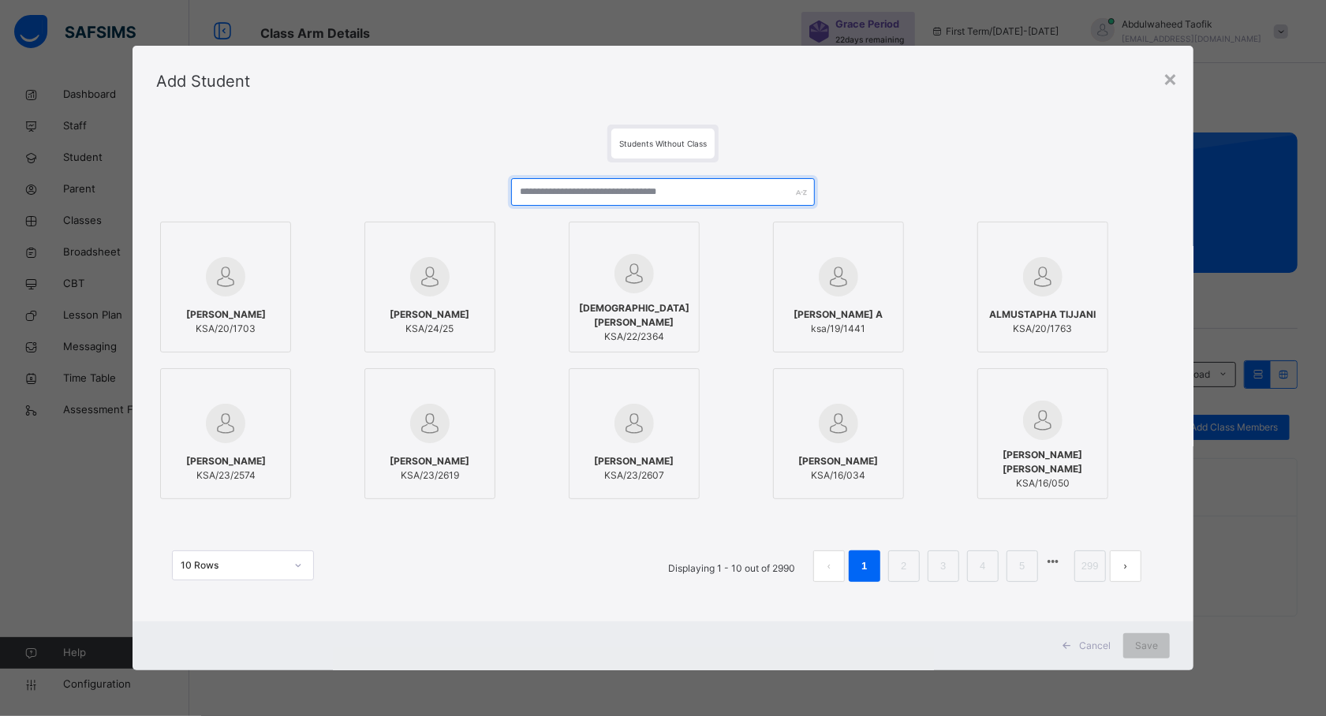
click at [620, 200] on input "text" at bounding box center [663, 192] width 304 height 28
click at [569, 186] on input "text" at bounding box center [663, 192] width 304 height 28
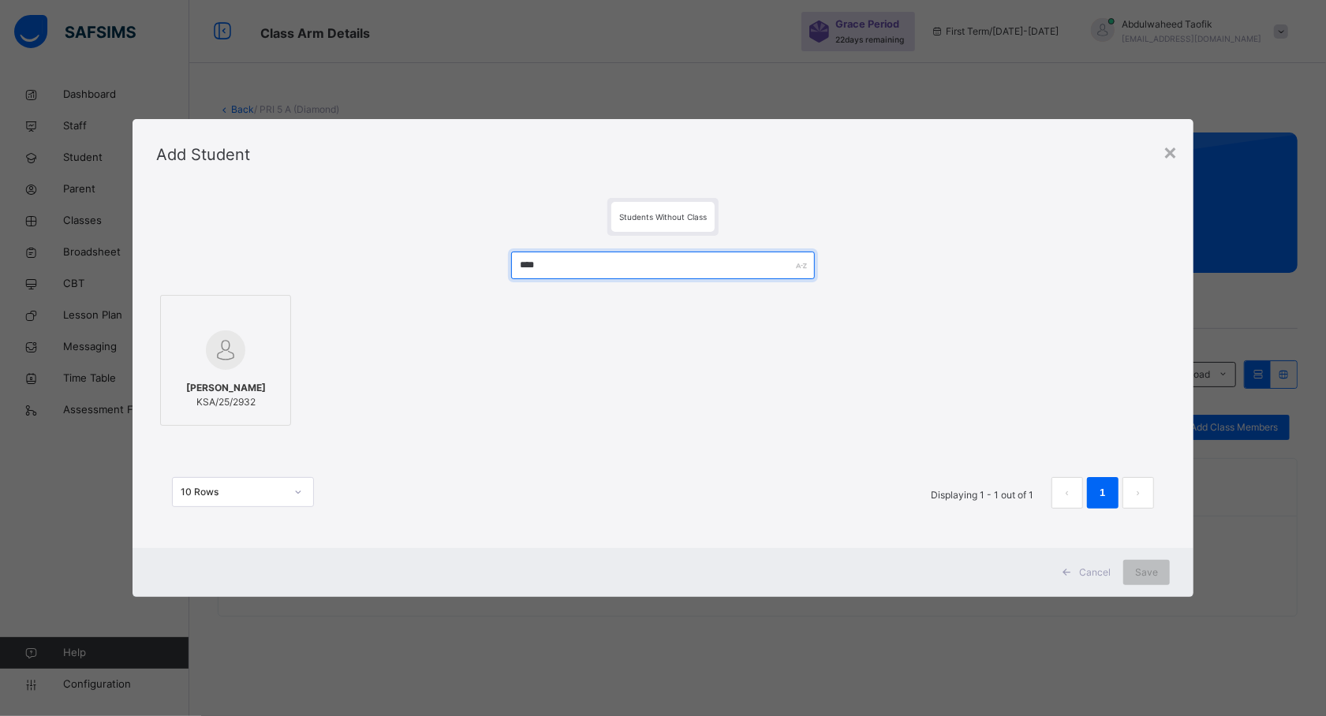
type input "****"
click at [235, 386] on span "[PERSON_NAME]" at bounding box center [226, 388] width 80 height 14
click at [1148, 572] on span "Save" at bounding box center [1146, 573] width 23 height 14
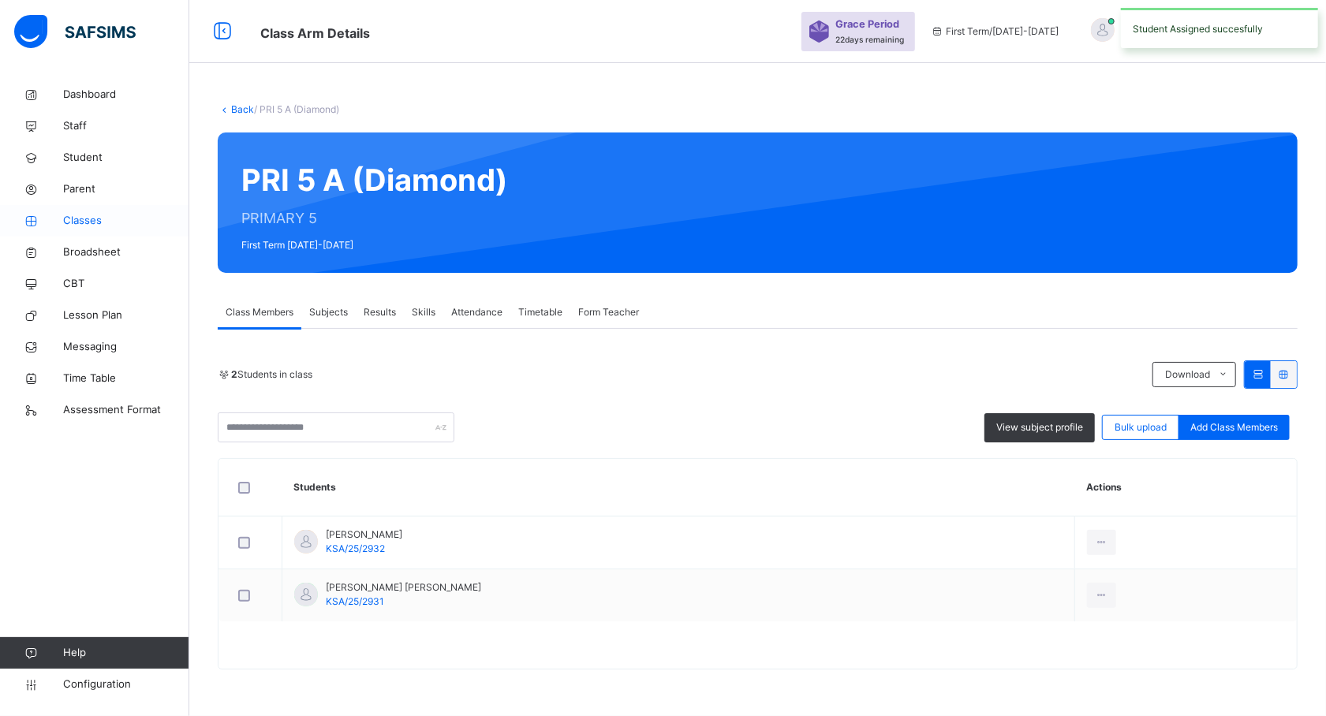
click at [87, 219] on span "Classes" at bounding box center [126, 221] width 126 height 16
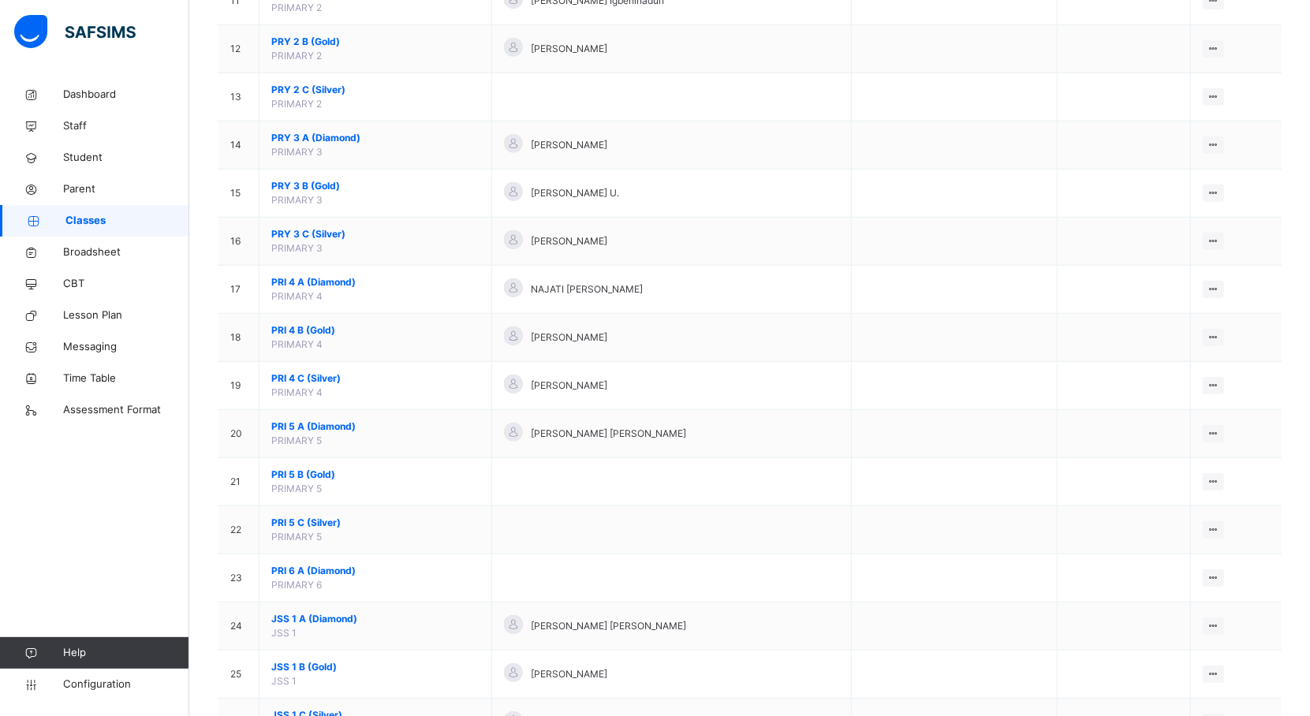
scroll to position [698, 0]
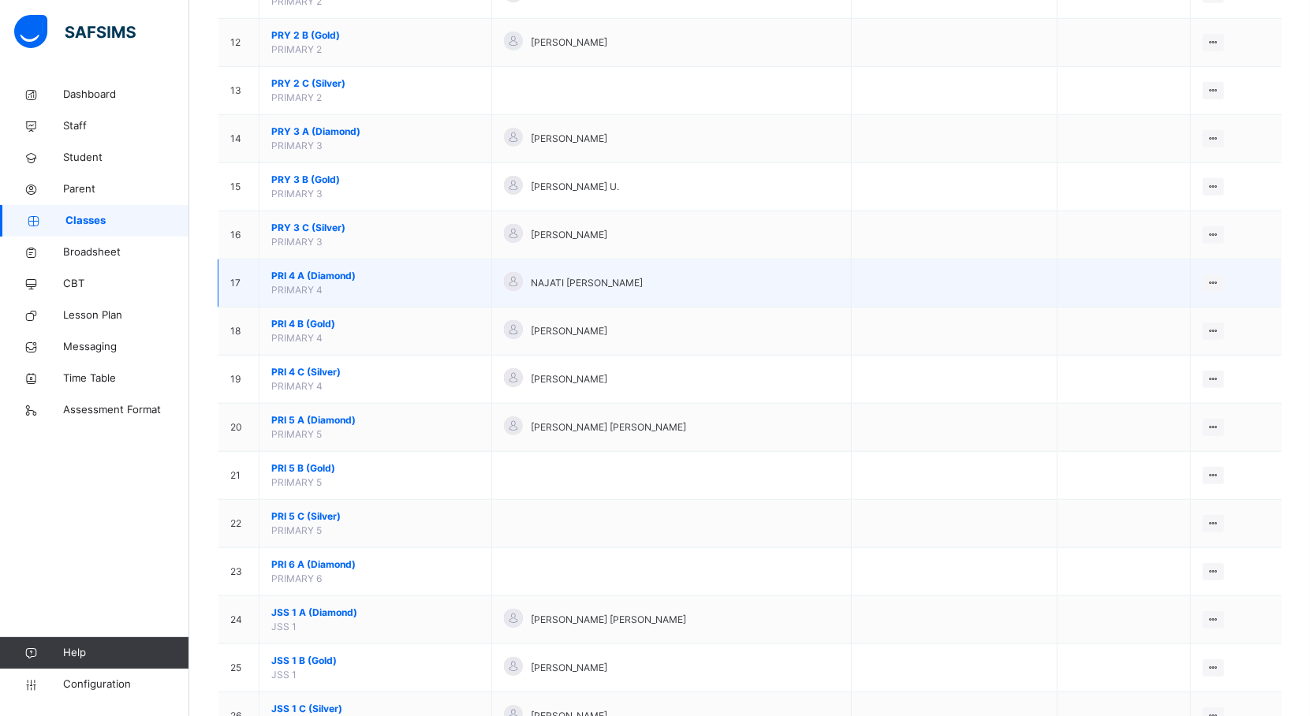
click at [304, 276] on span "PRI 4 A (Diamond)" at bounding box center [375, 276] width 208 height 14
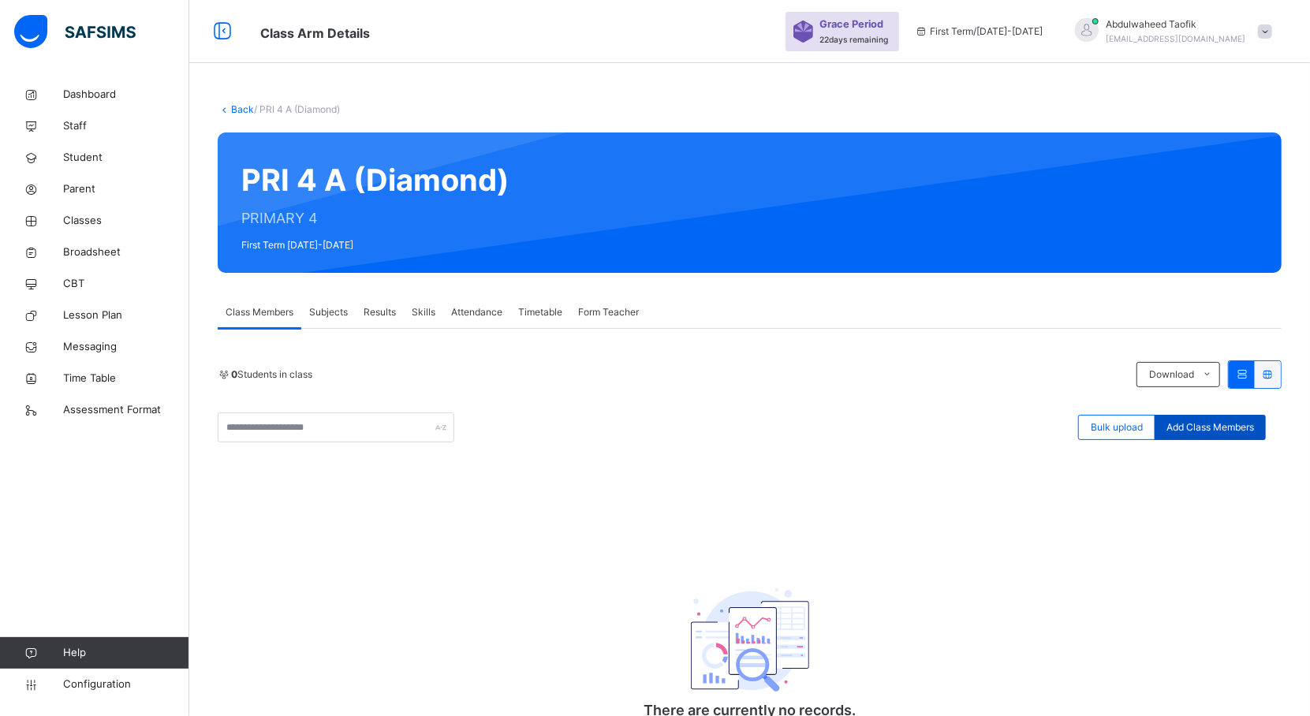
click at [1240, 433] on span "Add Class Members" at bounding box center [1211, 427] width 88 height 14
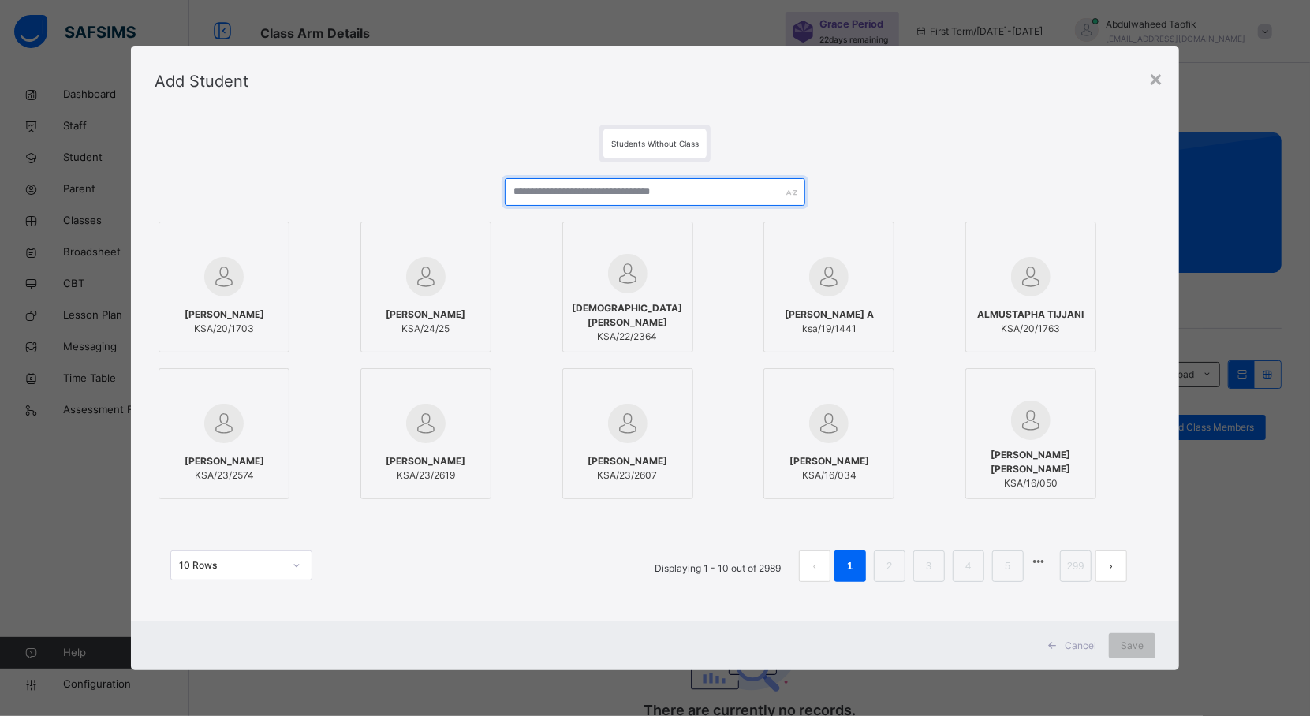
click at [629, 191] on input "text" at bounding box center [655, 192] width 301 height 28
click at [546, 197] on input "text" at bounding box center [655, 192] width 301 height 28
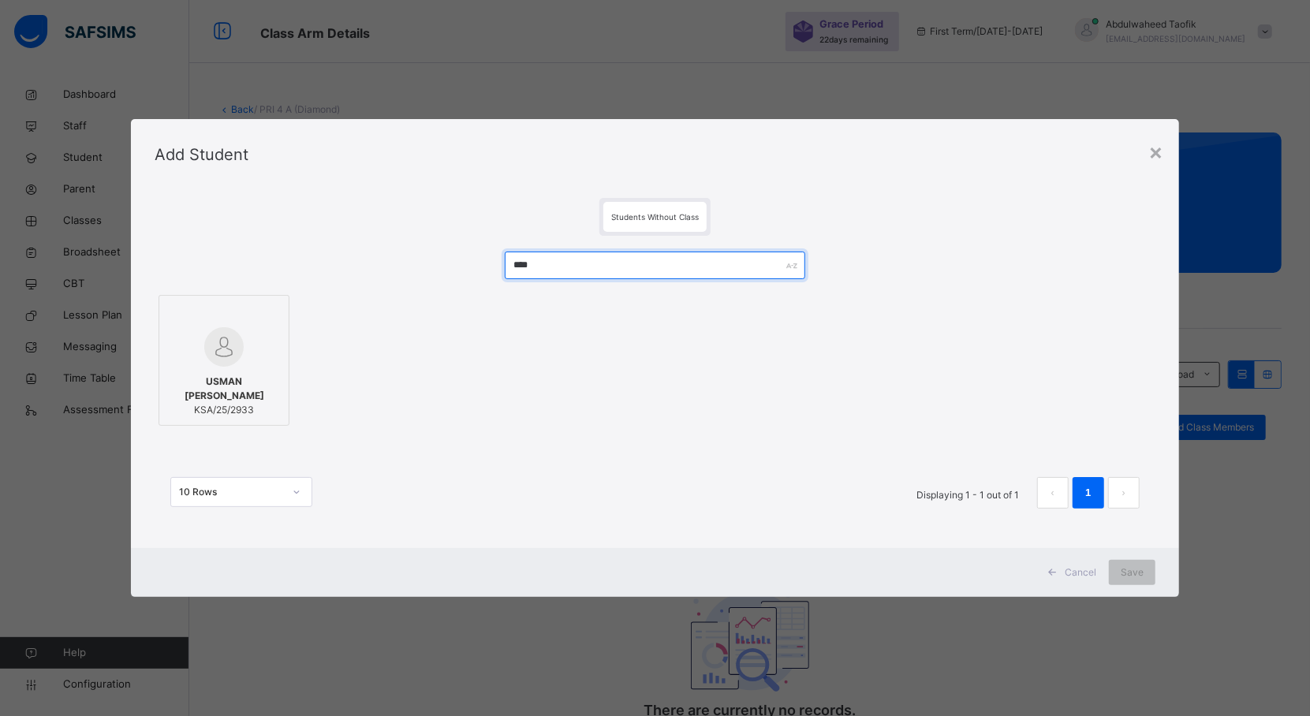
type input "****"
click at [231, 389] on span "USMAN [PERSON_NAME]" at bounding box center [224, 389] width 114 height 28
click at [1155, 574] on span "Save" at bounding box center [1146, 573] width 23 height 14
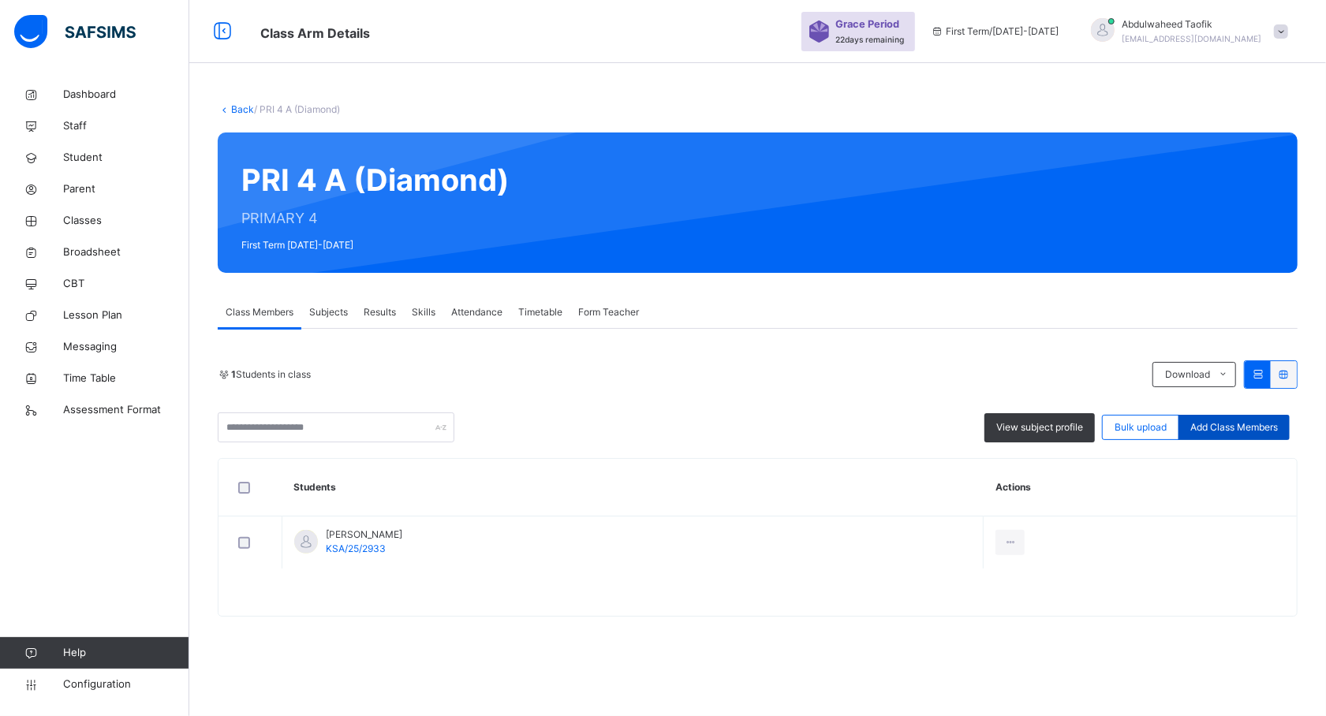
click at [1243, 427] on span "Add Class Members" at bounding box center [1234, 427] width 88 height 14
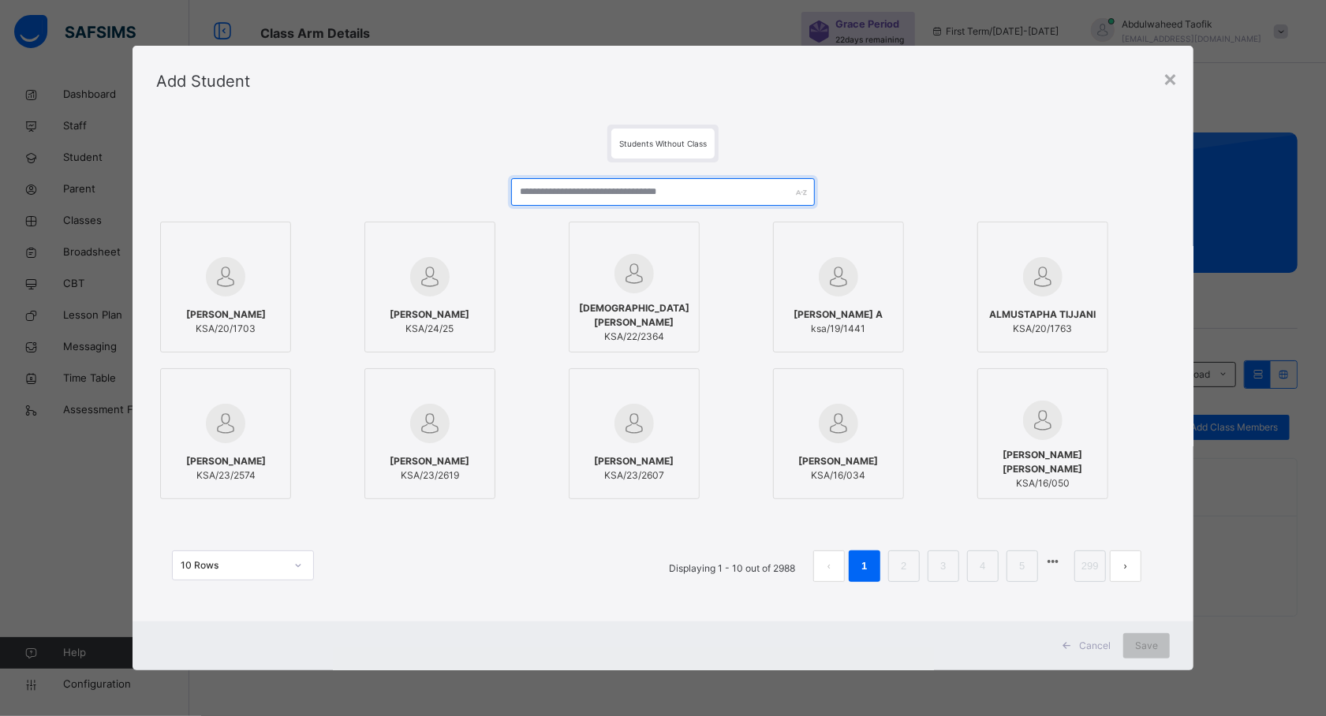
click at [672, 196] on input "text" at bounding box center [663, 192] width 304 height 28
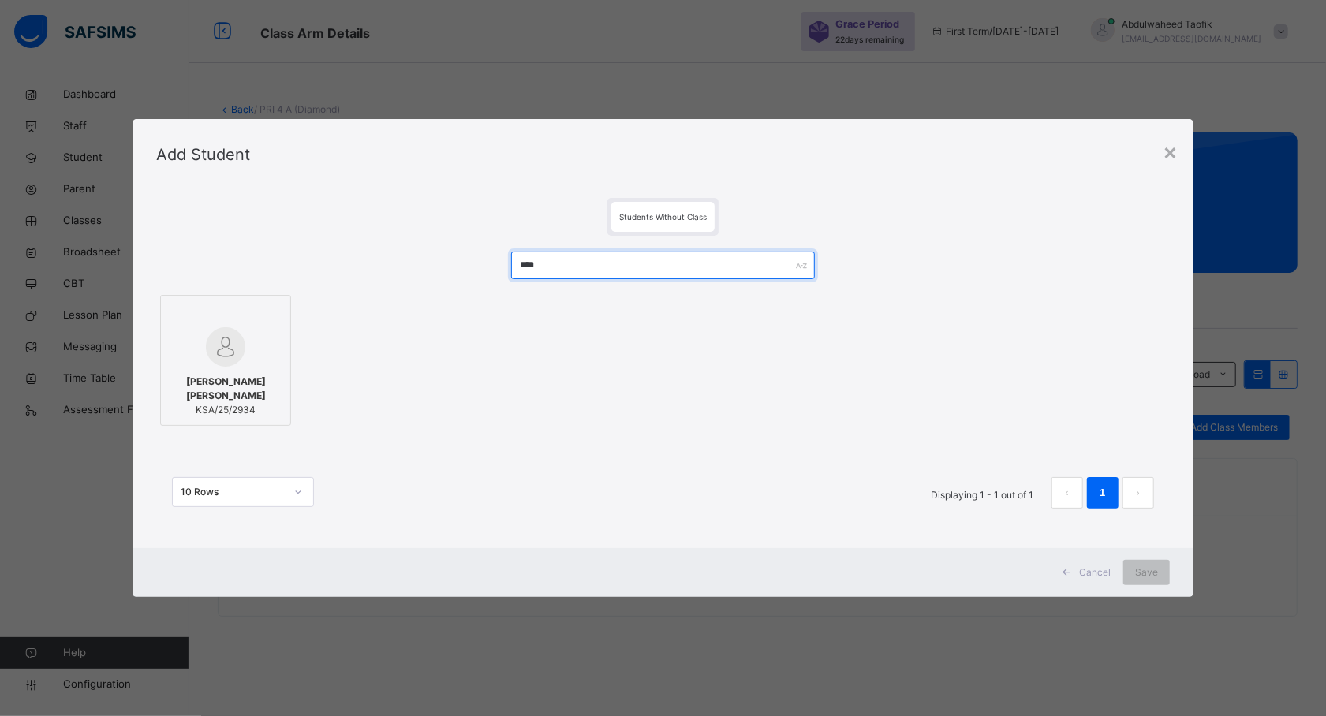
type input "****"
click at [257, 354] on div at bounding box center [226, 346] width 114 height 39
click at [1152, 575] on span "Save" at bounding box center [1146, 573] width 23 height 14
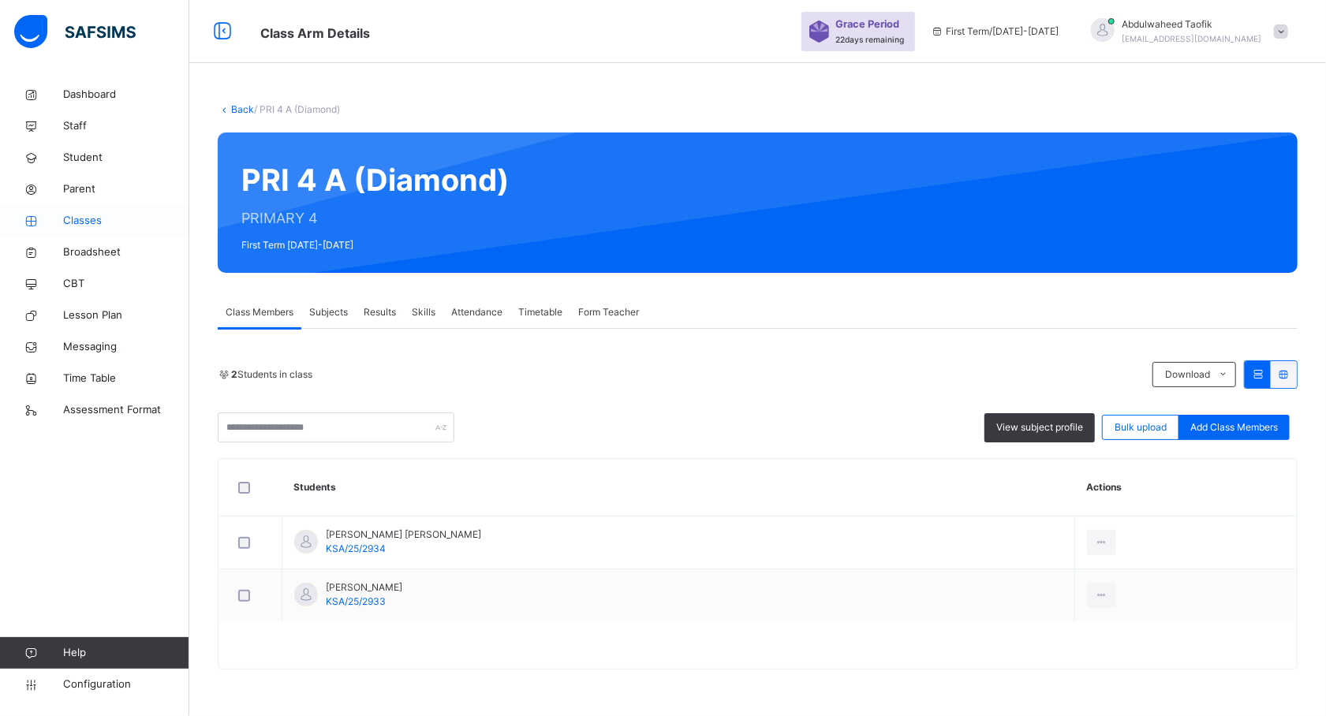
click at [91, 221] on span "Classes" at bounding box center [126, 221] width 126 height 16
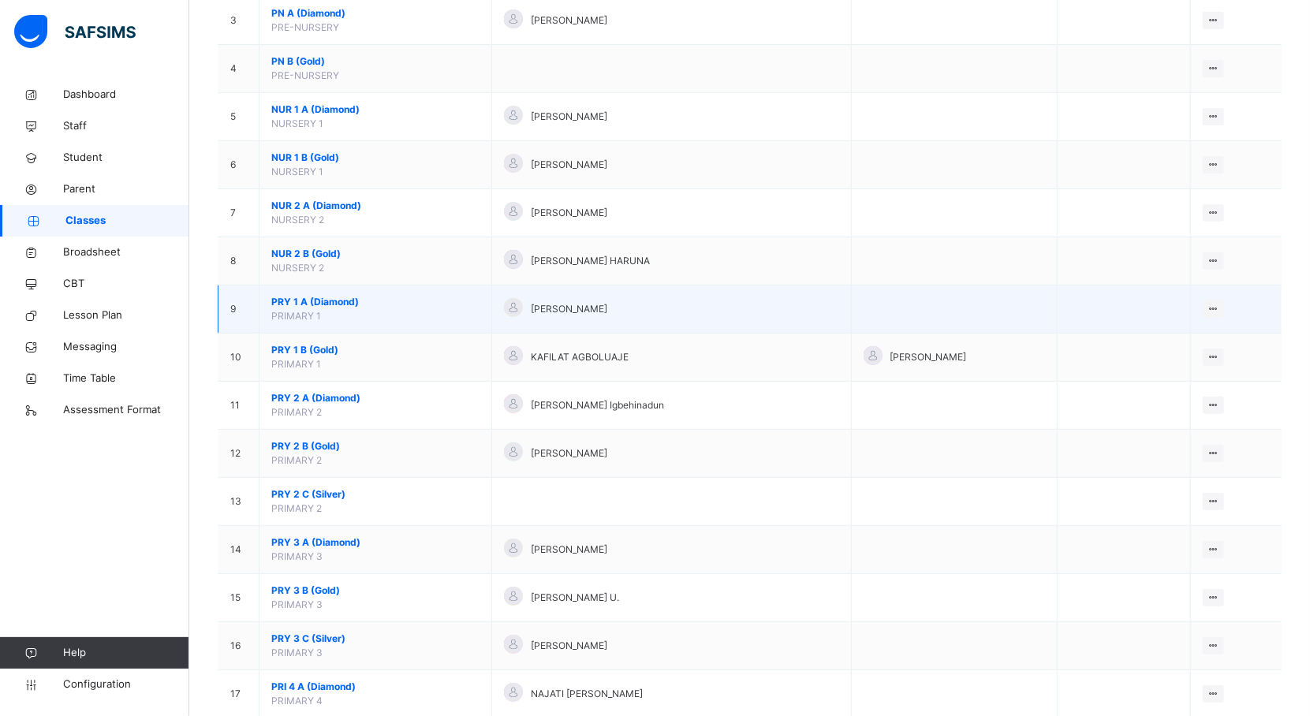
scroll to position [291, 0]
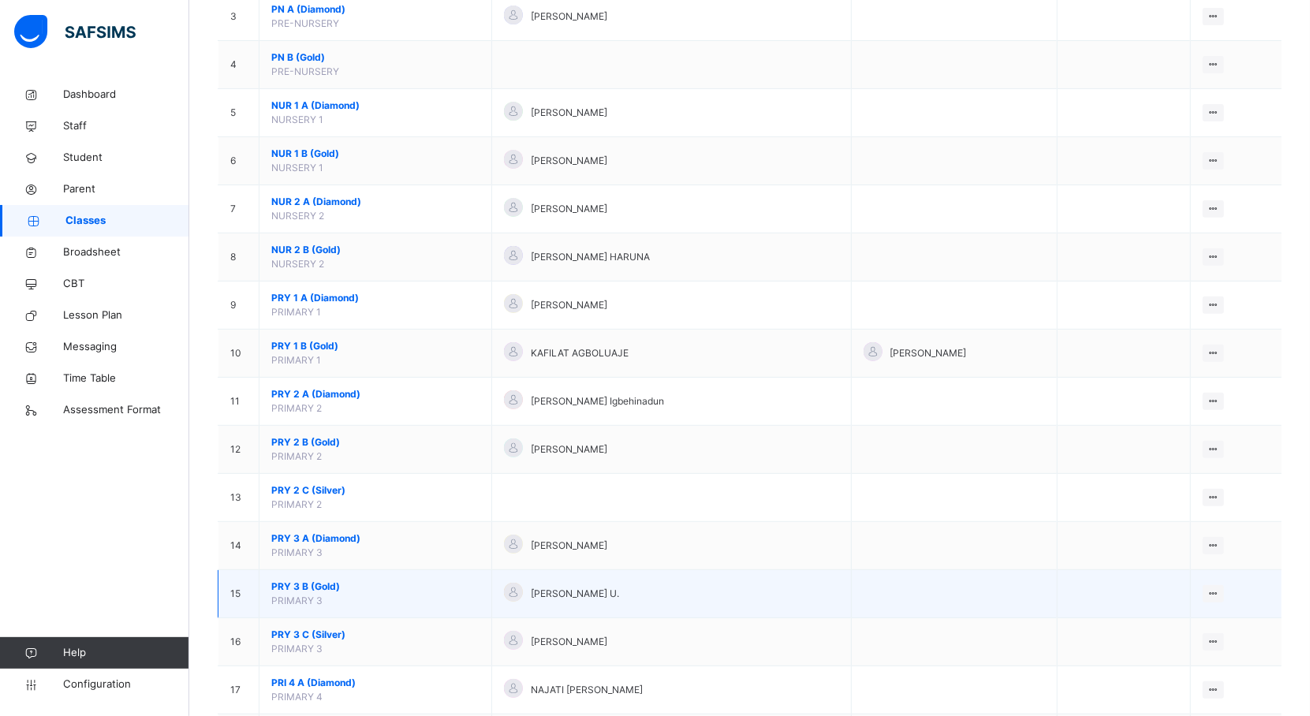
click at [313, 592] on span "PRY 3 B (Gold)" at bounding box center [375, 587] width 208 height 14
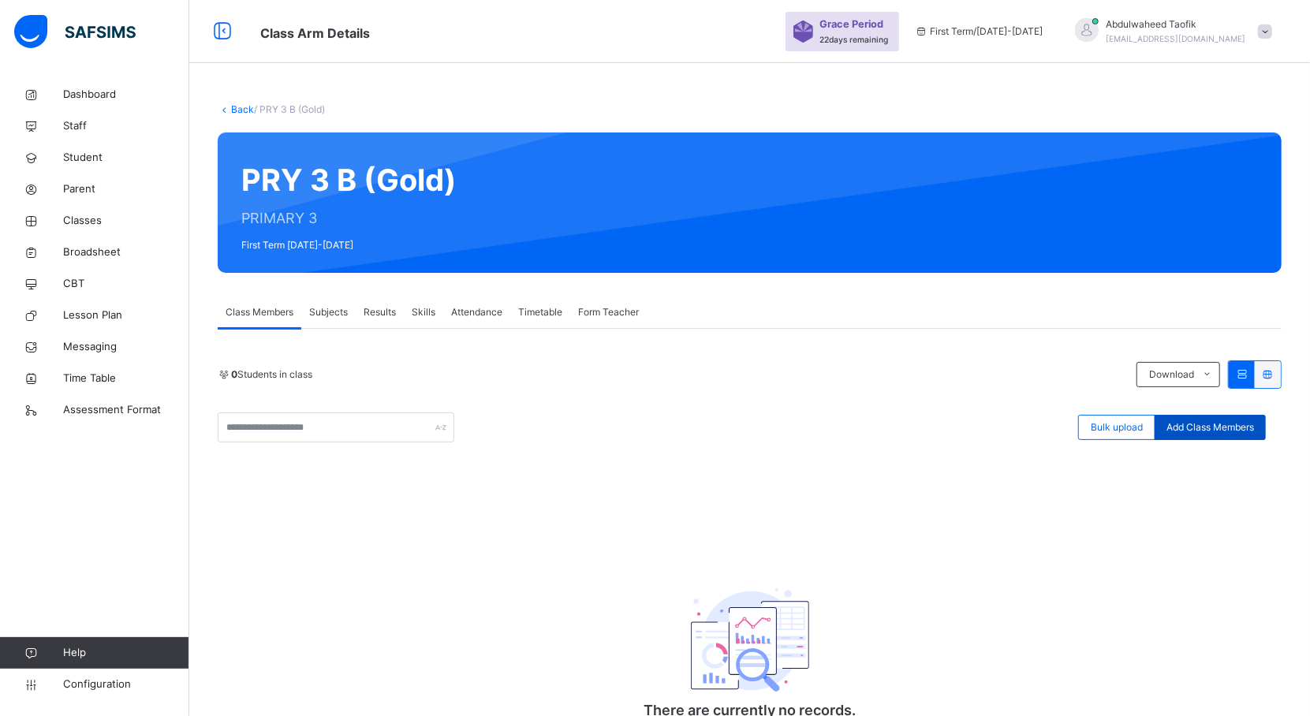
click at [1211, 427] on span "Add Class Members" at bounding box center [1211, 427] width 88 height 14
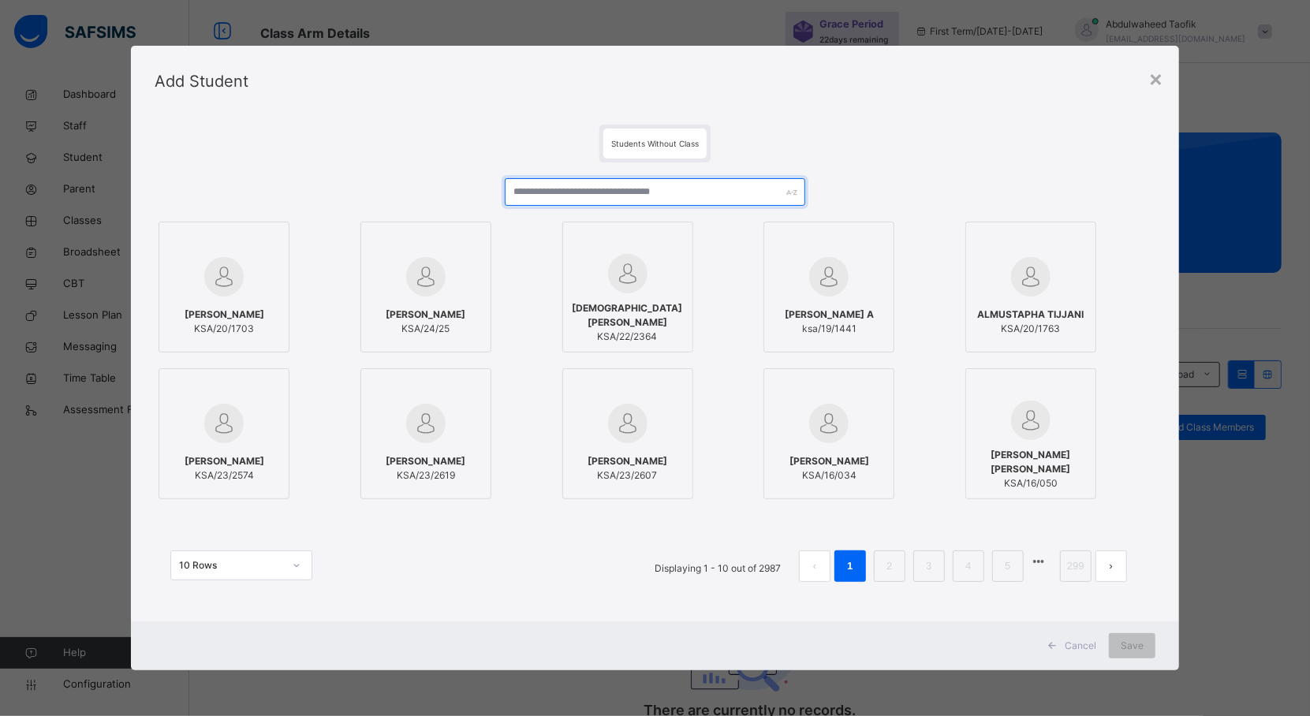
click at [637, 199] on input "text" at bounding box center [655, 192] width 301 height 28
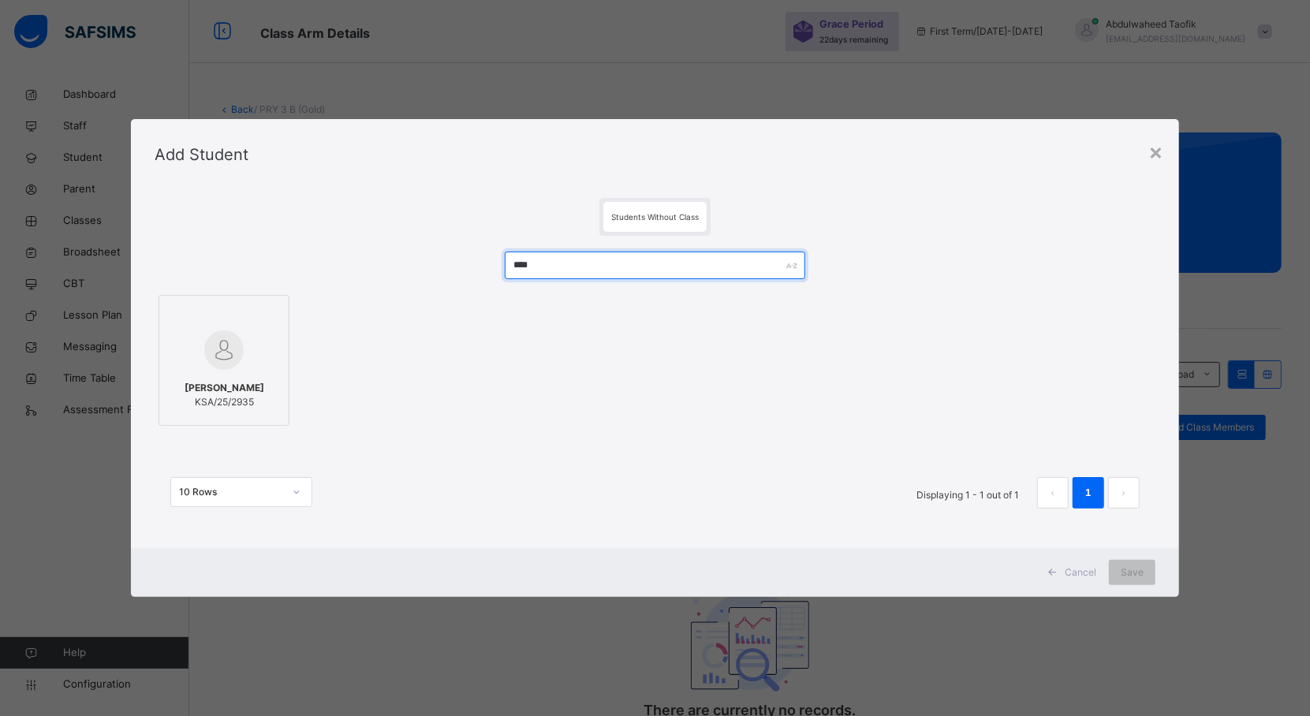
type input "****"
click at [238, 347] on div at bounding box center [224, 350] width 114 height 46
click at [1150, 573] on span "Save" at bounding box center [1146, 573] width 23 height 14
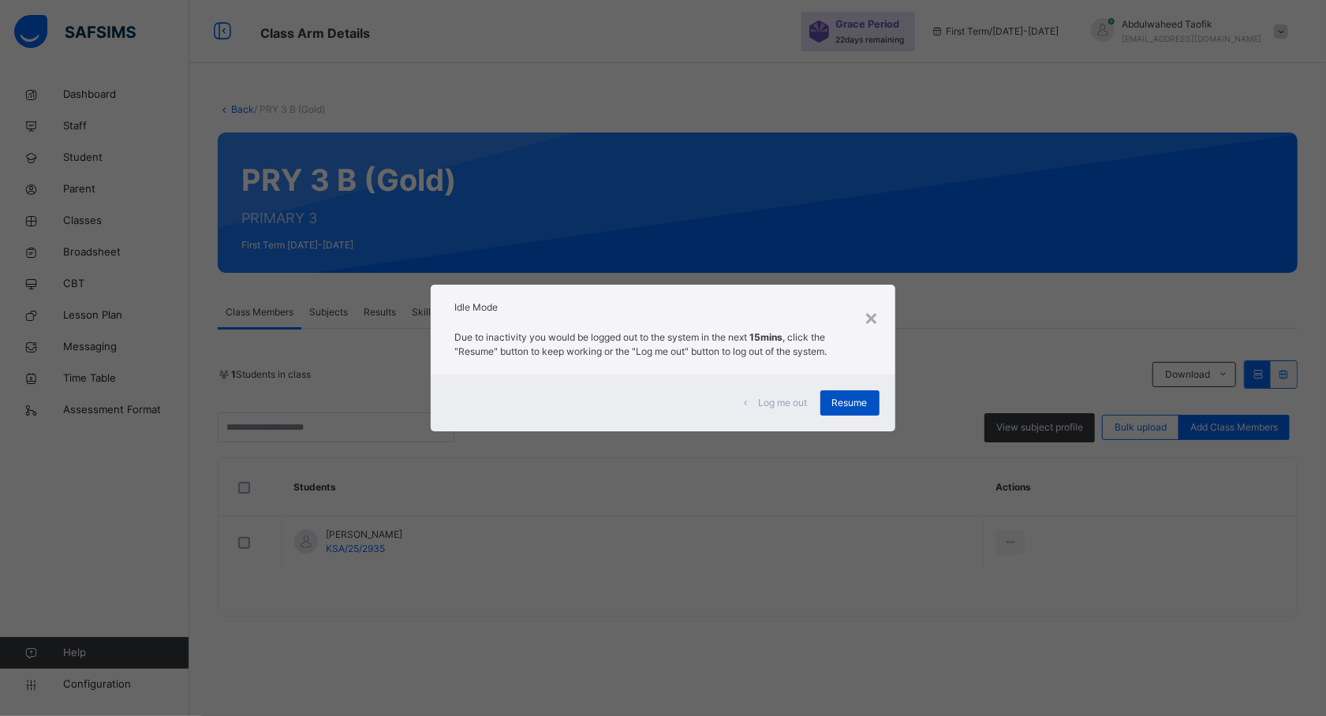
click at [852, 393] on div "Resume" at bounding box center [849, 402] width 59 height 25
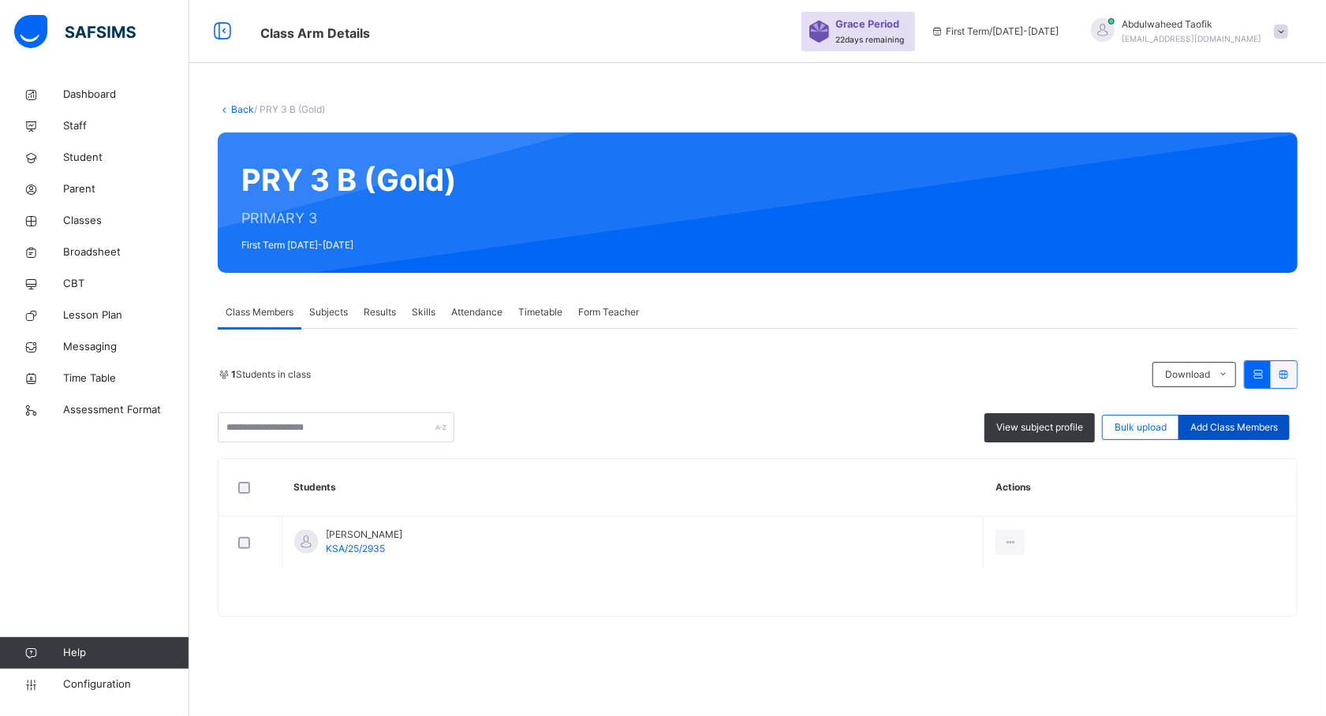
click at [1186, 430] on div "Add Class Members" at bounding box center [1233, 427] width 111 height 25
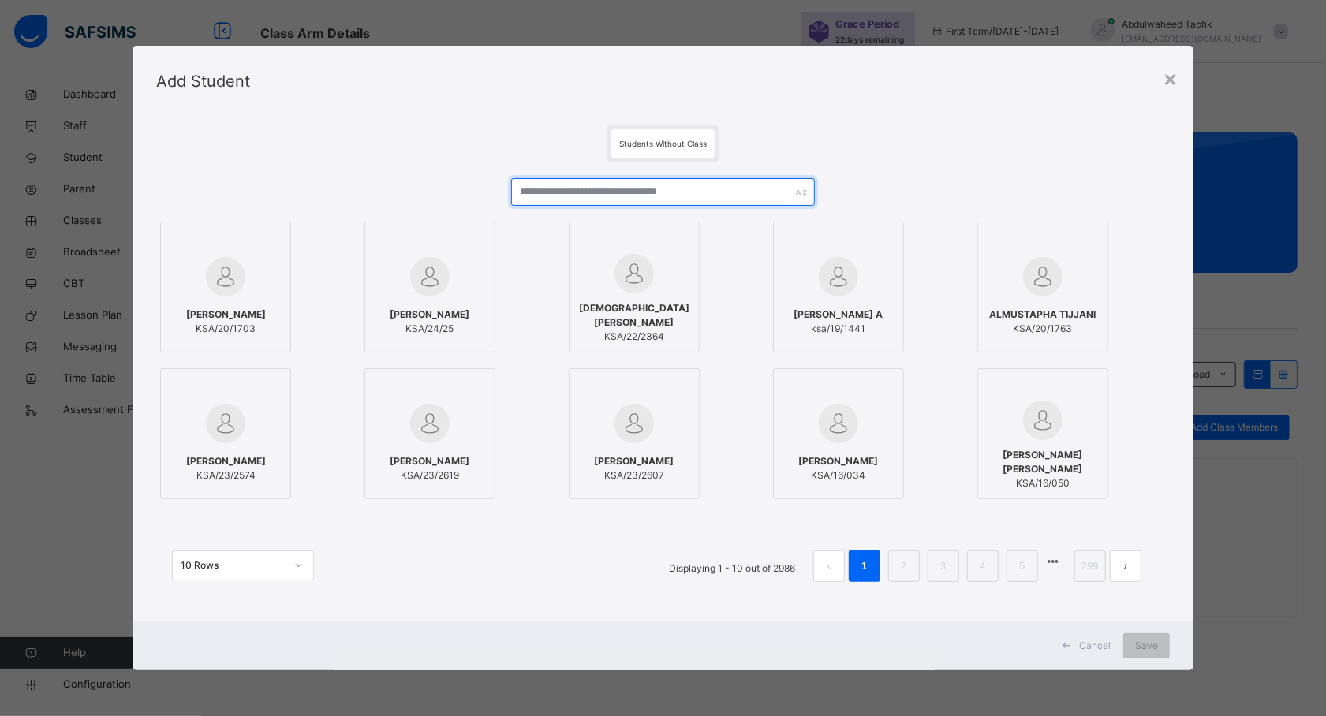
click at [660, 187] on input "text" at bounding box center [663, 192] width 304 height 28
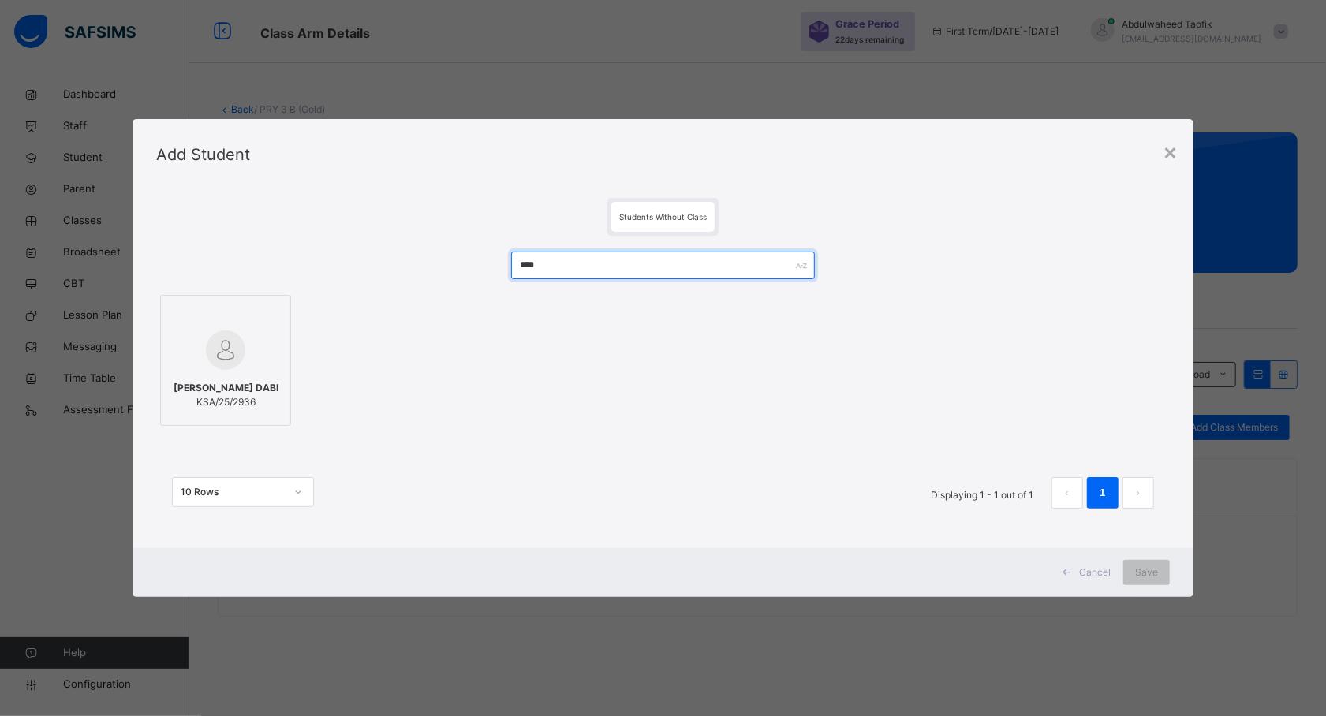
type input "****"
click at [219, 373] on div "[PERSON_NAME] DABI KSA/25/2936" at bounding box center [226, 395] width 114 height 44
click at [1155, 574] on span "Save" at bounding box center [1146, 573] width 23 height 14
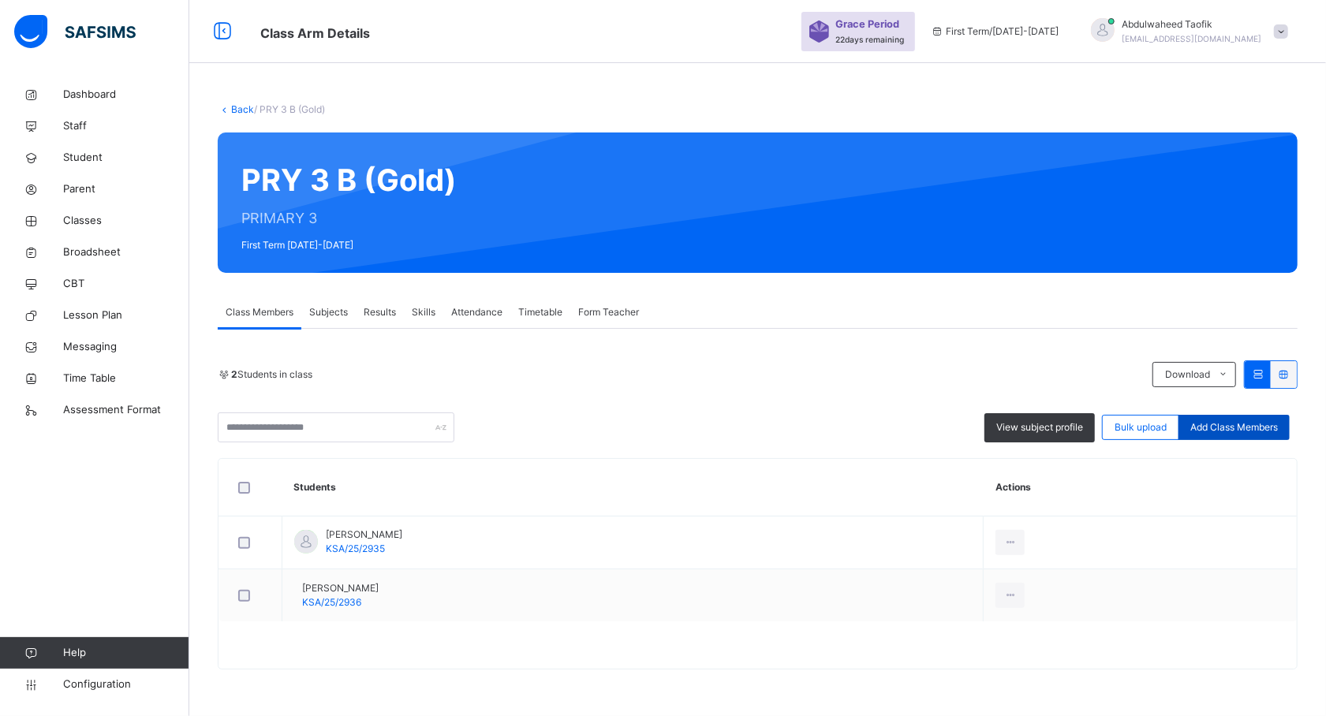
click at [1237, 427] on span "Add Class Members" at bounding box center [1234, 427] width 88 height 14
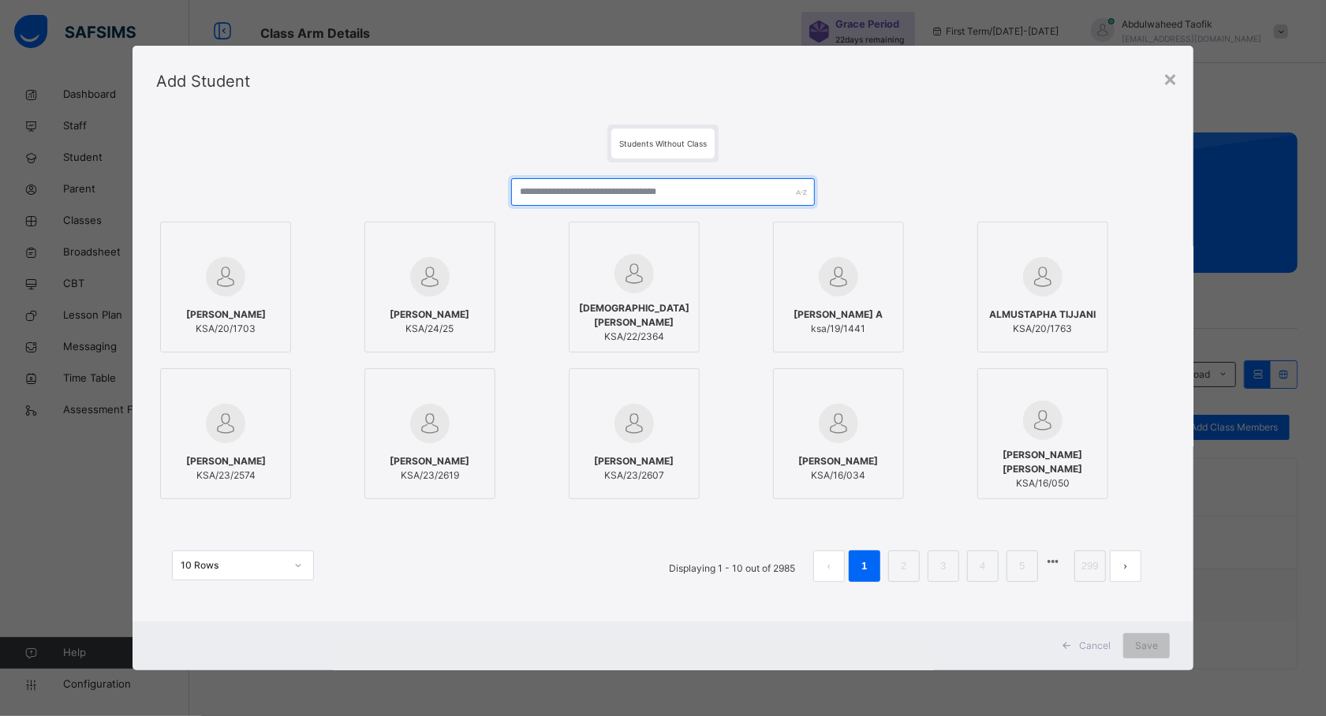
click at [659, 196] on input "text" at bounding box center [663, 192] width 304 height 28
click at [588, 197] on input "text" at bounding box center [663, 192] width 304 height 28
click at [540, 190] on input "text" at bounding box center [663, 192] width 304 height 28
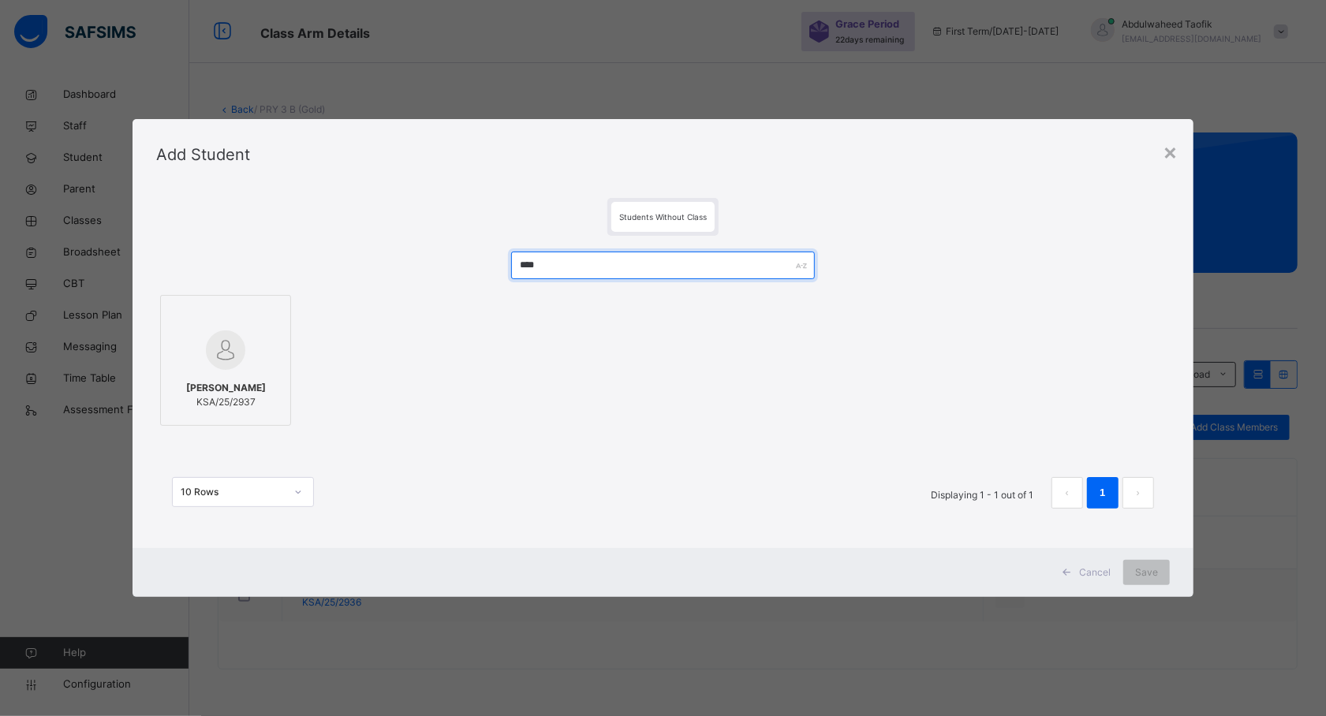
type input "****"
click at [227, 395] on span "[PERSON_NAME]" at bounding box center [226, 388] width 80 height 14
click at [1137, 576] on span "Save" at bounding box center [1146, 573] width 23 height 14
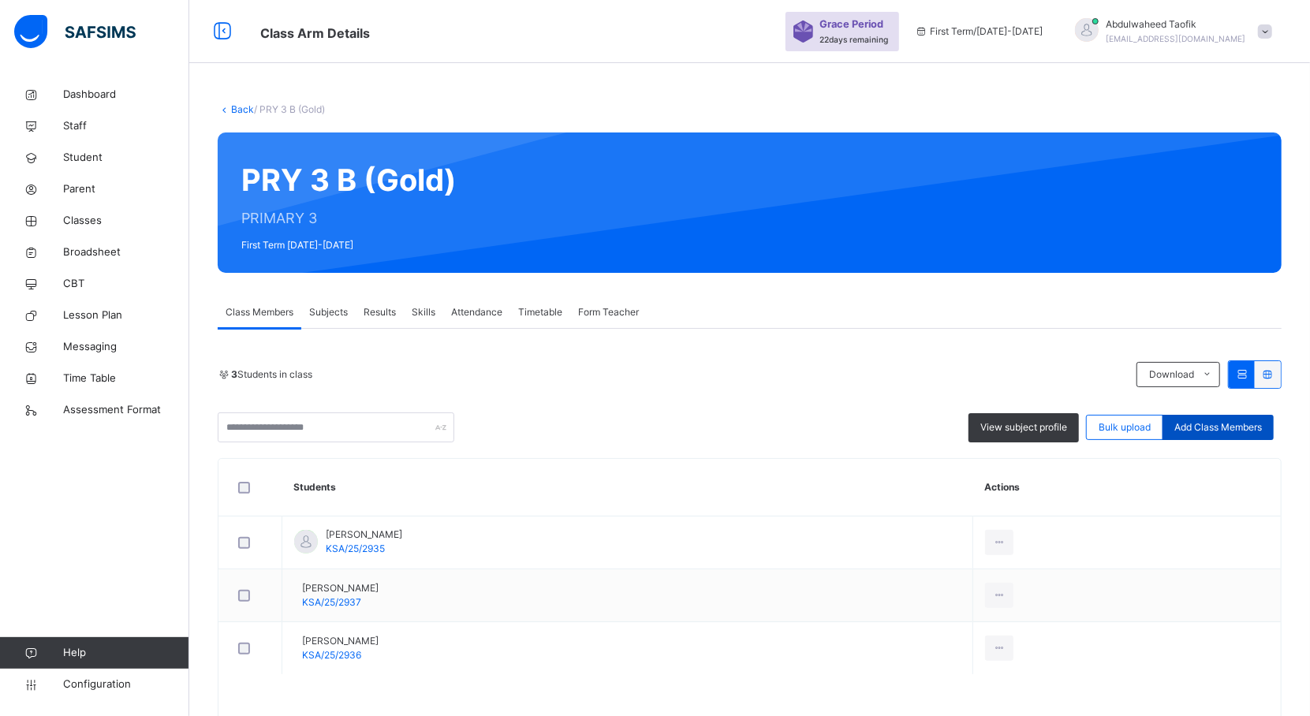
click at [1229, 417] on div "Add Class Members" at bounding box center [1218, 427] width 111 height 25
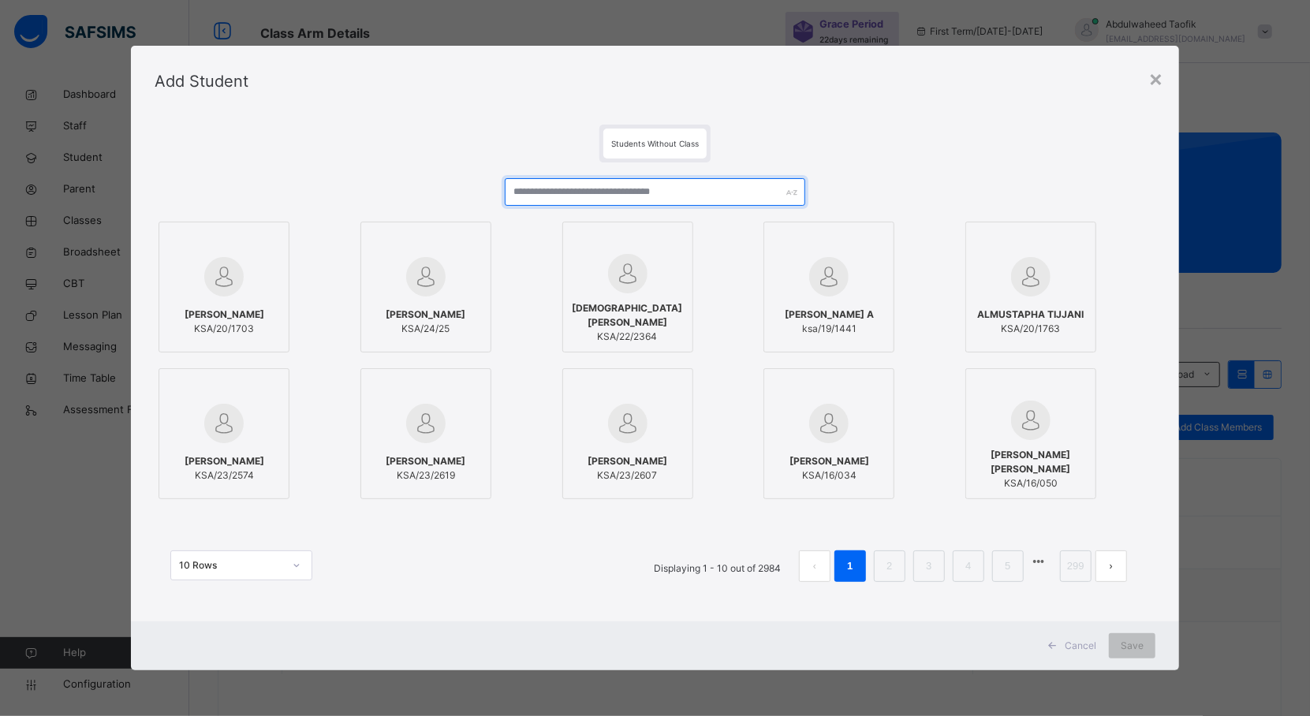
click at [689, 191] on input "text" at bounding box center [655, 192] width 301 height 28
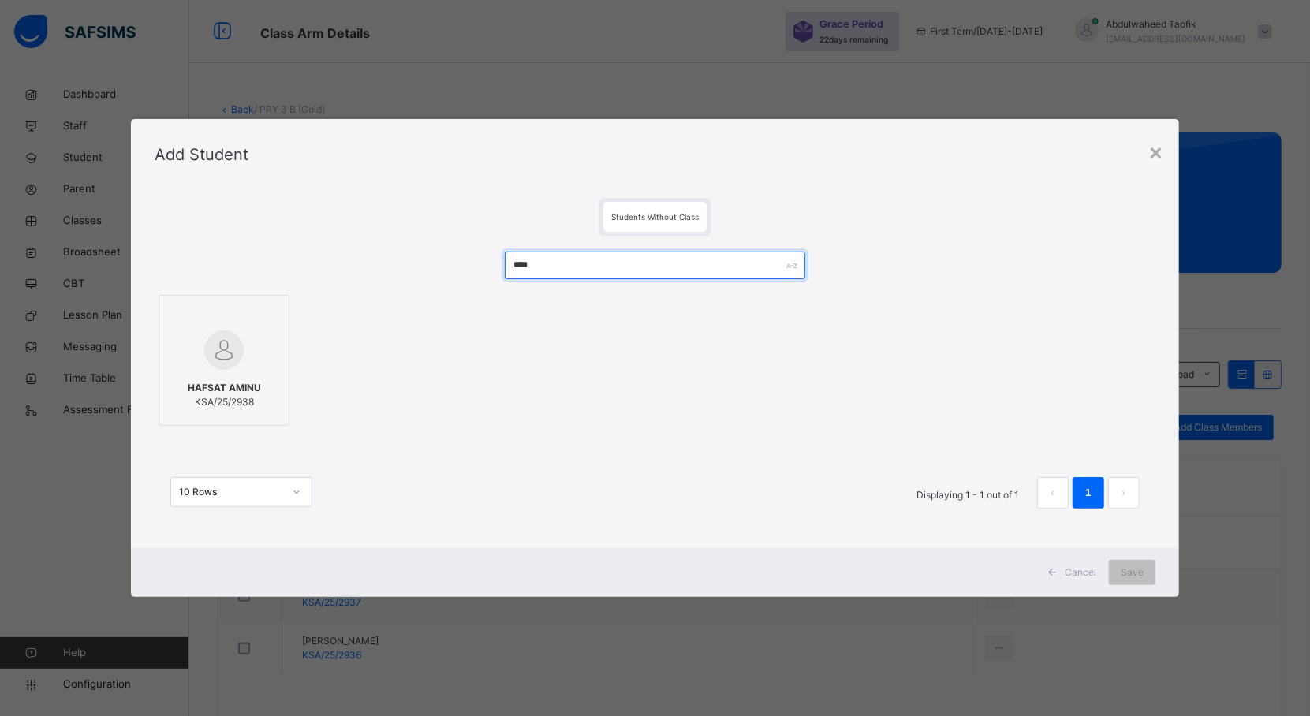
type input "****"
click at [240, 390] on span "HAFSAT AMINU" at bounding box center [224, 388] width 73 height 14
click at [1152, 574] on span "Save" at bounding box center [1146, 573] width 23 height 14
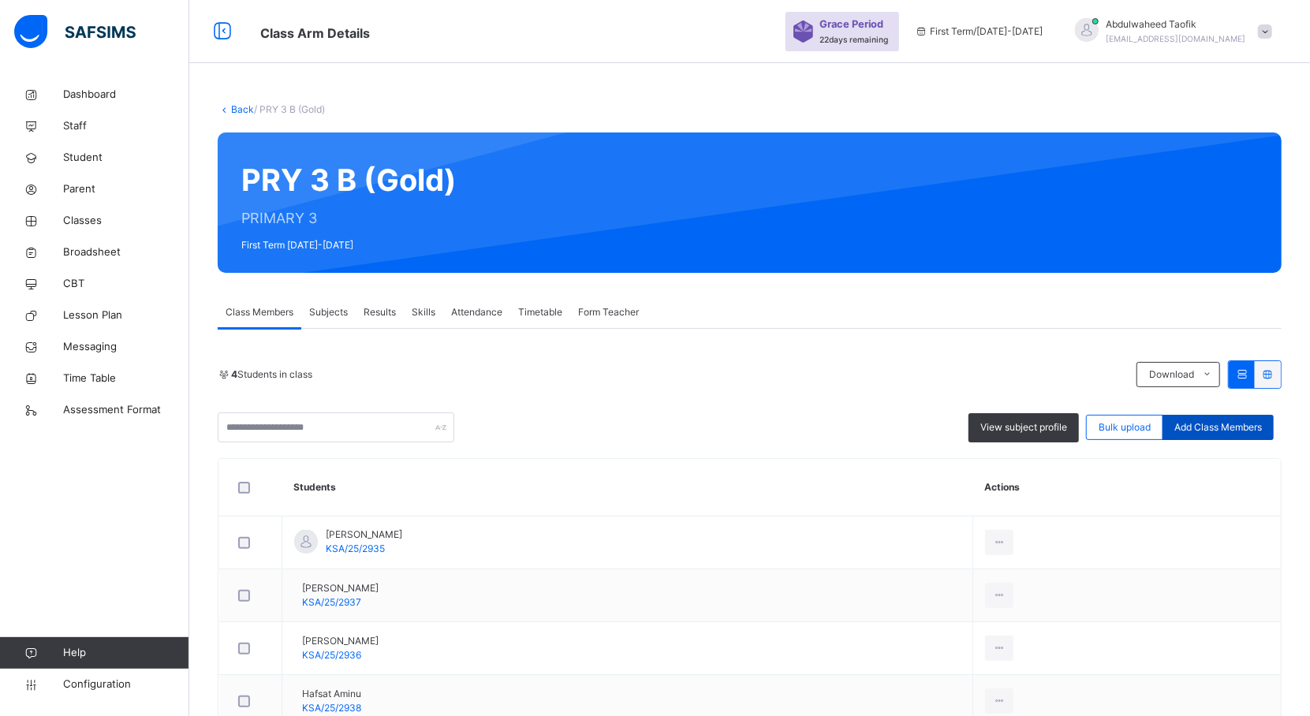
click at [1226, 432] on span "Add Class Members" at bounding box center [1218, 427] width 88 height 14
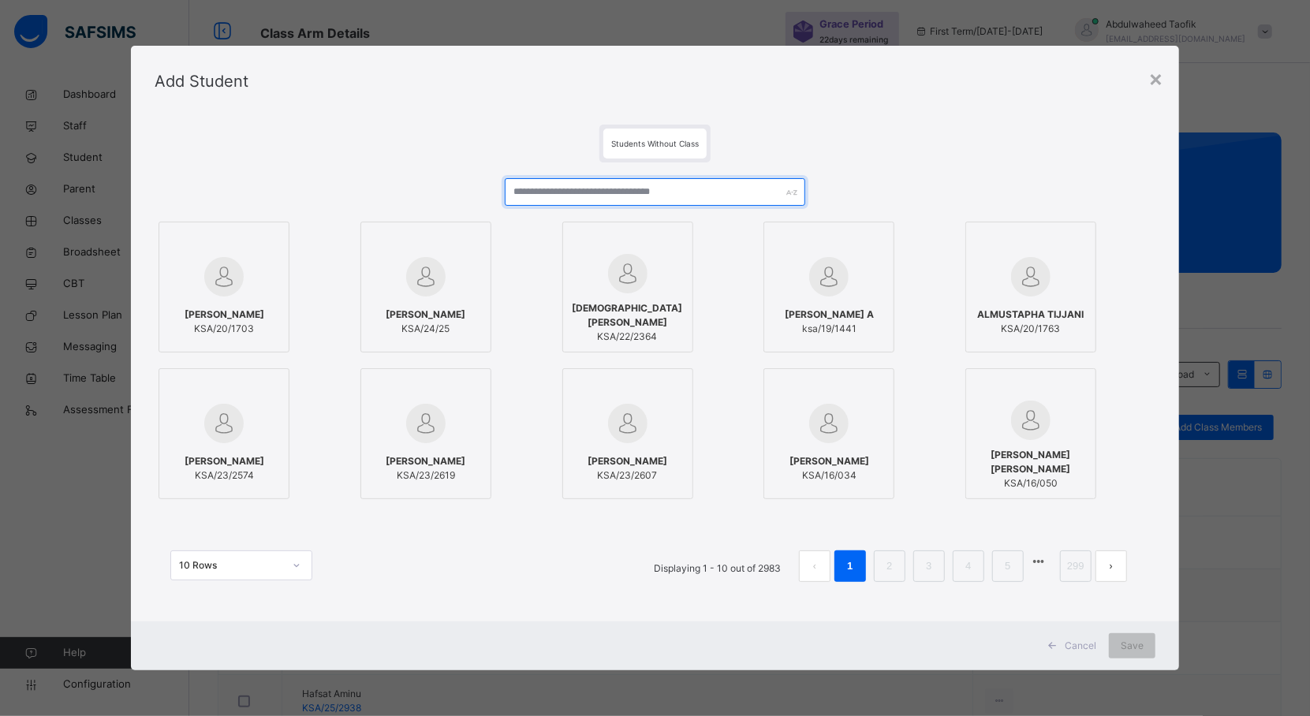
click at [655, 196] on input "text" at bounding box center [655, 192] width 301 height 28
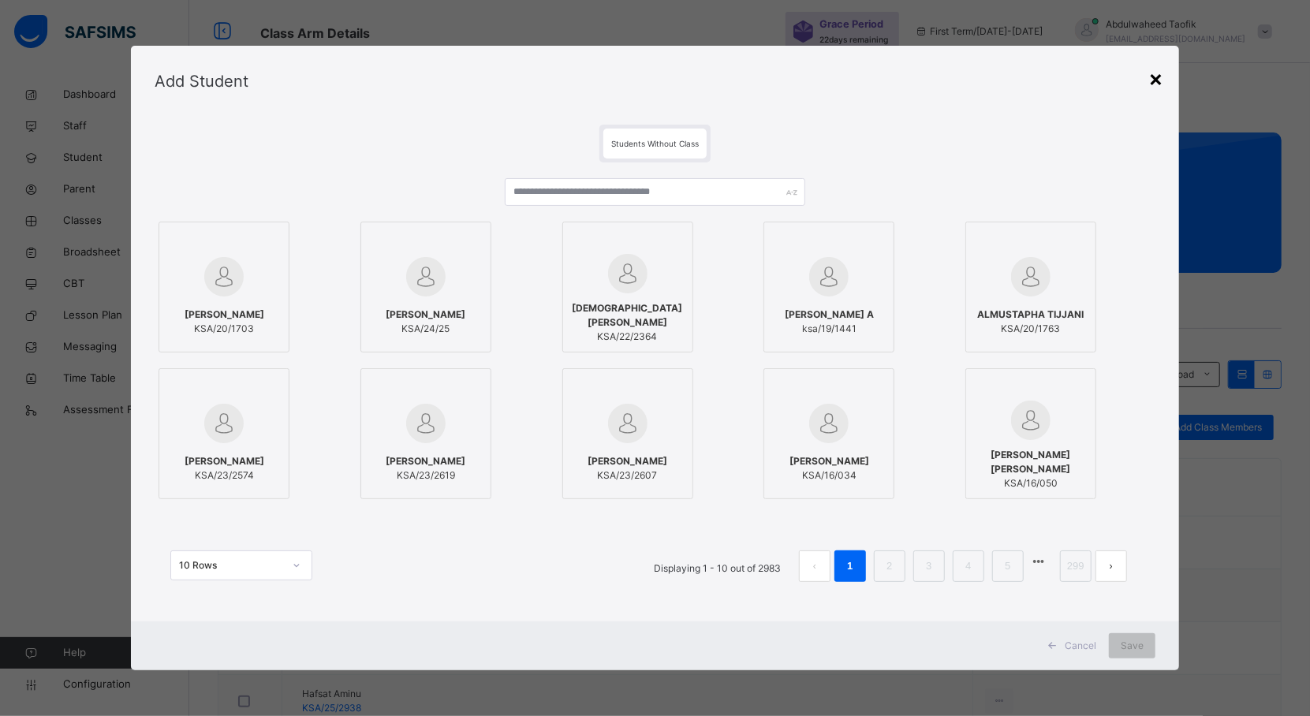
click at [1159, 74] on div "×" at bounding box center [1155, 78] width 15 height 33
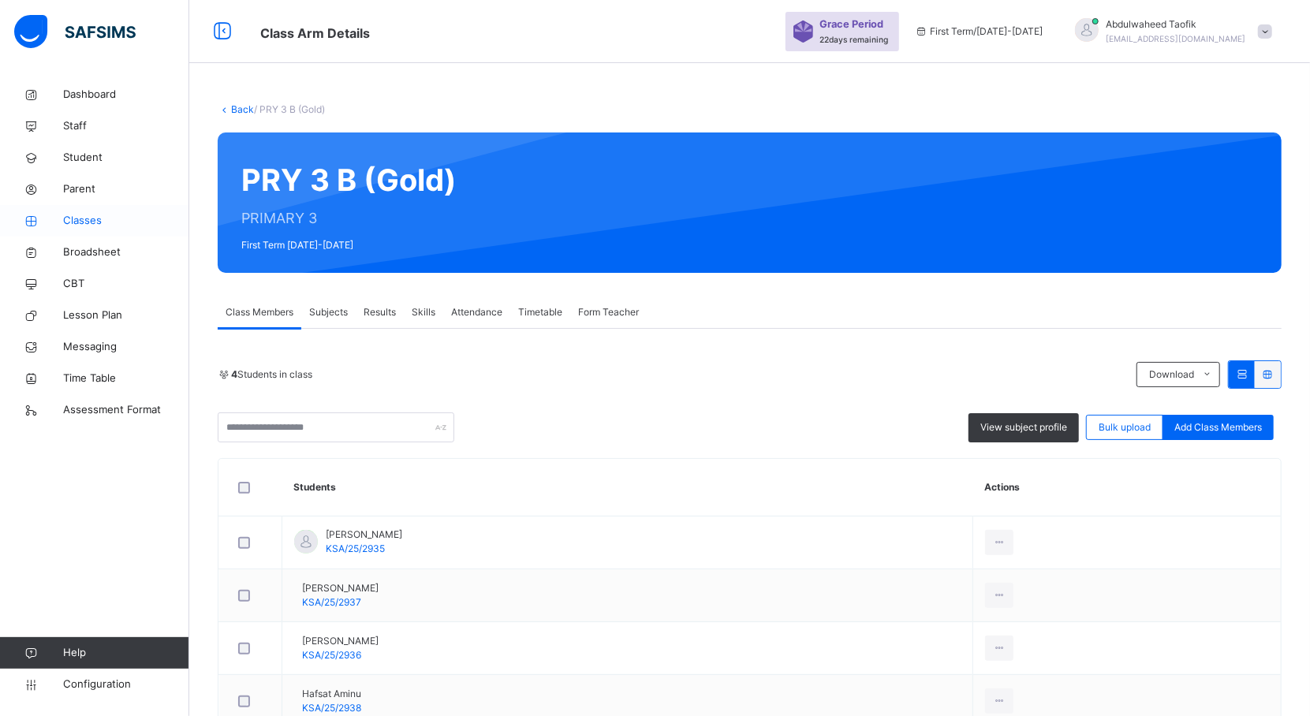
click at [80, 222] on span "Classes" at bounding box center [126, 221] width 126 height 16
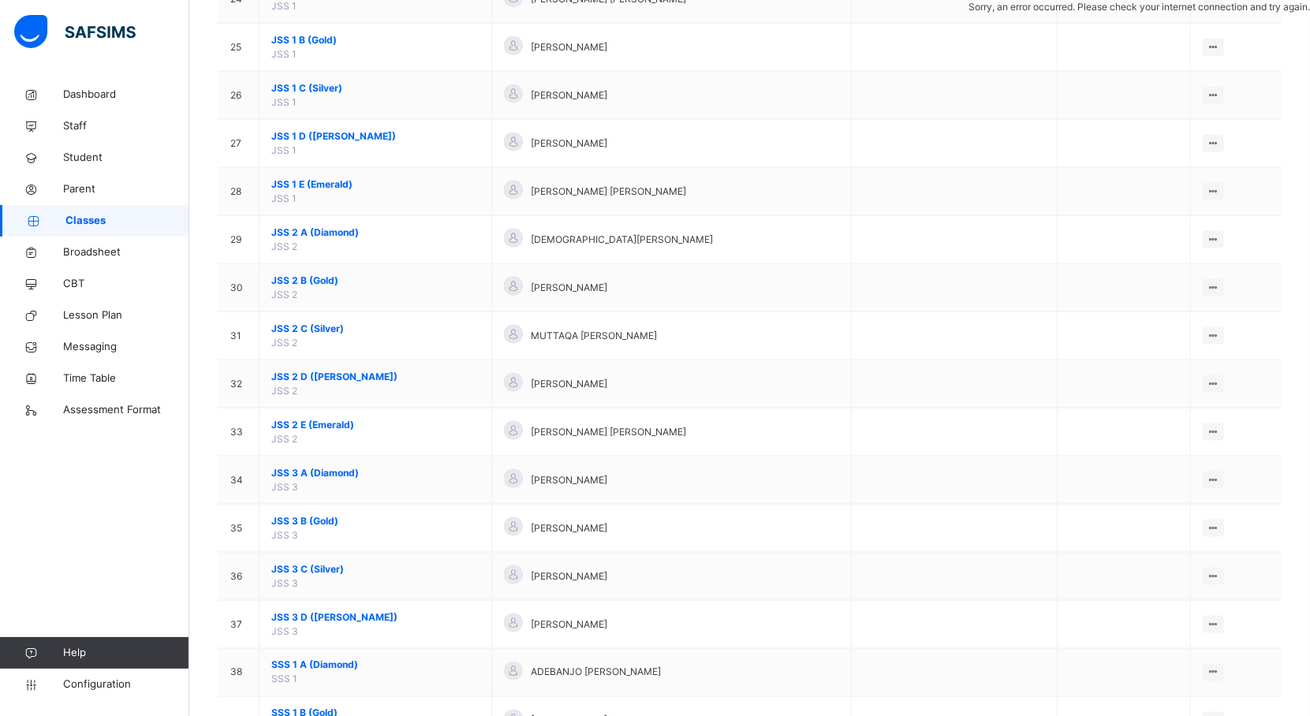
scroll to position [1317, 0]
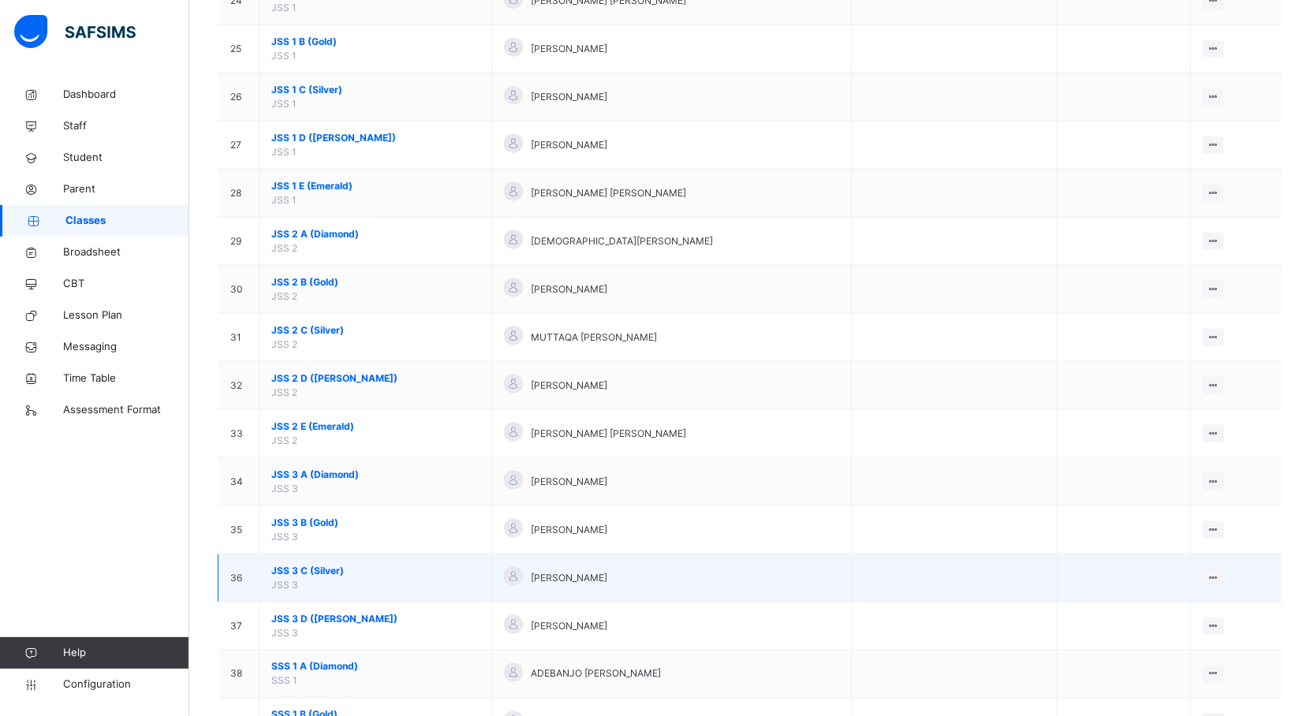
click at [303, 578] on span "JSS 3 C (Silver)" at bounding box center [375, 571] width 208 height 14
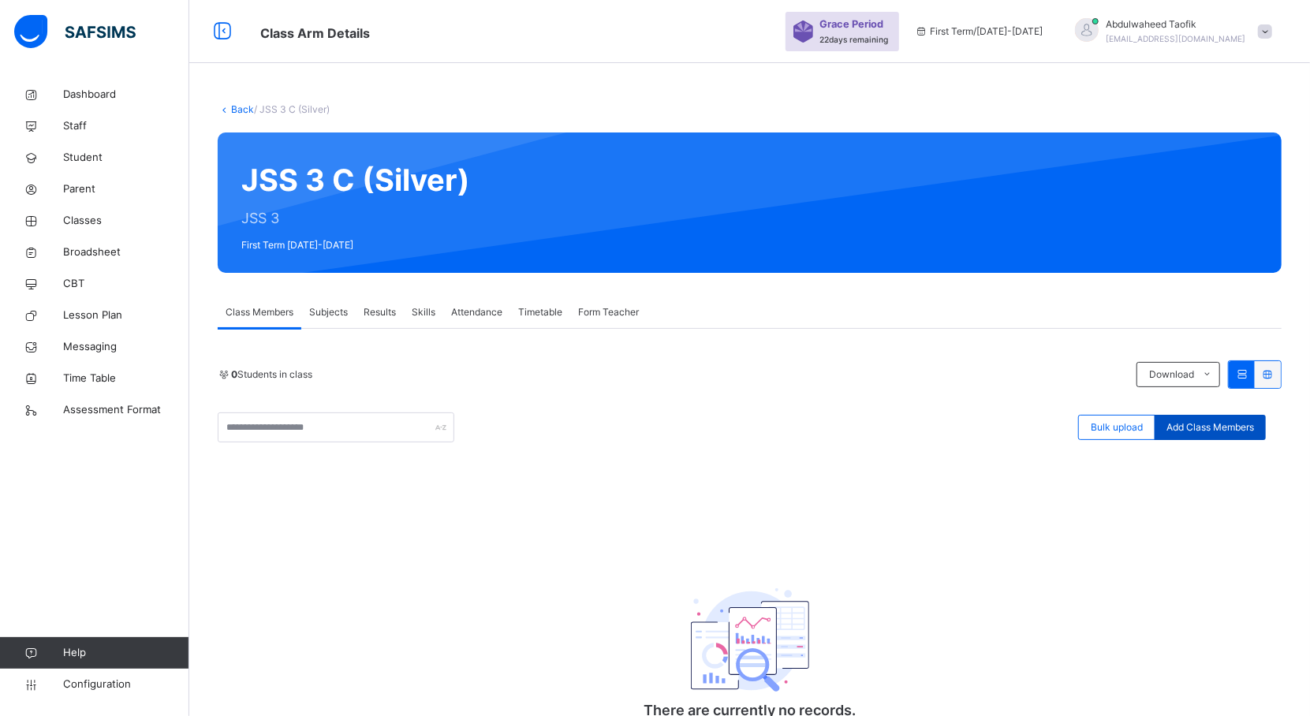
click at [1210, 426] on span "Add Class Members" at bounding box center [1211, 427] width 88 height 14
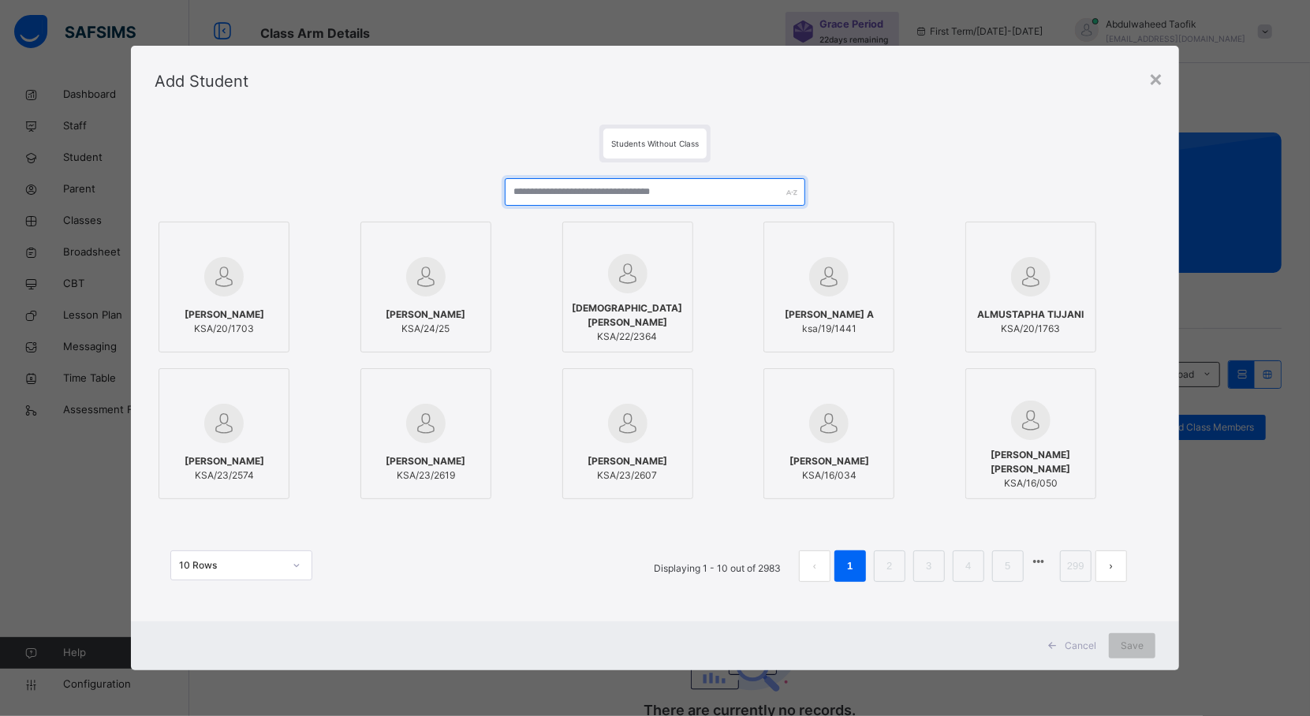
click at [629, 193] on input "text" at bounding box center [655, 192] width 301 height 28
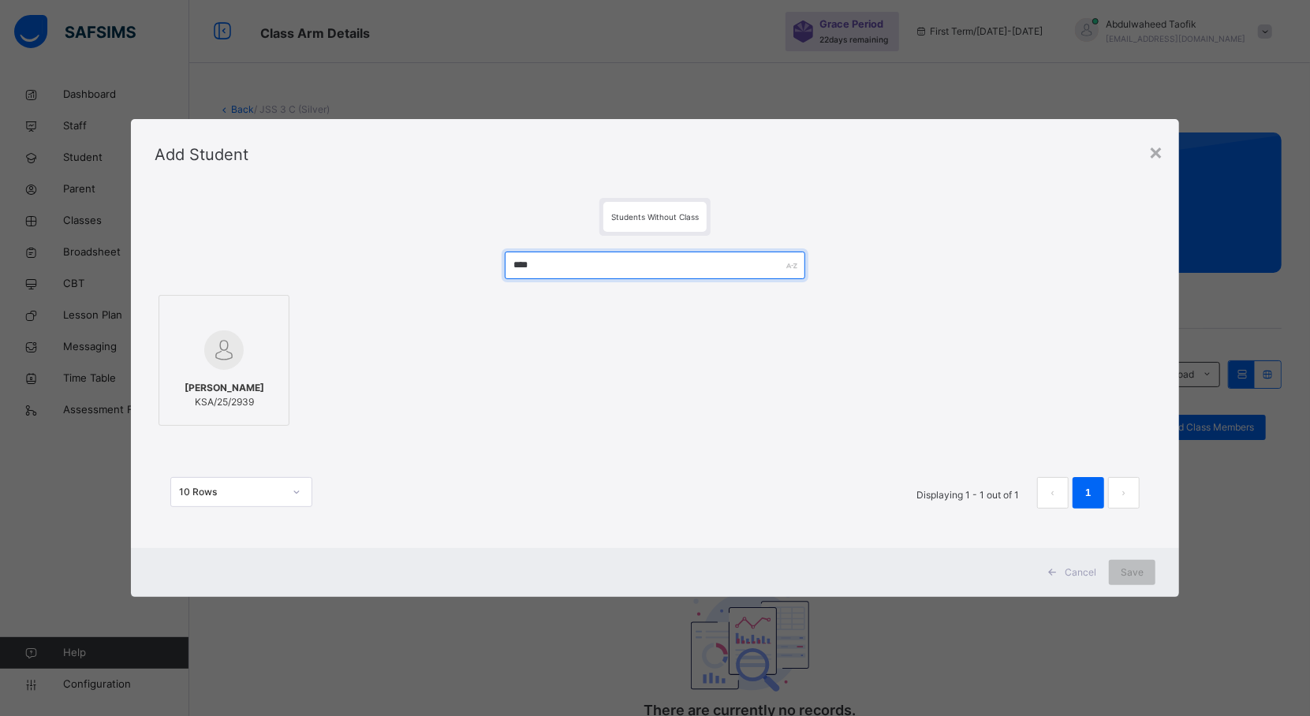
type input "****"
click at [241, 392] on span "[PERSON_NAME]" at bounding box center [225, 388] width 80 height 14
click at [1142, 575] on span "Save" at bounding box center [1146, 573] width 23 height 14
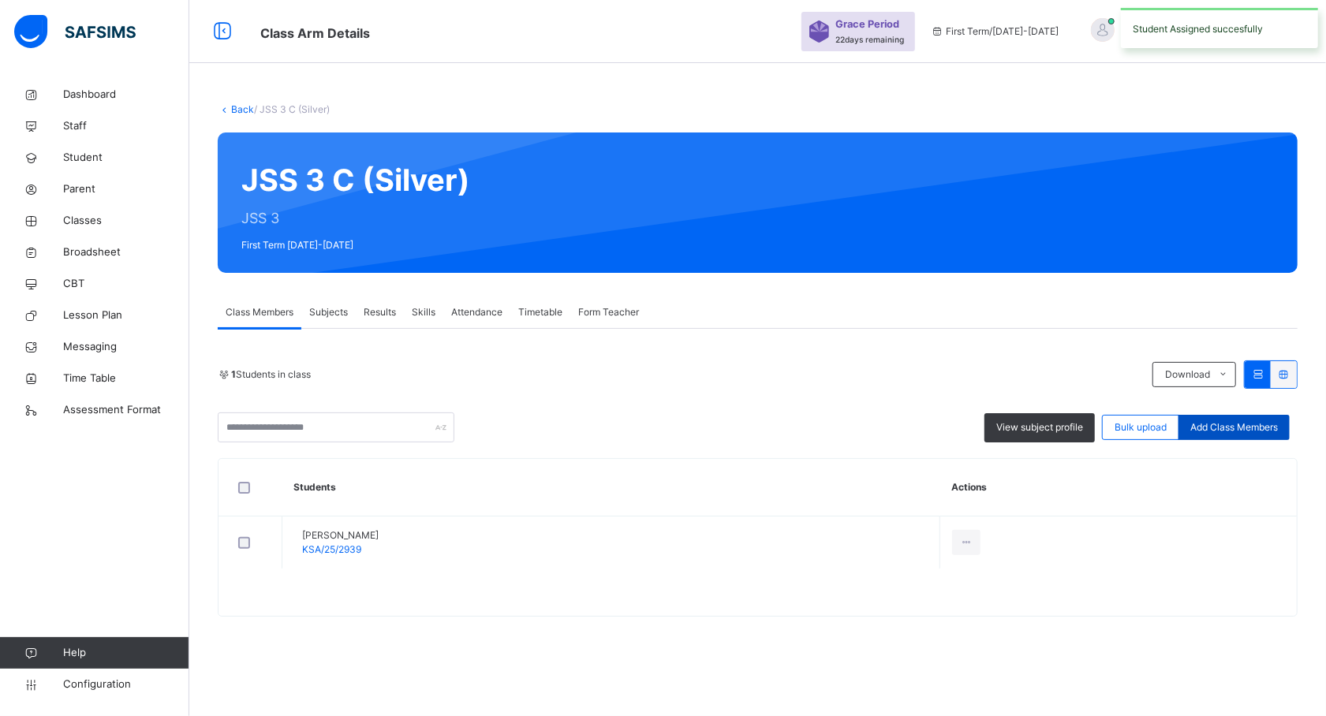
click at [1208, 427] on span "Add Class Members" at bounding box center [1234, 427] width 88 height 14
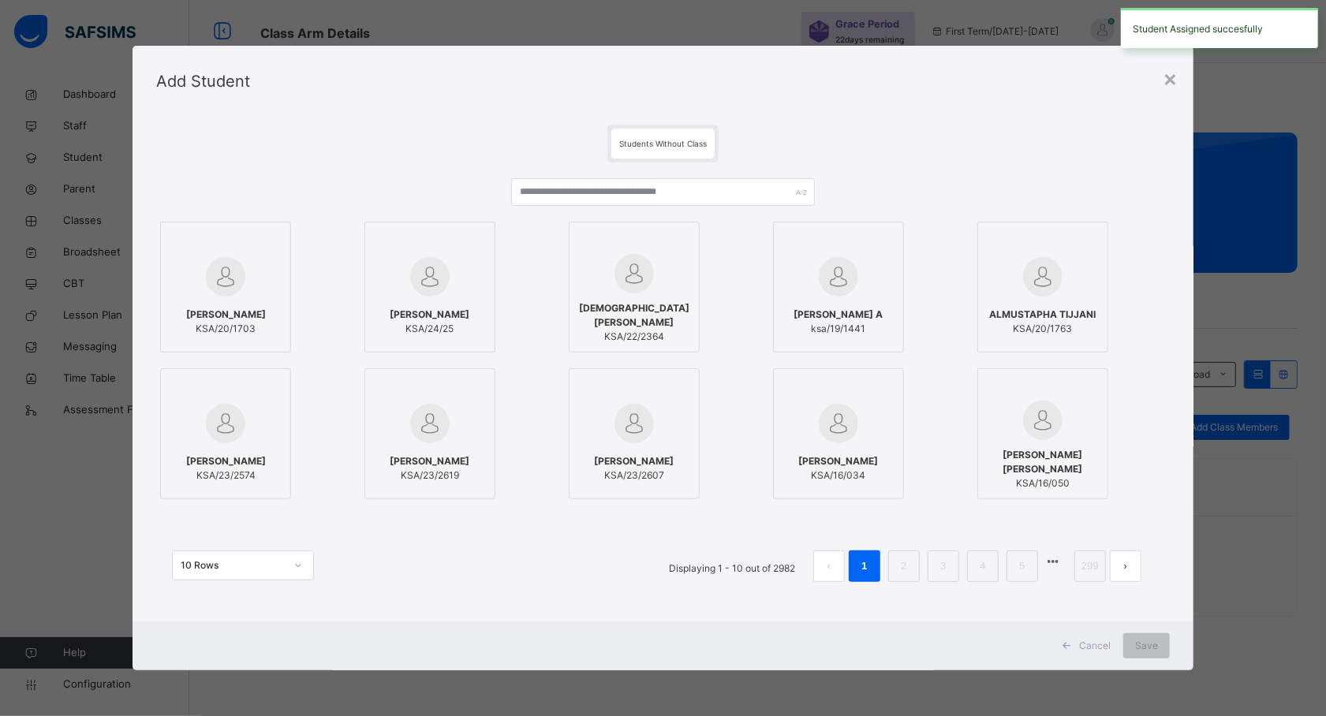
click at [672, 232] on div at bounding box center [634, 242] width 114 height 24
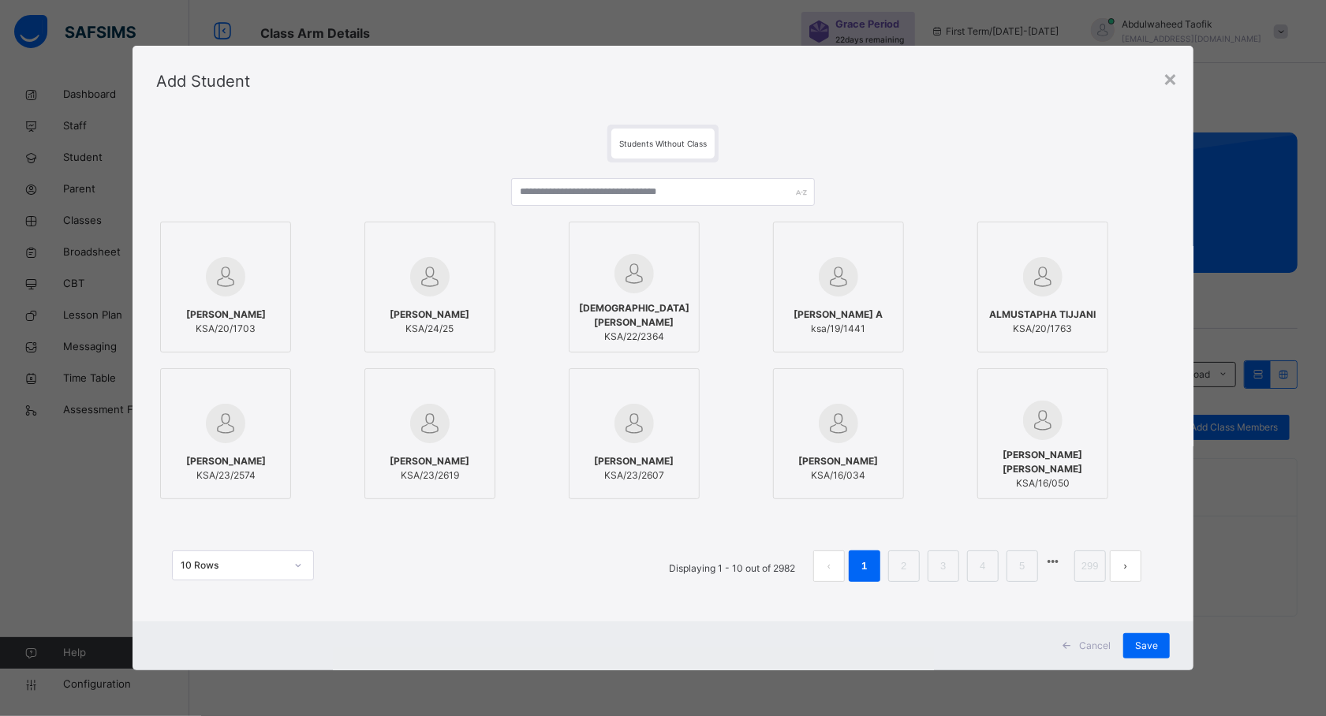
click at [661, 266] on div at bounding box center [634, 273] width 114 height 39
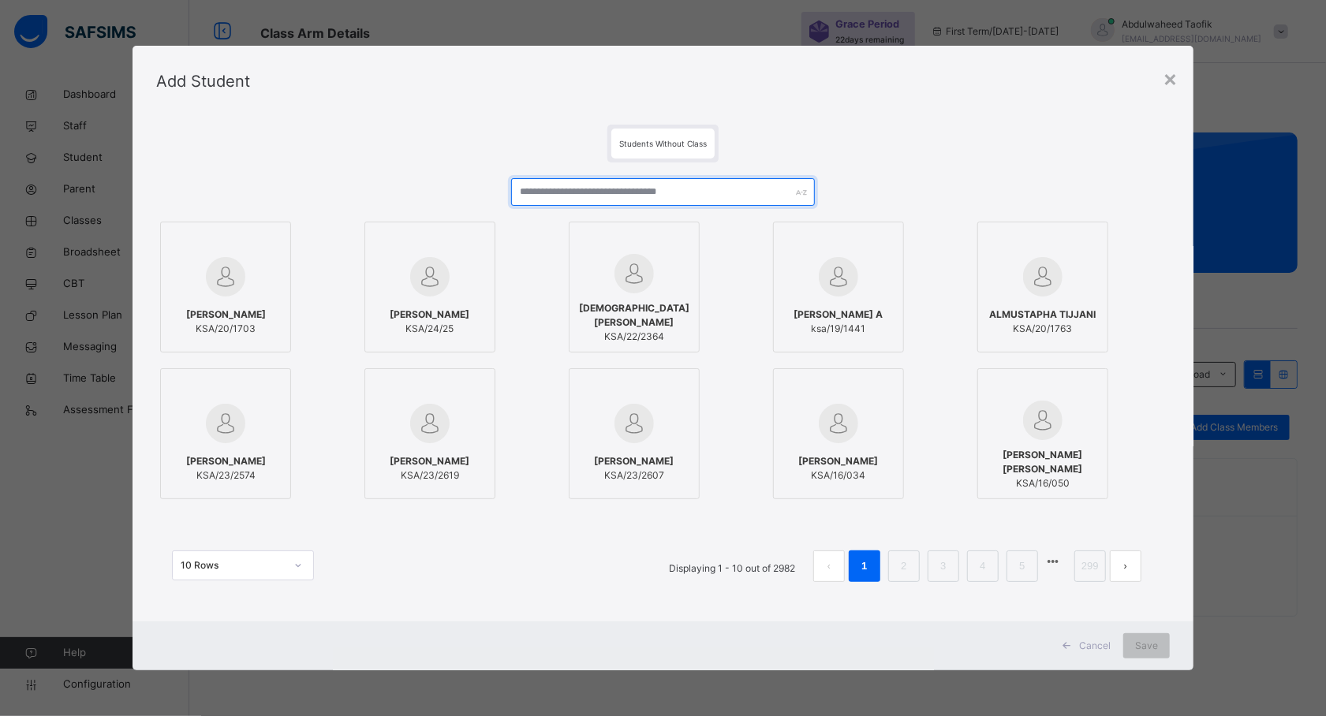
click at [638, 194] on input "text" at bounding box center [663, 192] width 304 height 28
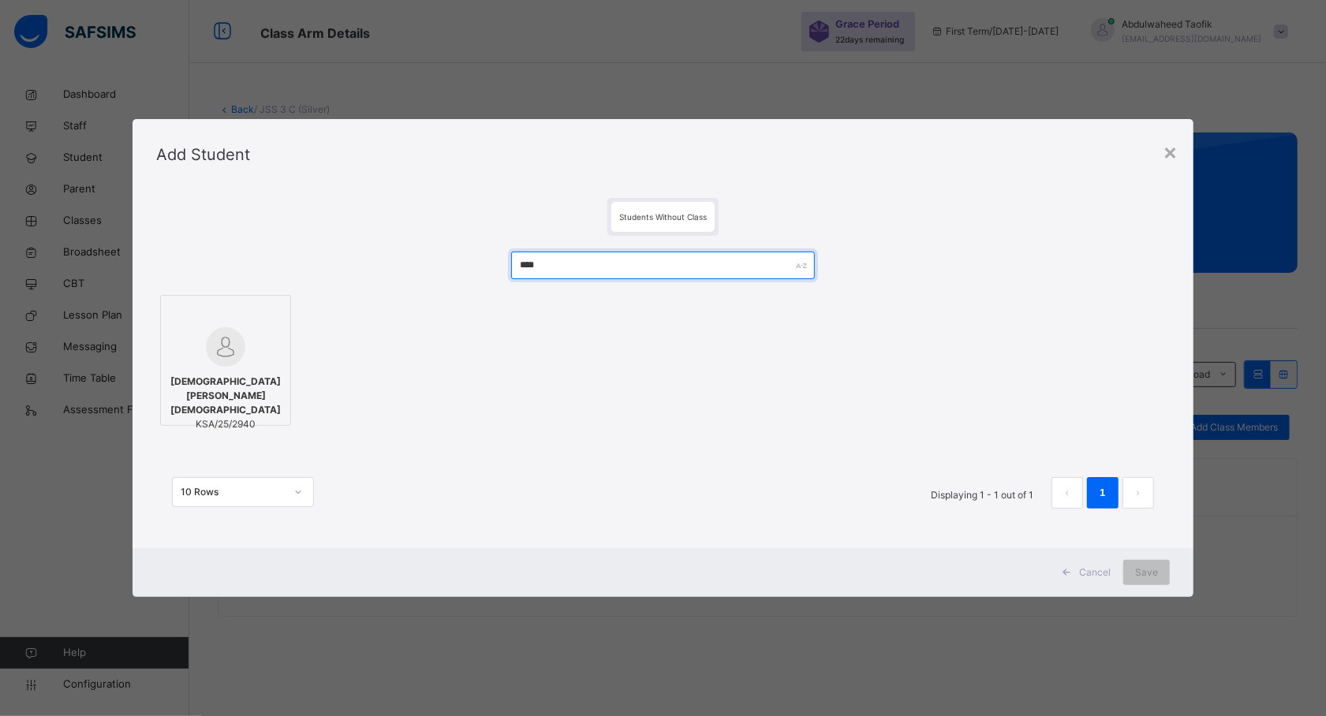
type input "****"
click at [241, 333] on img at bounding box center [225, 346] width 39 height 39
click at [1145, 566] on span "Save" at bounding box center [1146, 573] width 23 height 14
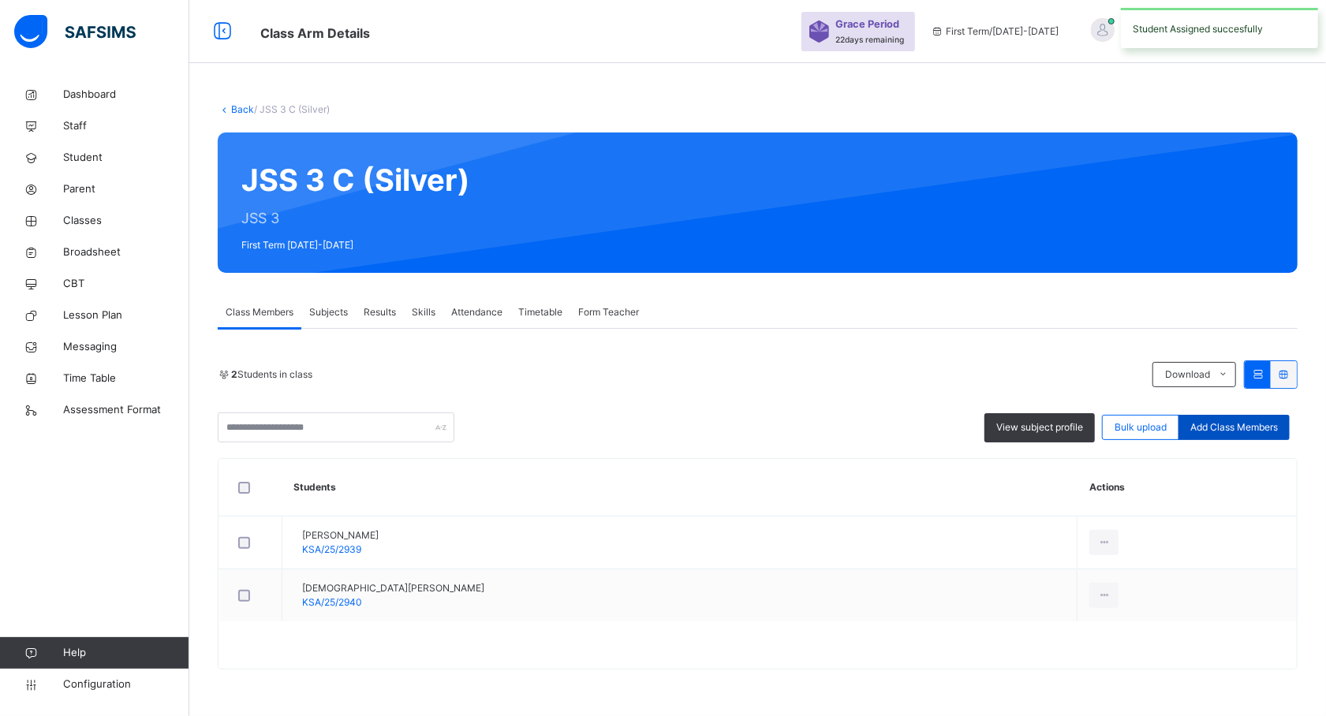
click at [1266, 424] on span "Add Class Members" at bounding box center [1234, 427] width 88 height 14
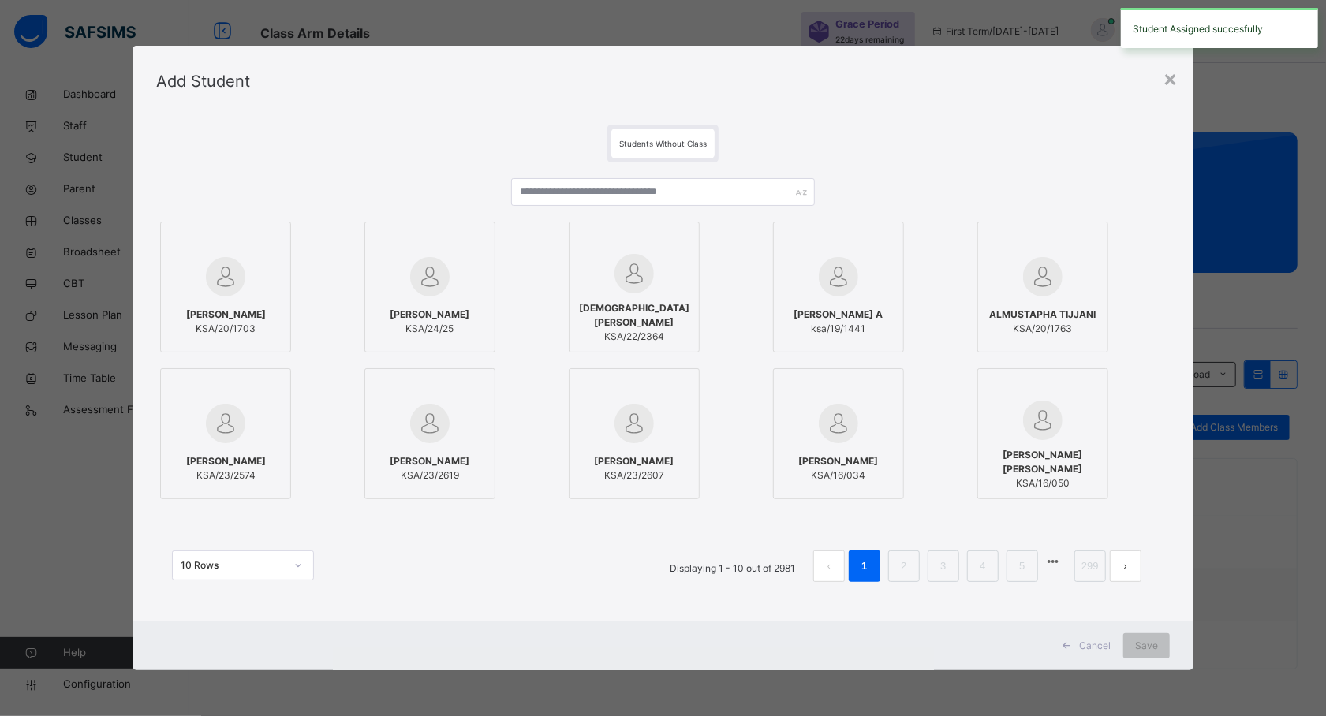
click at [636, 232] on div at bounding box center [634, 242] width 114 height 24
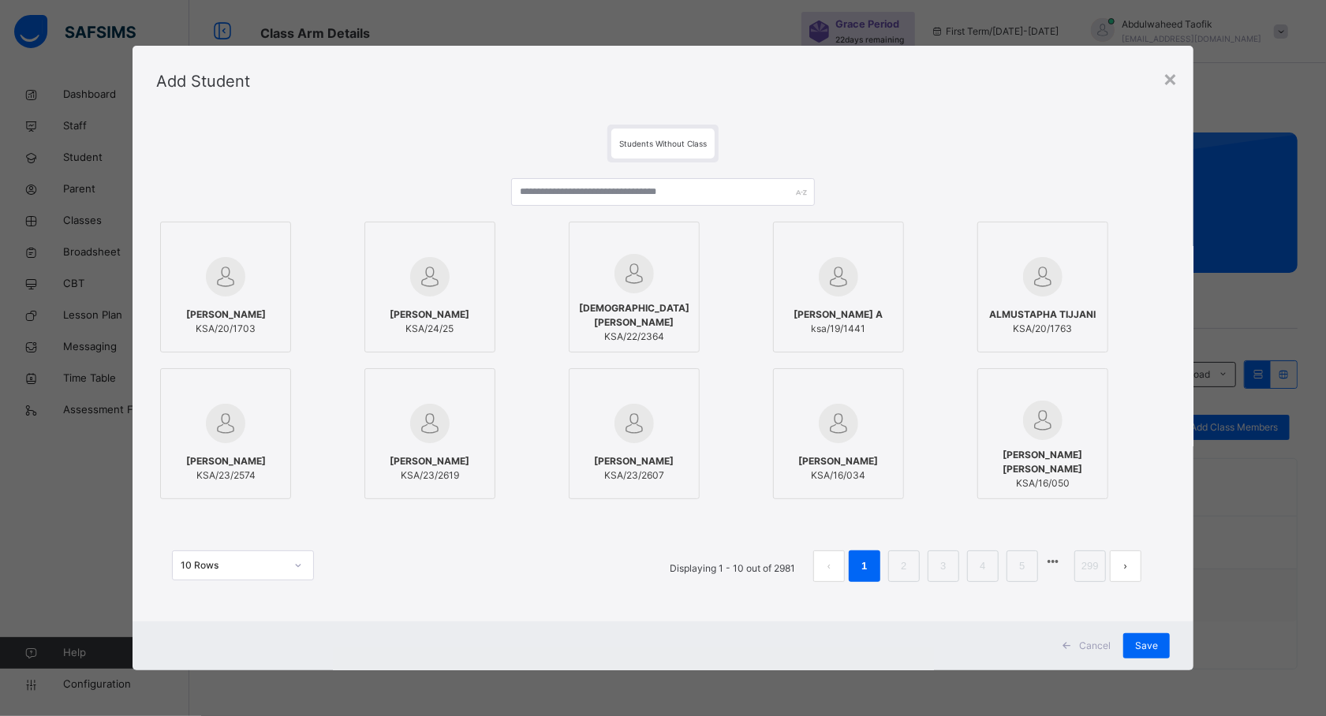
click at [635, 243] on div at bounding box center [634, 242] width 114 height 24
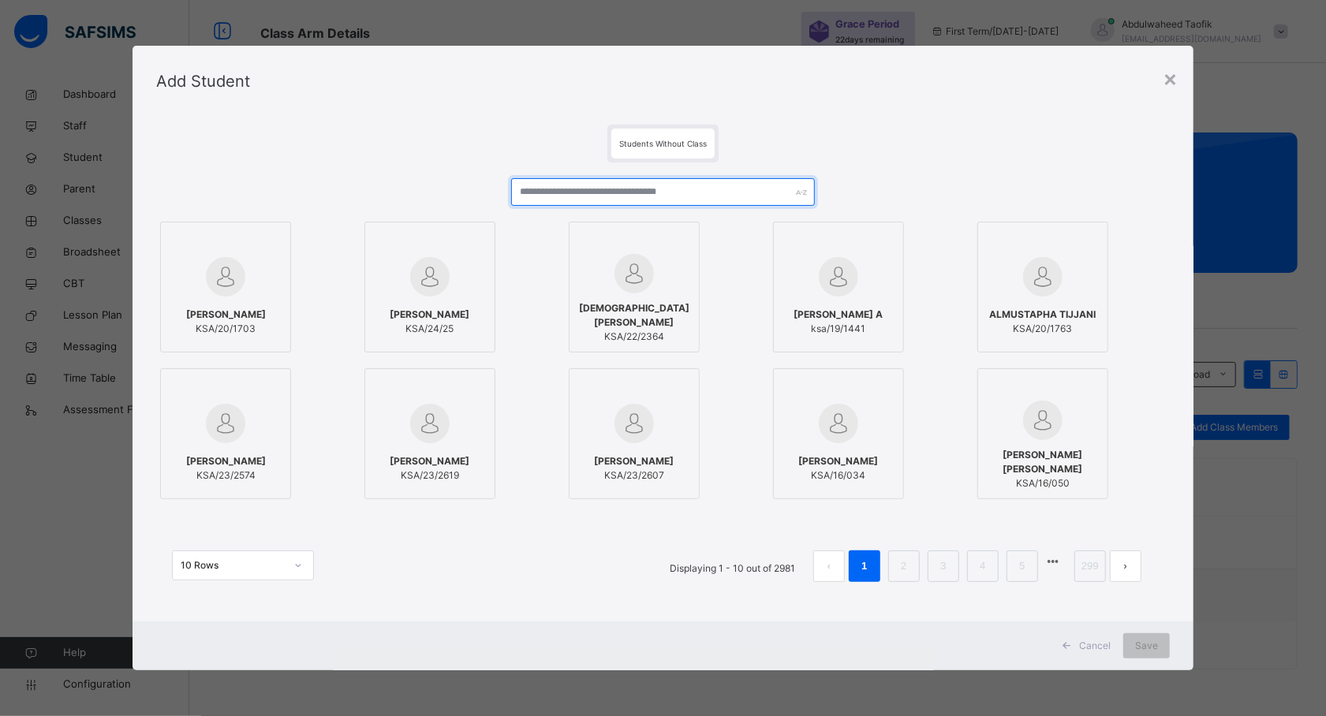
click at [616, 188] on input "text" at bounding box center [663, 192] width 304 height 28
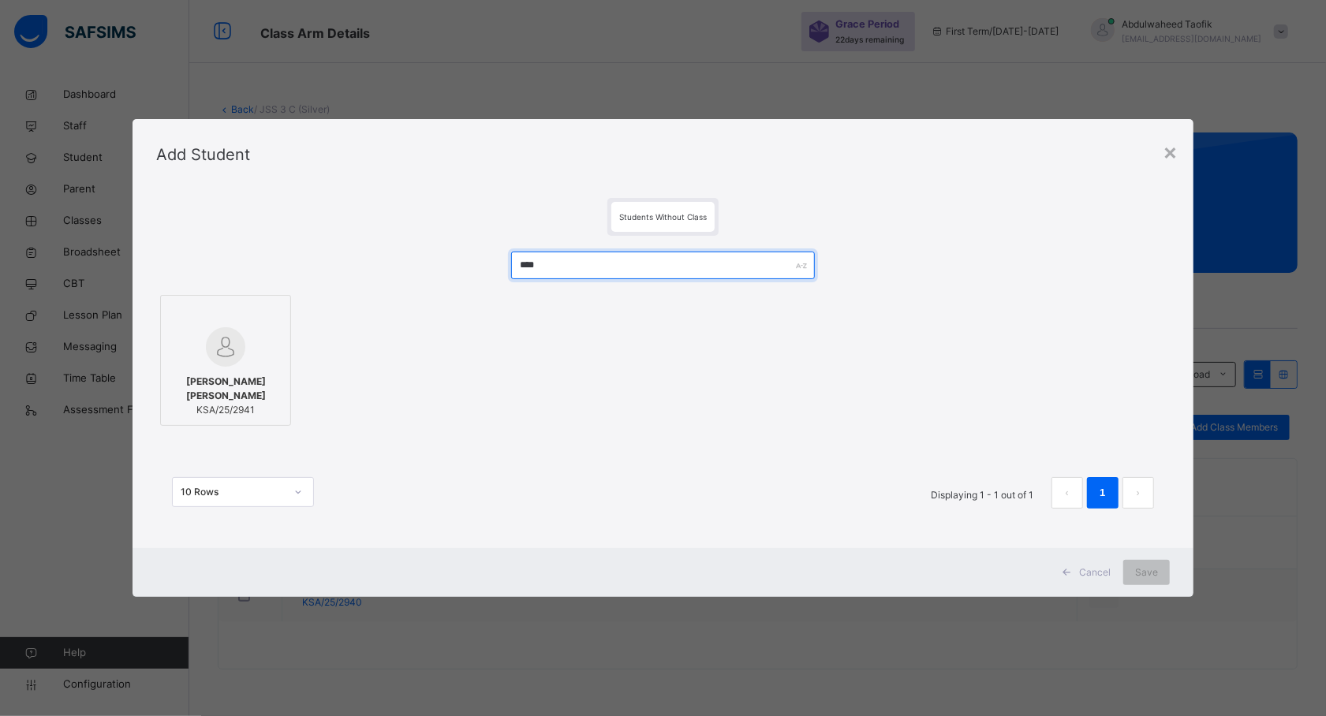
type input "****"
click at [225, 394] on span "[PERSON_NAME] [PERSON_NAME]" at bounding box center [226, 389] width 114 height 28
click at [1133, 577] on div "Save" at bounding box center [1146, 572] width 47 height 25
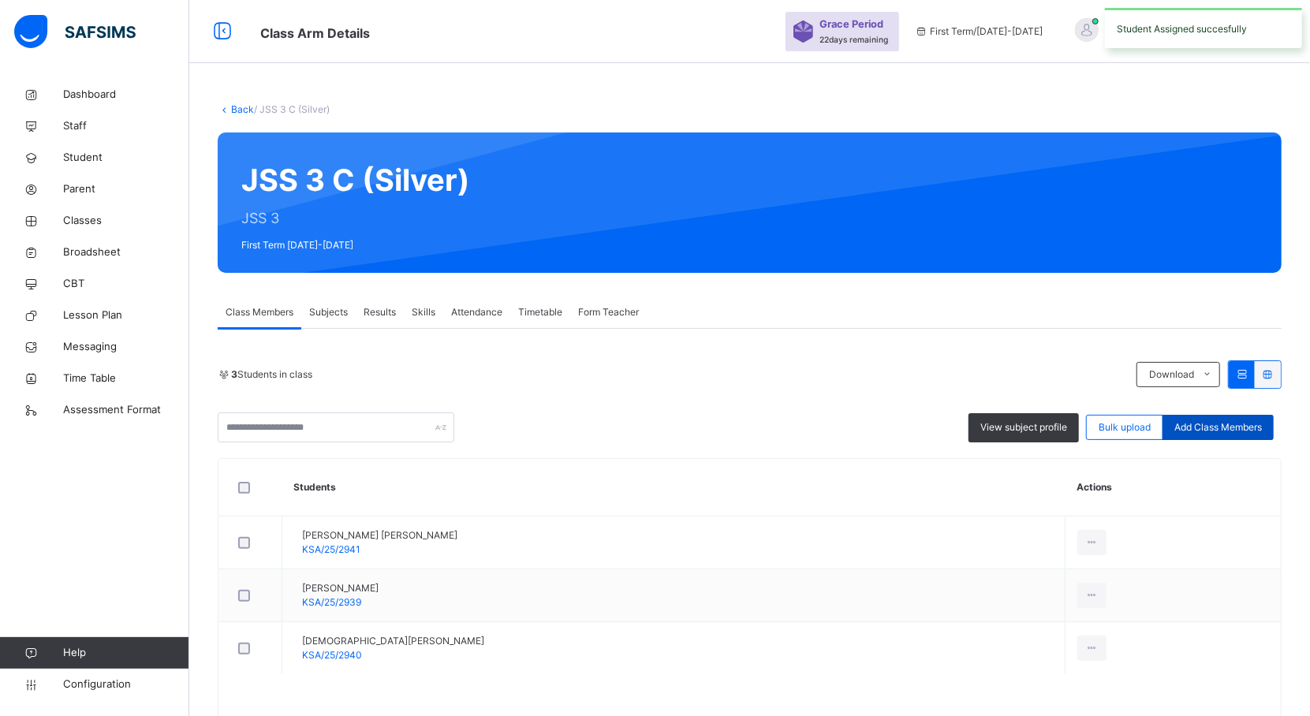
click at [1211, 435] on div "Add Class Members" at bounding box center [1218, 427] width 111 height 25
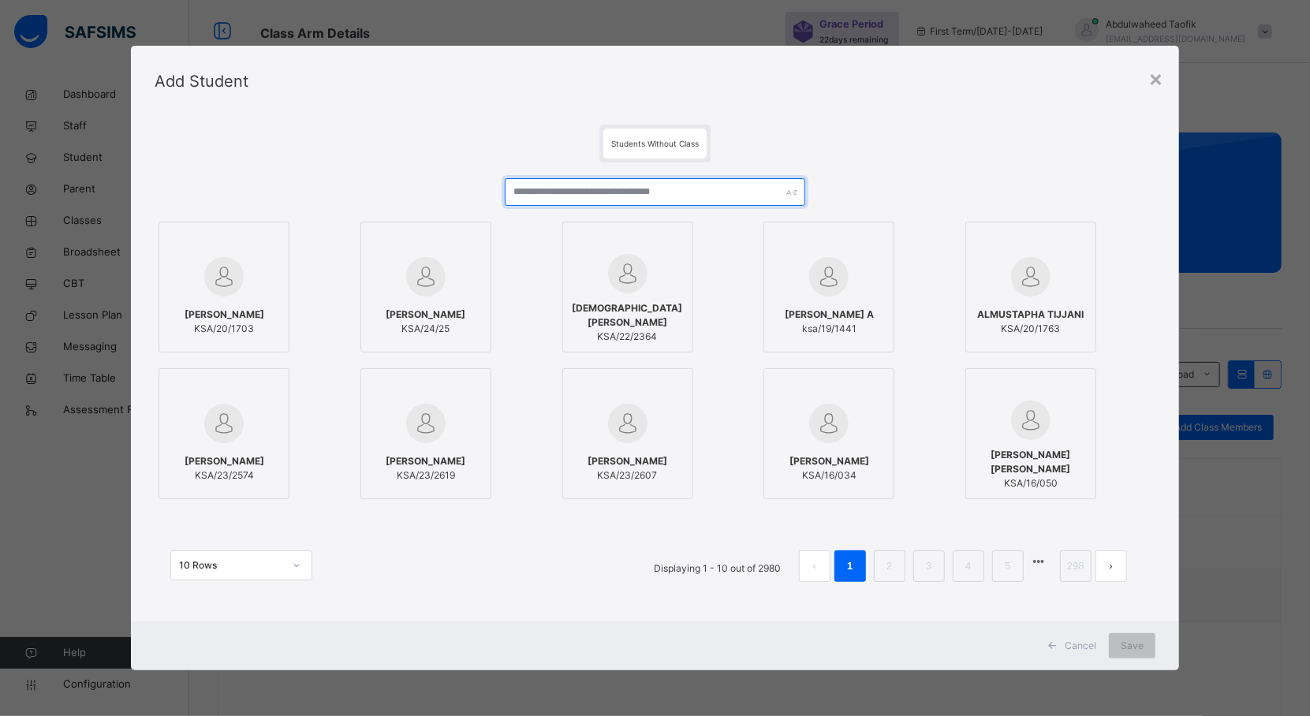
click at [660, 190] on input "text" at bounding box center [655, 192] width 301 height 28
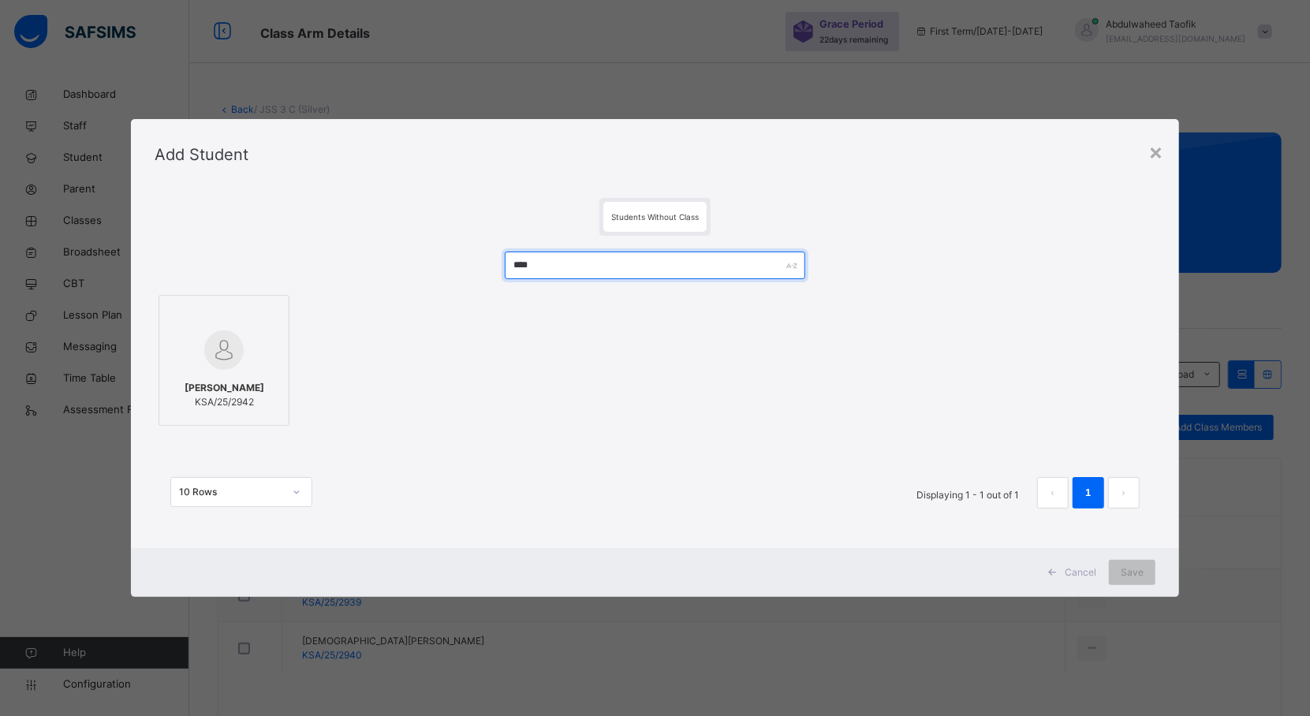
type input "****"
click at [252, 395] on span "[PERSON_NAME]" at bounding box center [225, 388] width 80 height 14
click at [1130, 577] on div "Save" at bounding box center [1146, 572] width 47 height 25
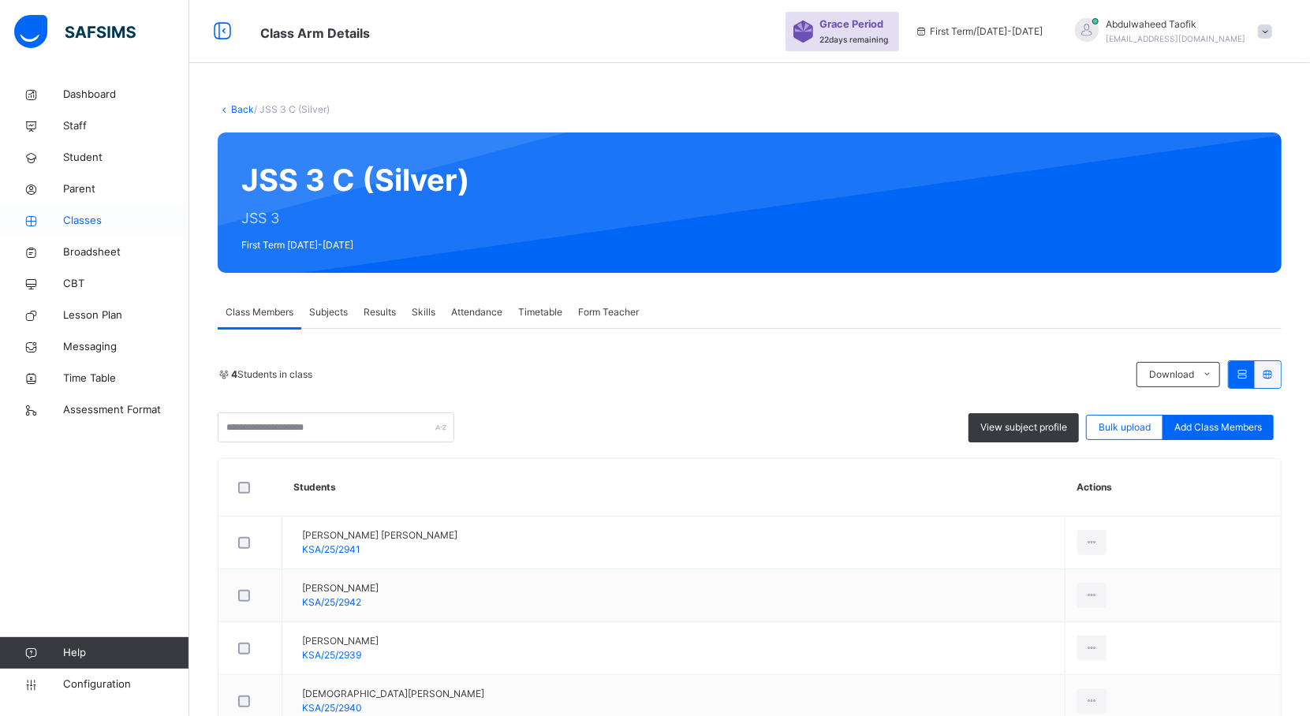
click at [85, 224] on span "Classes" at bounding box center [126, 221] width 126 height 16
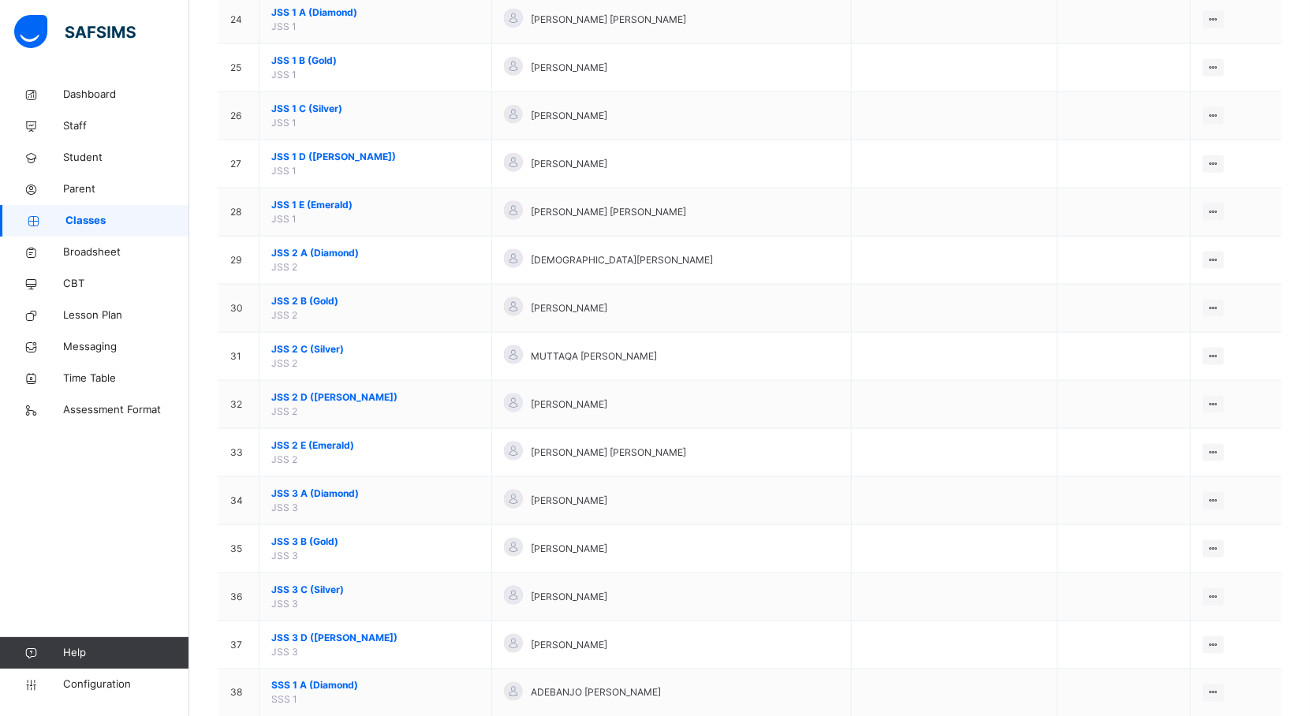
scroll to position [1310, 0]
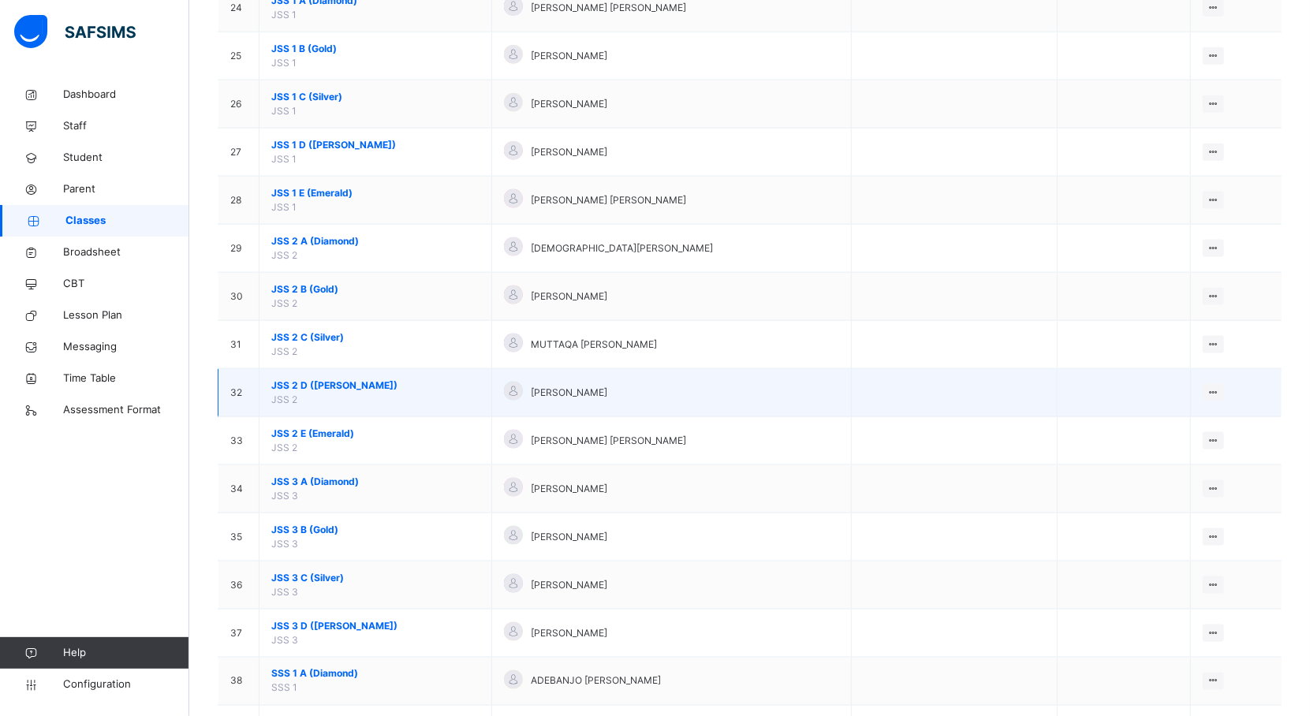
click at [304, 389] on span "JSS 2 D (Ruby)" at bounding box center [375, 386] width 208 height 14
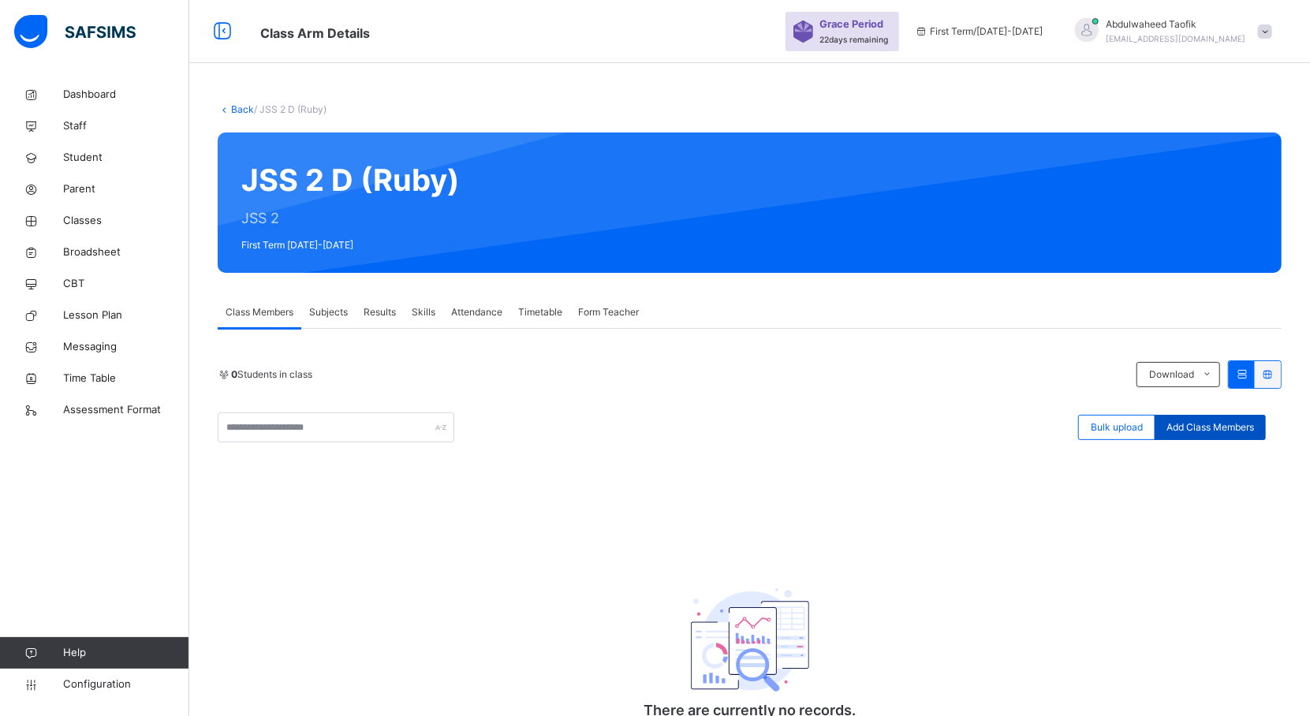
click at [1219, 440] on div "Add Class Members" at bounding box center [1210, 427] width 111 height 25
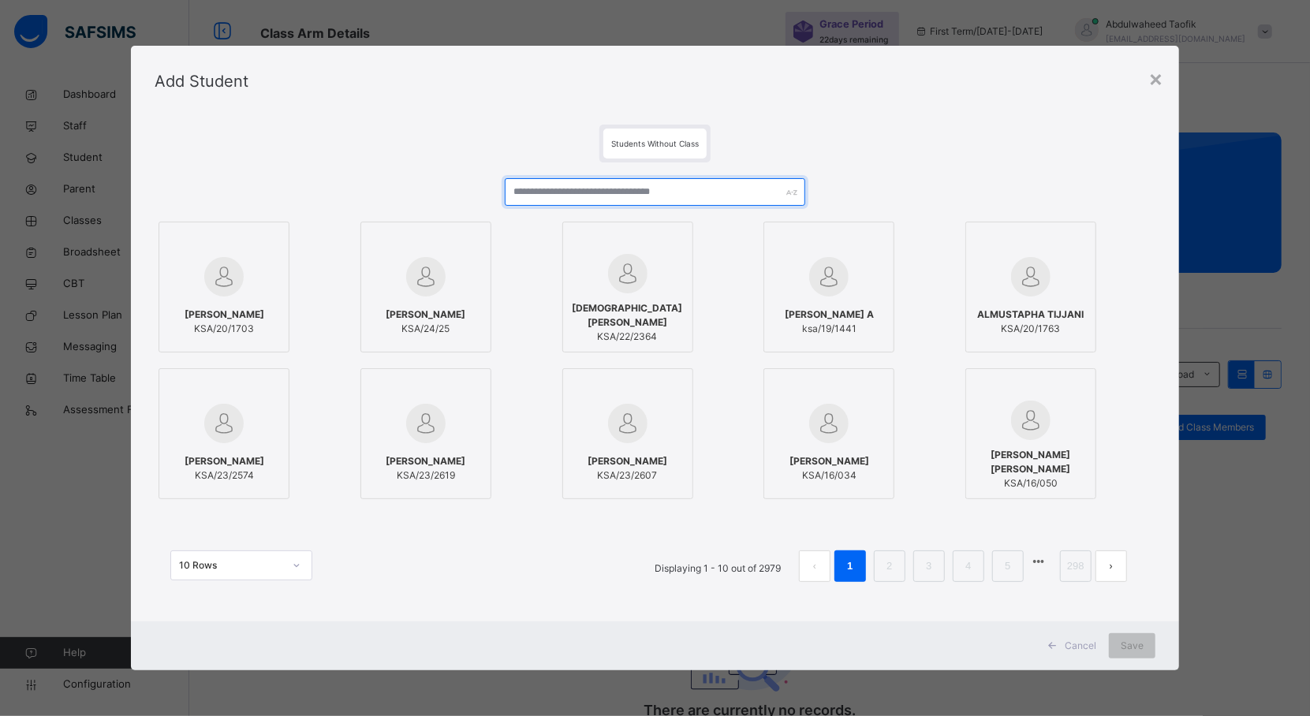
click at [730, 196] on input "text" at bounding box center [655, 192] width 301 height 28
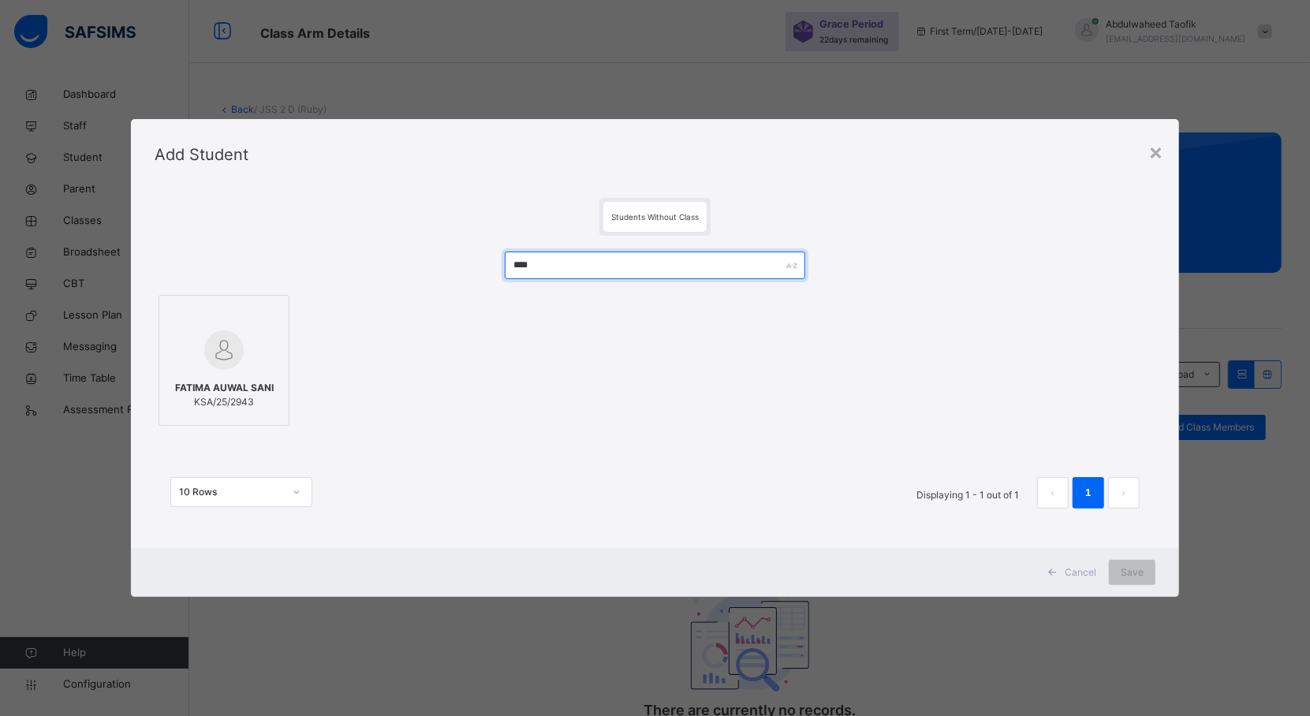
type input "****"
click at [221, 335] on img at bounding box center [223, 349] width 39 height 39
click at [1144, 575] on span "Save" at bounding box center [1146, 573] width 23 height 14
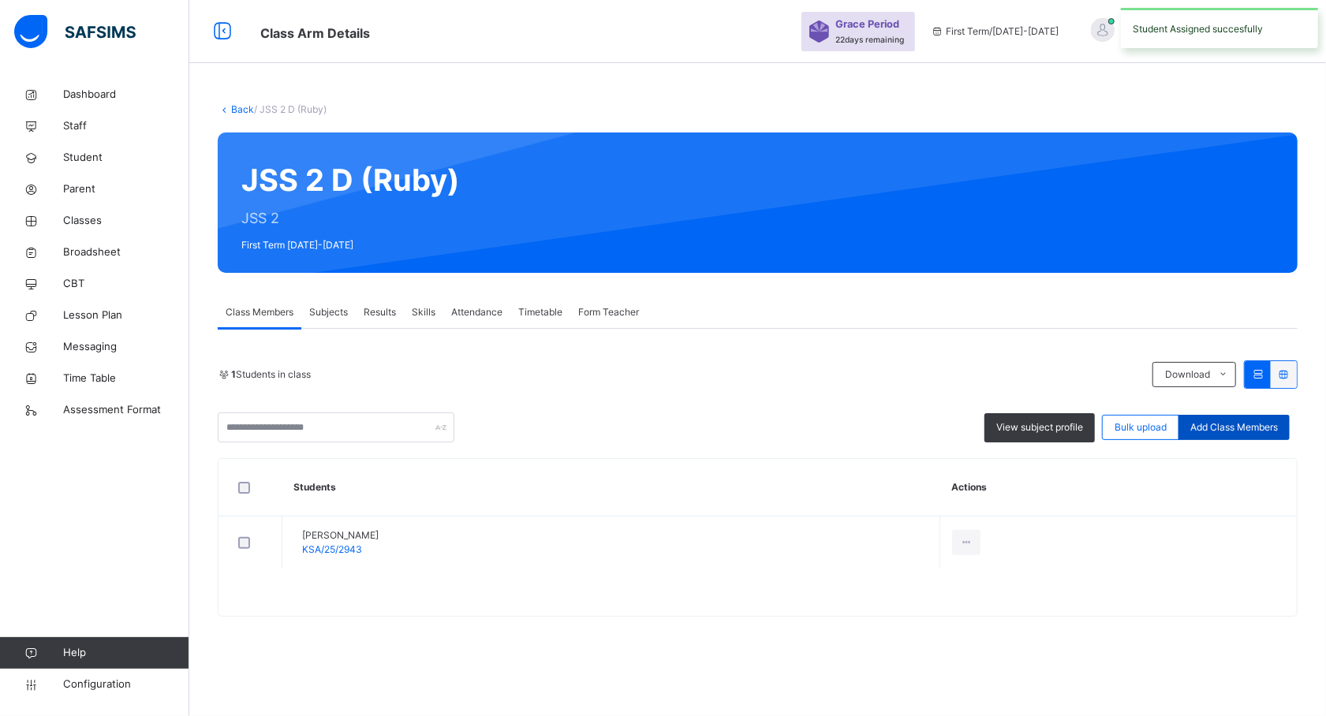
click at [1194, 420] on div "Add Class Members" at bounding box center [1233, 427] width 111 height 25
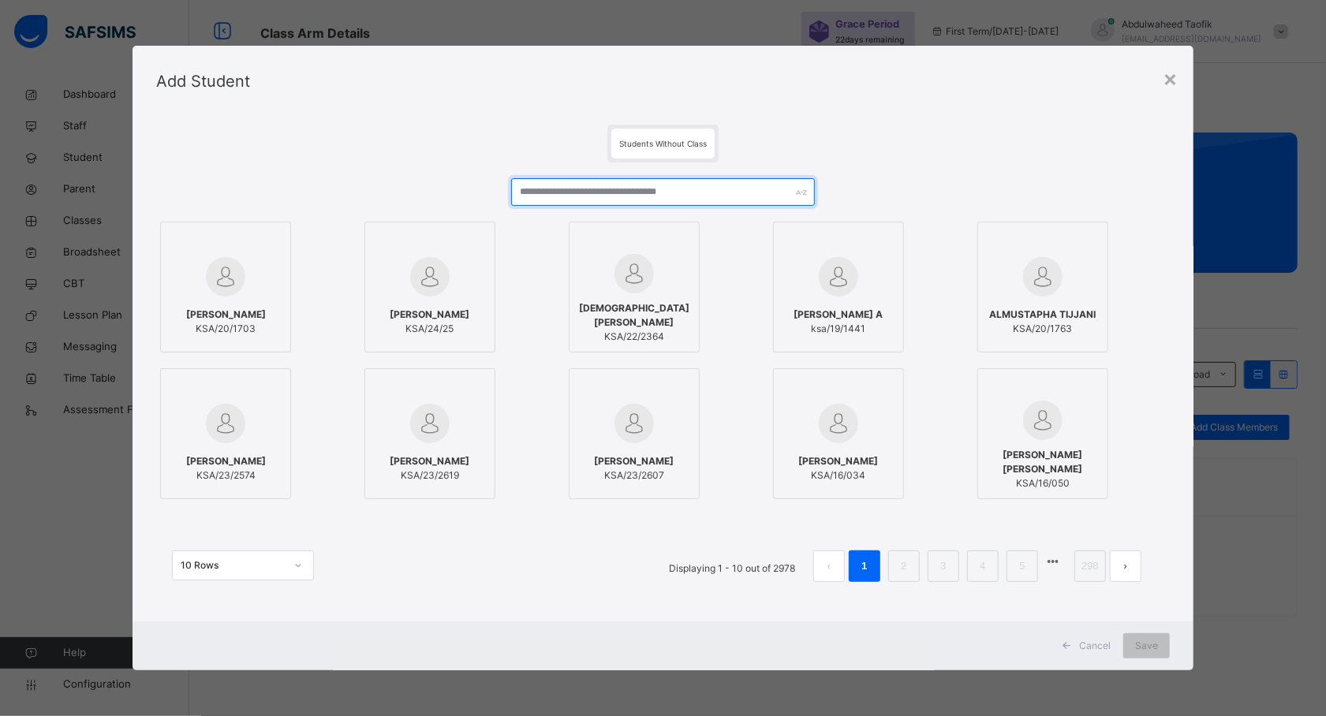
click at [692, 190] on input "text" at bounding box center [663, 192] width 304 height 28
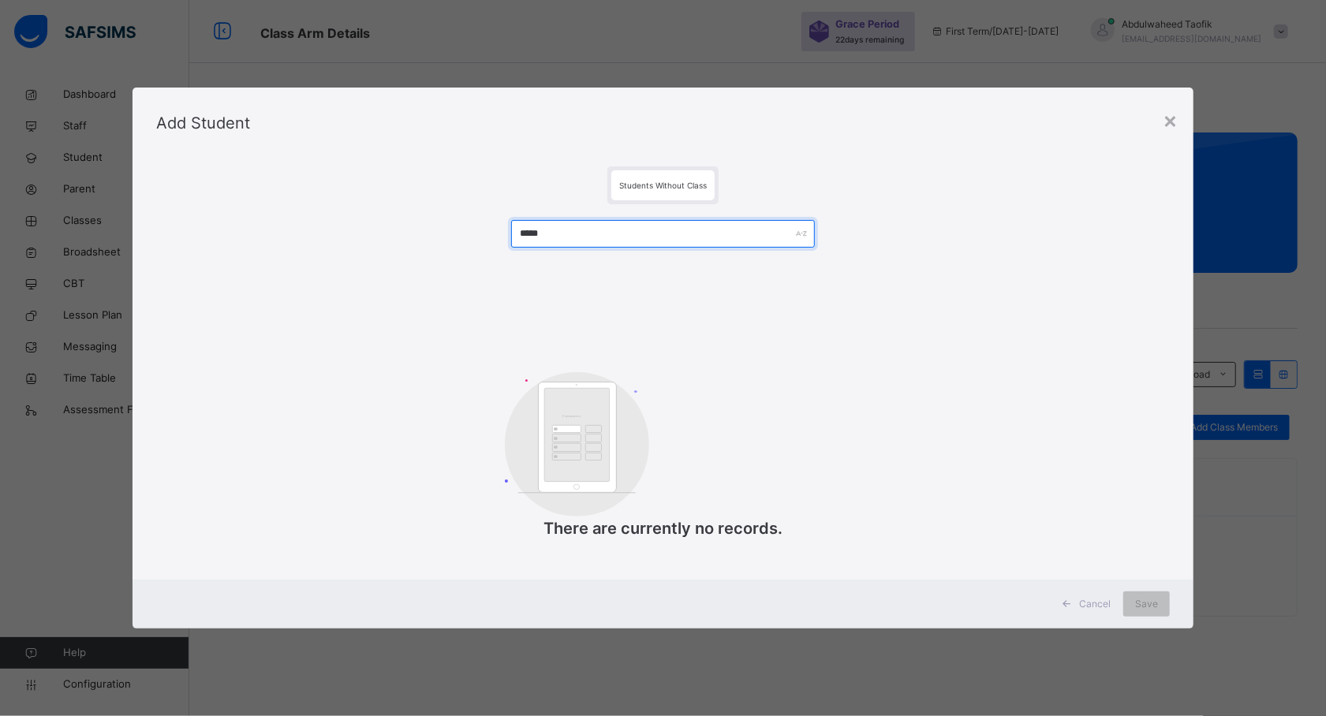
click at [540, 229] on input "*****" at bounding box center [663, 234] width 304 height 28
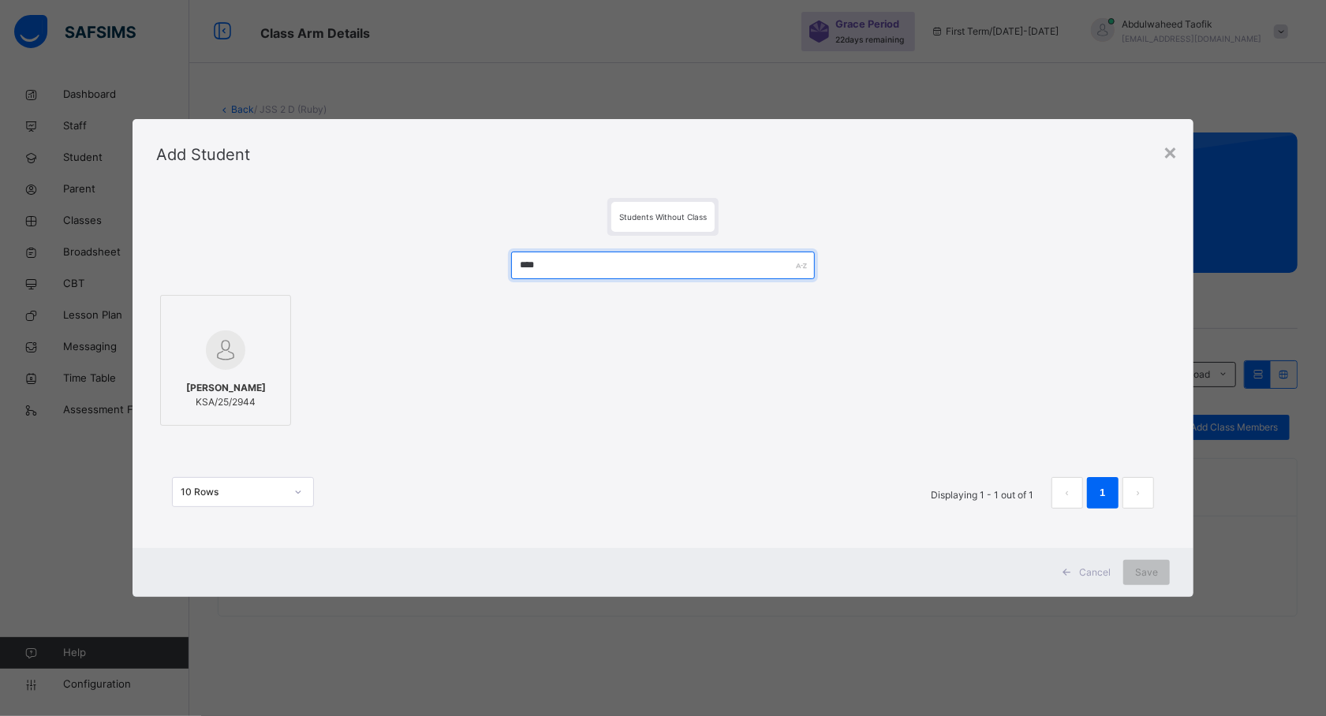
type input "****"
click at [234, 363] on img at bounding box center [225, 349] width 39 height 39
click at [1130, 566] on div "Save" at bounding box center [1146, 572] width 47 height 25
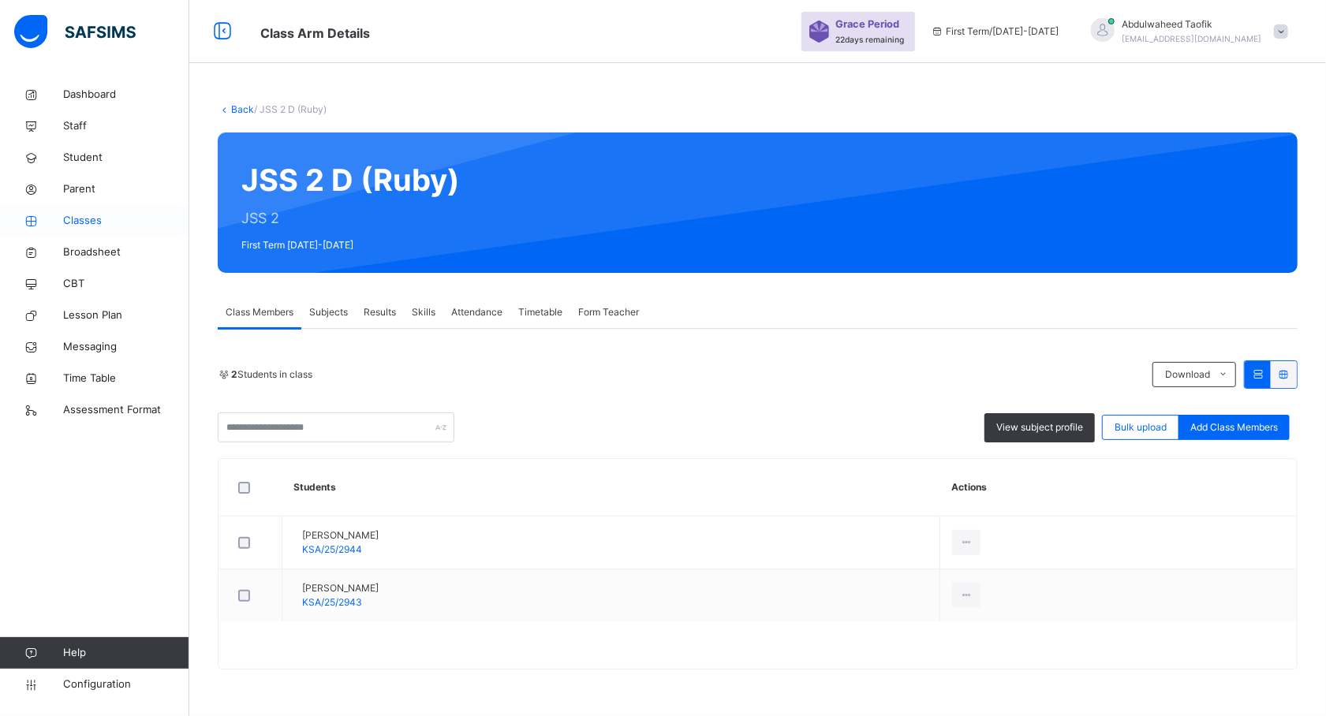
click at [85, 215] on span "Classes" at bounding box center [126, 221] width 126 height 16
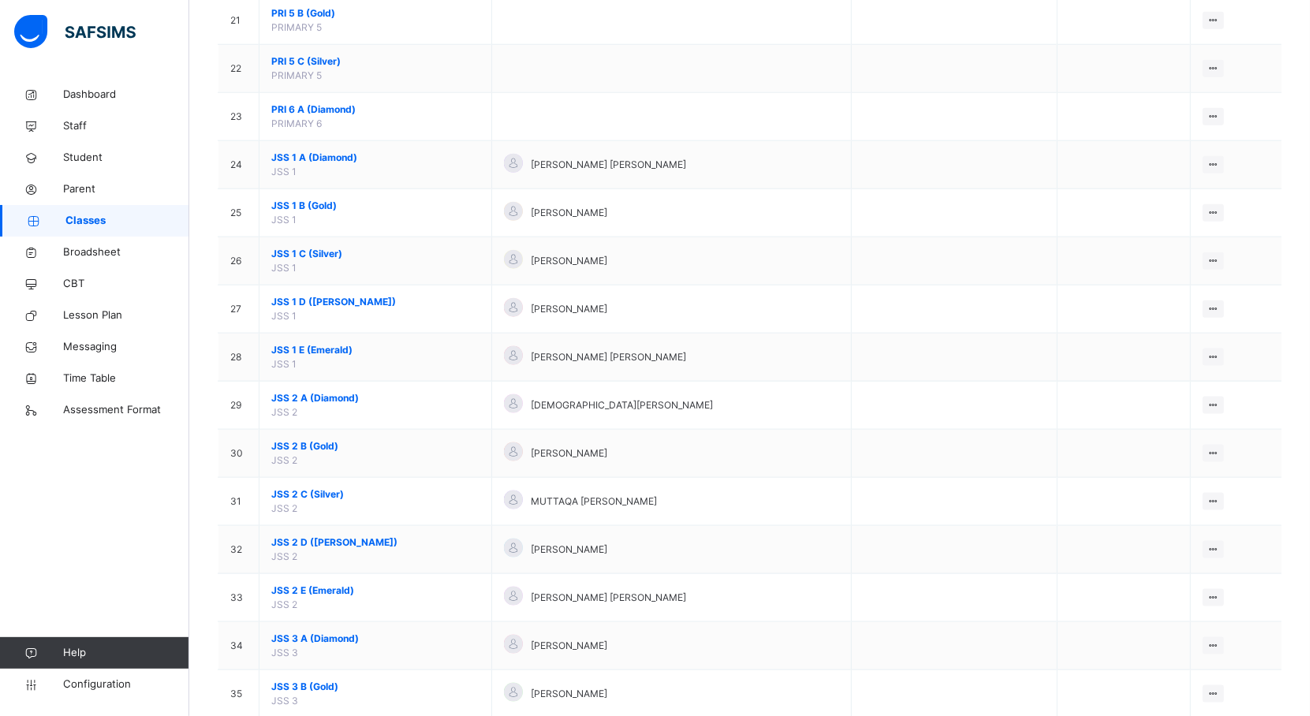
scroll to position [1155, 0]
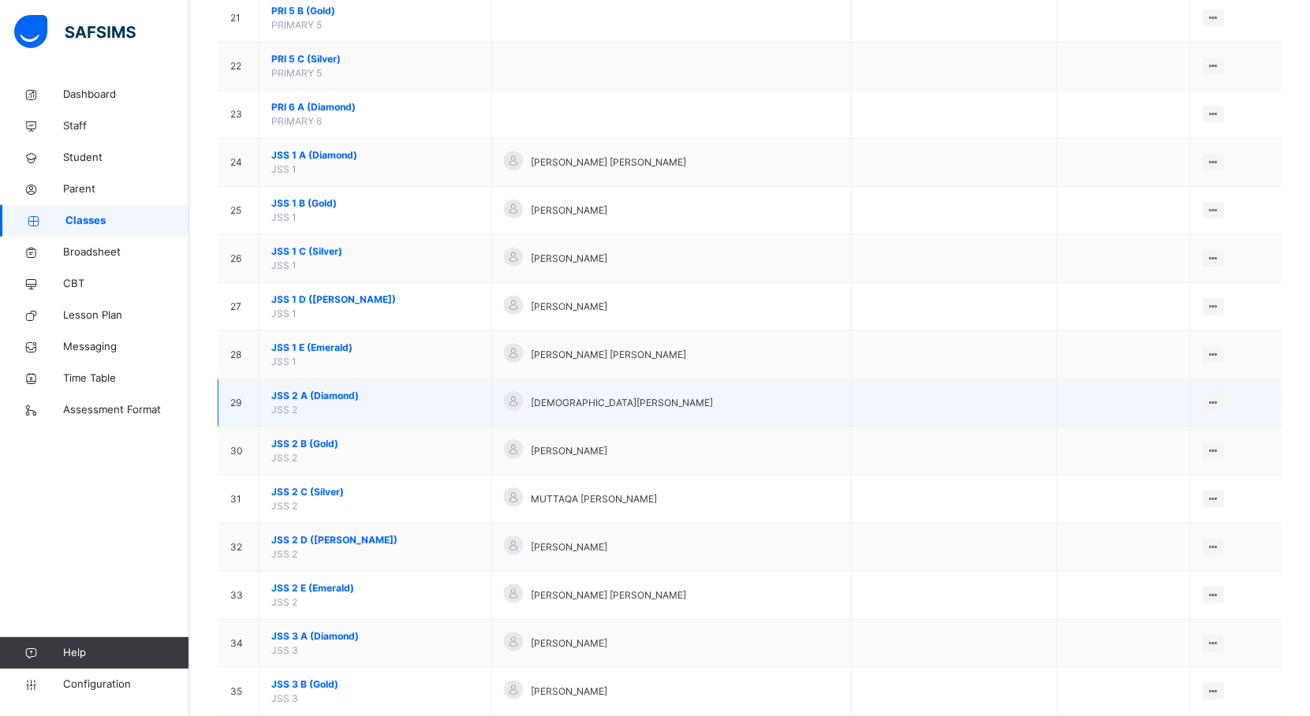
click at [323, 403] on span "JSS 2 A (Diamond)" at bounding box center [375, 396] width 208 height 14
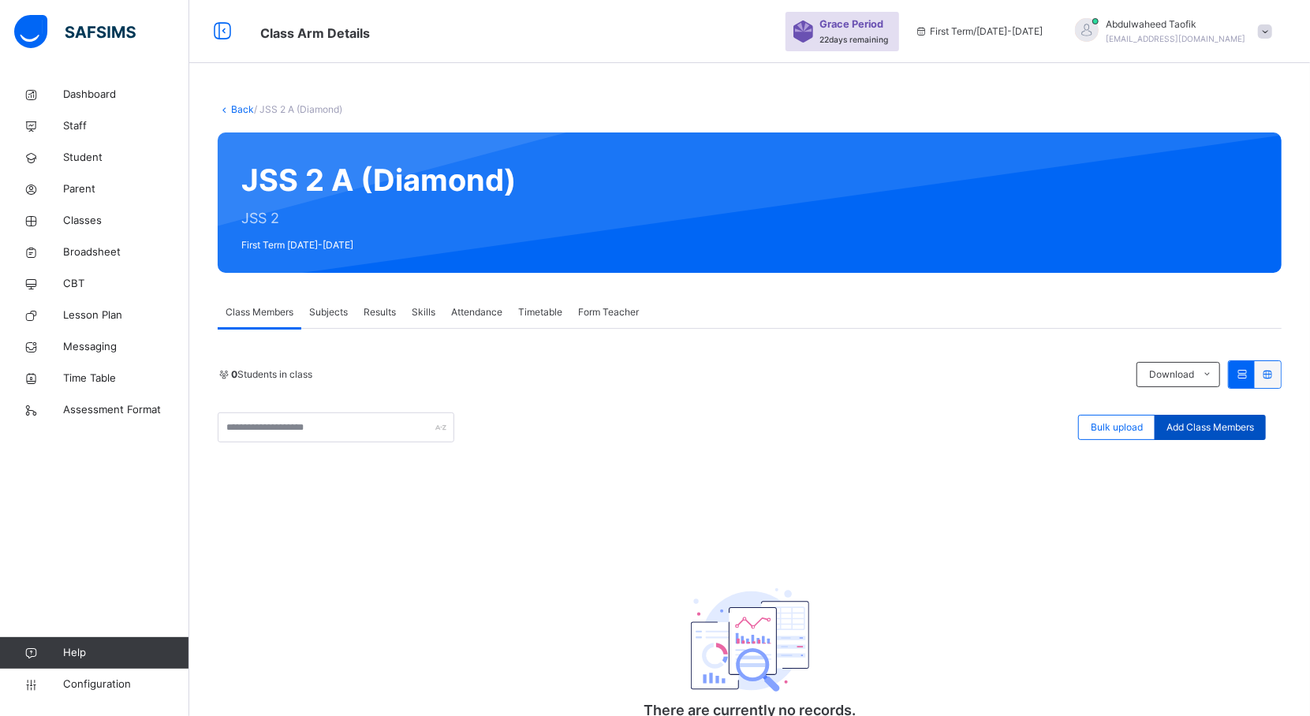
click at [1204, 421] on span "Add Class Members" at bounding box center [1211, 427] width 88 height 14
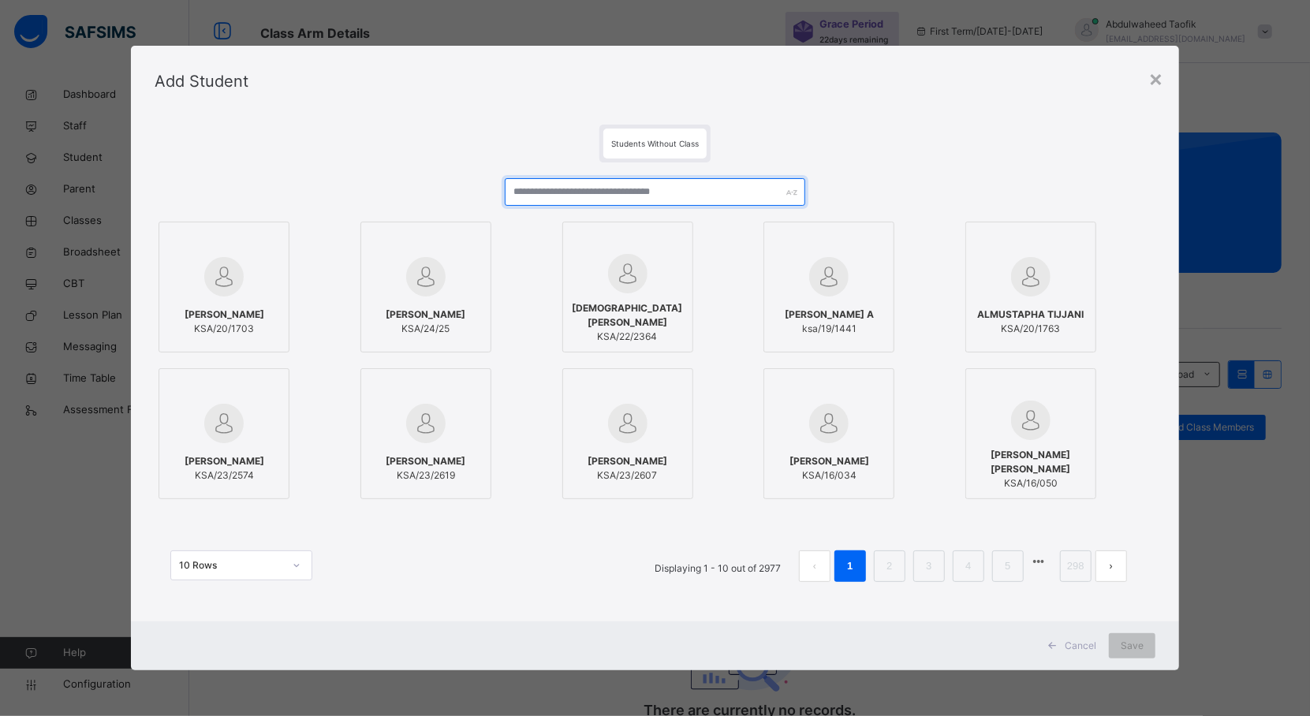
click at [681, 197] on input "text" at bounding box center [655, 192] width 301 height 28
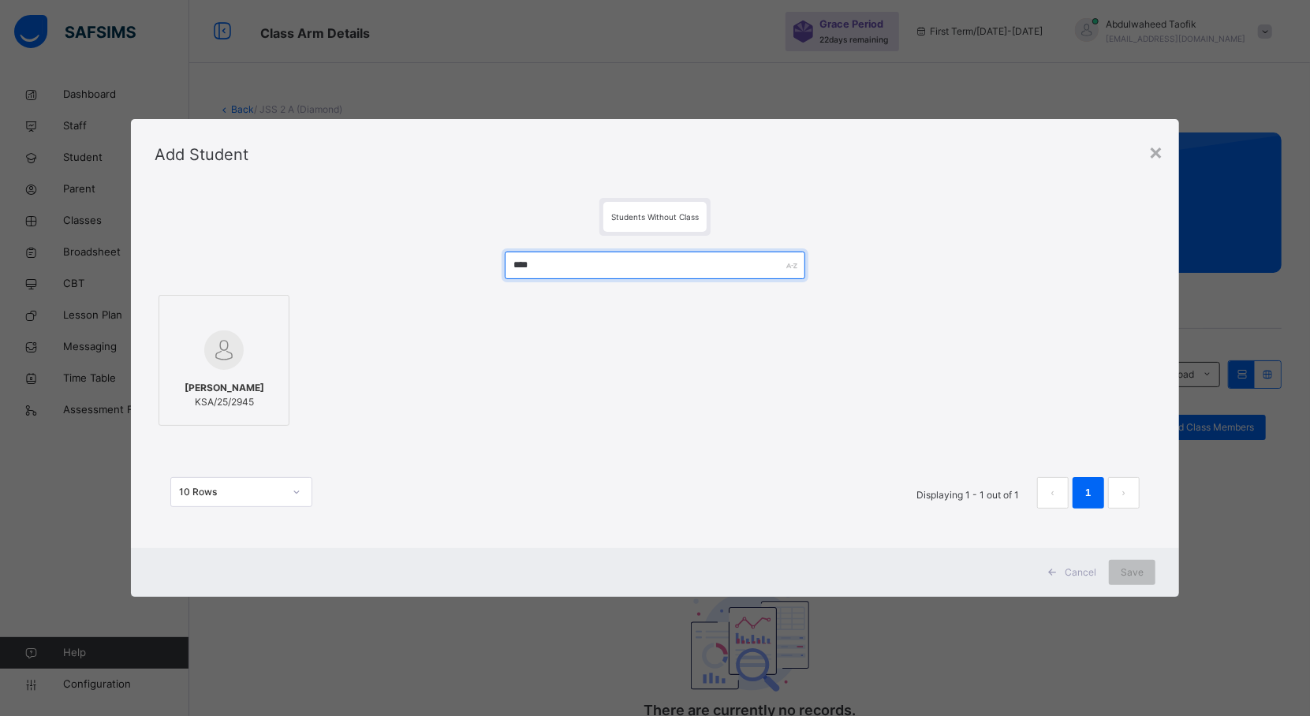
type input "****"
click at [218, 405] on span "KSA/25/2945" at bounding box center [225, 402] width 80 height 14
click at [1143, 569] on span "Save" at bounding box center [1146, 573] width 23 height 14
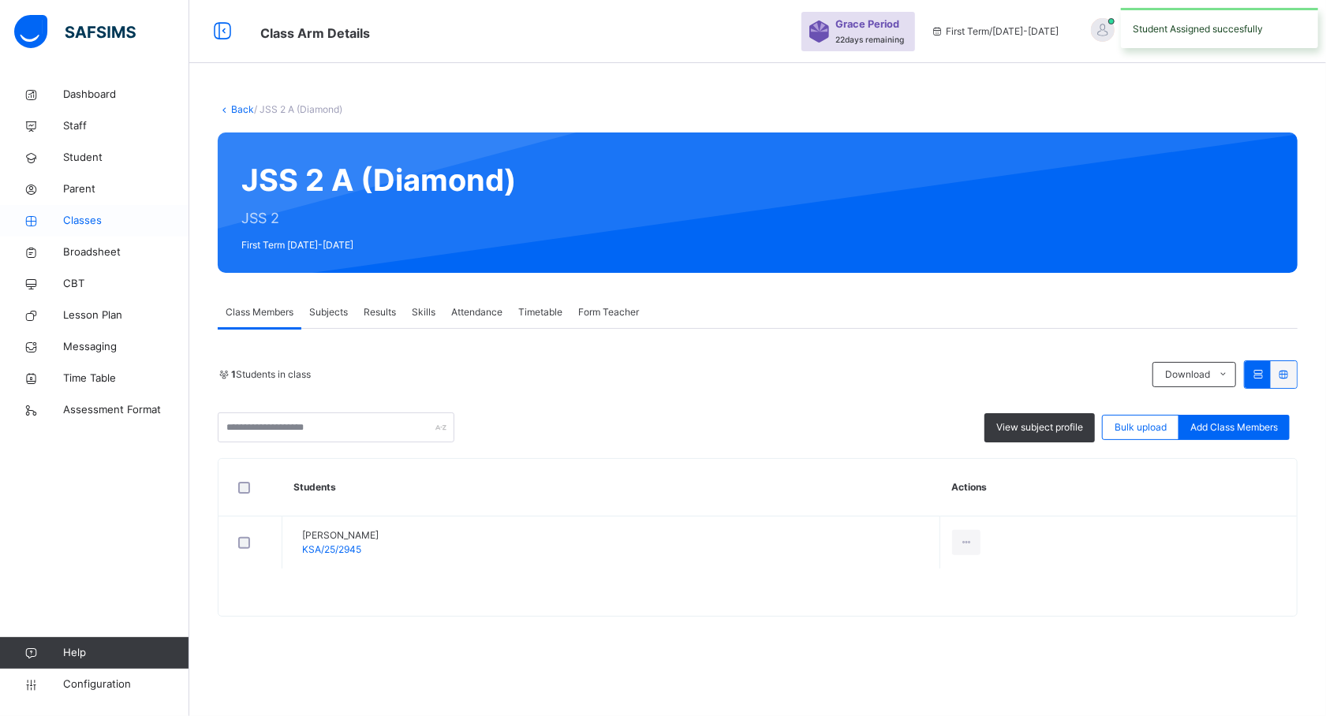
click at [88, 218] on span "Classes" at bounding box center [126, 221] width 126 height 16
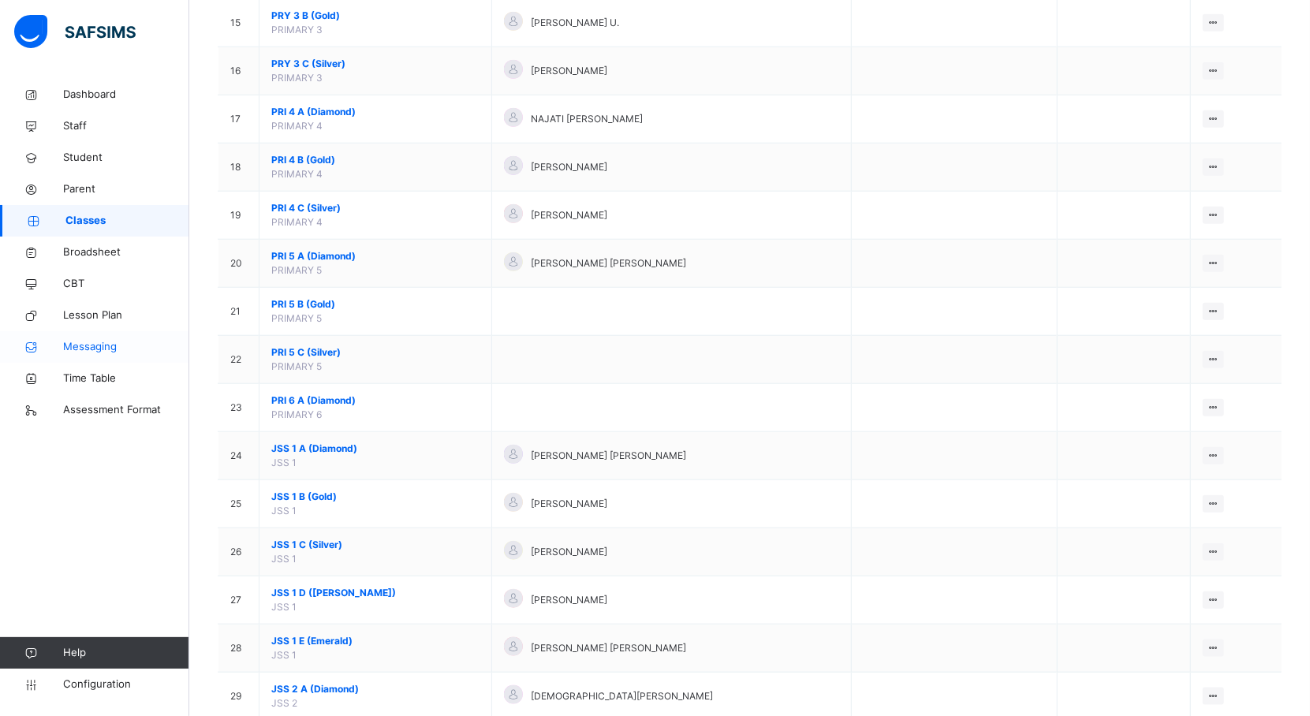
scroll to position [864, 0]
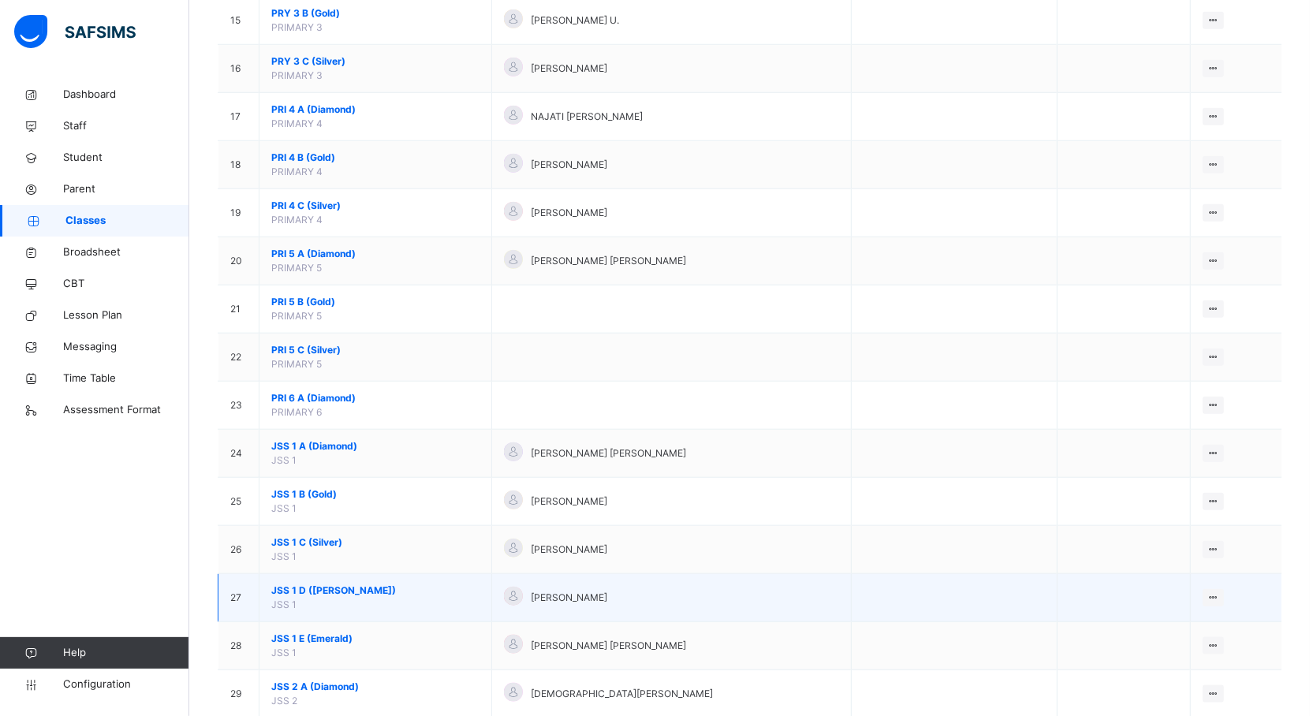
click at [308, 597] on span "JSS 1 D (Ruby)" at bounding box center [375, 591] width 208 height 14
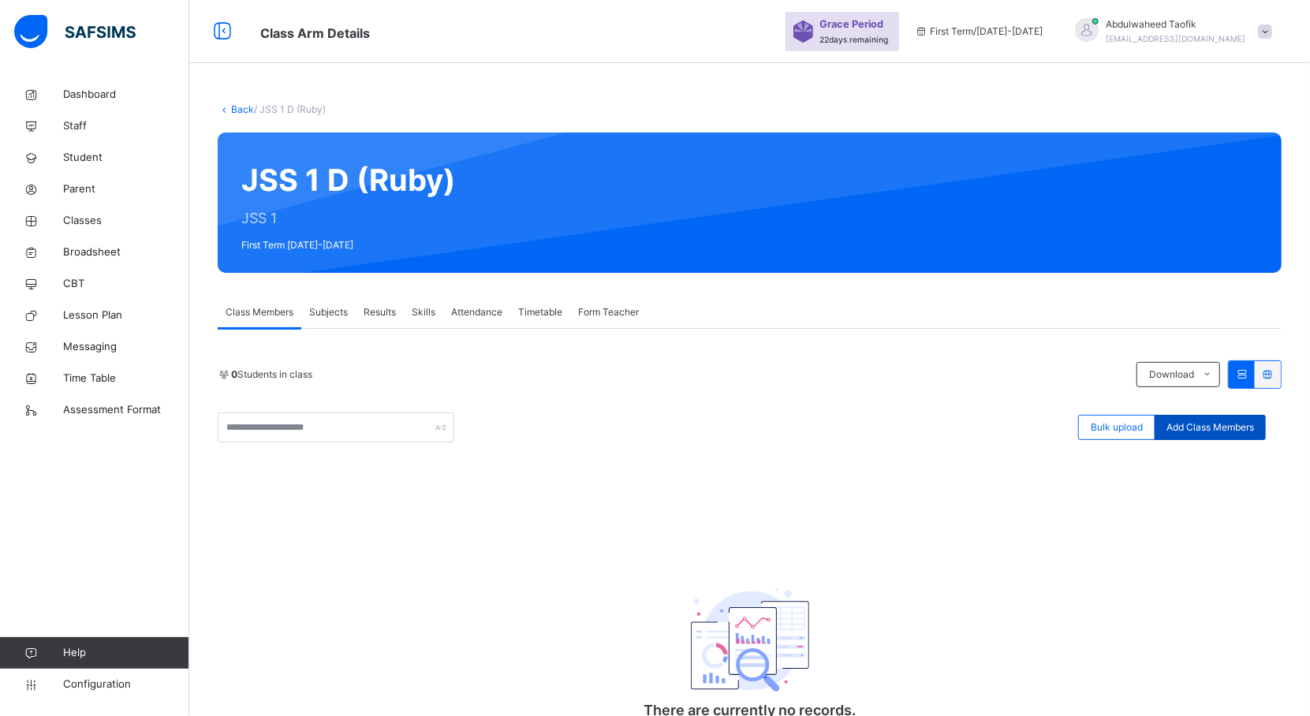
click at [1212, 427] on span "Add Class Members" at bounding box center [1211, 427] width 88 height 14
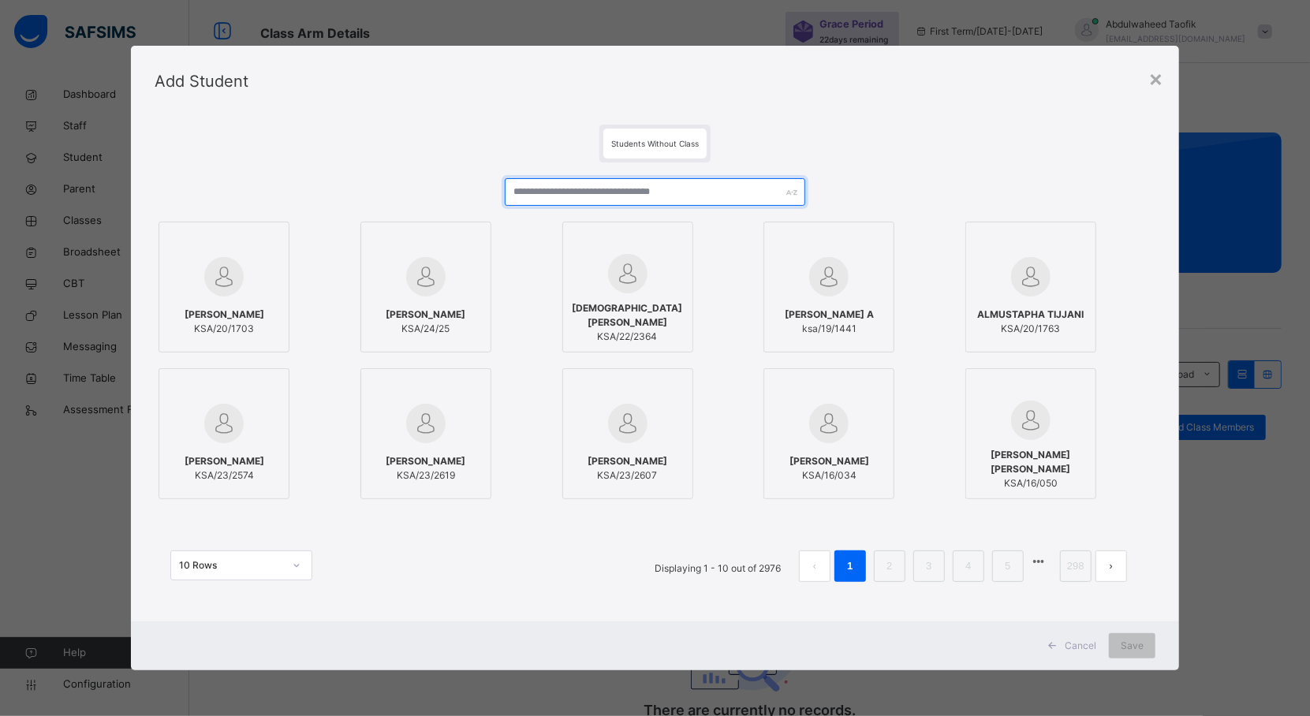
click at [626, 193] on input "text" at bounding box center [655, 192] width 301 height 28
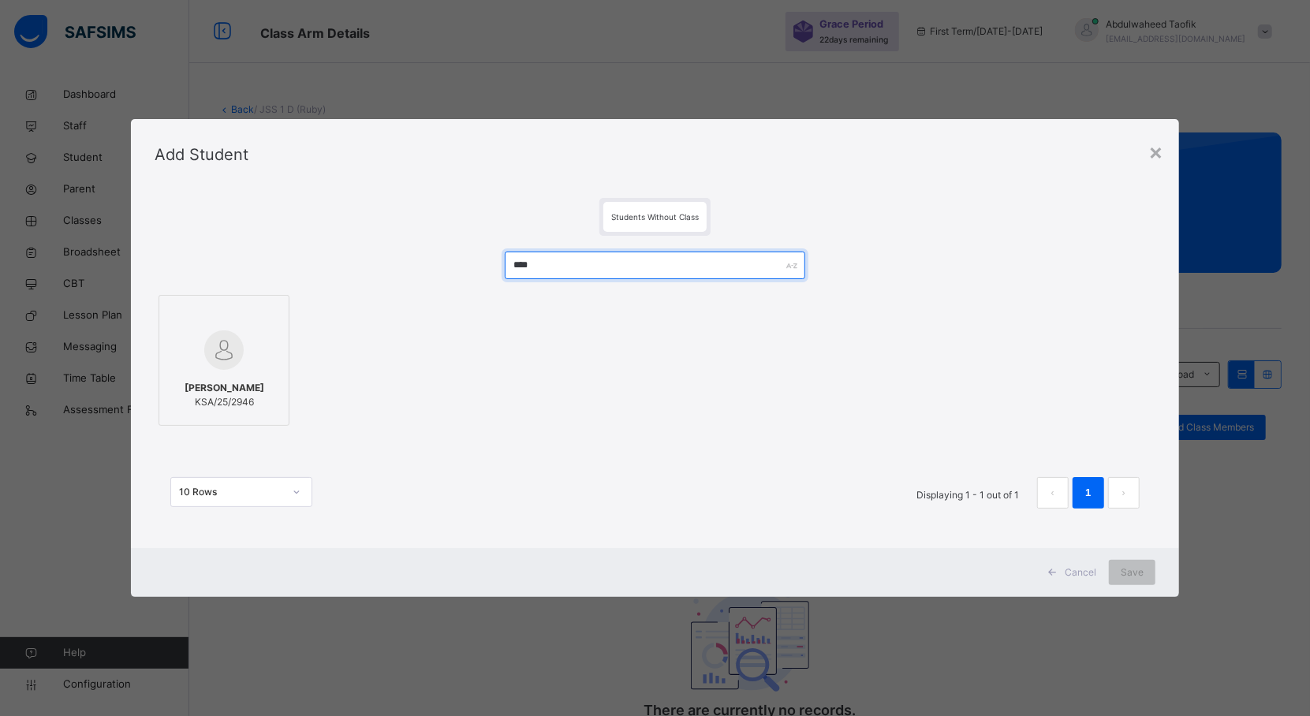
type input "****"
click at [208, 373] on div "[PERSON_NAME] KSA/25/2946" at bounding box center [224, 395] width 114 height 44
click at [1134, 565] on div "Save" at bounding box center [1146, 572] width 47 height 25
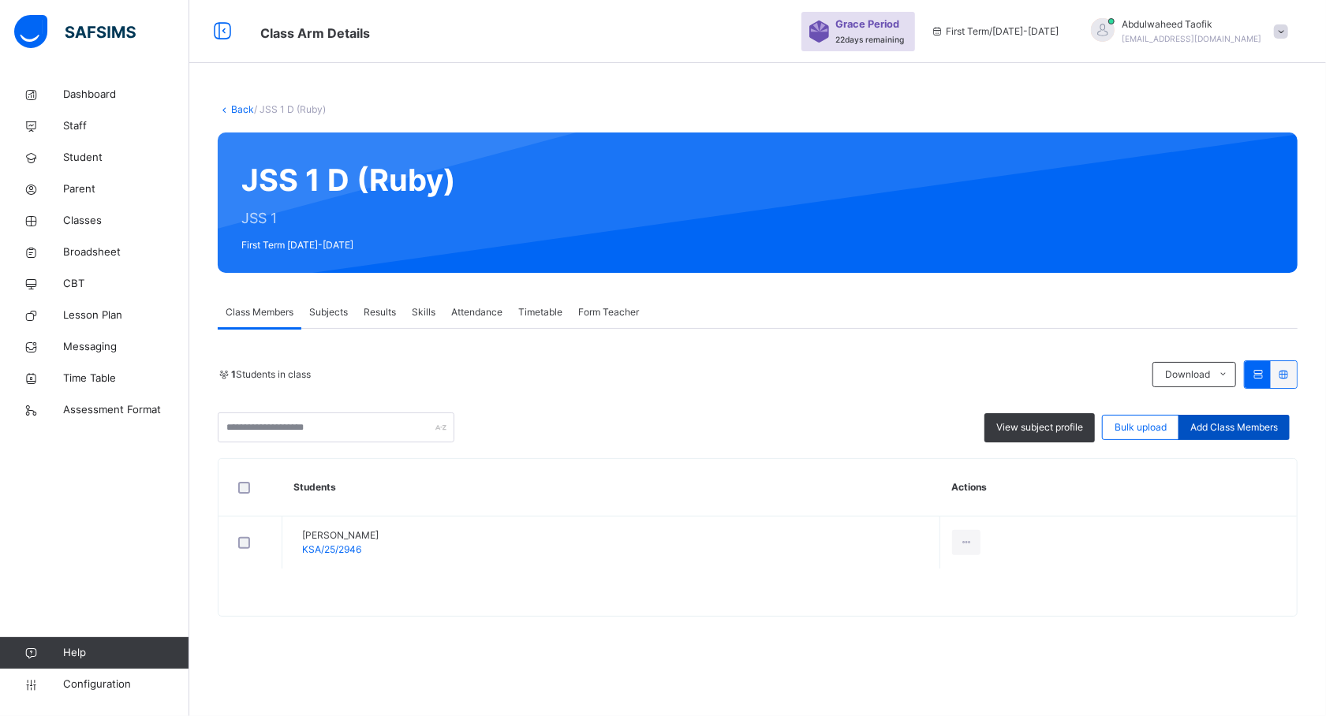
click at [1241, 431] on span "Add Class Members" at bounding box center [1234, 427] width 88 height 14
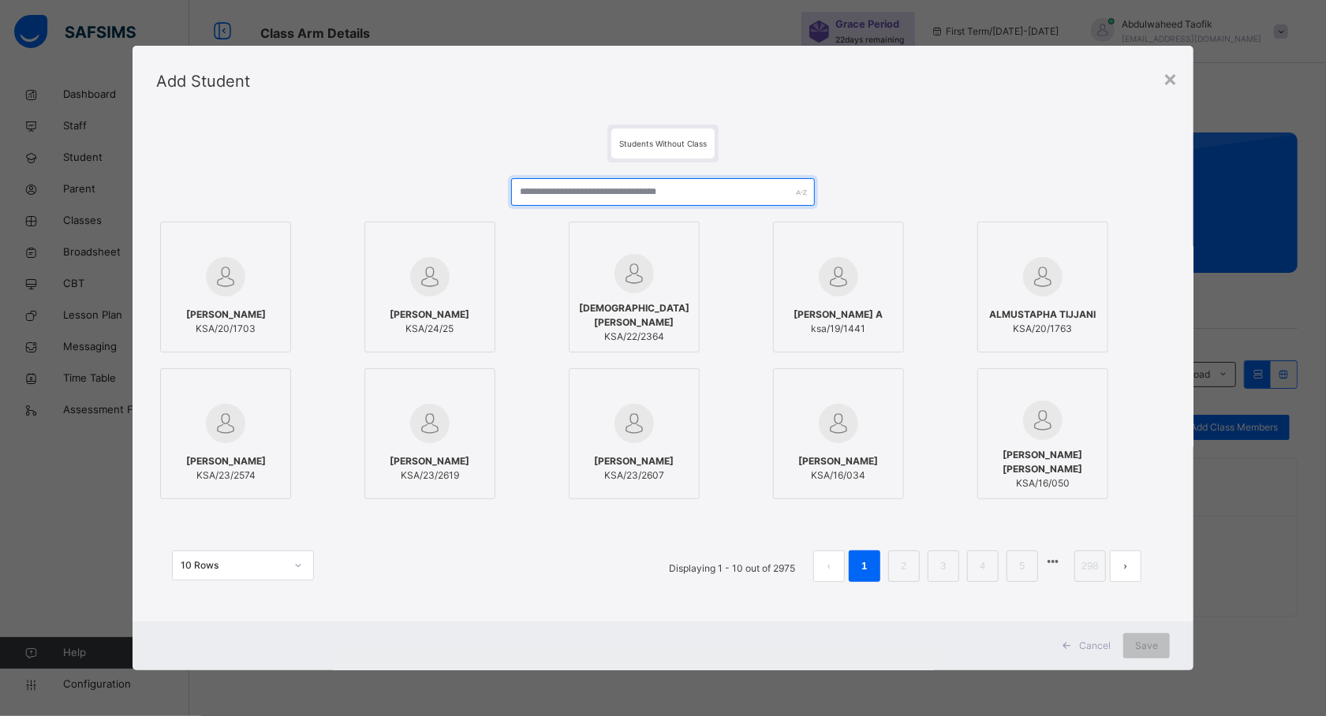
click at [623, 193] on input "text" at bounding box center [663, 192] width 304 height 28
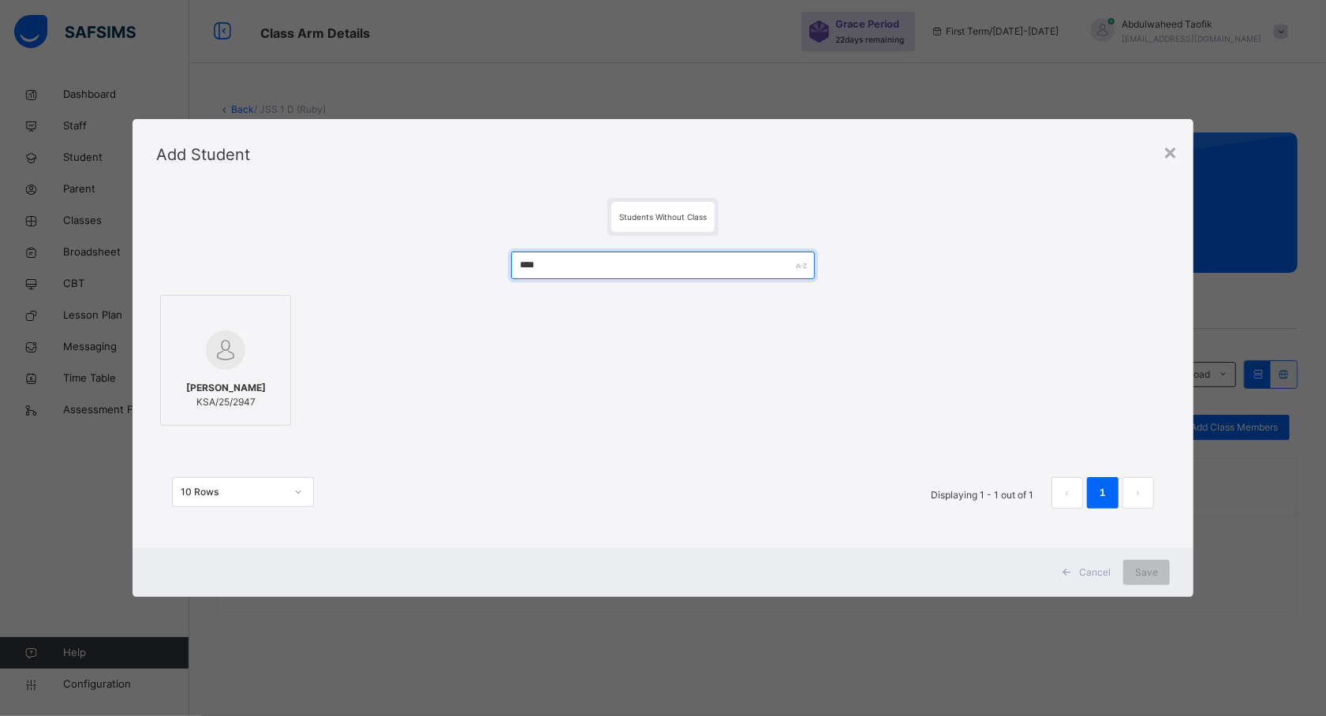
type input "****"
click at [247, 382] on span "[PERSON_NAME]" at bounding box center [226, 388] width 80 height 14
click at [1152, 566] on span "Save" at bounding box center [1146, 573] width 23 height 14
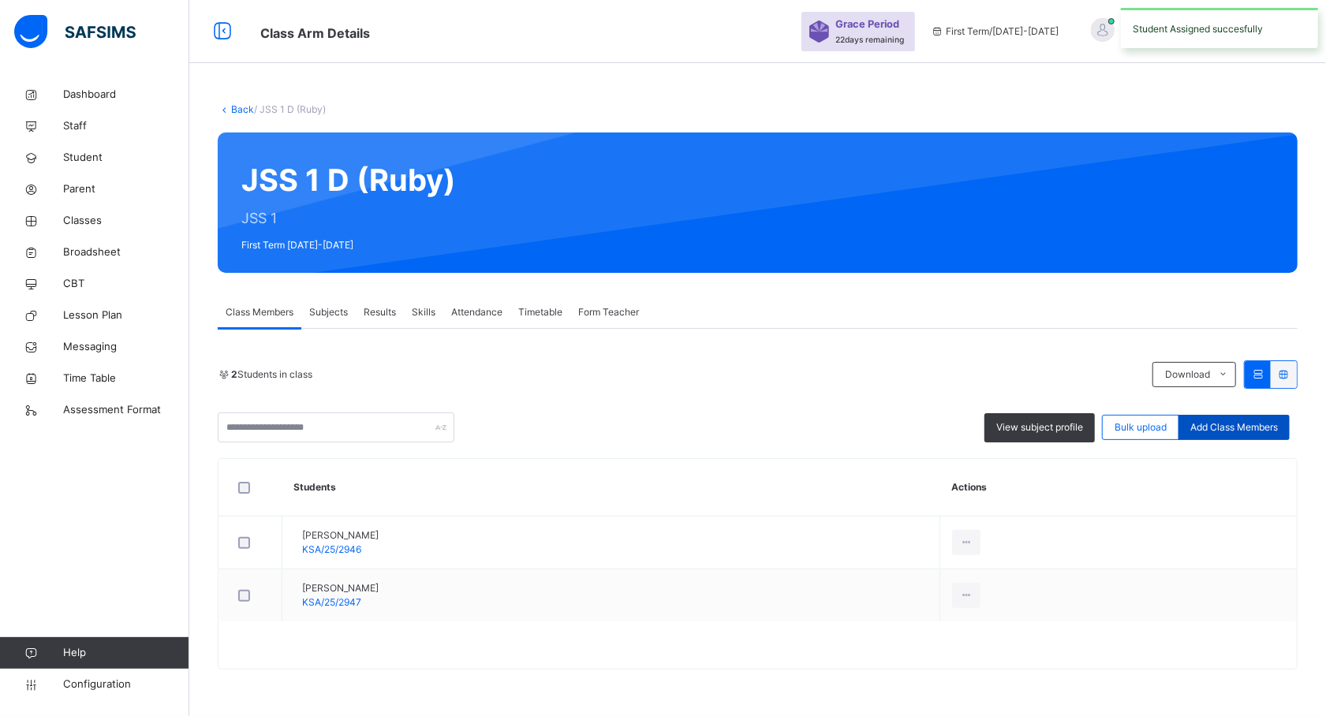
click at [1251, 420] on div "Add Class Members" at bounding box center [1233, 427] width 111 height 25
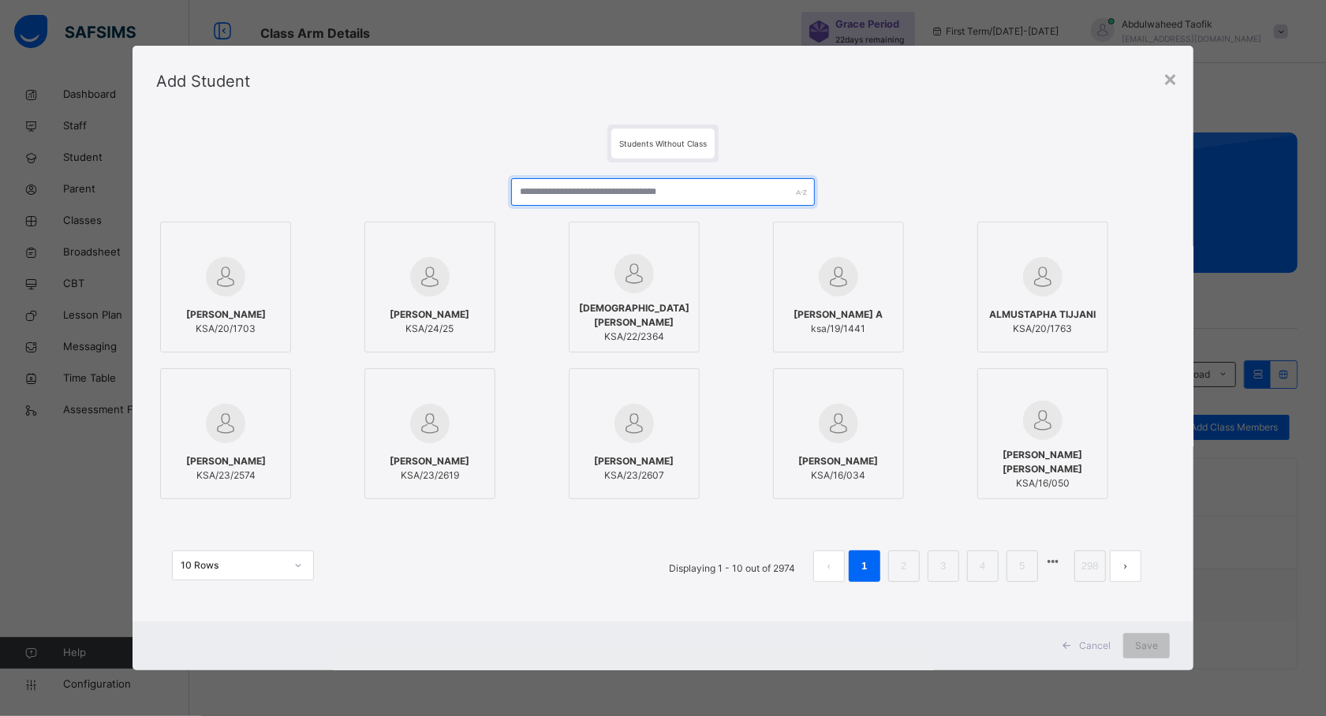
click at [667, 192] on input "text" at bounding box center [663, 192] width 304 height 28
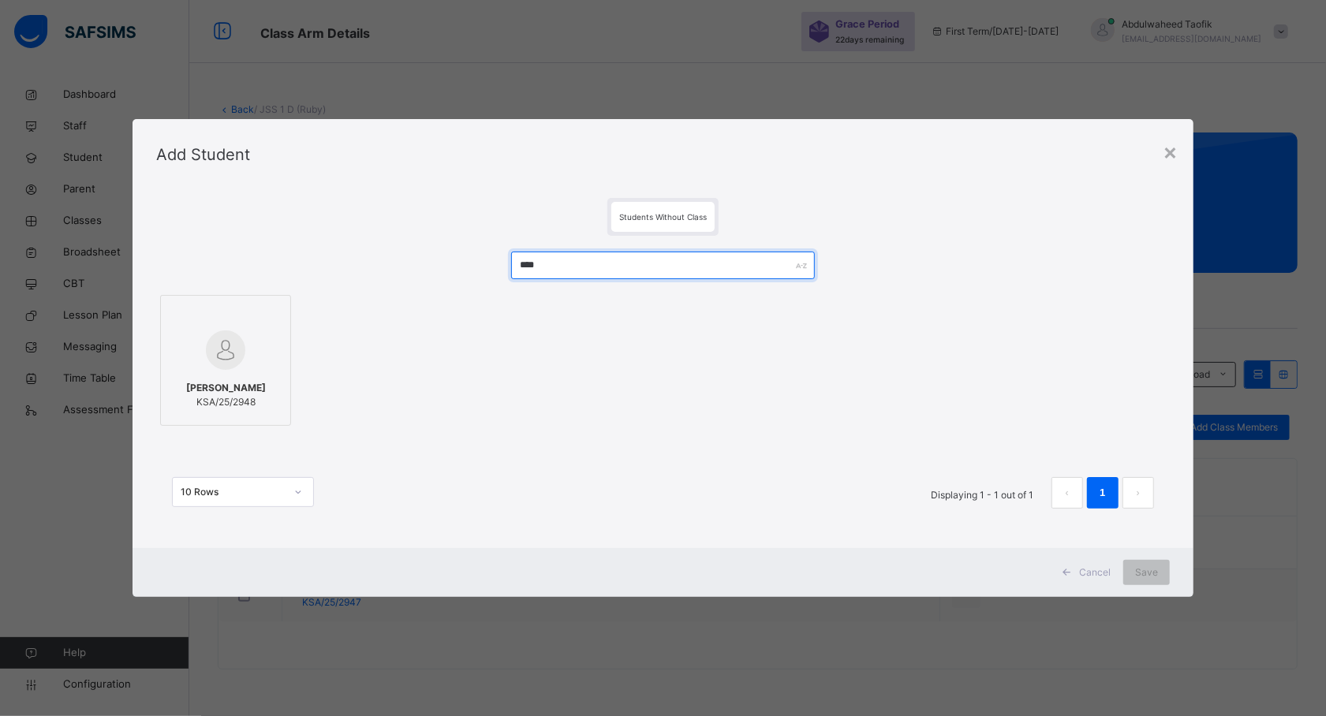
type input "****"
click at [241, 342] on img at bounding box center [225, 349] width 39 height 39
click at [1137, 562] on div "Save" at bounding box center [1146, 572] width 47 height 25
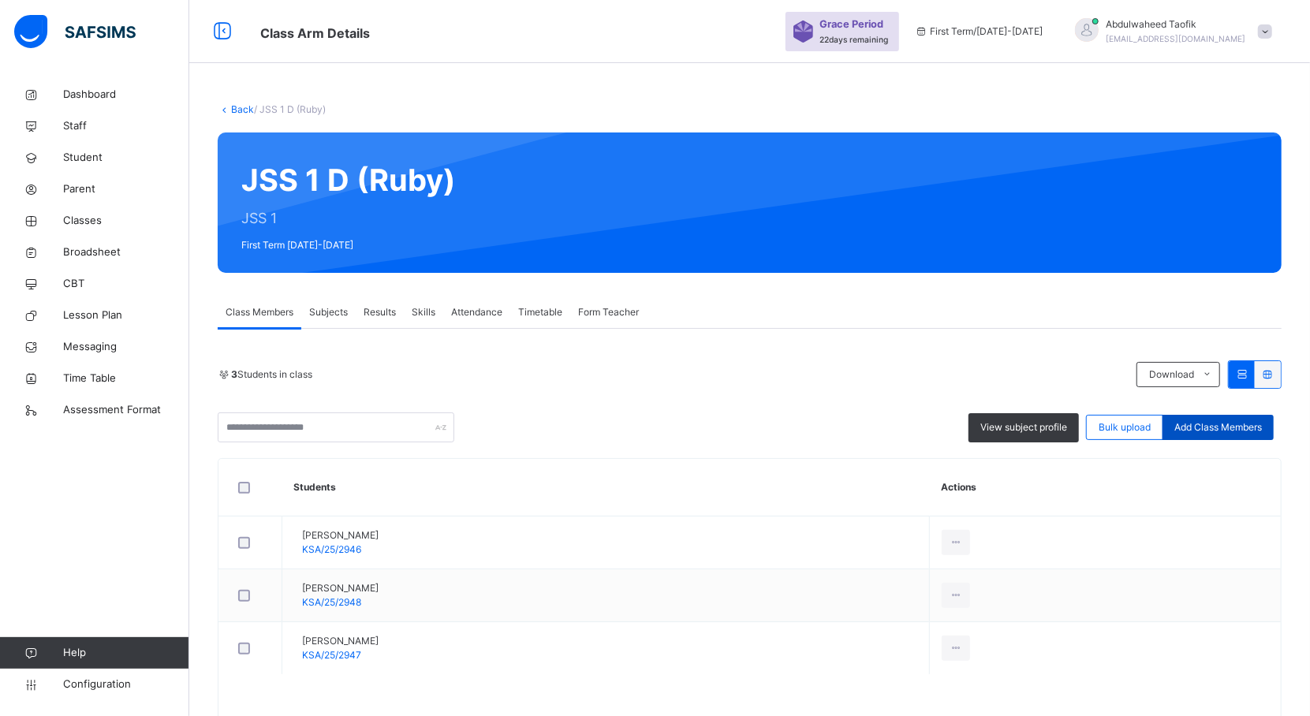
click at [1253, 431] on span "Add Class Members" at bounding box center [1218, 427] width 88 height 14
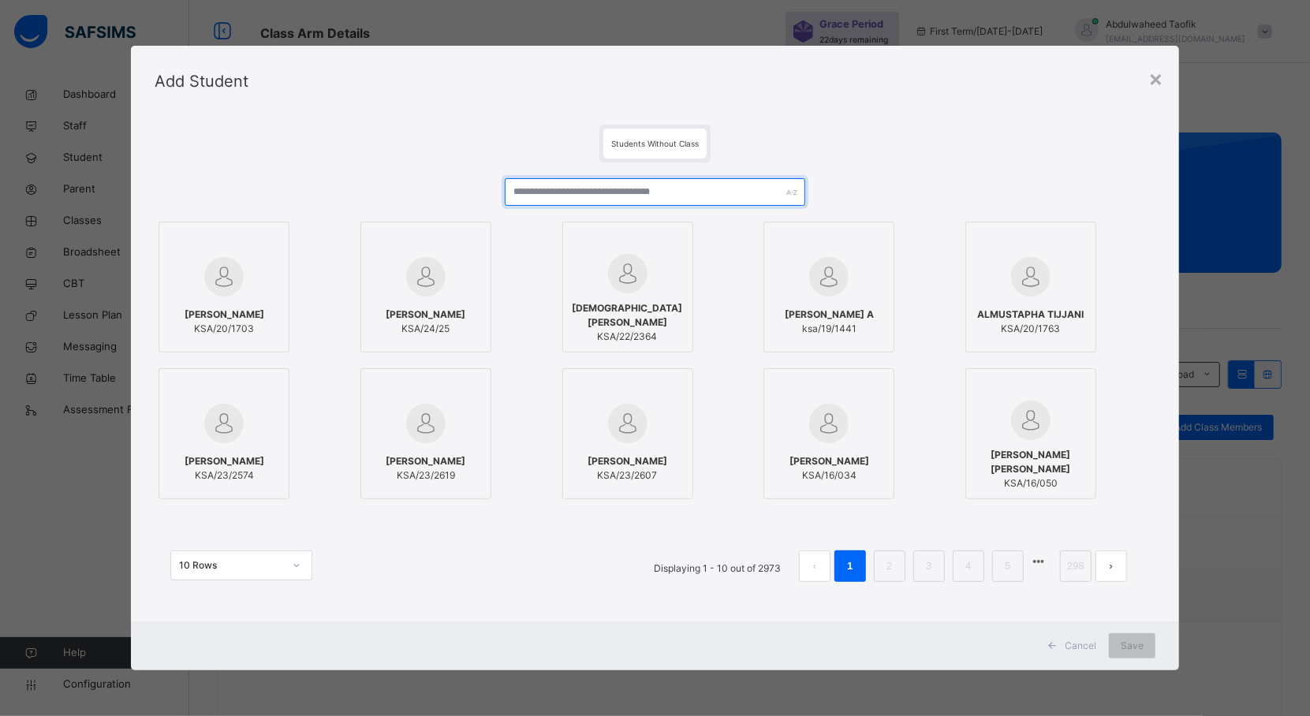
click at [660, 194] on input "text" at bounding box center [655, 192] width 301 height 28
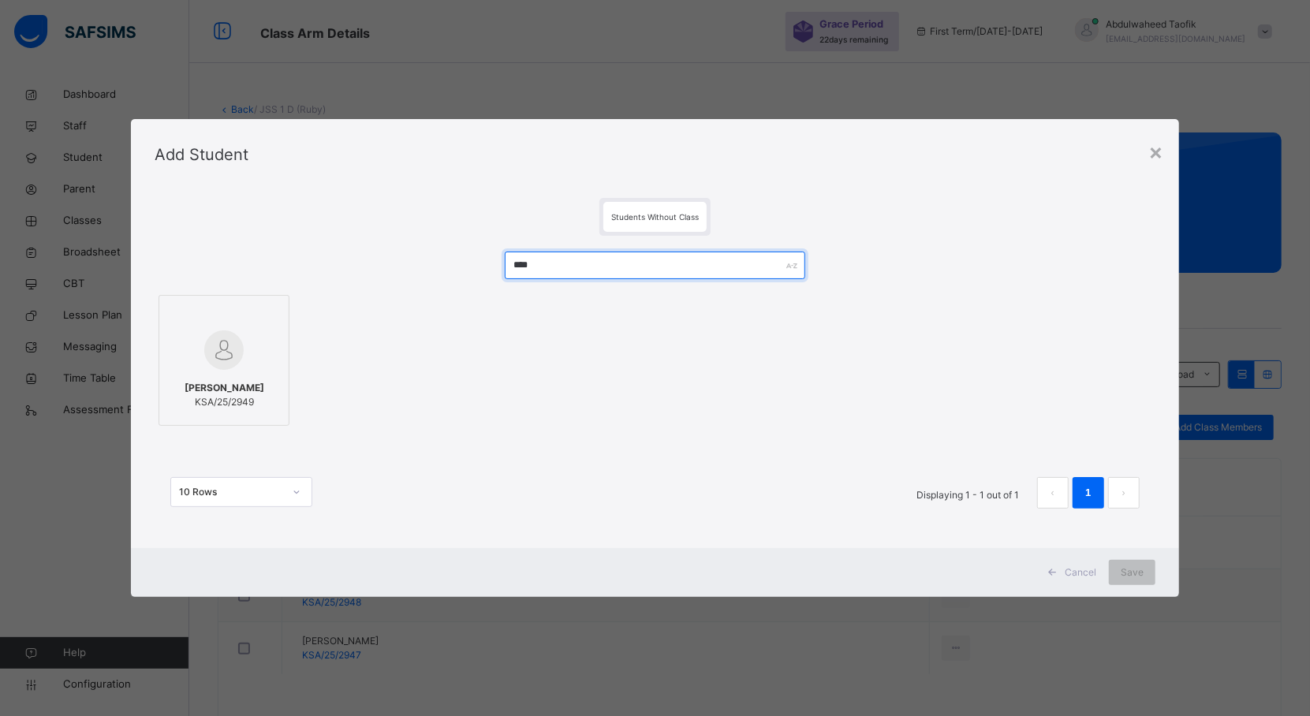
type input "****"
click at [211, 354] on img at bounding box center [223, 349] width 39 height 39
click at [1148, 572] on span "Save" at bounding box center [1146, 573] width 23 height 14
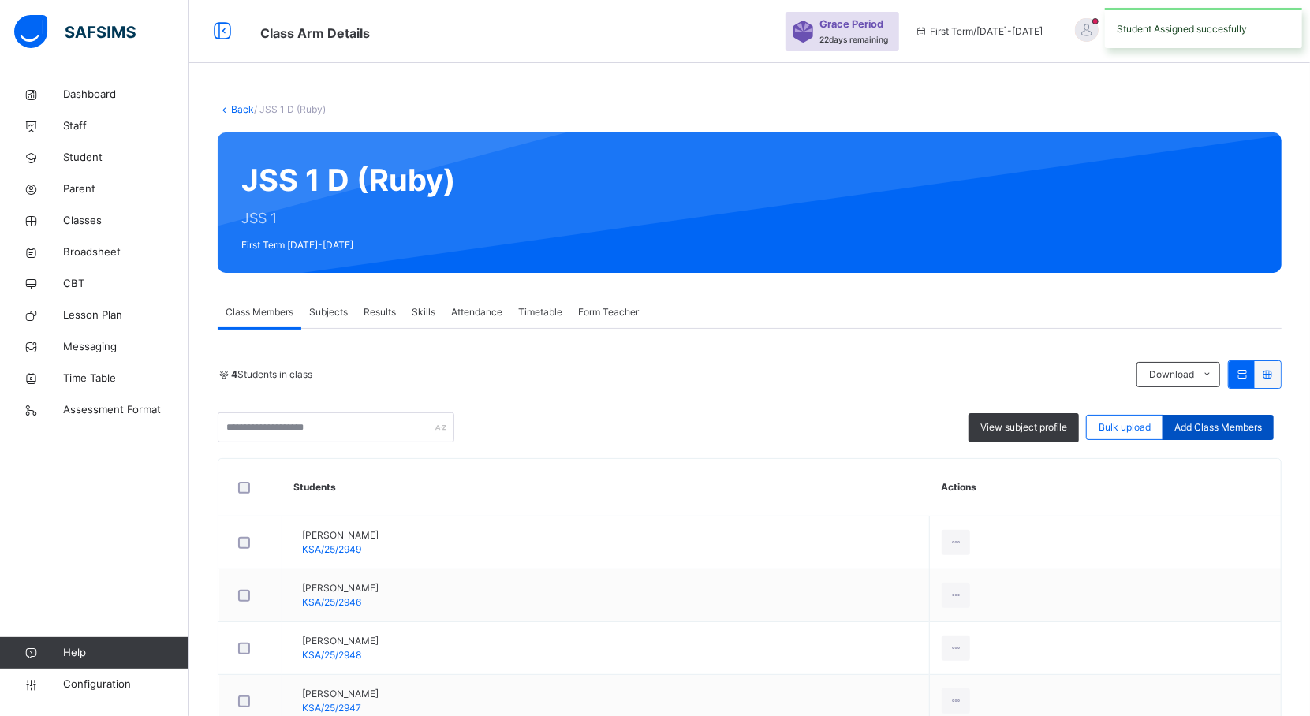
click at [1241, 427] on span "Add Class Members" at bounding box center [1218, 427] width 88 height 14
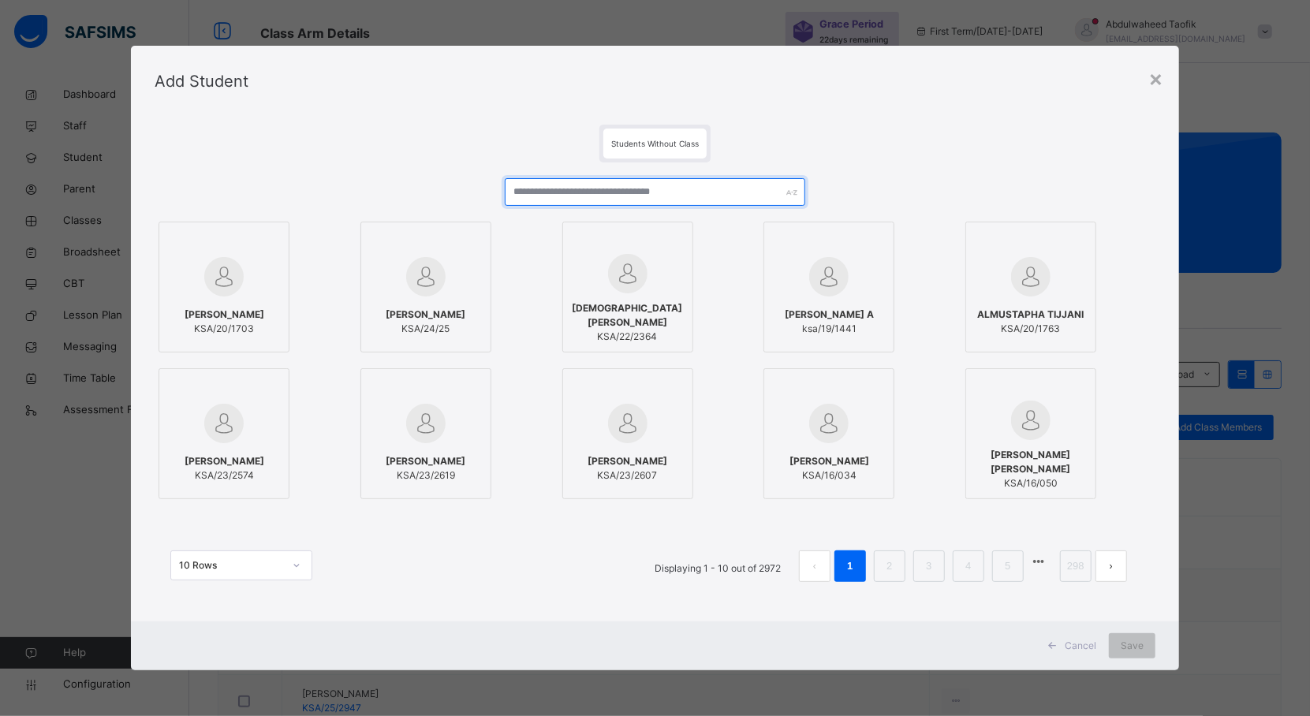
click at [719, 192] on input "text" at bounding box center [655, 192] width 301 height 28
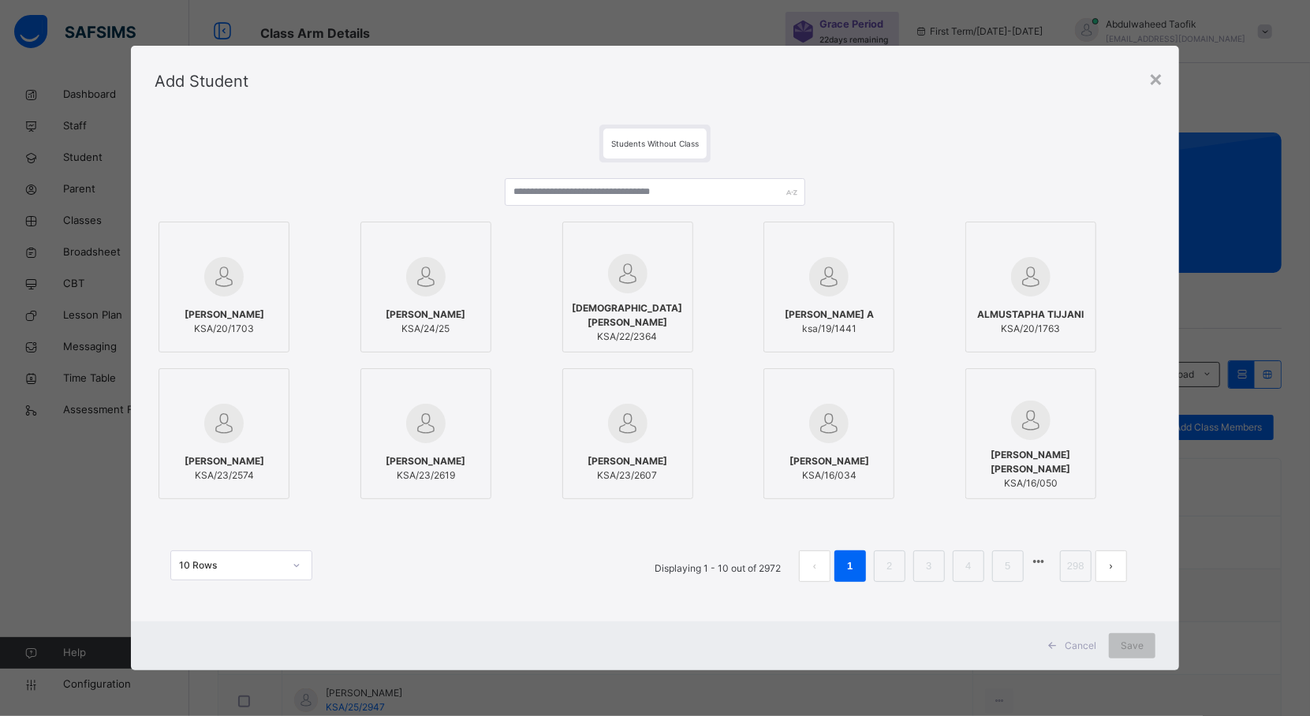
click at [639, 194] on input "text" at bounding box center [655, 192] width 301 height 28
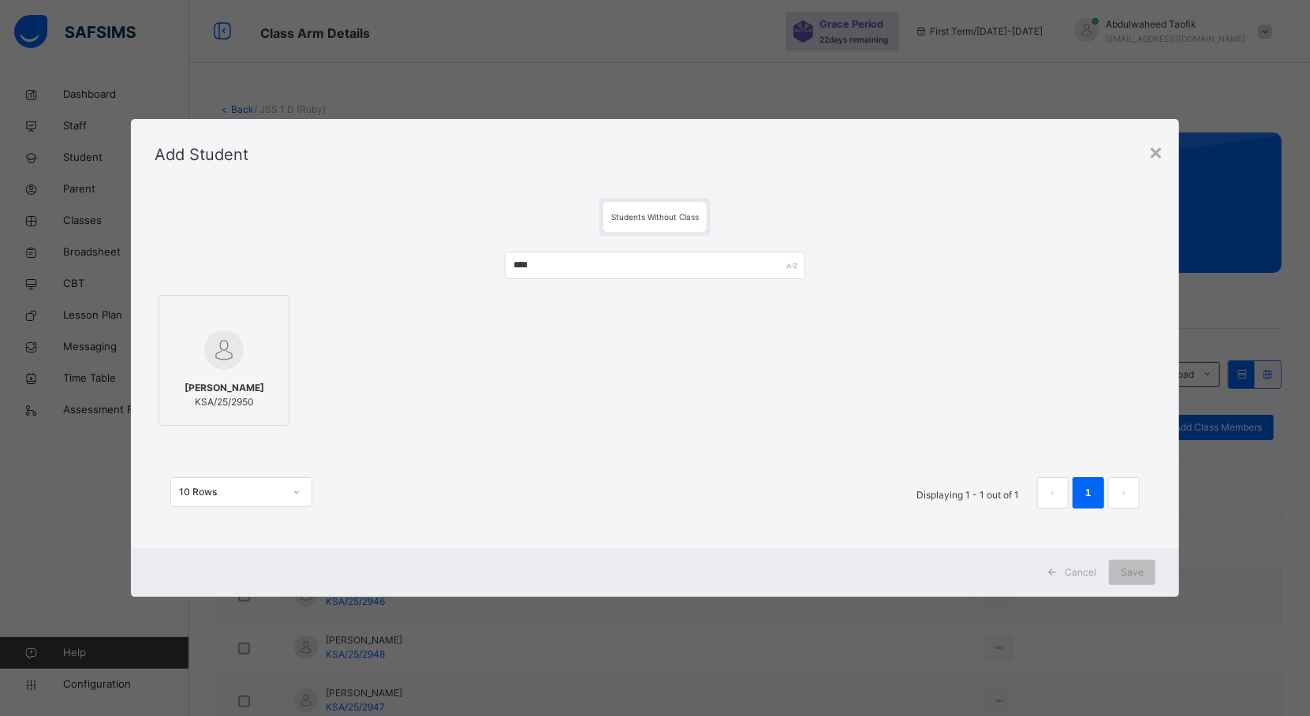
type input "****"
click at [234, 395] on span "[PERSON_NAME]" at bounding box center [225, 388] width 80 height 14
click at [1162, 569] on div "Save" at bounding box center [1146, 572] width 47 height 25
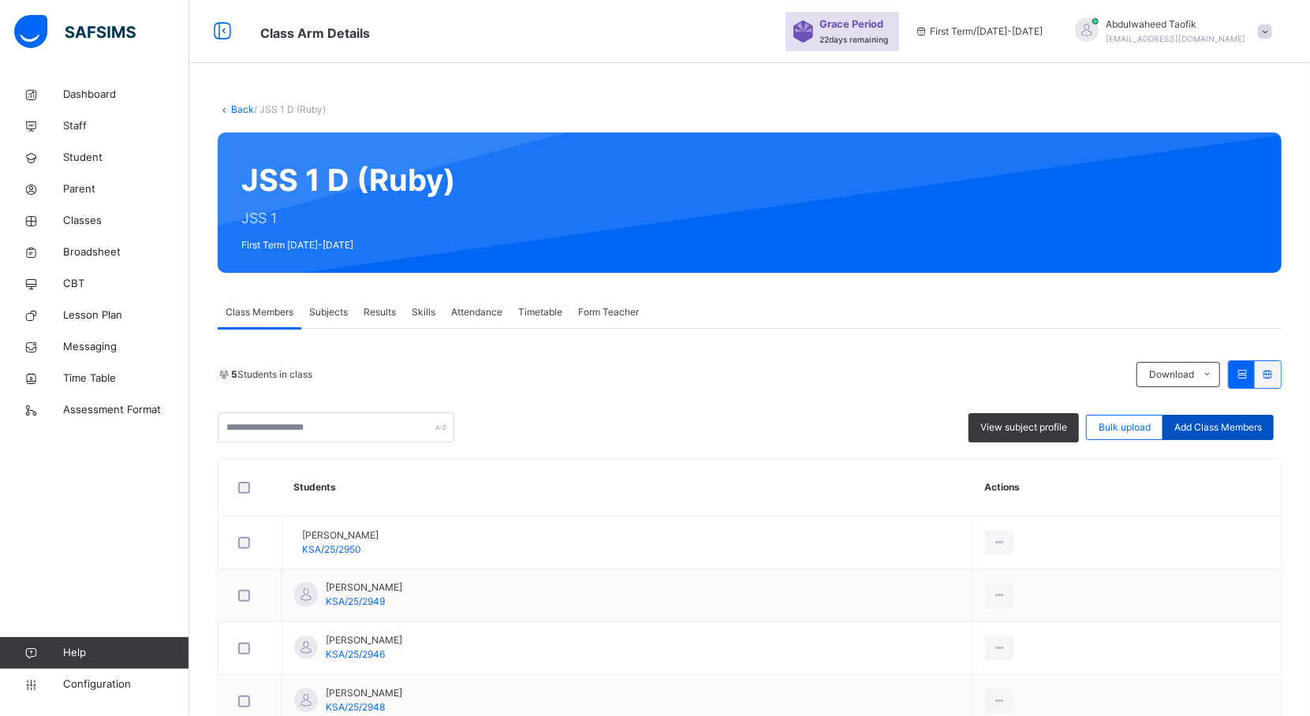
click at [1225, 434] on span "Add Class Members" at bounding box center [1218, 427] width 88 height 14
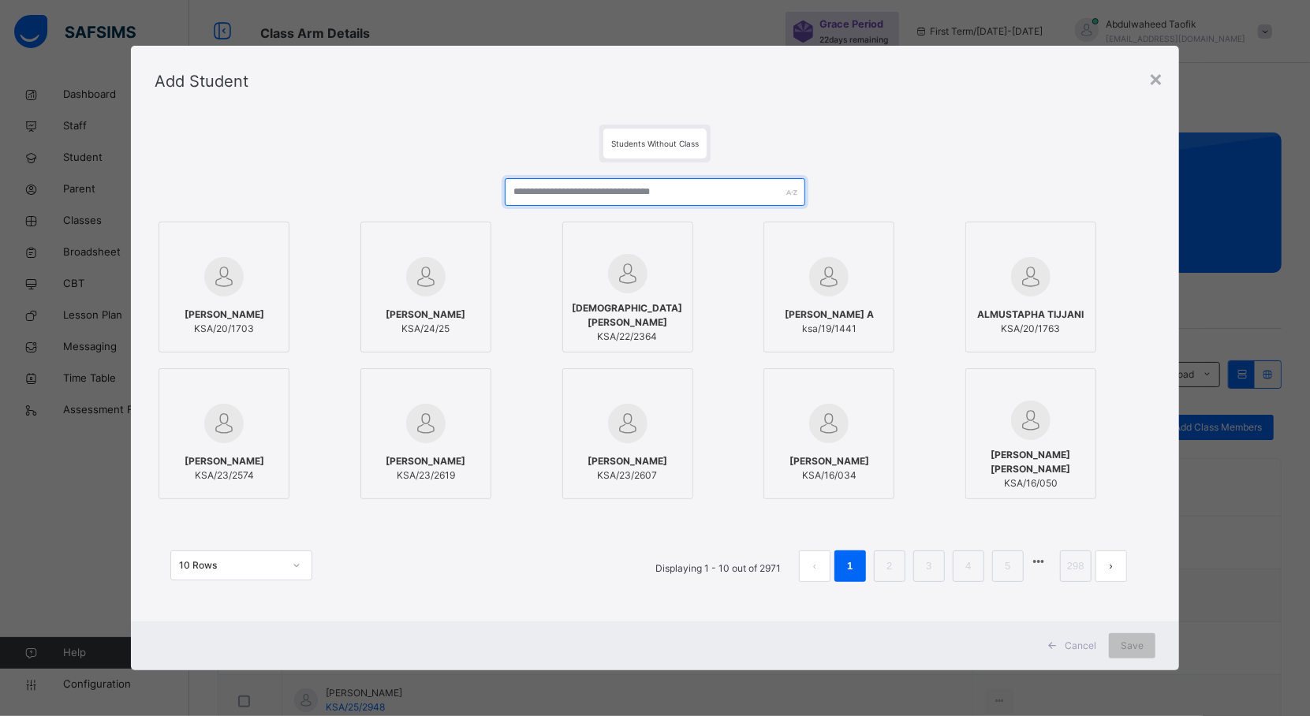
click at [670, 187] on input "text" at bounding box center [655, 192] width 301 height 28
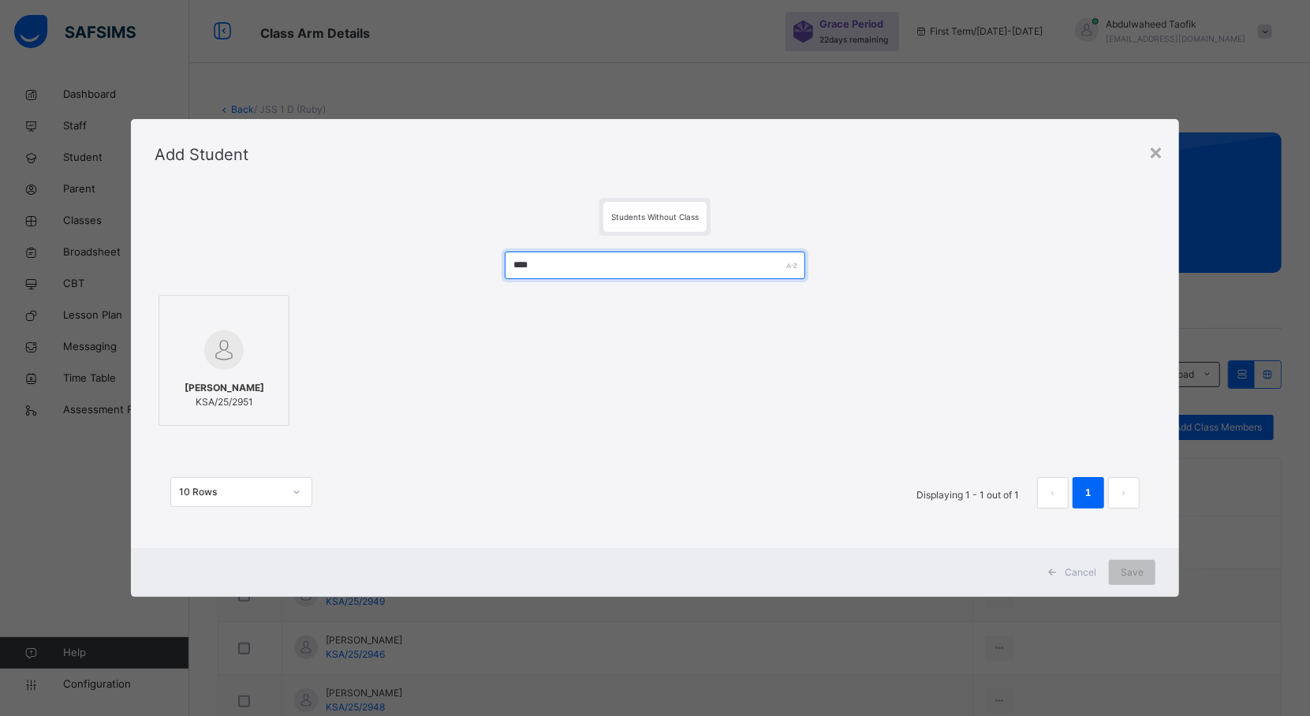
type input "****"
click at [253, 381] on span "ABDULLAHI BABAGANA BURJI" at bounding box center [225, 388] width 80 height 14
click at [1152, 573] on span "Save" at bounding box center [1146, 573] width 23 height 14
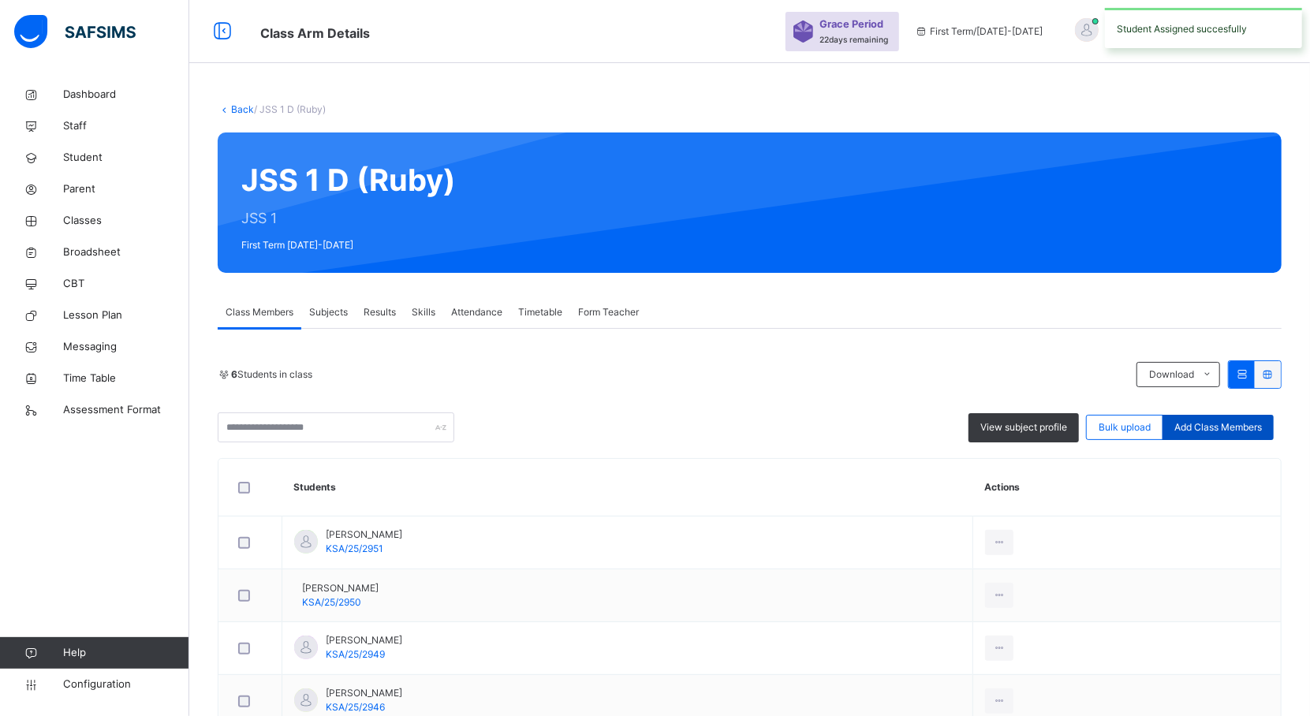
click at [1219, 431] on span "Add Class Members" at bounding box center [1218, 427] width 88 height 14
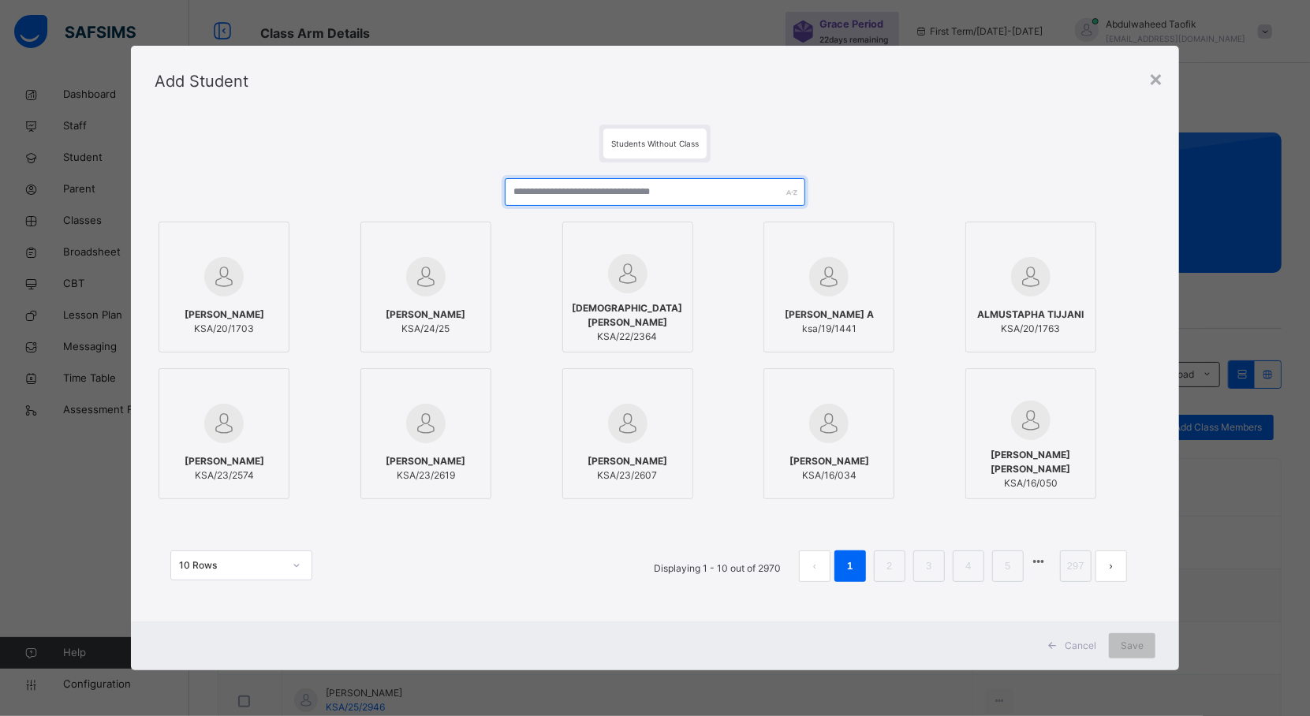
click at [714, 190] on input "text" at bounding box center [655, 192] width 301 height 28
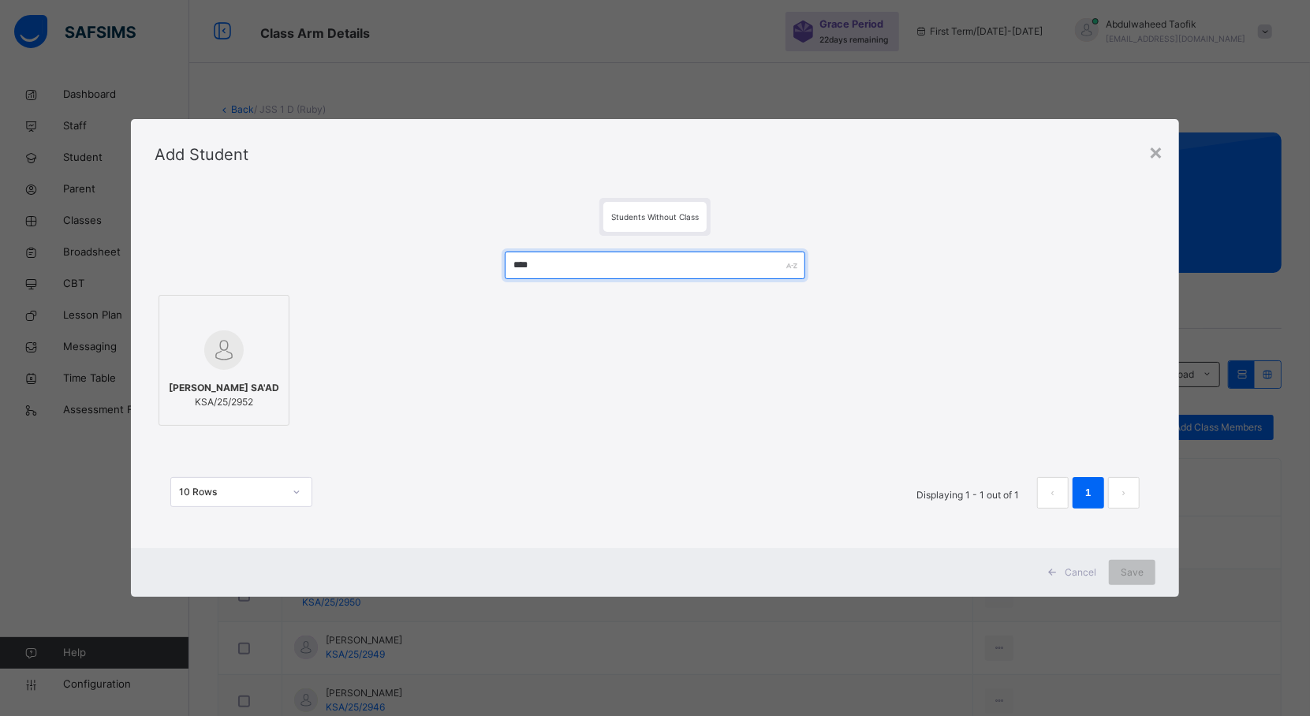
type input "****"
click at [177, 358] on div at bounding box center [224, 350] width 114 height 46
click at [1152, 569] on span "Save" at bounding box center [1146, 573] width 23 height 14
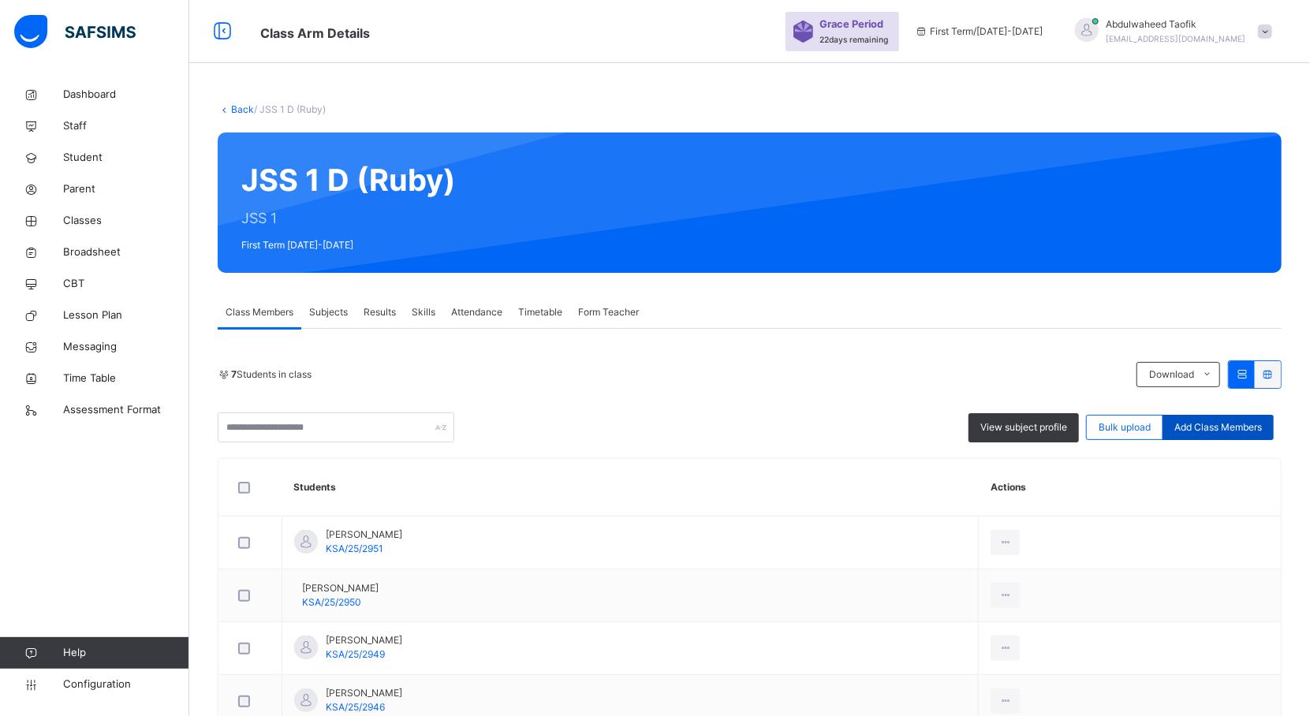
click at [1231, 427] on span "Add Class Members" at bounding box center [1218, 427] width 88 height 14
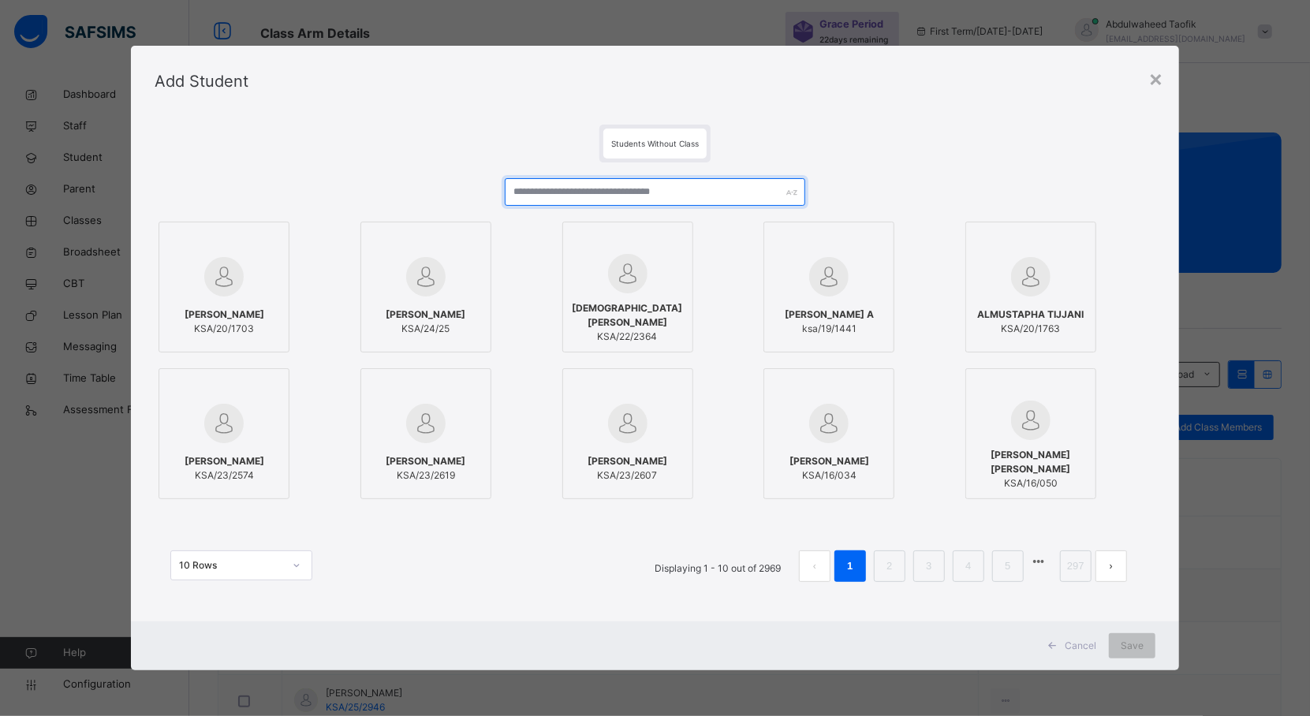
click at [718, 193] on input "text" at bounding box center [655, 192] width 301 height 28
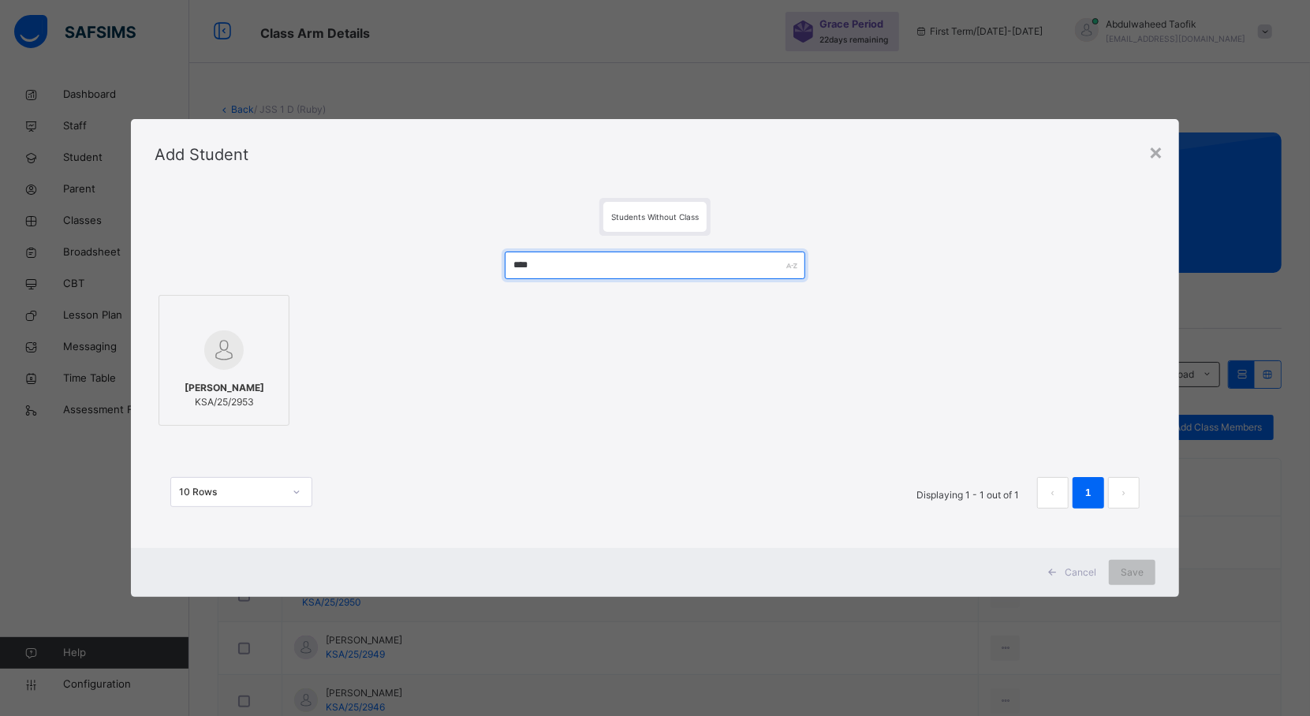
type input "****"
click at [215, 381] on span "UMAR FAROUQ ABDULMAJEED" at bounding box center [225, 388] width 80 height 14
click at [1166, 566] on div "Save" at bounding box center [1146, 572] width 47 height 25
click at [1150, 571] on div "Back / JSS 1 D (Ruby) JSS 1 D (Ruby) JSS 1 First Term 2025-2026 Class Members S…" at bounding box center [749, 486] width 1121 height 973
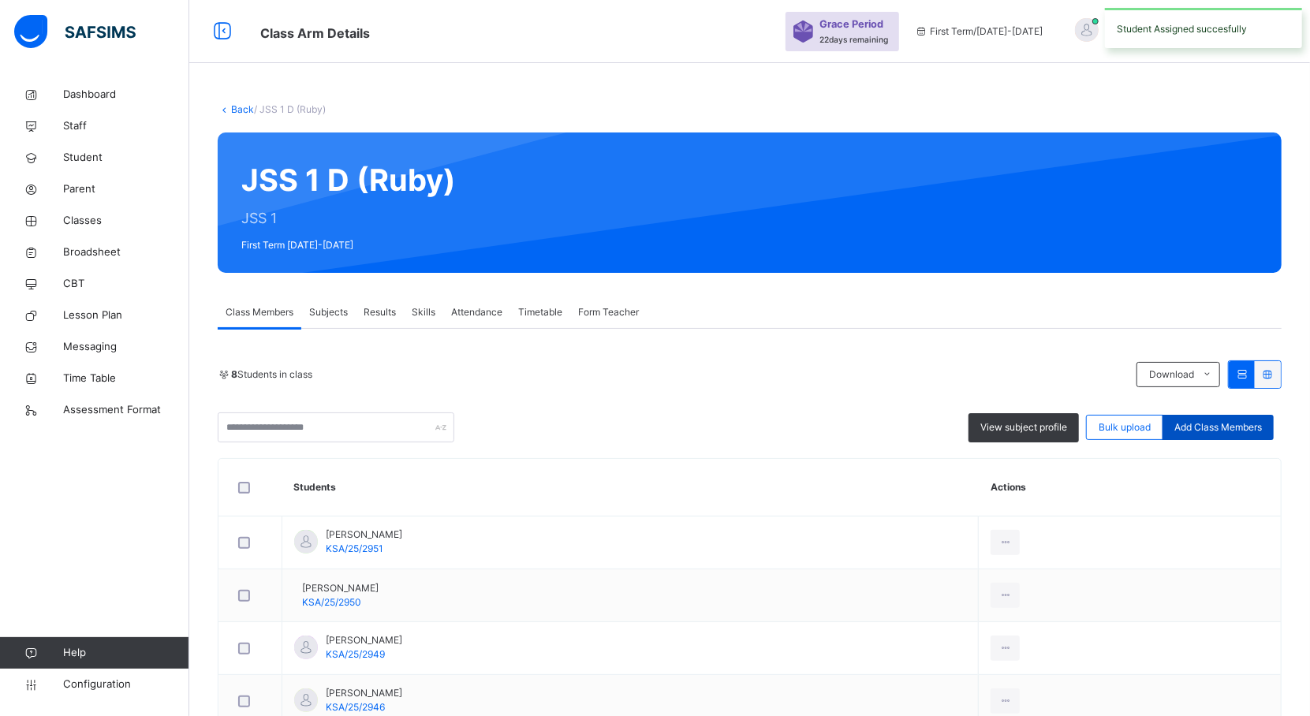
click at [1203, 417] on div "Add Class Members" at bounding box center [1218, 427] width 111 height 25
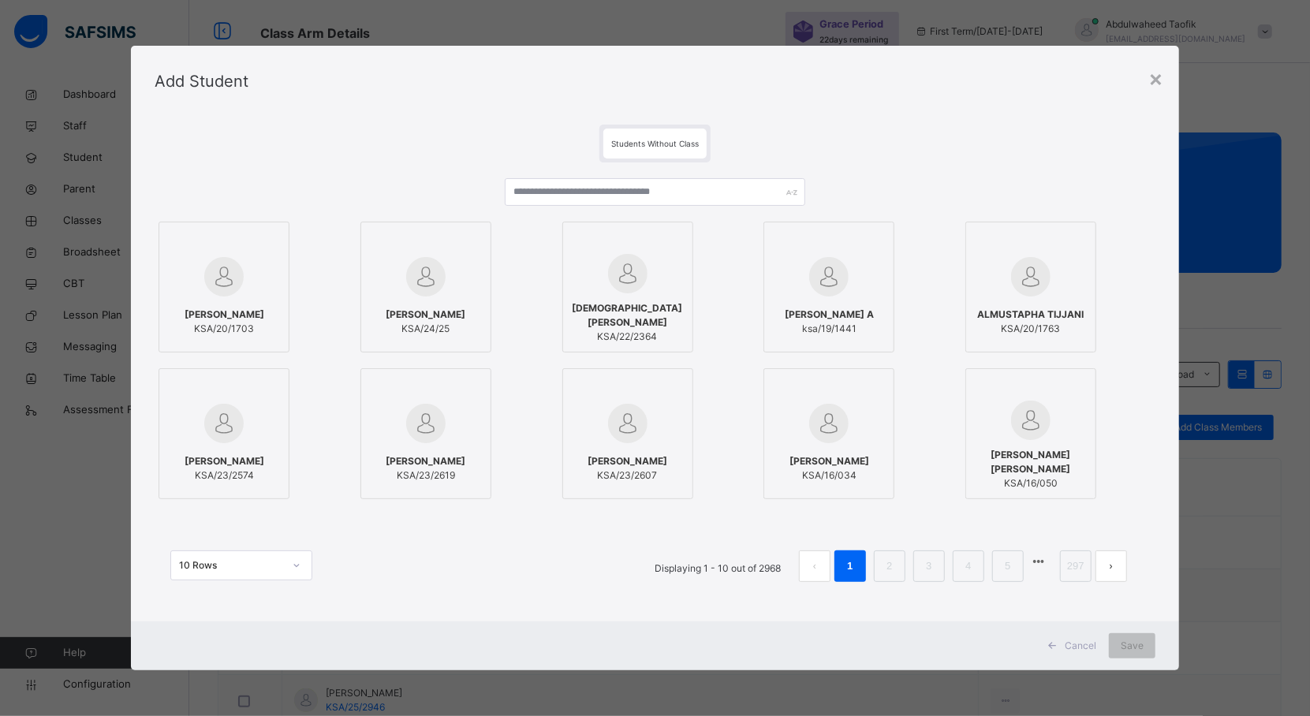
click at [713, 237] on div "[DEMOGRAPHIC_DATA][PERSON_NAME] KSA/22/2364" at bounding box center [655, 287] width 186 height 131
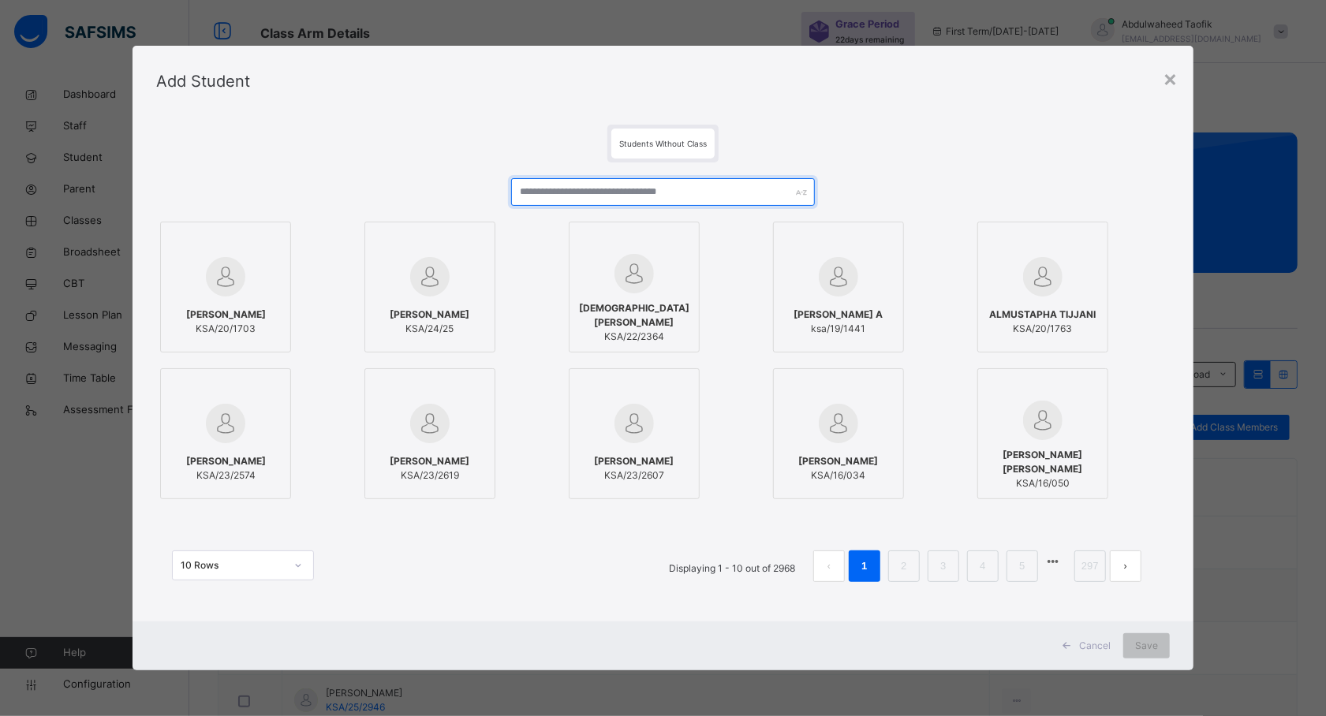
click at [707, 194] on input "text" at bounding box center [663, 192] width 304 height 28
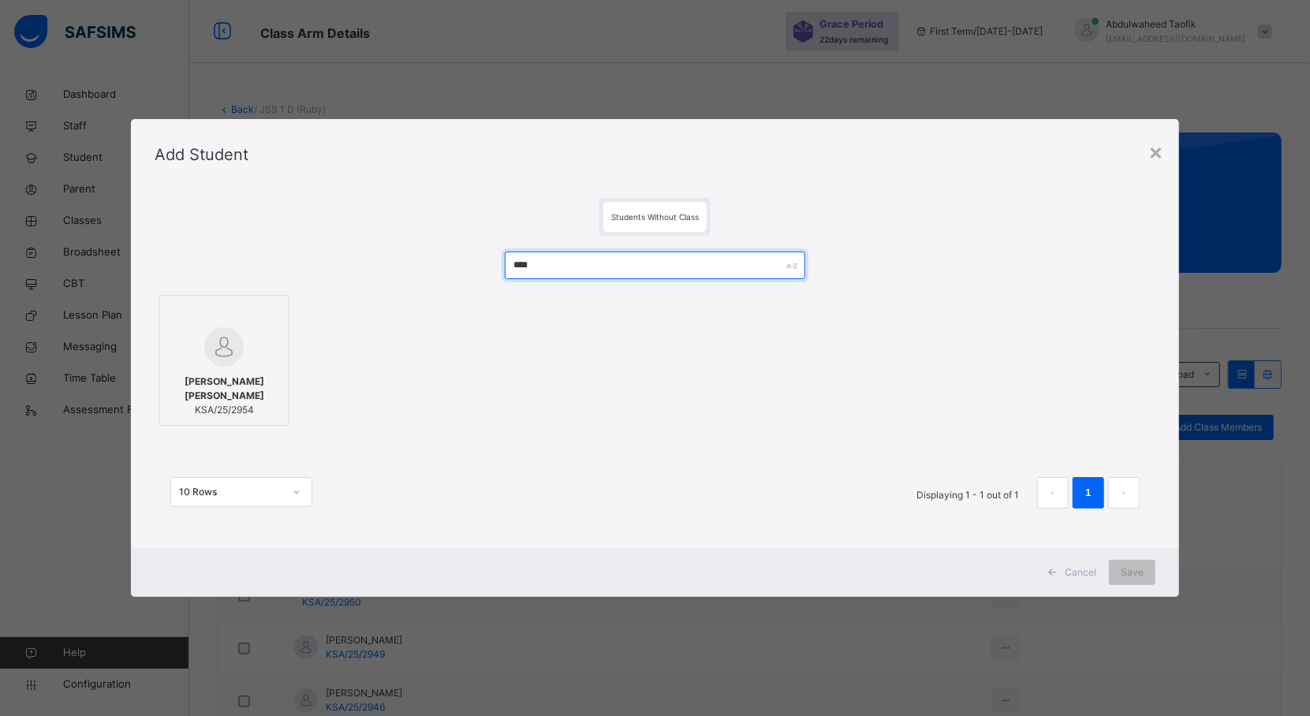
type input "****"
click at [263, 385] on span "MAHMUD ALIYU ADAM" at bounding box center [224, 389] width 114 height 28
click at [1147, 574] on span "Save" at bounding box center [1146, 573] width 23 height 14
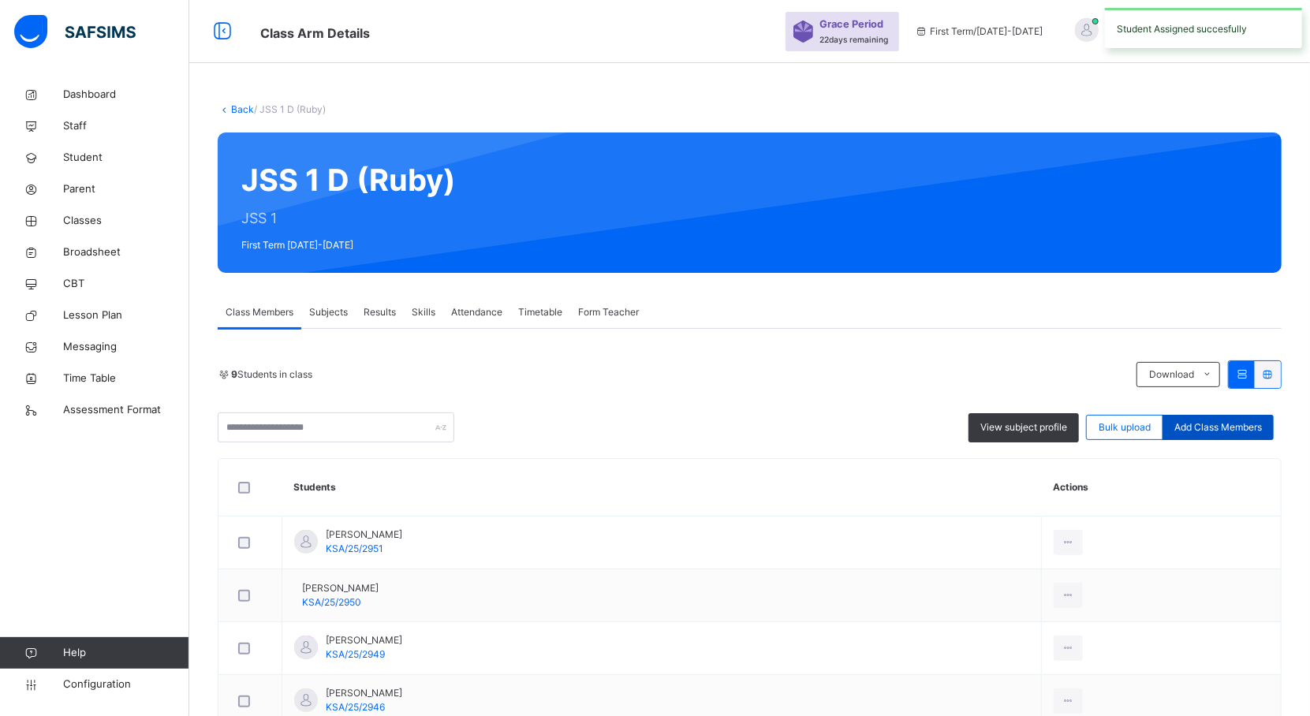
click at [1219, 417] on div "Add Class Members" at bounding box center [1218, 427] width 111 height 25
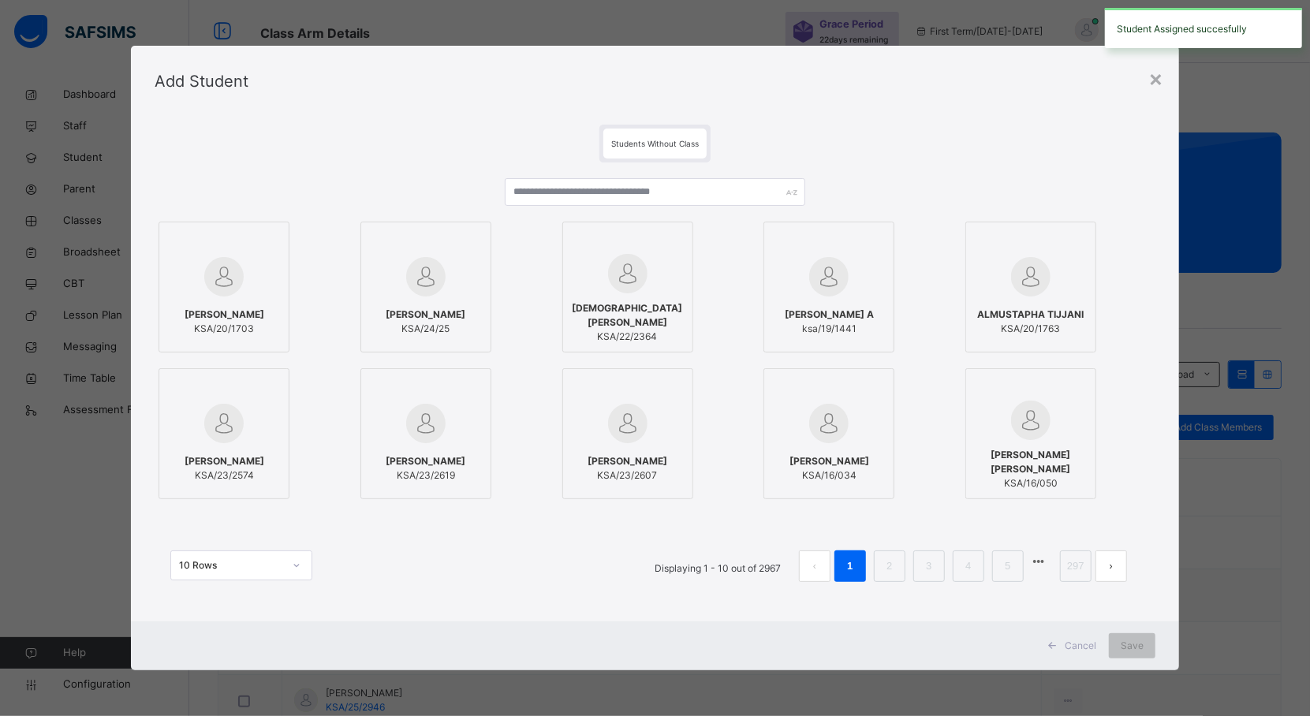
click at [604, 227] on label "[DEMOGRAPHIC_DATA][PERSON_NAME] KSA/22/2364" at bounding box center [627, 287] width 131 height 131
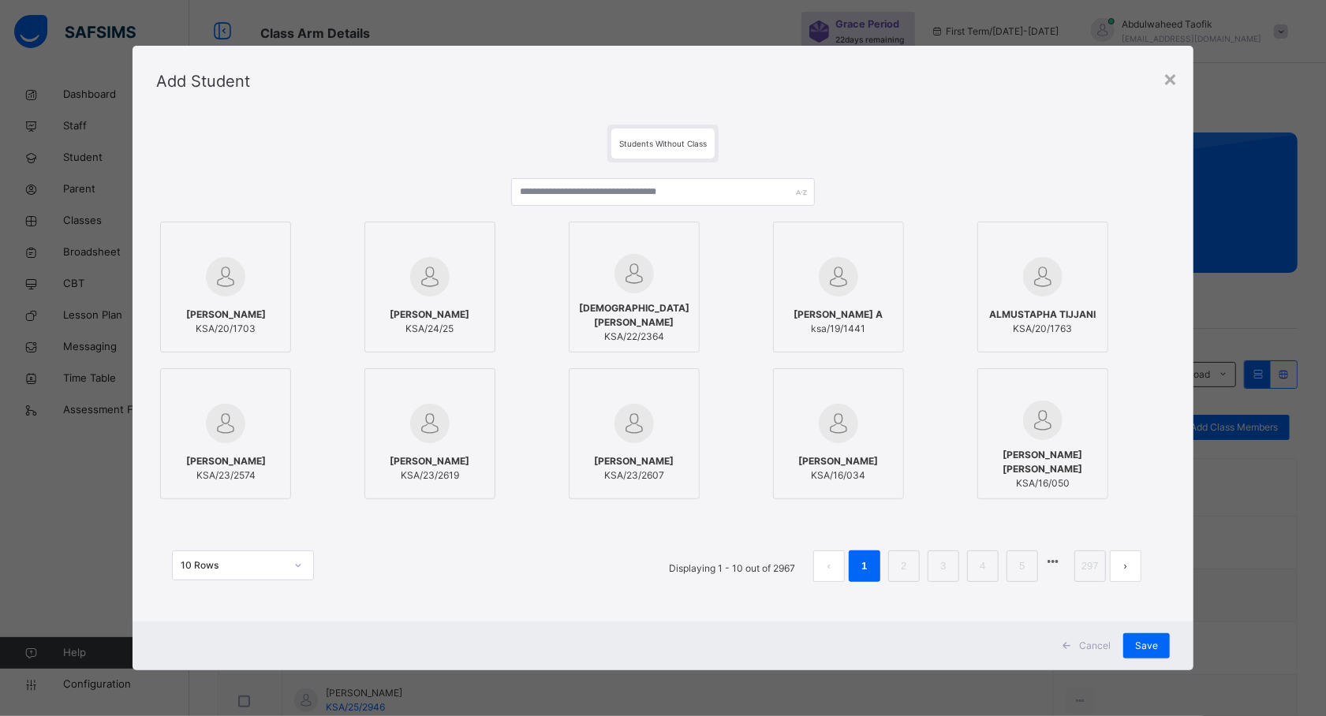
drag, startPoint x: 640, startPoint y: 244, endPoint x: 654, endPoint y: 237, distance: 14.8
click at [654, 237] on div at bounding box center [634, 242] width 114 height 24
click at [656, 228] on label "[DEMOGRAPHIC_DATA][PERSON_NAME] KSA/22/2364" at bounding box center [634, 287] width 131 height 131
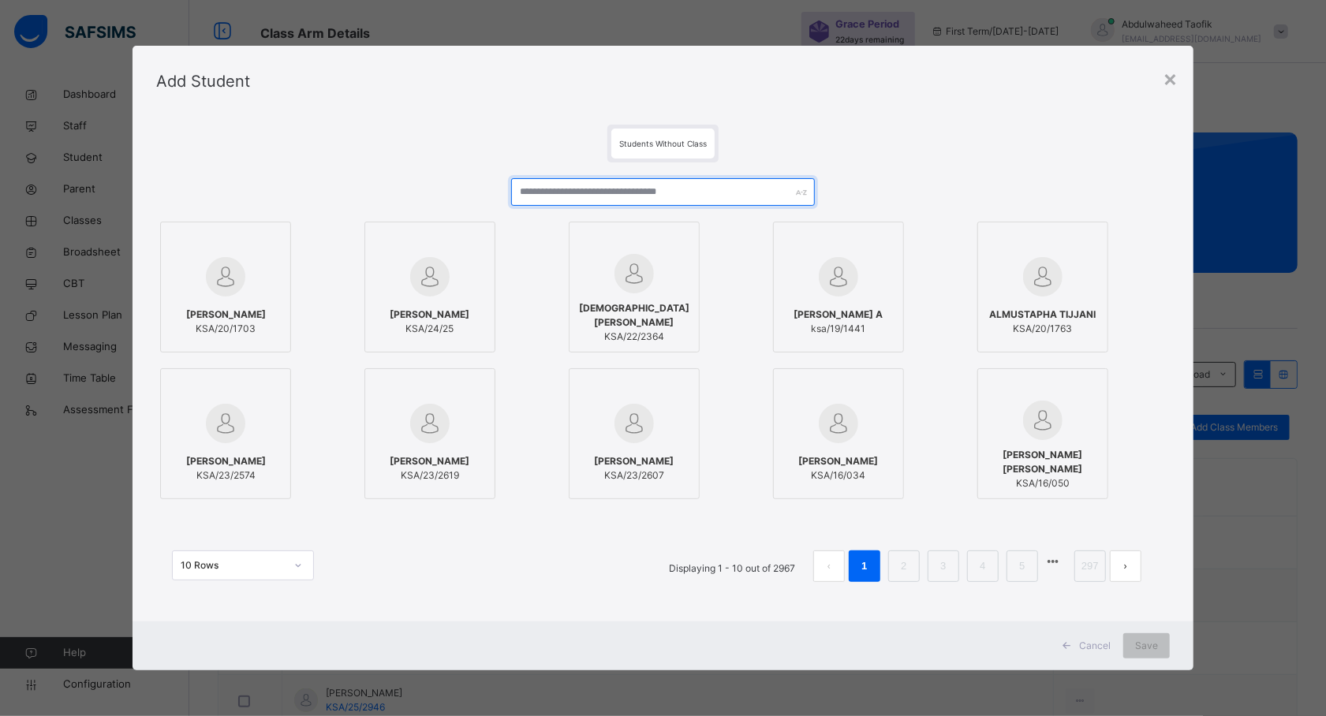
click at [658, 189] on input "text" at bounding box center [663, 192] width 304 height 28
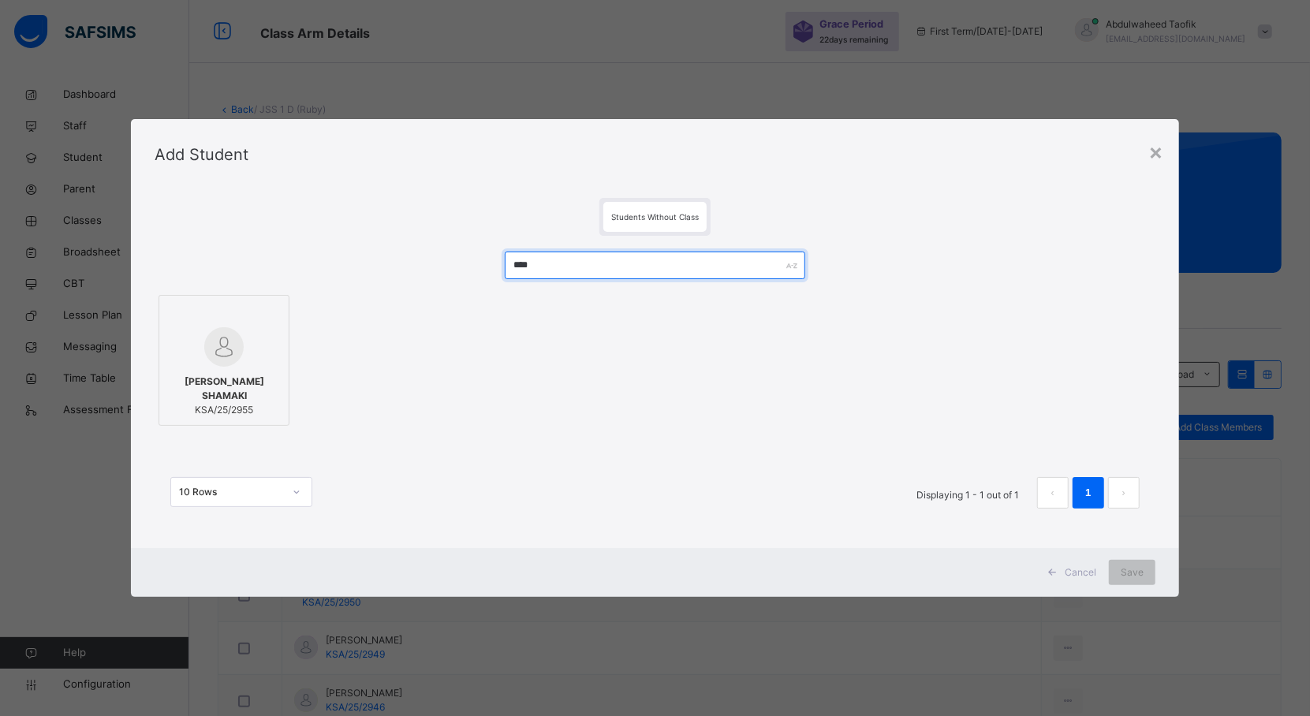
type input "****"
click at [249, 416] on span "KSA/25/2955" at bounding box center [224, 410] width 114 height 14
click at [1143, 568] on span "Save" at bounding box center [1146, 573] width 23 height 14
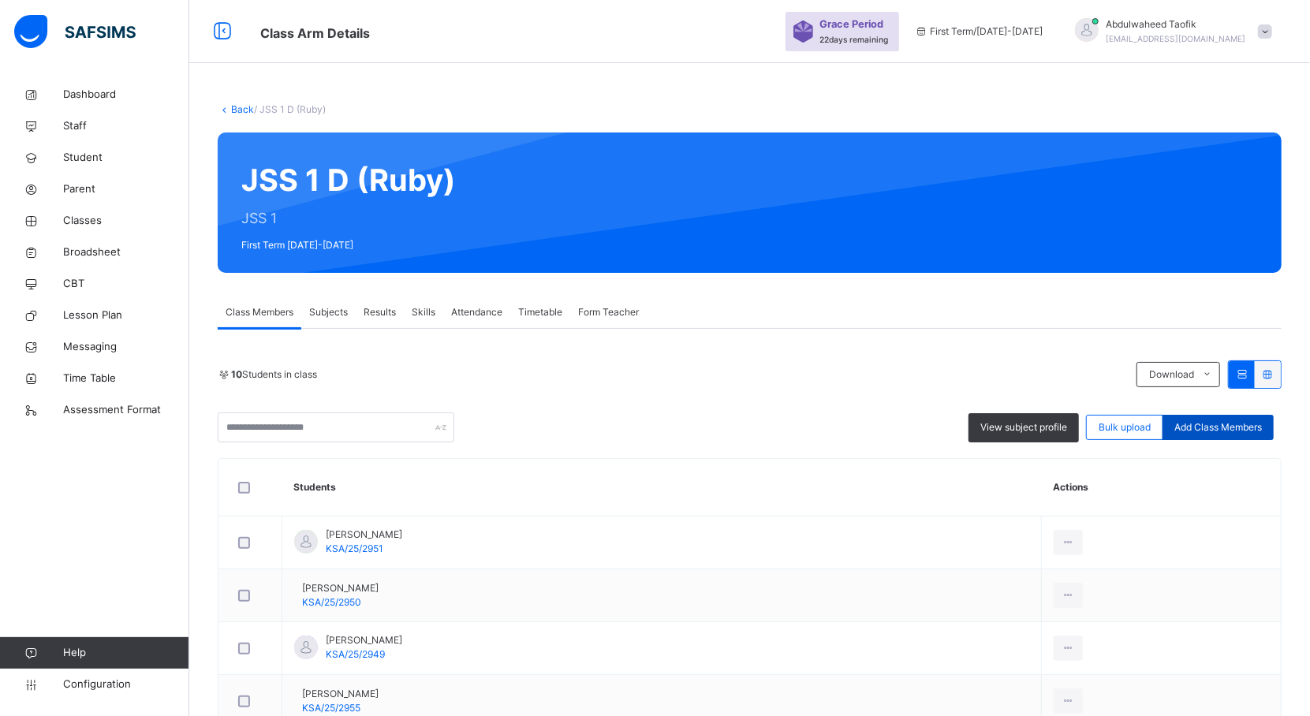
click at [1247, 439] on div "Add Class Members" at bounding box center [1218, 427] width 111 height 25
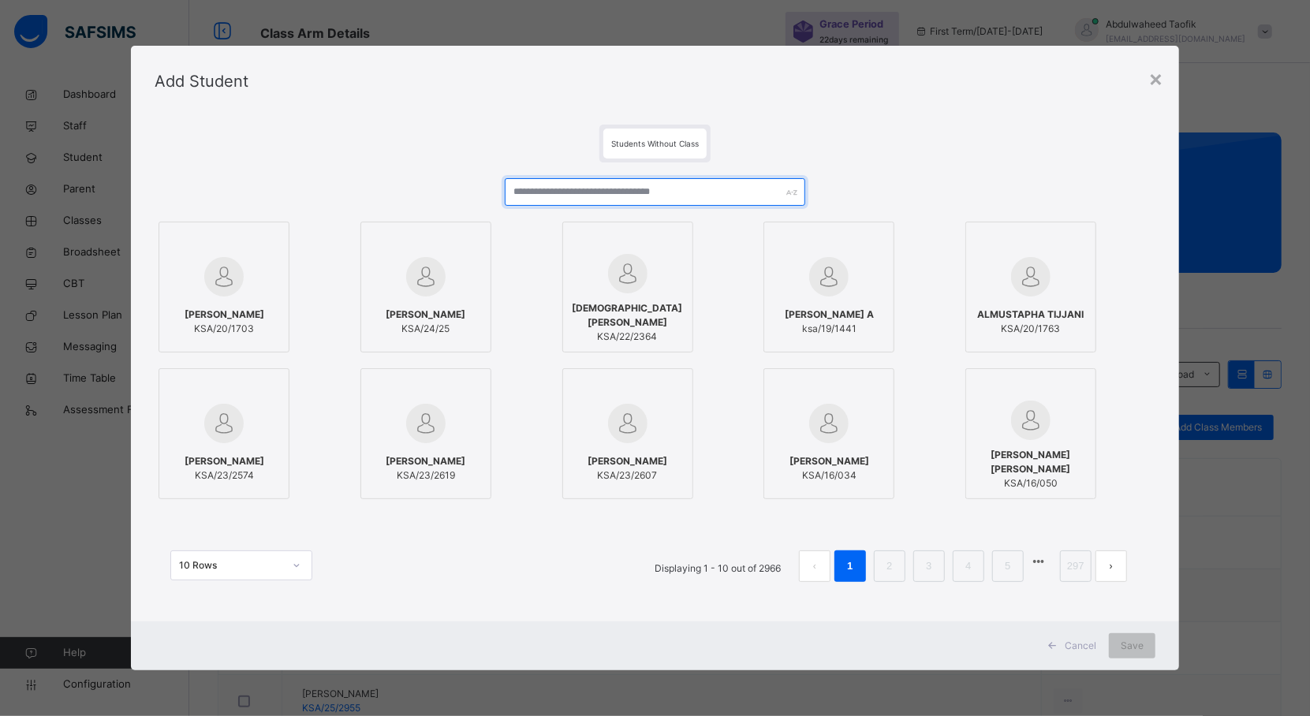
click at [670, 196] on input "text" at bounding box center [655, 192] width 301 height 28
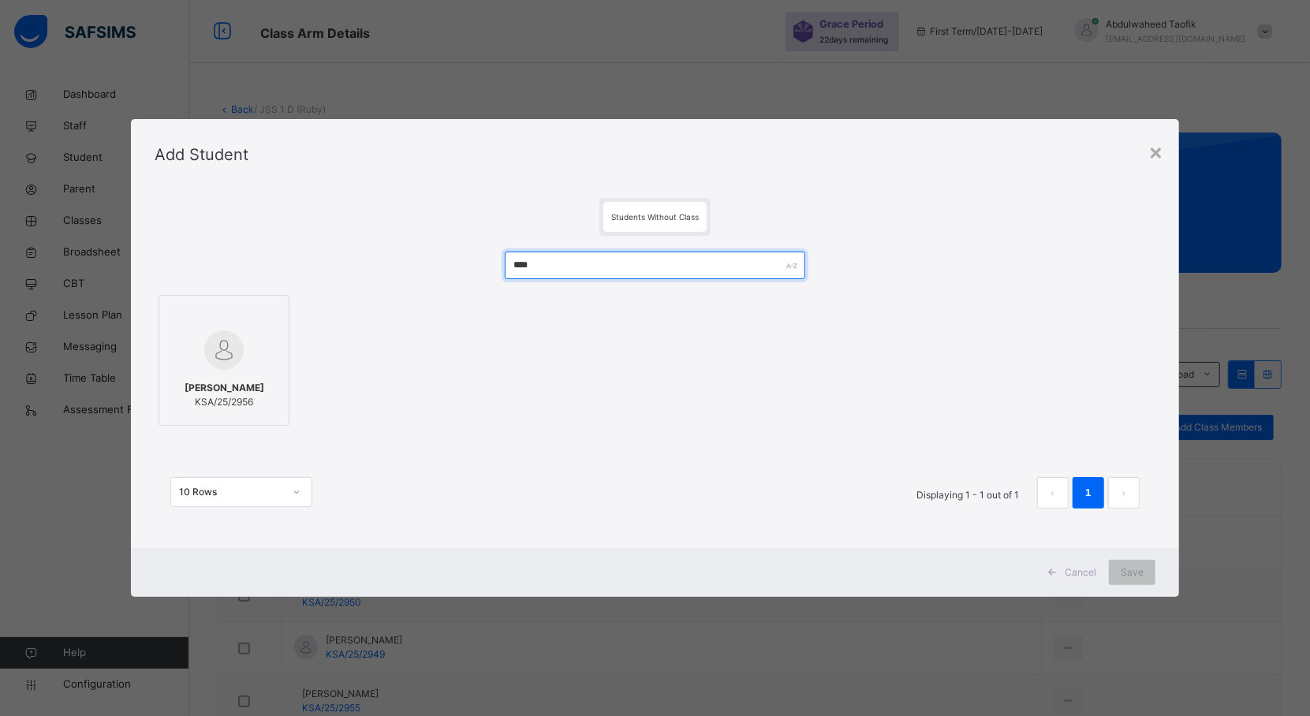
type input "****"
click at [221, 352] on img at bounding box center [223, 349] width 39 height 39
click at [1142, 574] on span "Save" at bounding box center [1146, 573] width 23 height 14
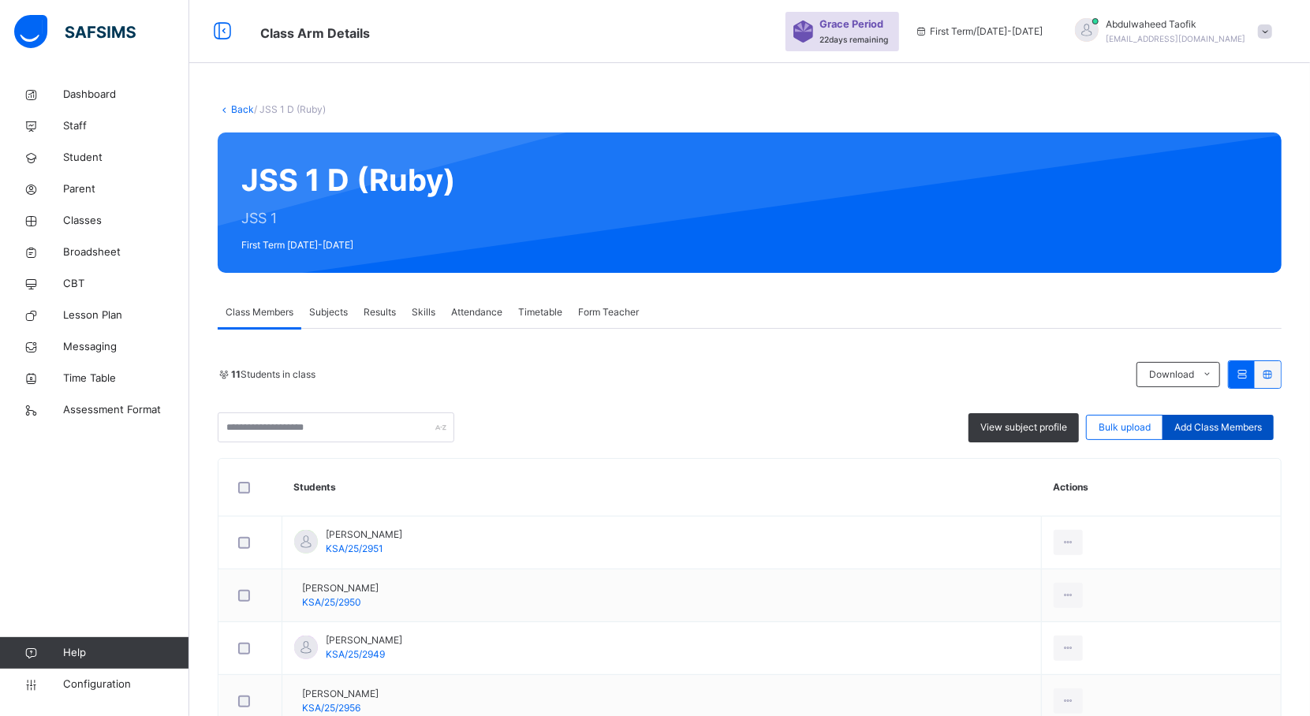
click at [1213, 429] on span "Add Class Members" at bounding box center [1218, 427] width 88 height 14
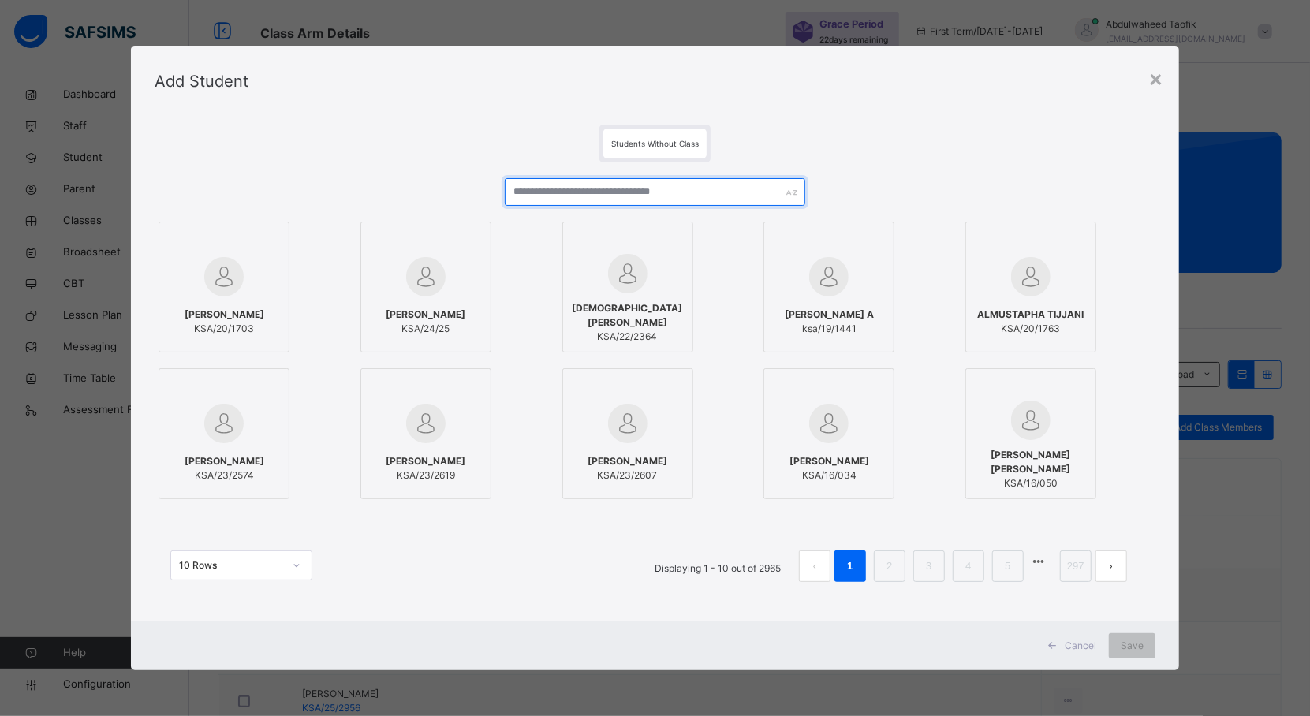
click at [635, 187] on input "text" at bounding box center [655, 192] width 301 height 28
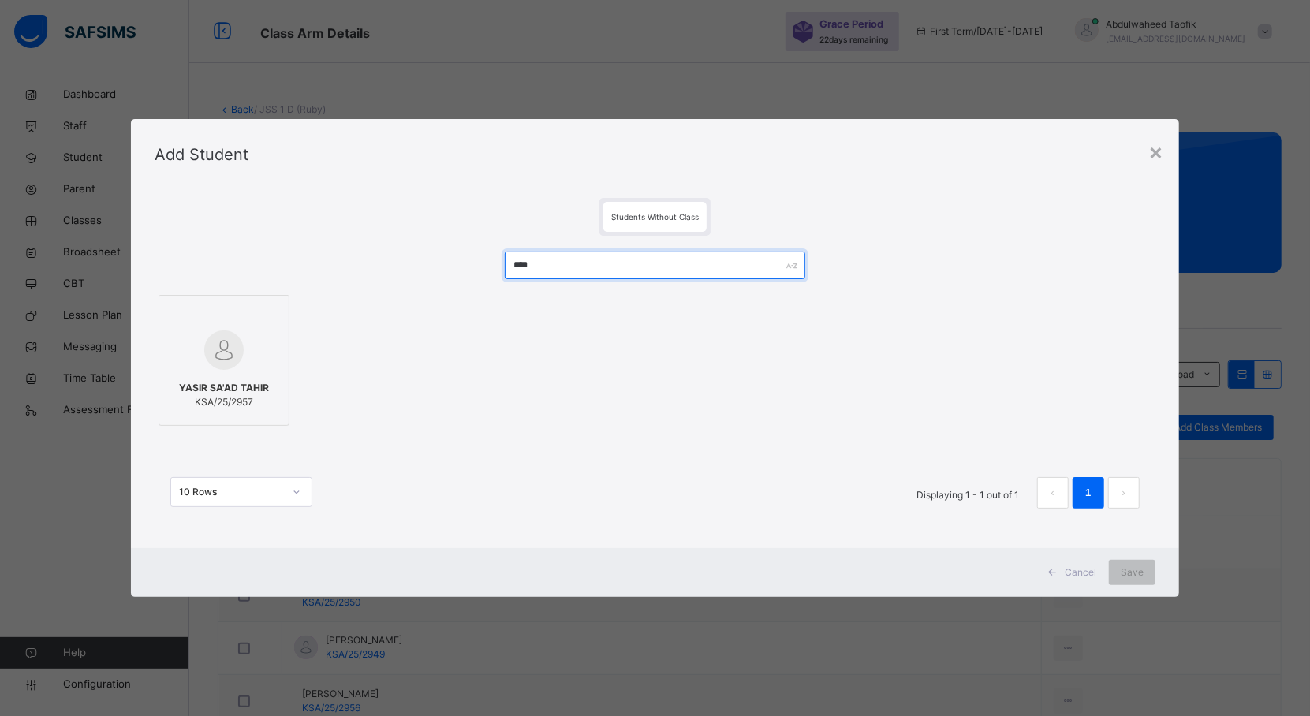
type input "****"
click at [249, 364] on div at bounding box center [224, 350] width 114 height 46
click at [1144, 560] on div "Save" at bounding box center [1146, 572] width 47 height 25
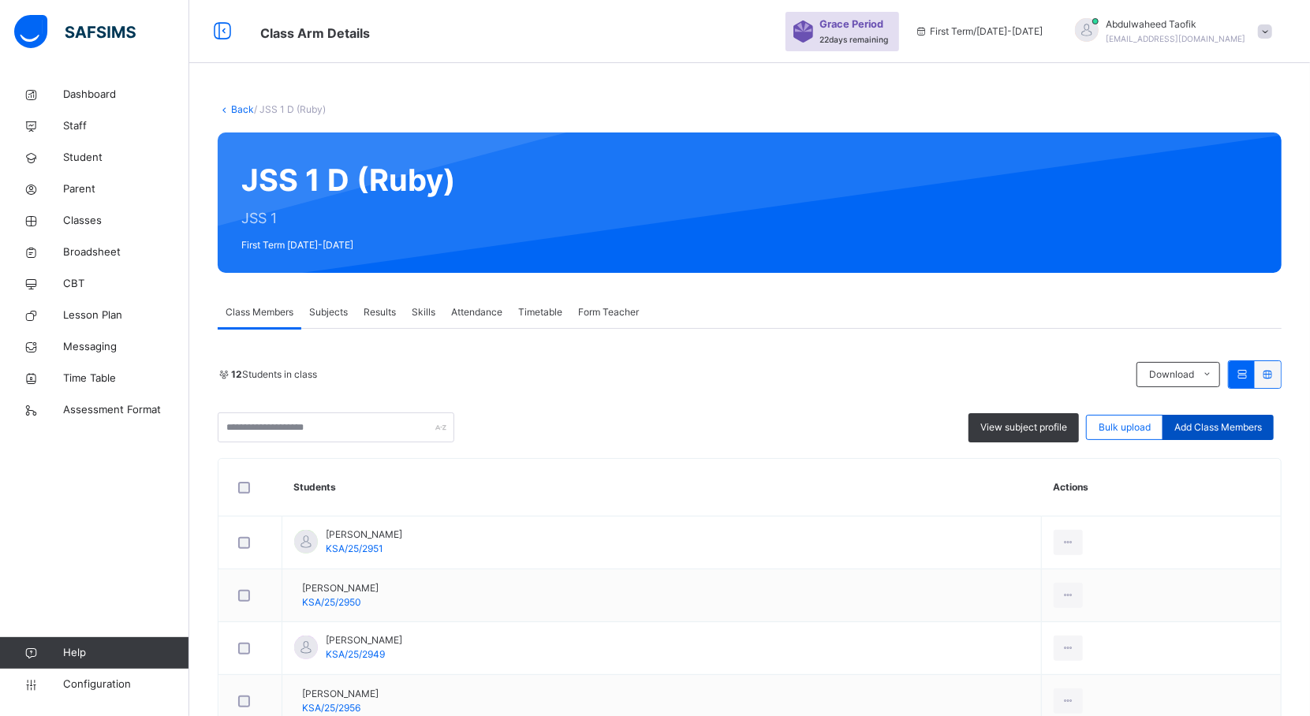
click at [1216, 417] on div "Add Class Members" at bounding box center [1218, 427] width 111 height 25
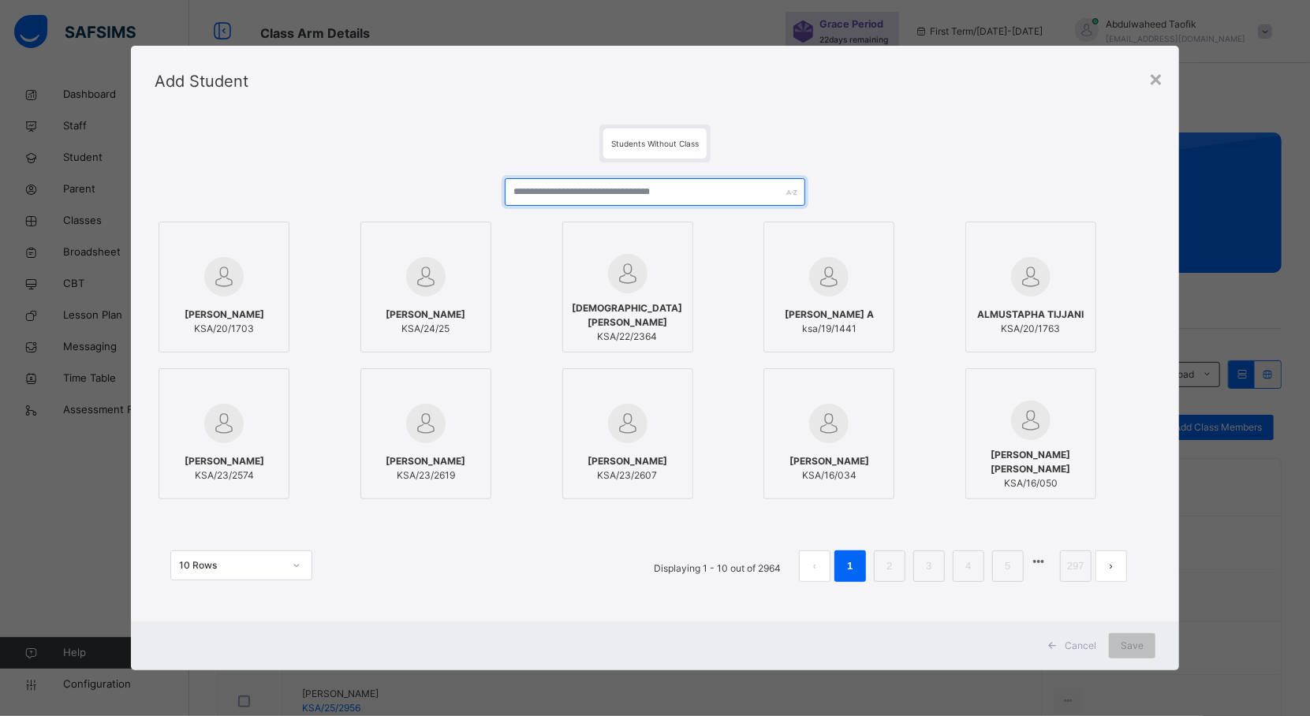
click at [717, 196] on input "text" at bounding box center [655, 192] width 301 height 28
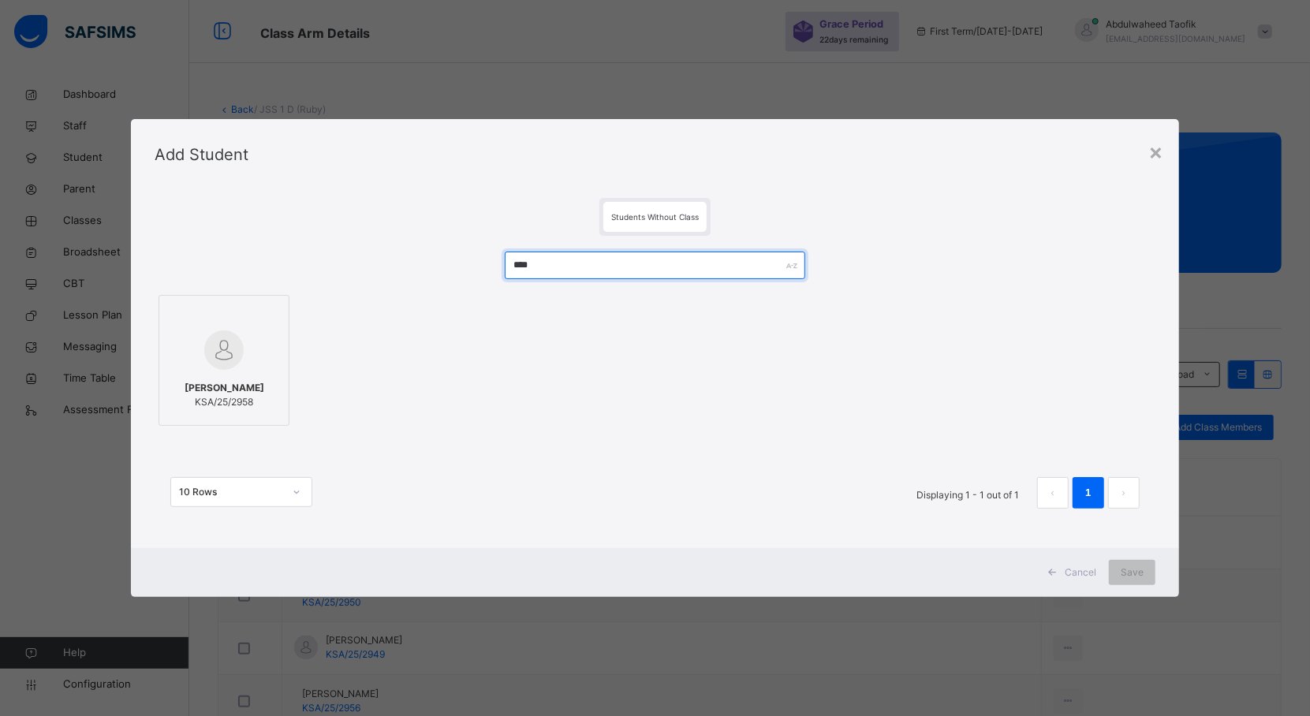
type input "****"
click at [256, 371] on div at bounding box center [224, 350] width 114 height 46
click at [1146, 573] on span "Save" at bounding box center [1146, 573] width 23 height 14
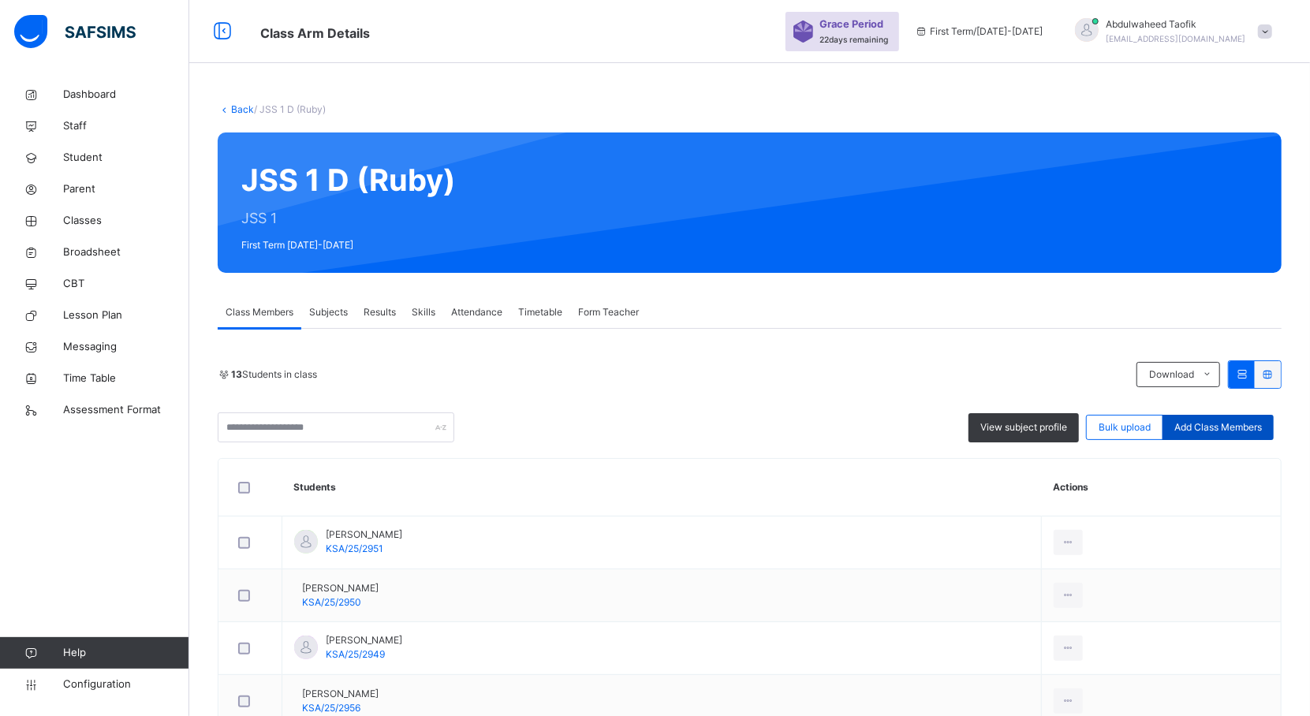
click at [1238, 423] on span "Add Class Members" at bounding box center [1218, 427] width 88 height 14
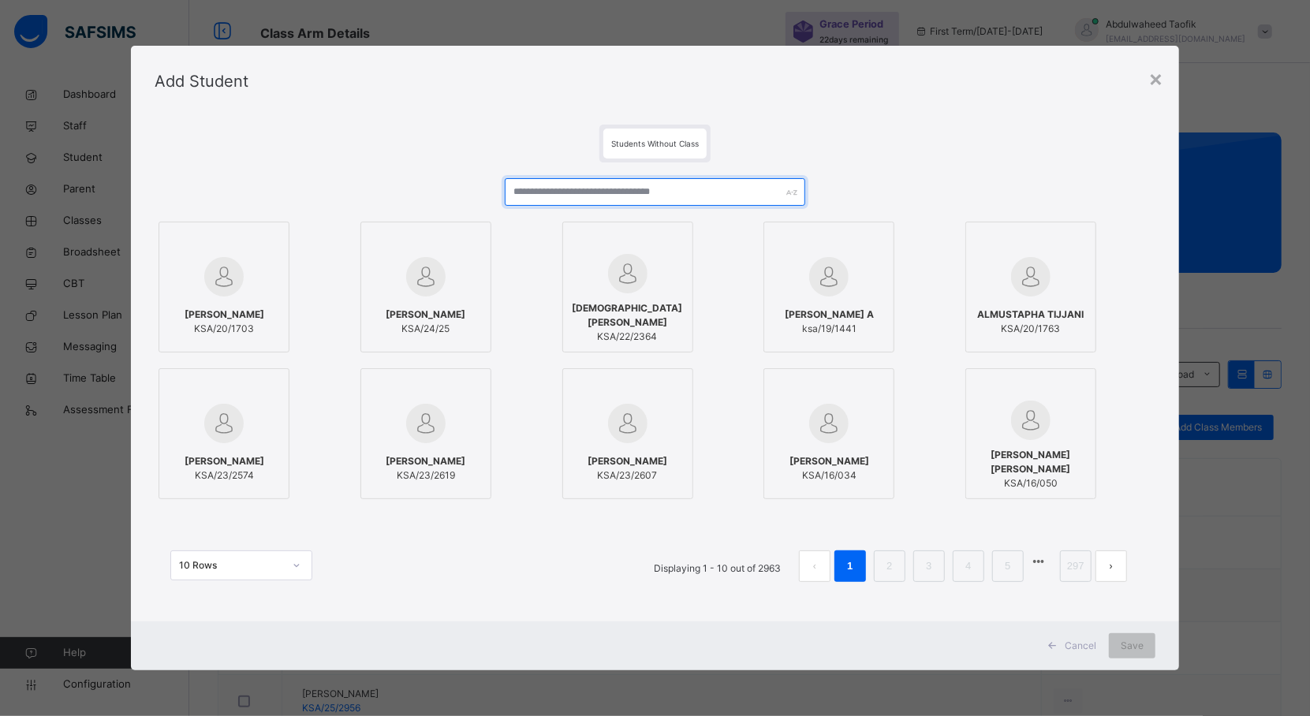
click at [721, 192] on input "text" at bounding box center [655, 192] width 301 height 28
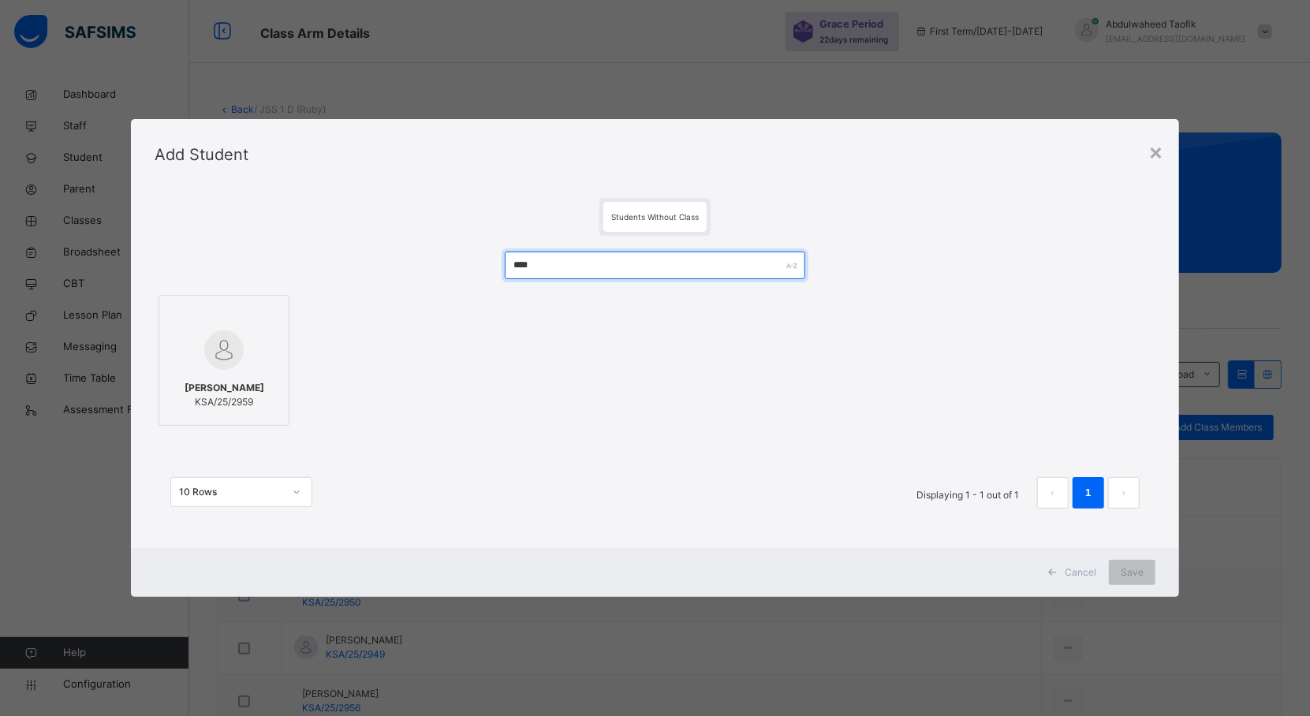
type input "****"
click at [271, 360] on div at bounding box center [224, 350] width 114 height 46
click at [1152, 560] on div "Save" at bounding box center [1146, 572] width 47 height 25
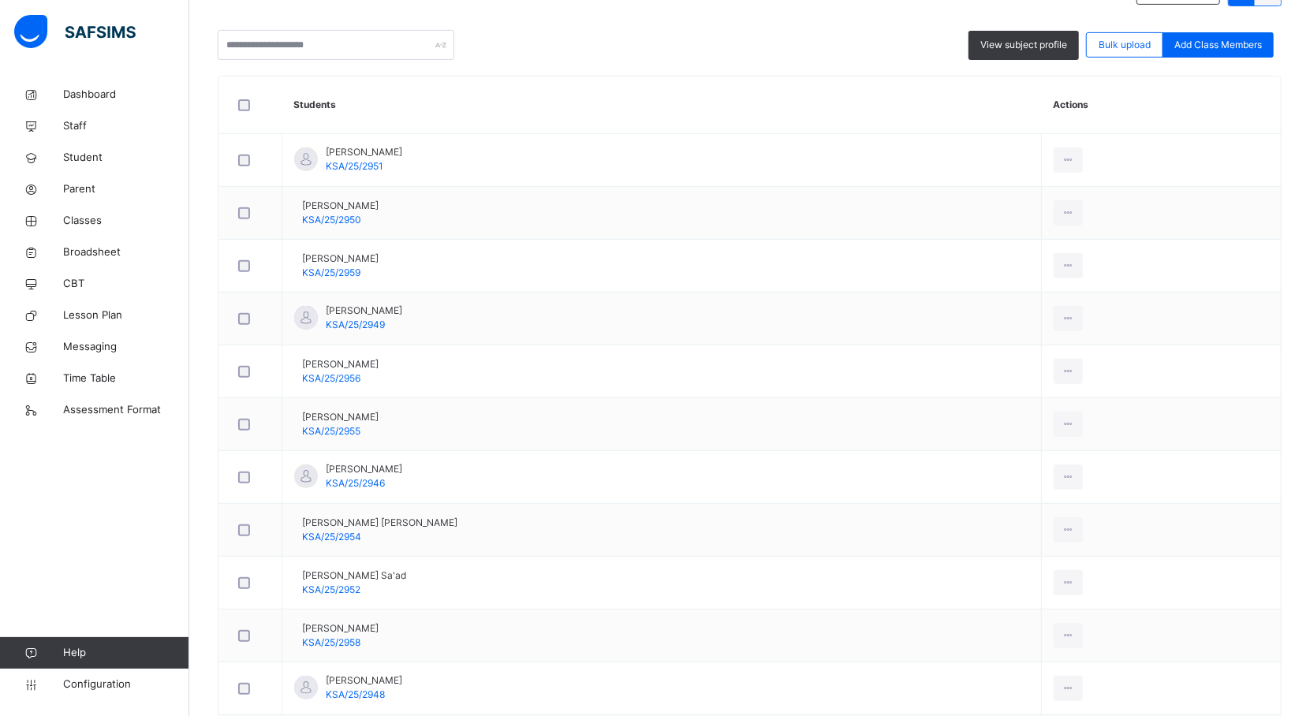
scroll to position [382, 0]
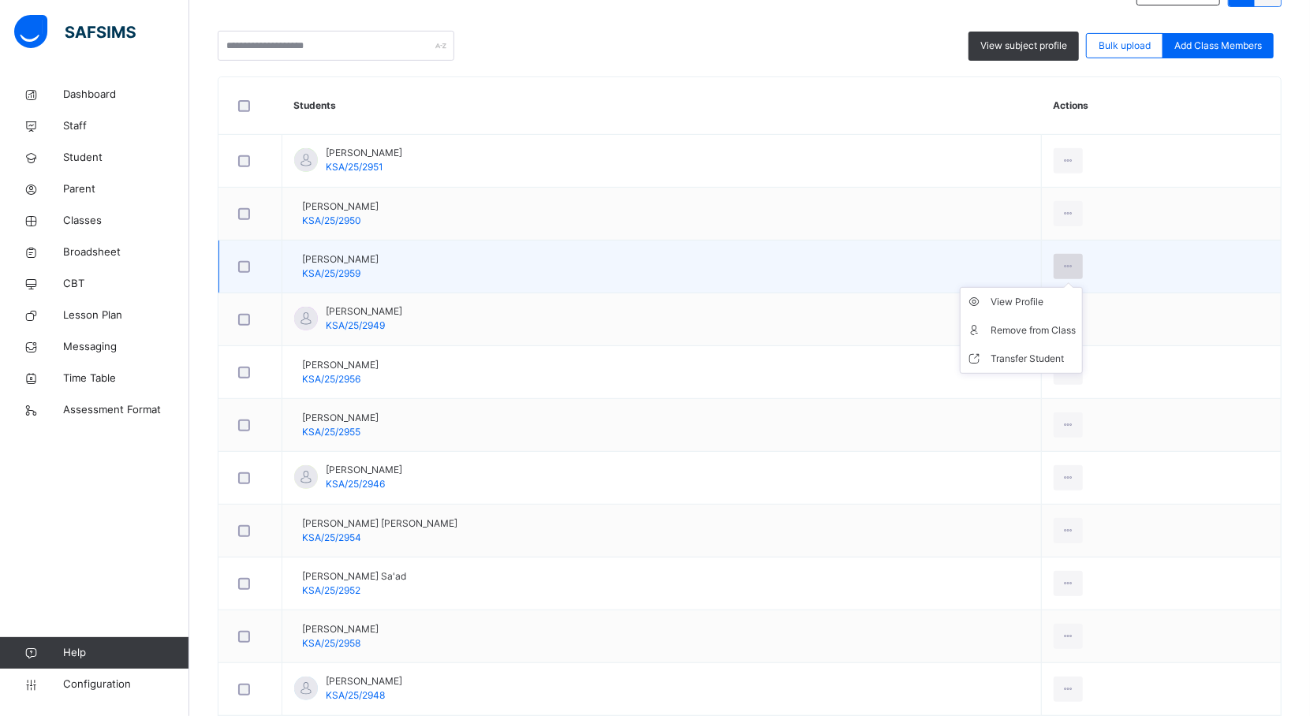
click at [1075, 268] on icon at bounding box center [1068, 266] width 13 height 14
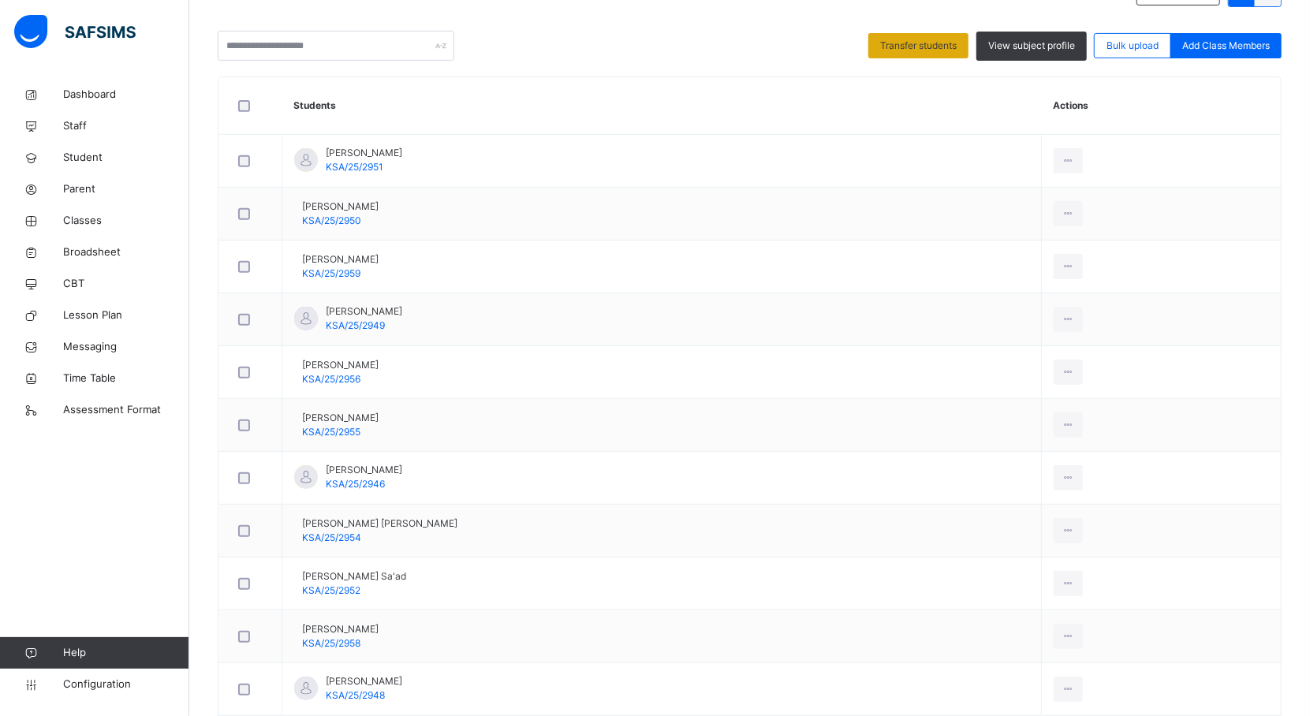
click at [916, 54] on div "Transfer students" at bounding box center [918, 45] width 100 height 25
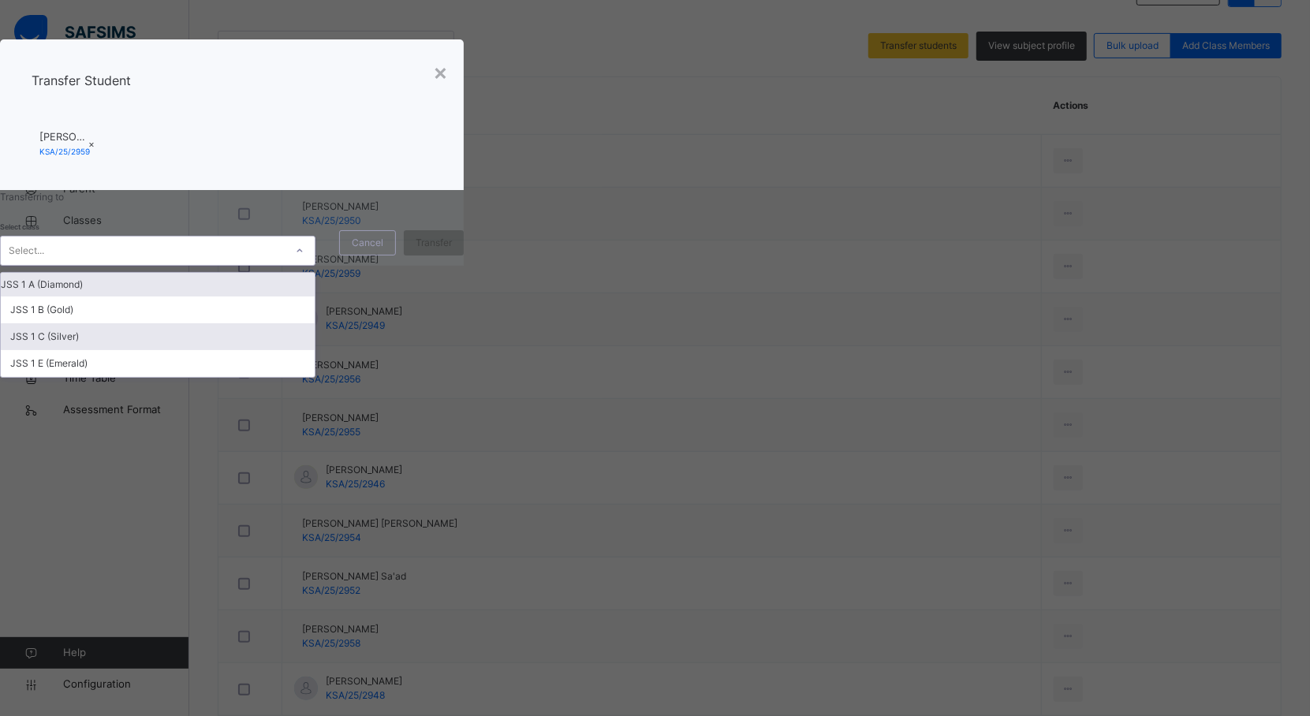
click at [315, 350] on div "JSS 1 C (Silver)" at bounding box center [158, 336] width 314 height 27
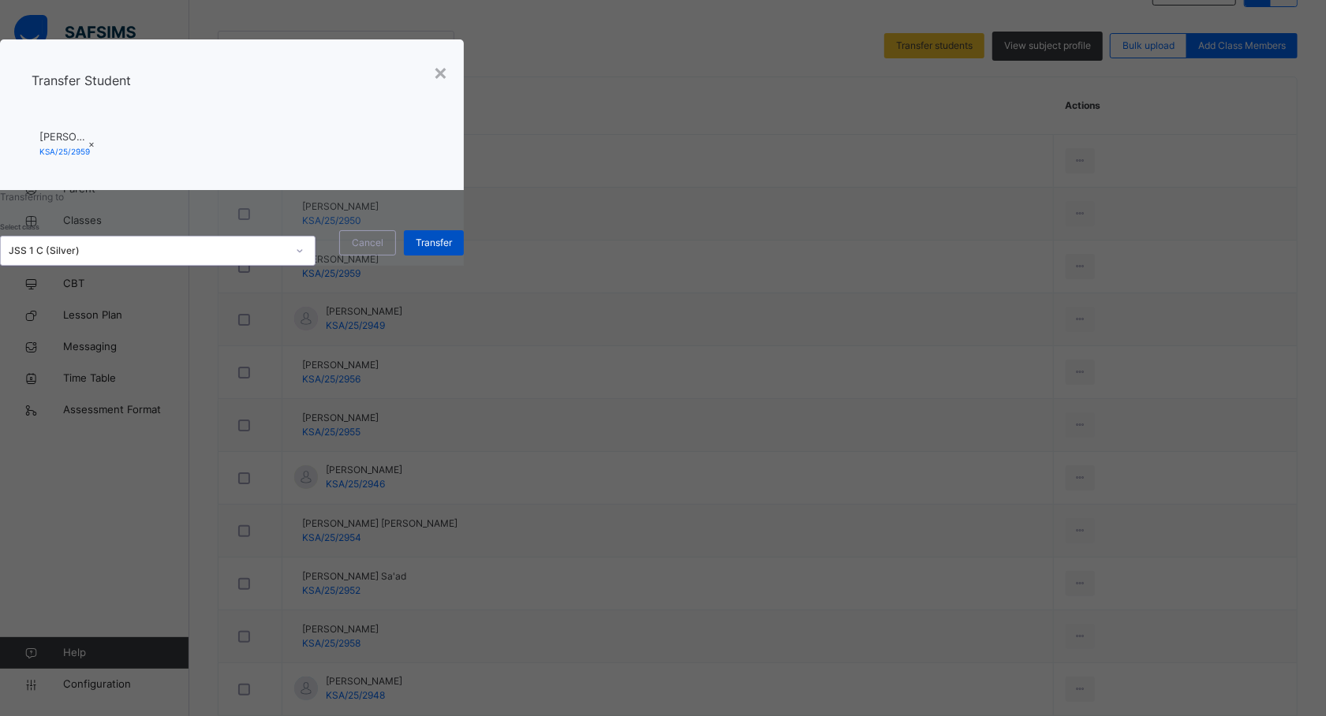
click at [464, 256] on div "Transfer" at bounding box center [434, 242] width 60 height 25
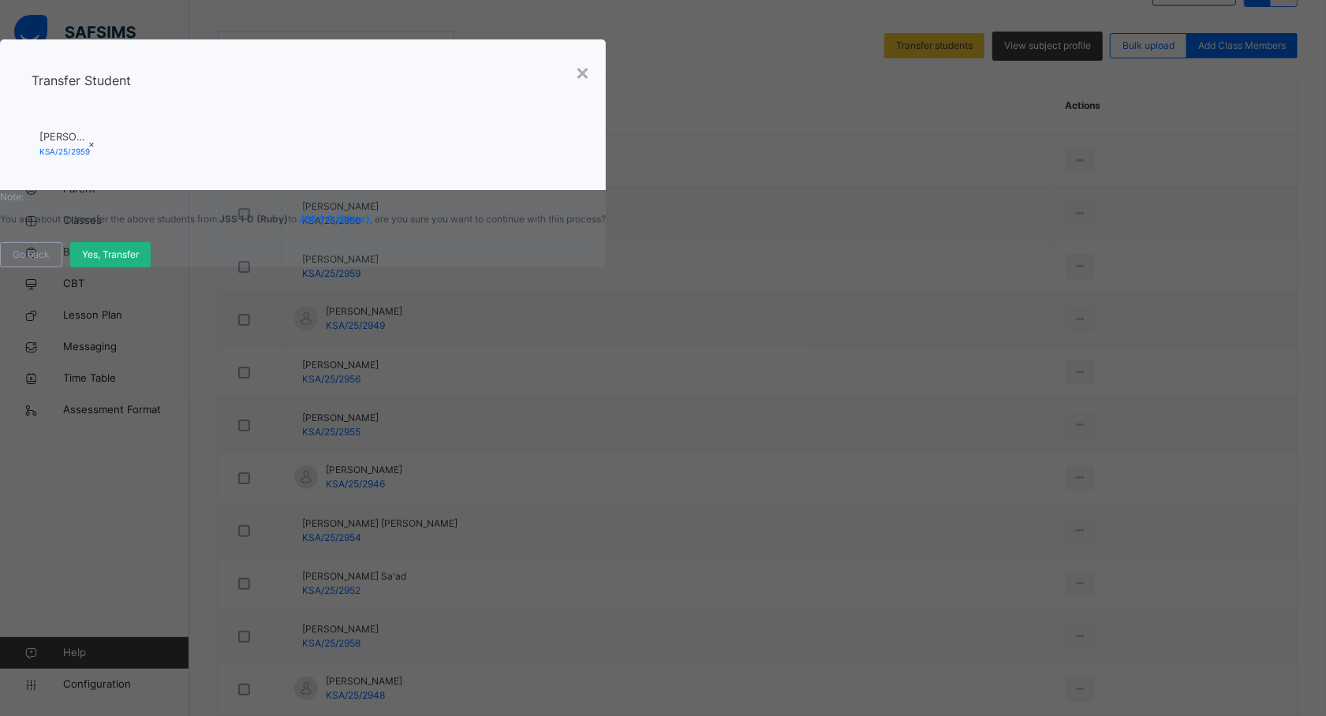
click at [151, 267] on div "Yes, Transfer" at bounding box center [110, 254] width 80 height 25
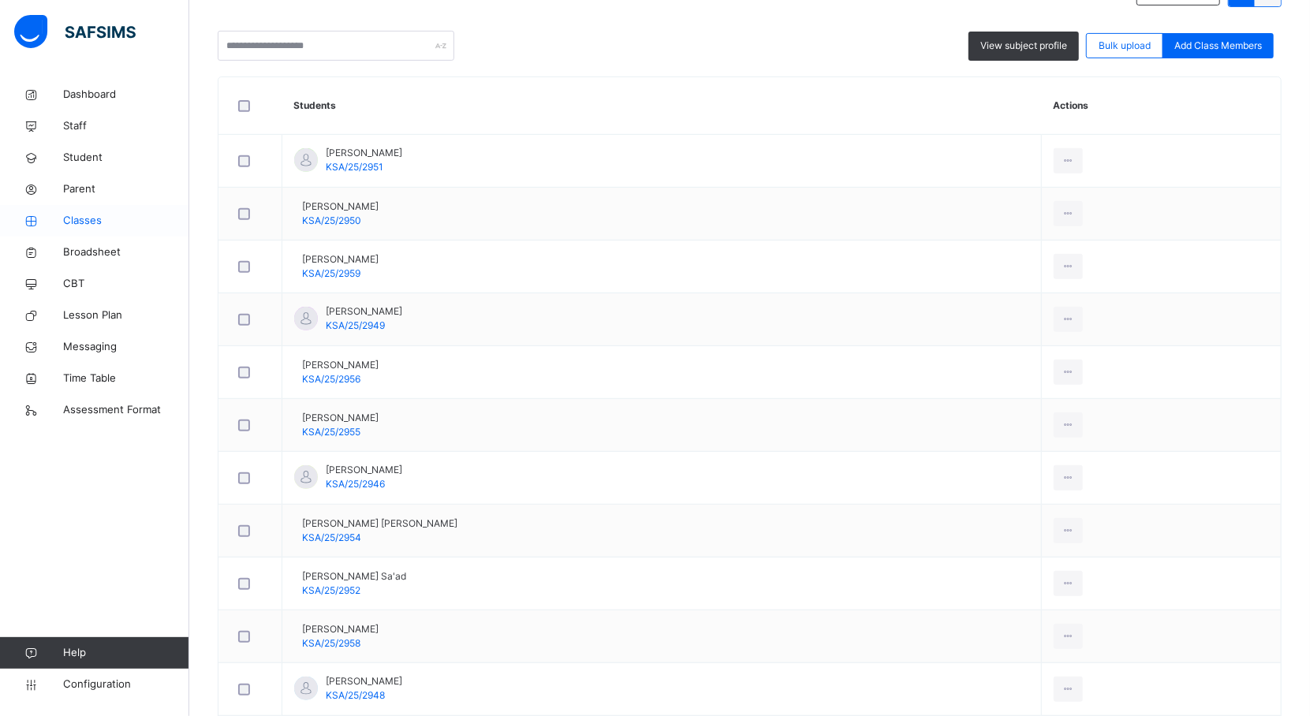
click at [98, 221] on span "Classes" at bounding box center [126, 221] width 126 height 16
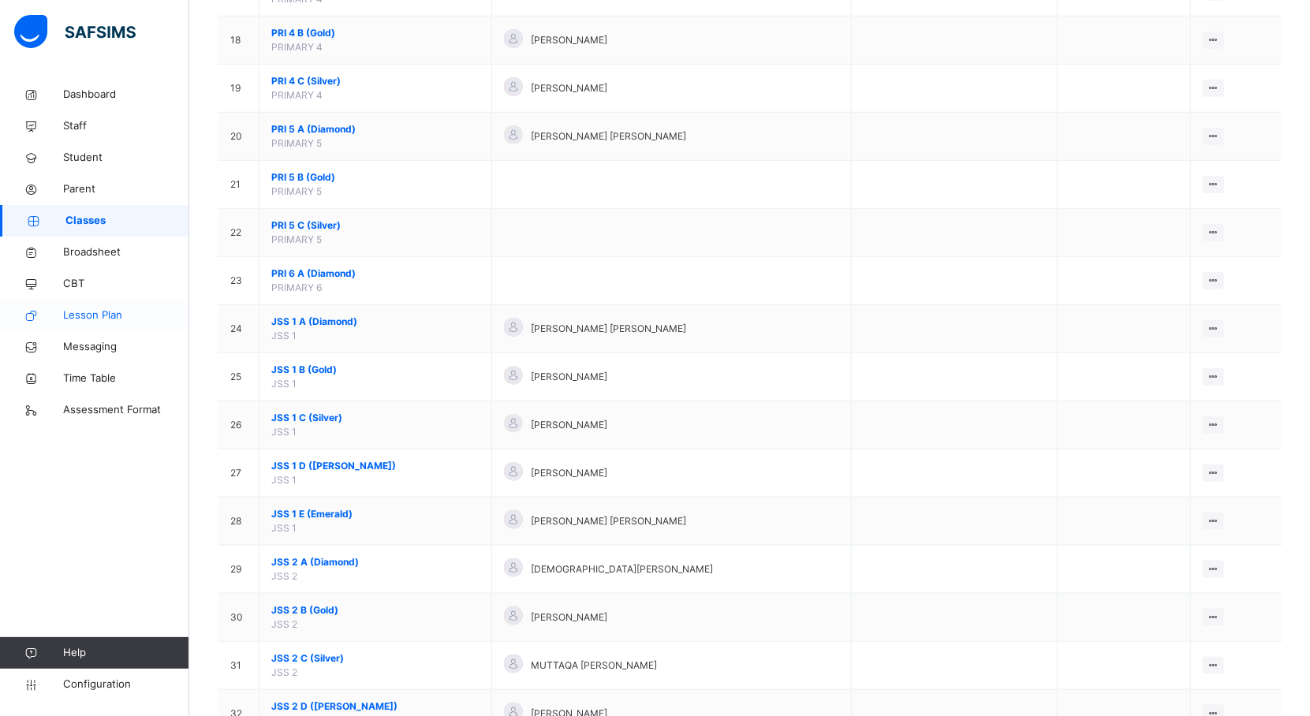
scroll to position [1017, 0]
